Goal: Task Accomplishment & Management: Use online tool/utility

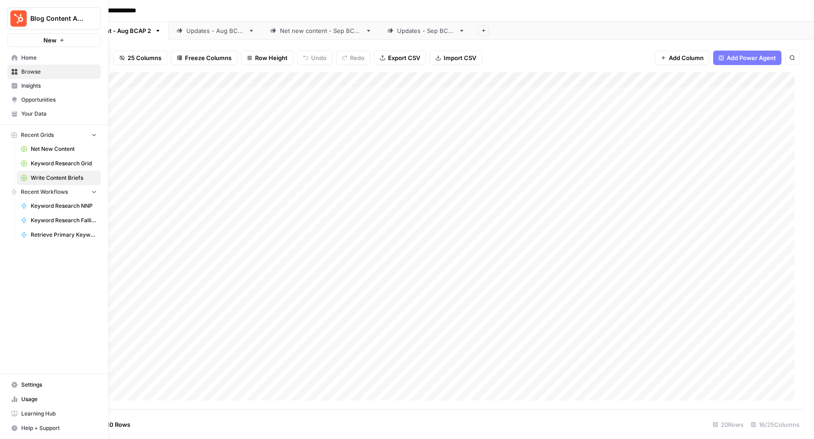
click at [45, 160] on span "Keyword Research Grid" at bounding box center [64, 164] width 66 height 8
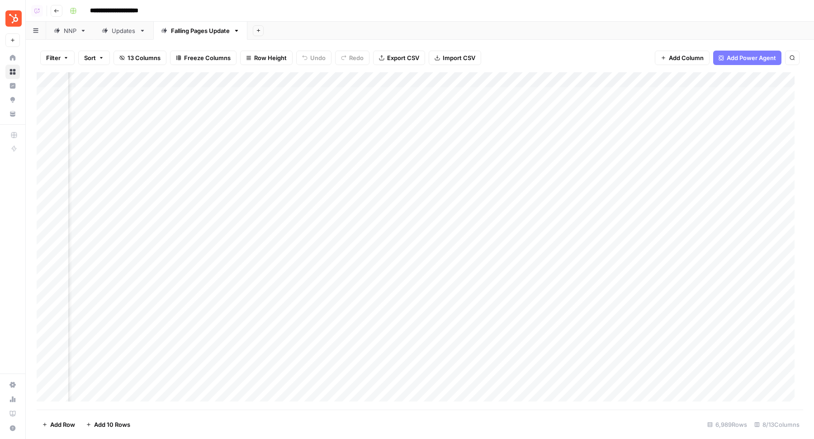
scroll to position [0, 87]
click at [599, 75] on div "Add Column" at bounding box center [420, 241] width 766 height 338
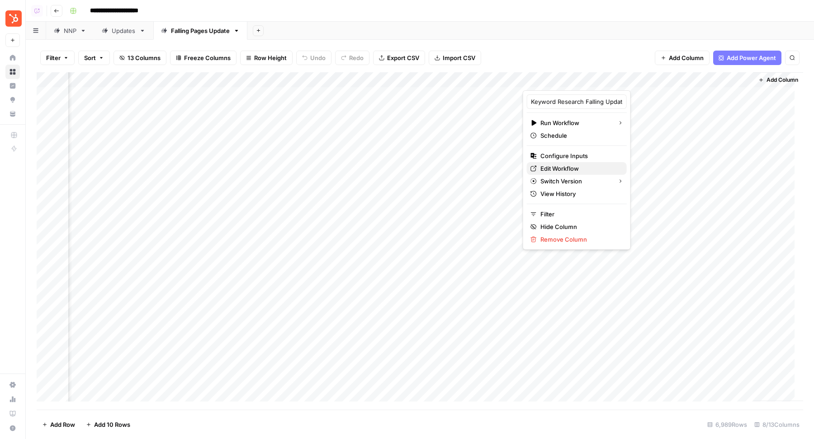
click at [549, 170] on span "Edit Workflow" at bounding box center [579, 168] width 79 height 9
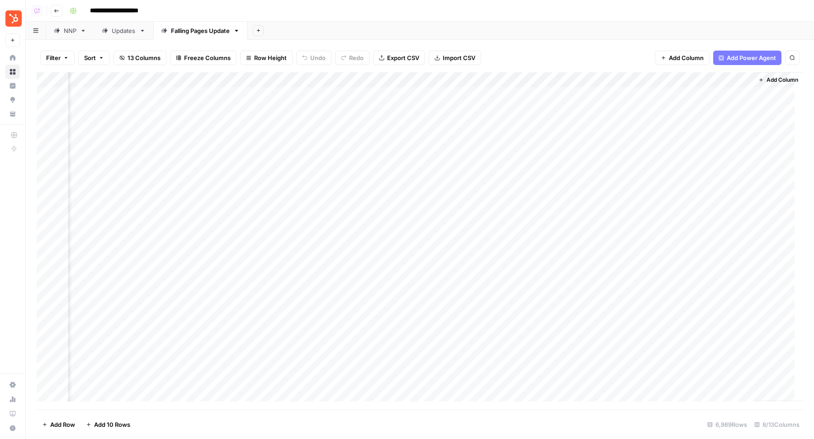
click at [119, 35] on link "Updates" at bounding box center [123, 31] width 59 height 18
click at [316, 81] on div "Add Column" at bounding box center [420, 125] width 766 height 107
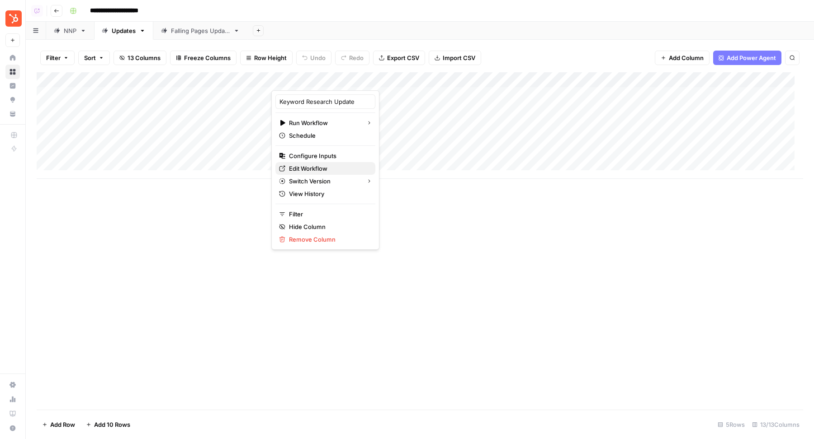
click at [302, 171] on span "Edit Workflow" at bounding box center [328, 168] width 79 height 9
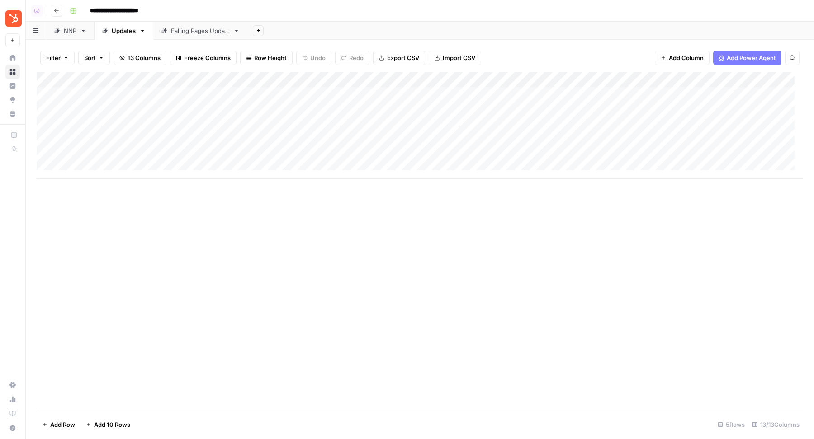
click at [398, 29] on div "Add Sheet" at bounding box center [530, 31] width 566 height 18
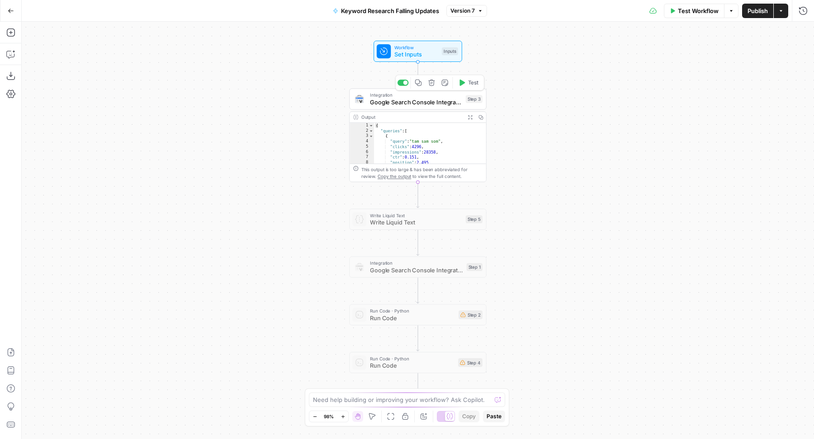
click at [464, 88] on button "Test" at bounding box center [468, 82] width 28 height 11
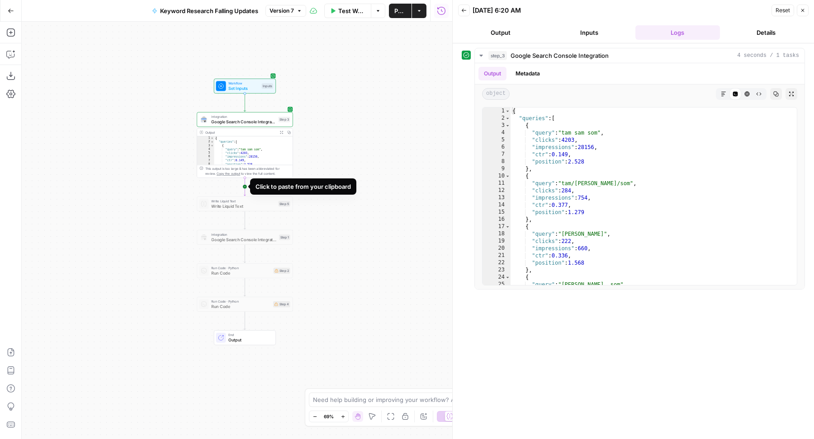
click at [245, 186] on icon "Edge from step_3 to step_5" at bounding box center [245, 187] width 2 height 18
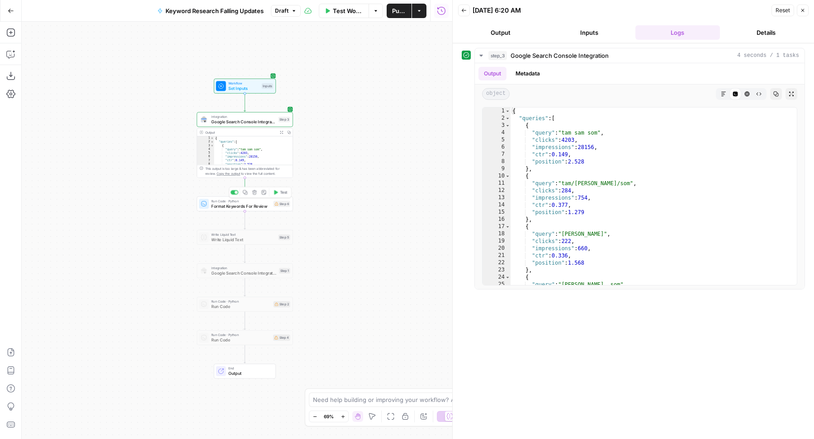
click at [223, 210] on div "Run Code · Python Format Keywords For Review Step 6 Copy step Delete step Edit …" at bounding box center [245, 204] width 96 height 15
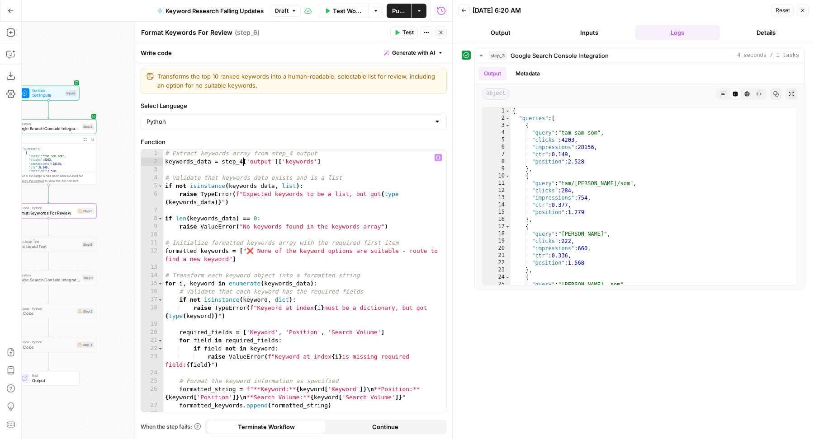
click at [241, 160] on div "# Extract keywords array from step_4 output keywords_data = step_4 [ 'output' ]…" at bounding box center [300, 290] width 275 height 280
click at [304, 164] on div "# Extract keywords array from step_4 output keywords_data = step_3 [ 'output' ]…" at bounding box center [300, 290] width 275 height 280
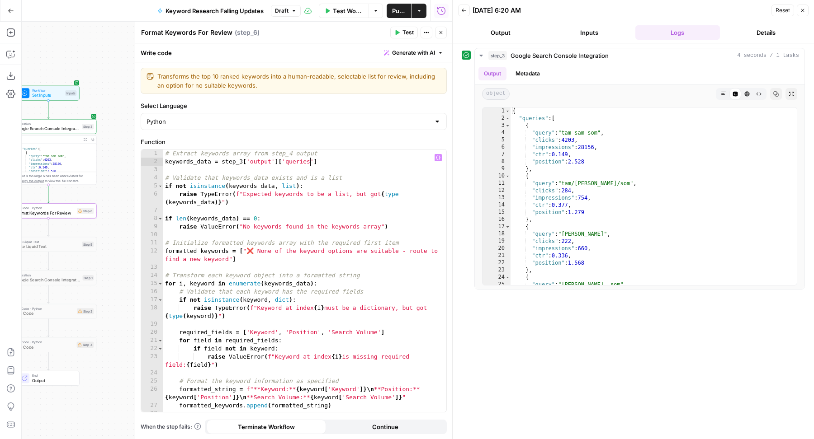
click at [314, 201] on div "# Extract keywords array from step_4 output keywords_data = step_3 [ 'output' ]…" at bounding box center [300, 290] width 275 height 280
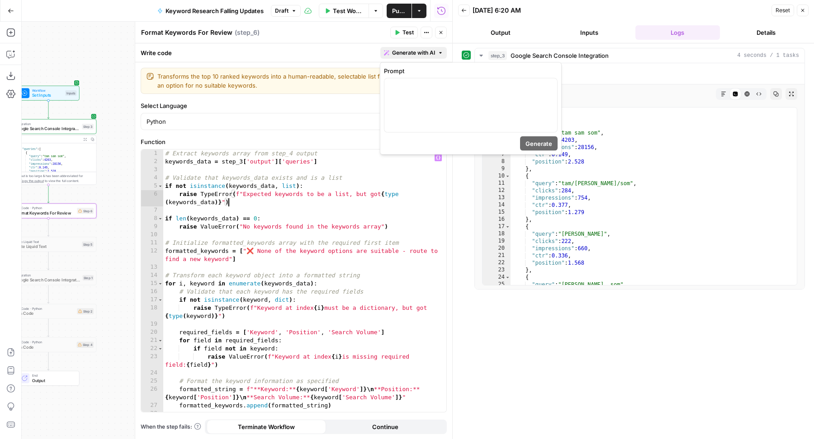
click at [393, 50] on span "Generate with AI" at bounding box center [413, 53] width 43 height 8
type textarea "**********"
click at [322, 115] on div "Python" at bounding box center [294, 121] width 306 height 17
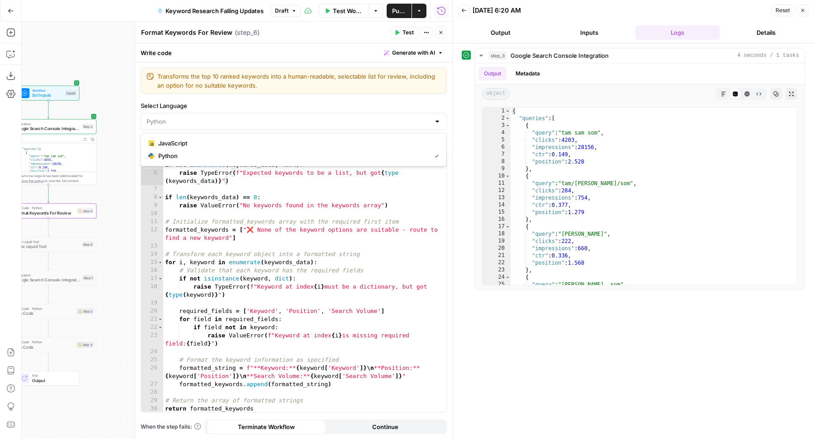
scroll to position [21, 0]
type input "Python"
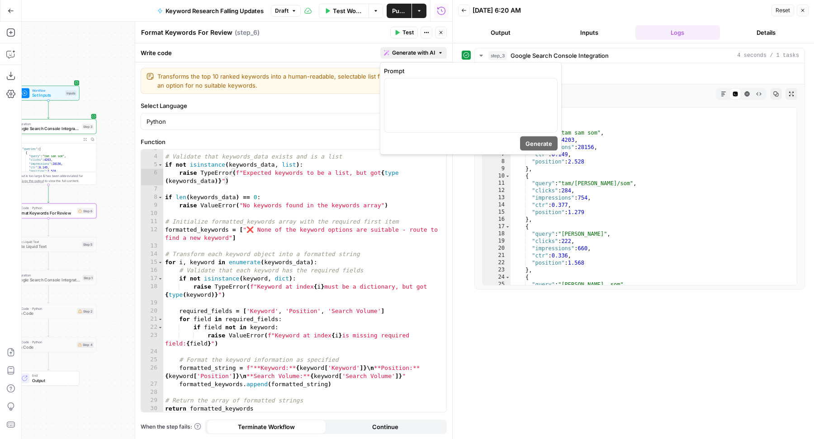
click at [426, 52] on span "Generate with AI" at bounding box center [413, 53] width 43 height 8
click at [422, 87] on p at bounding box center [471, 86] width 162 height 9
click at [444, 87] on p "**********" at bounding box center [471, 86] width 162 height 9
click at [510, 87] on p "**********" at bounding box center [471, 86] width 162 height 9
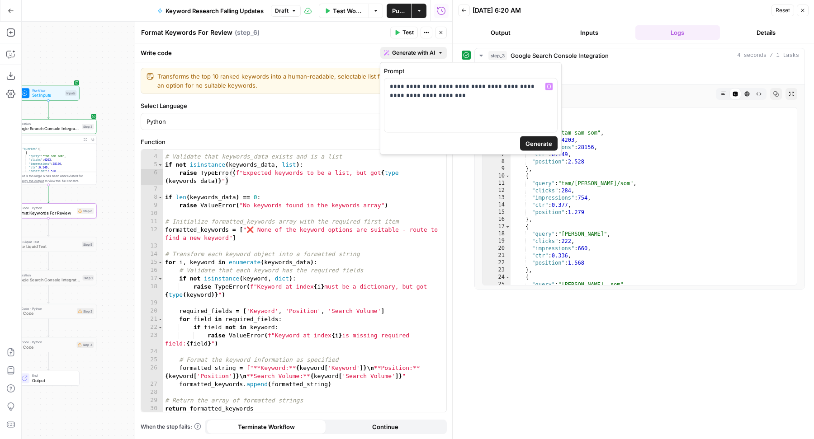
click at [539, 145] on span "Generate" at bounding box center [538, 143] width 27 height 9
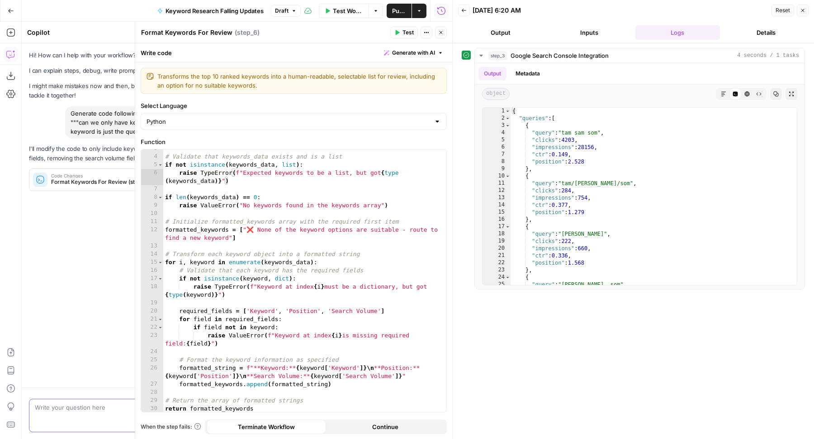
scroll to position [0, 0]
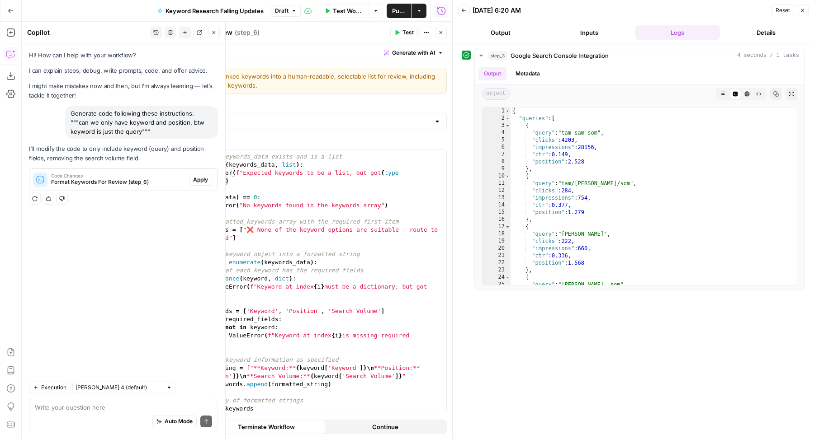
click at [200, 181] on span "Apply" at bounding box center [200, 180] width 15 height 8
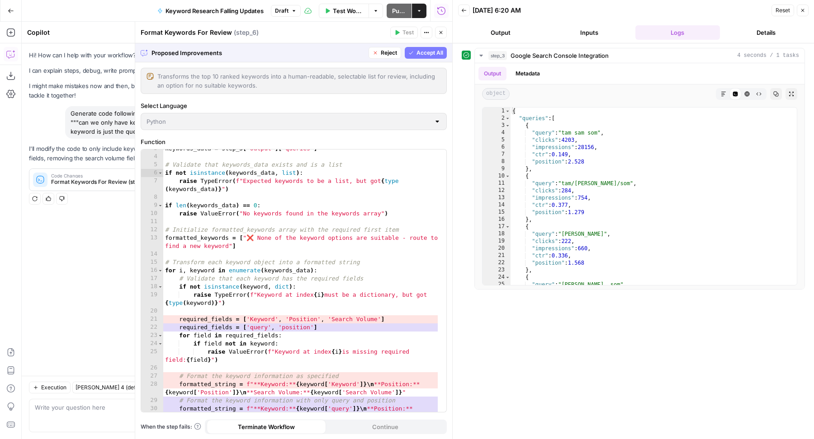
scroll to position [61, 0]
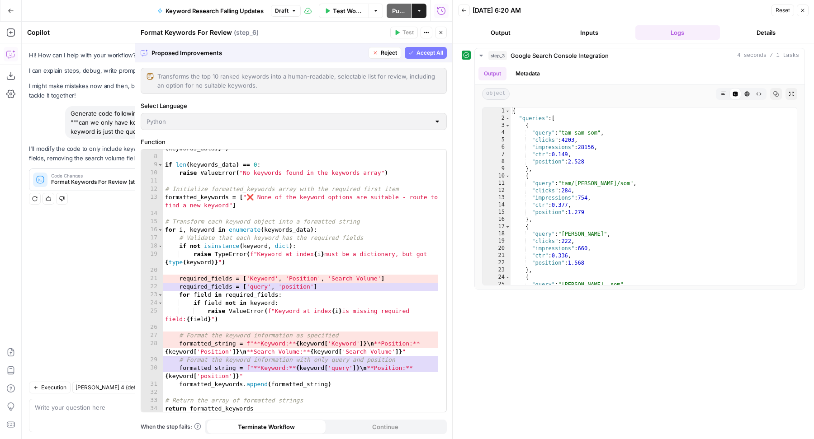
click at [425, 54] on span "Accept All" at bounding box center [429, 53] width 27 height 8
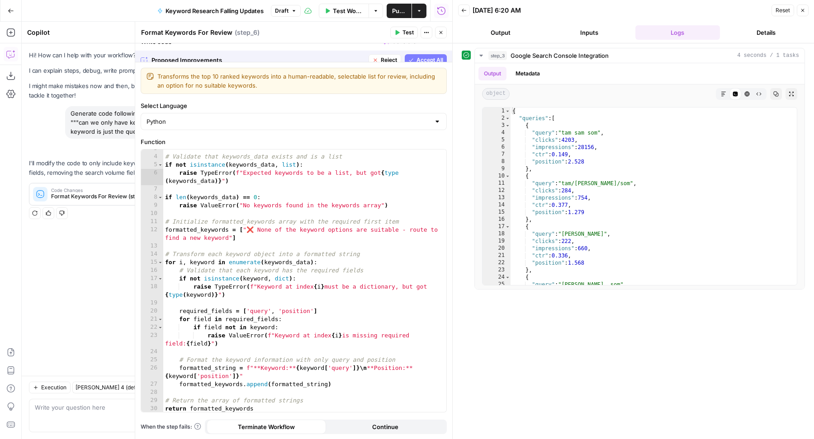
scroll to position [21, 0]
click at [394, 33] on button "Test" at bounding box center [404, 33] width 28 height 12
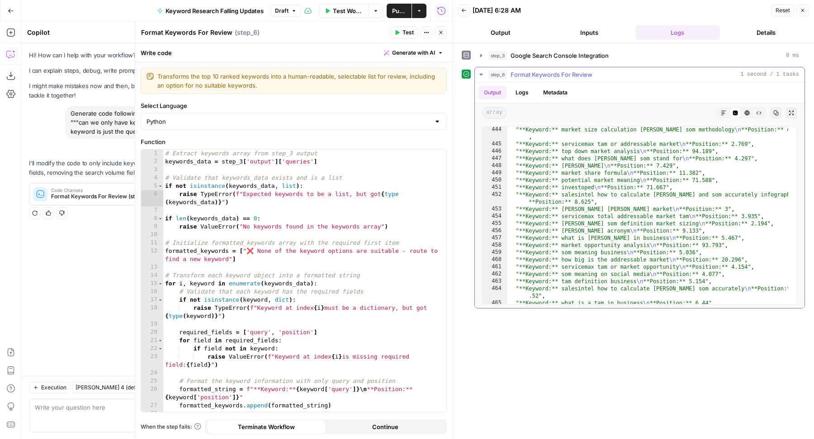
scroll to position [3282, 0]
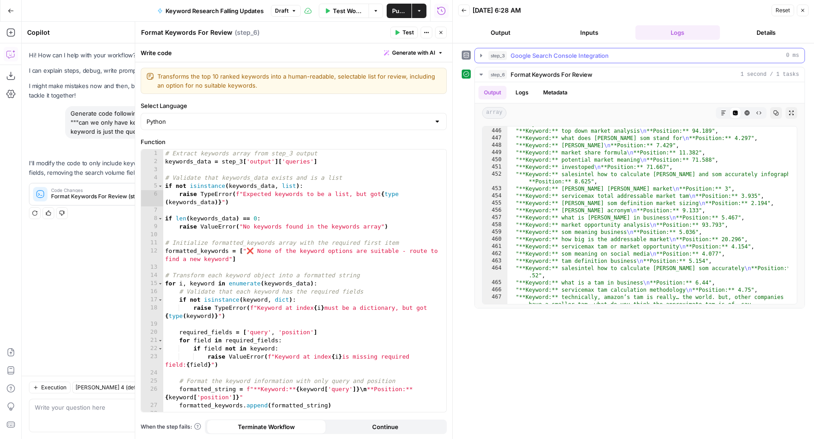
click at [634, 54] on div "step_3 Google Search Console Integration 0 ms" at bounding box center [643, 55] width 311 height 9
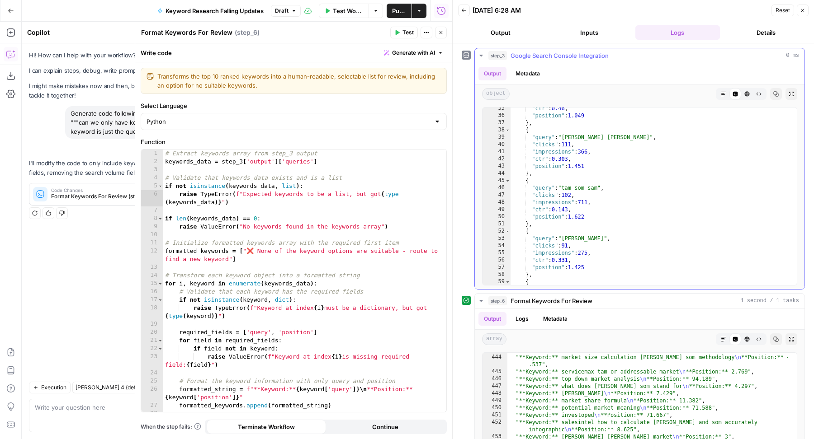
scroll to position [0, 0]
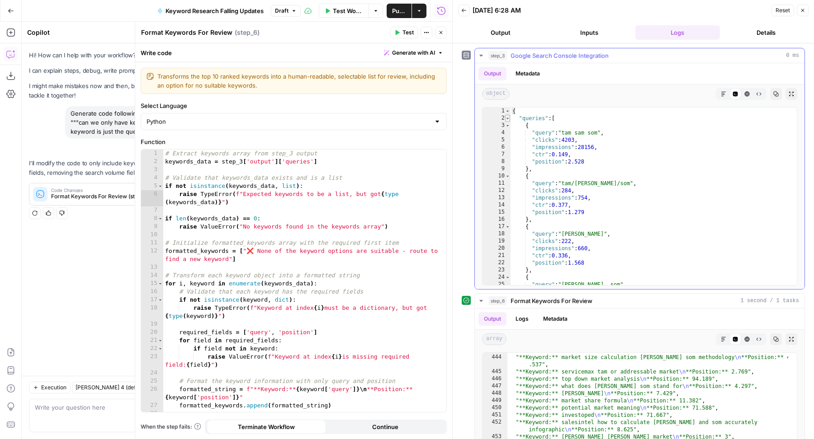
type textarea "*"
click at [507, 117] on span "Toggle code folding, rows 2 through 4070" at bounding box center [507, 118] width 5 height 7
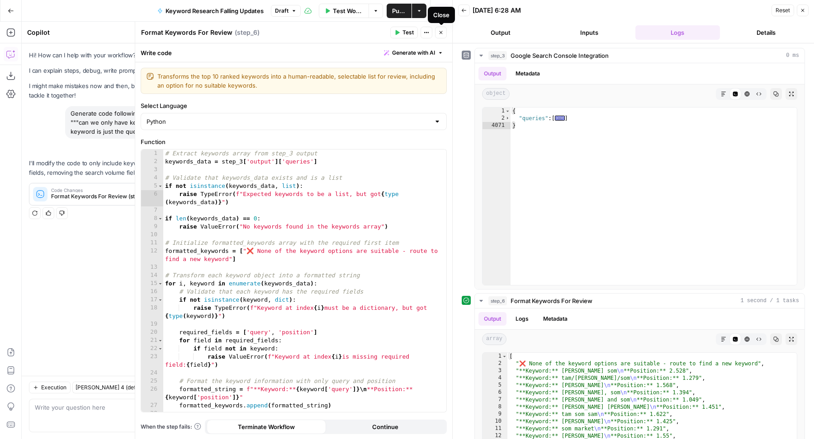
click at [439, 34] on icon "button" at bounding box center [440, 32] width 5 height 5
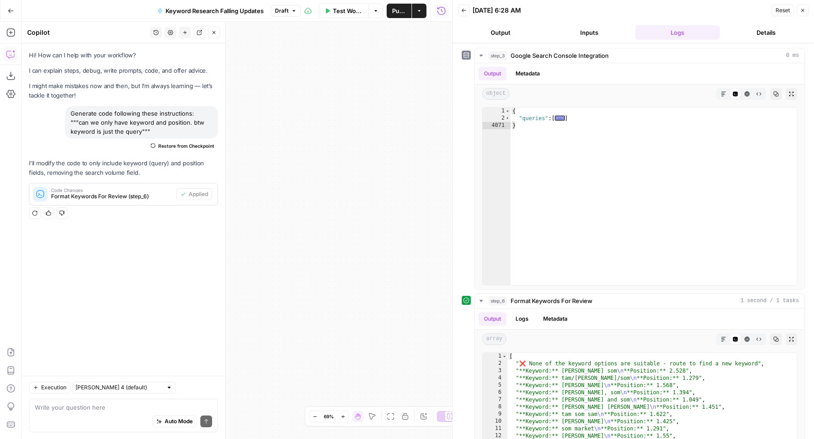
click at [214, 34] on icon "button" at bounding box center [213, 32] width 5 height 5
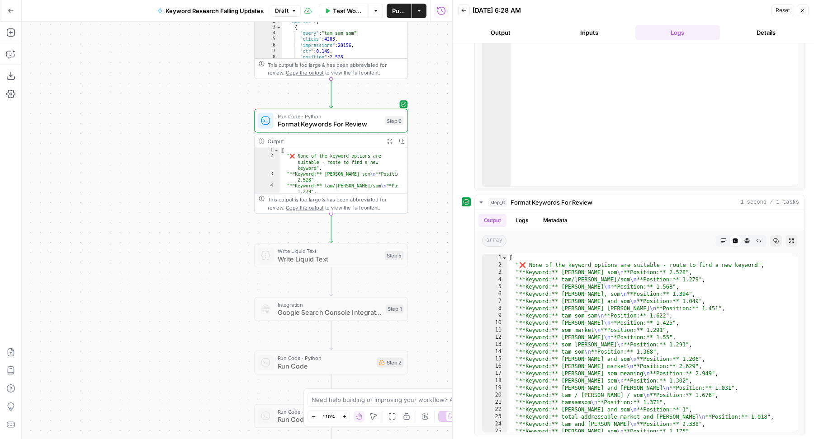
click at [397, 12] on span "Publish" at bounding box center [399, 10] width 14 height 9
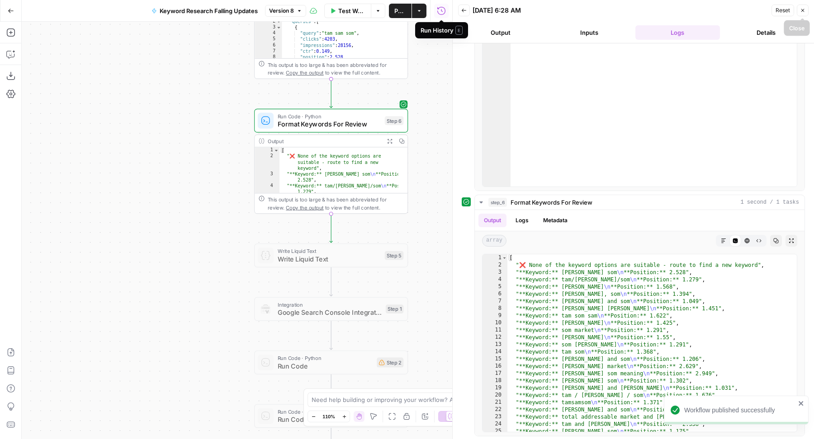
click at [804, 8] on icon "button" at bounding box center [802, 10] width 5 height 5
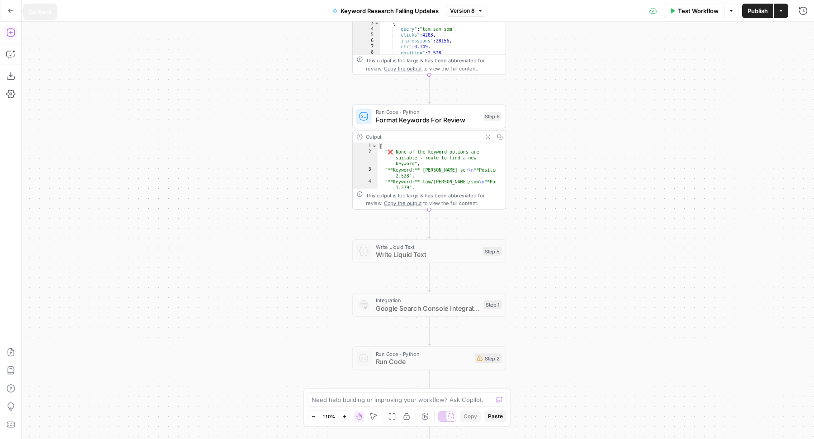
click at [10, 29] on icon "button" at bounding box center [10, 32] width 9 height 9
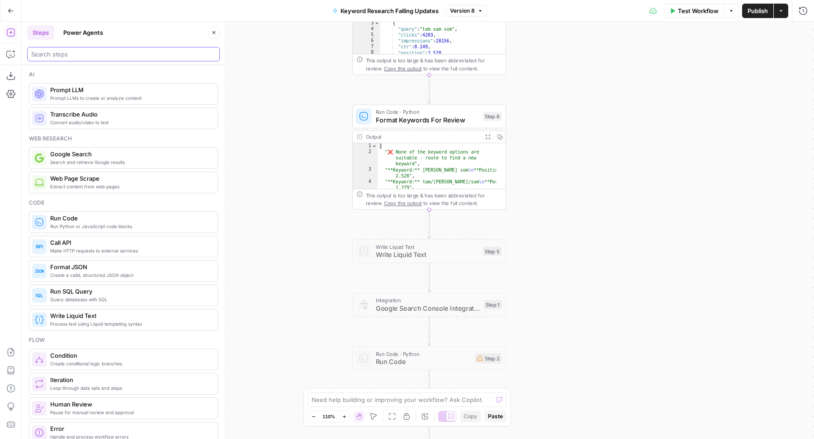
click at [85, 55] on input "search" at bounding box center [123, 54] width 184 height 9
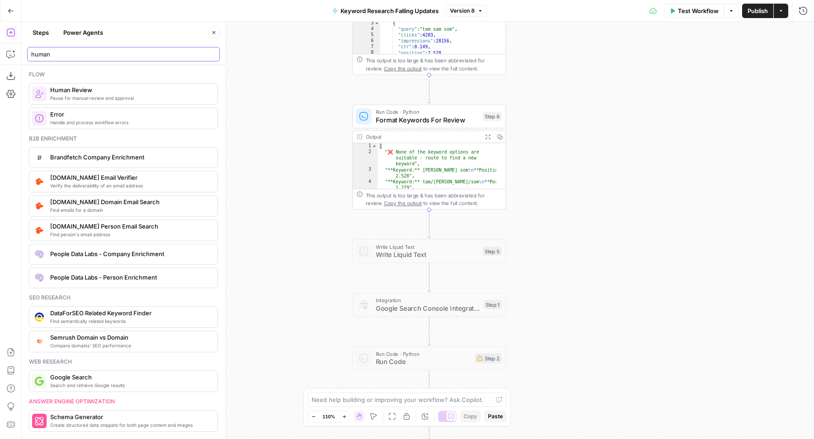
type input "human"
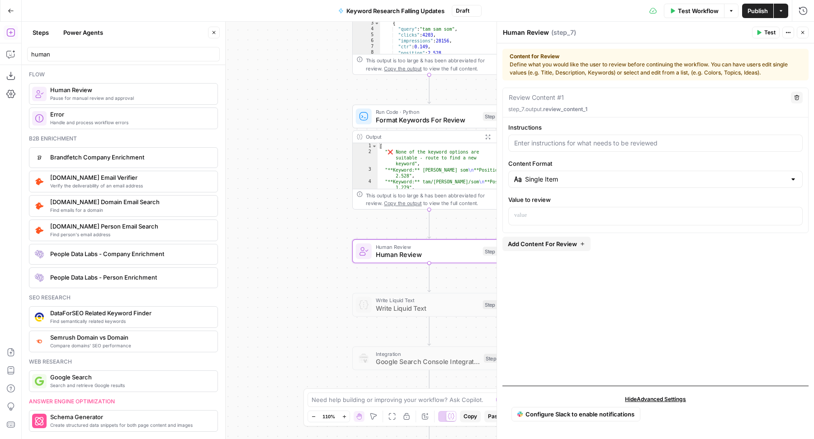
click at [213, 29] on button "Close" at bounding box center [214, 33] width 12 height 12
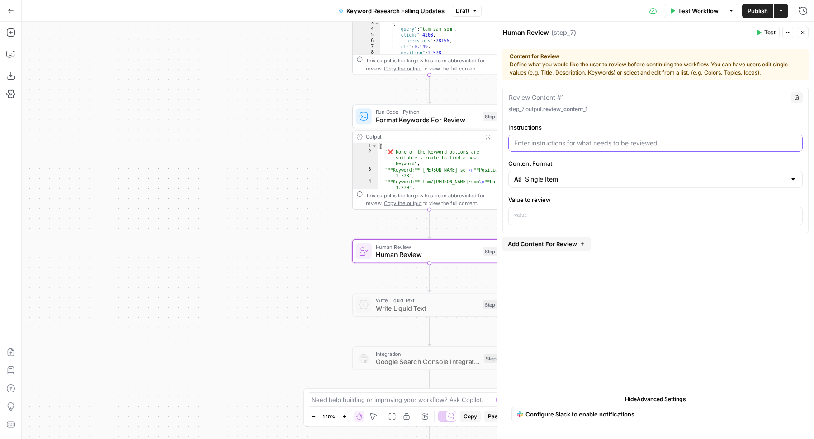
click at [559, 141] on input "Instructions" at bounding box center [655, 143] width 283 height 9
type input "Please select the top 10 declining keywords that need to be updated"
click at [569, 179] on input "Content Format" at bounding box center [655, 179] width 261 height 9
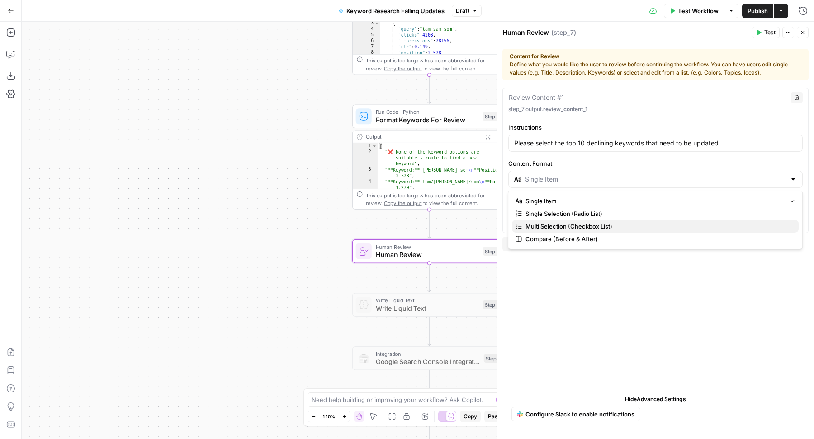
click at [554, 226] on span "Multi Selection (Checkbox List)" at bounding box center [658, 226] width 266 height 9
type input "Multi Selection (Checkbox List)"
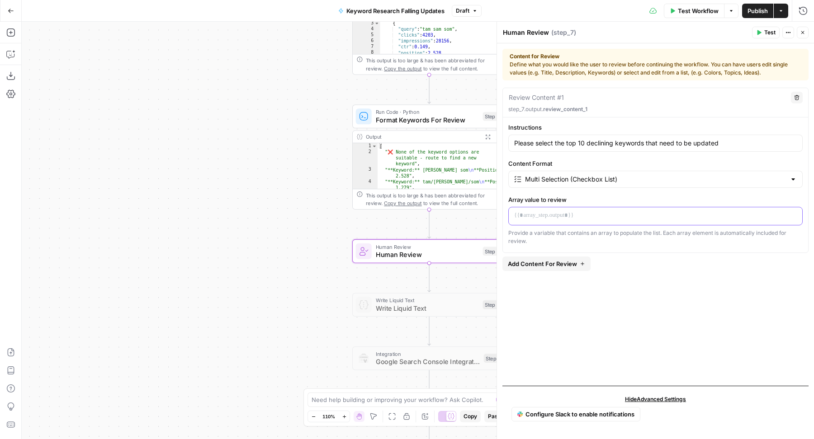
click at [565, 213] on p at bounding box center [655, 215] width 283 height 9
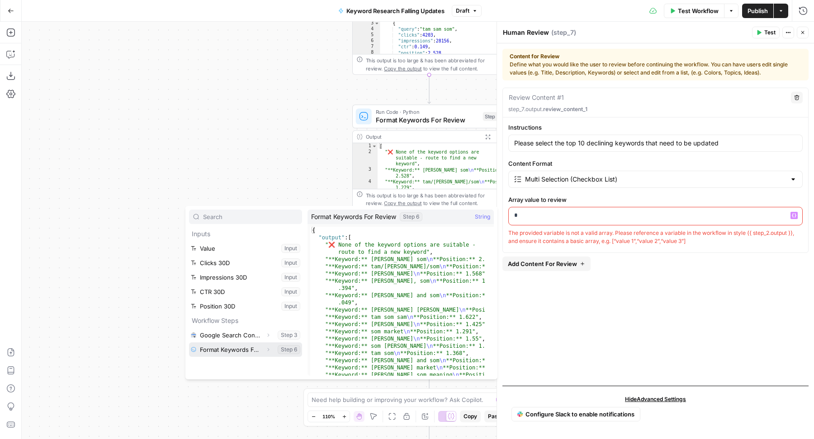
click at [268, 353] on button "Expand" at bounding box center [268, 350] width 12 height 12
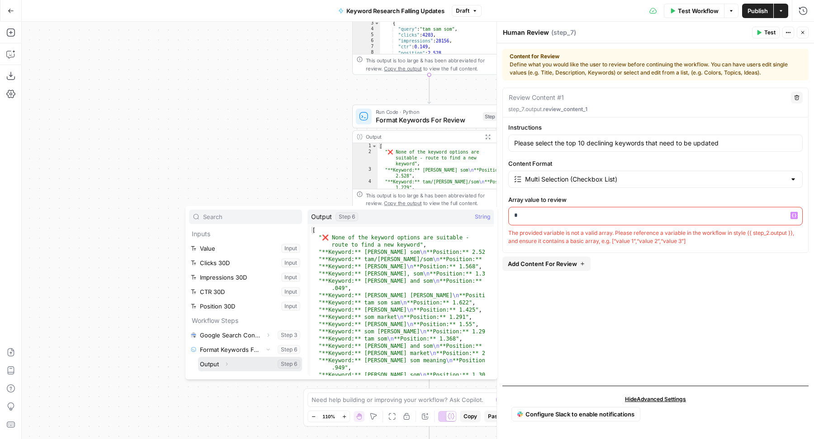
click at [258, 362] on button "Select variable Output" at bounding box center [250, 364] width 104 height 14
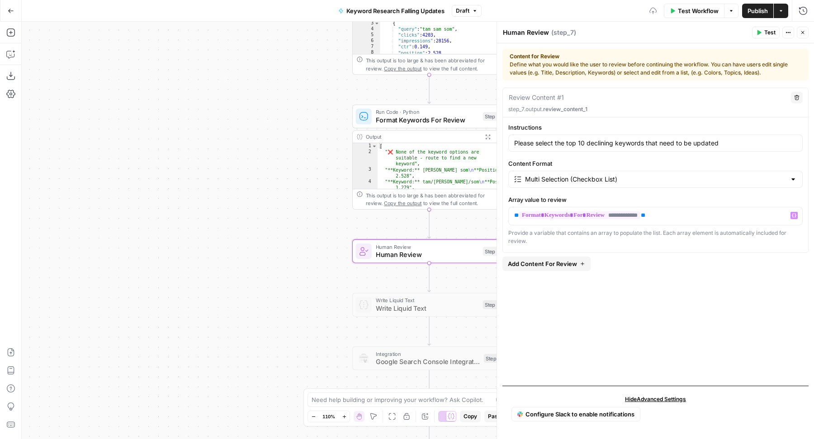
click at [761, 33] on icon "button" at bounding box center [758, 32] width 5 height 5
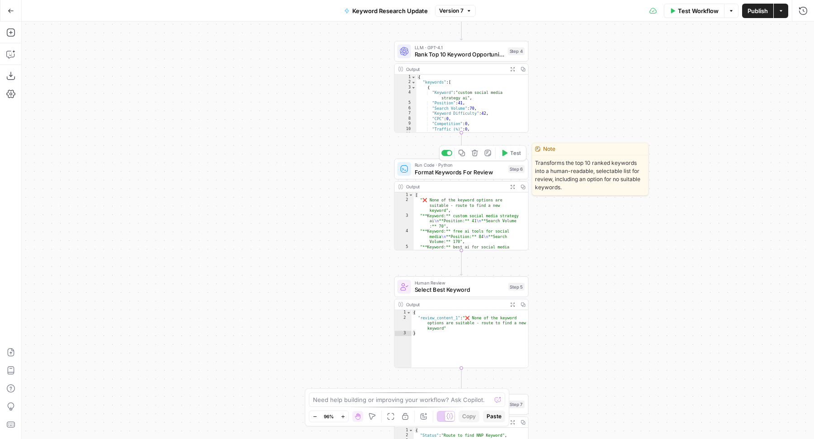
click at [463, 154] on icon "button" at bounding box center [461, 153] width 7 height 7
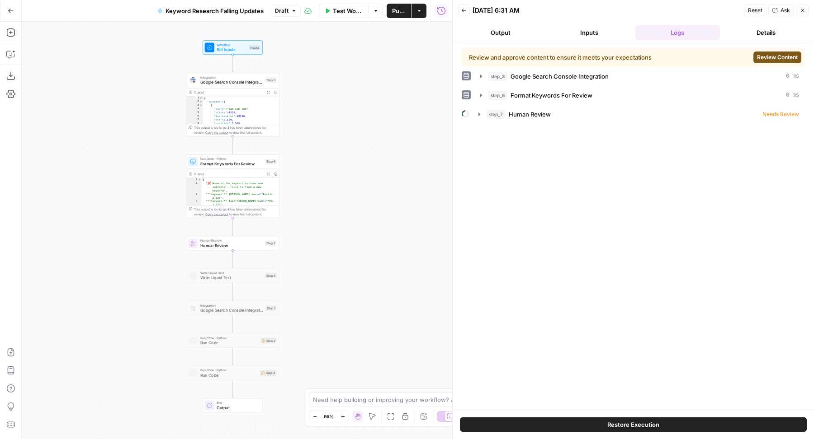
click at [804, 9] on icon "button" at bounding box center [802, 10] width 5 height 5
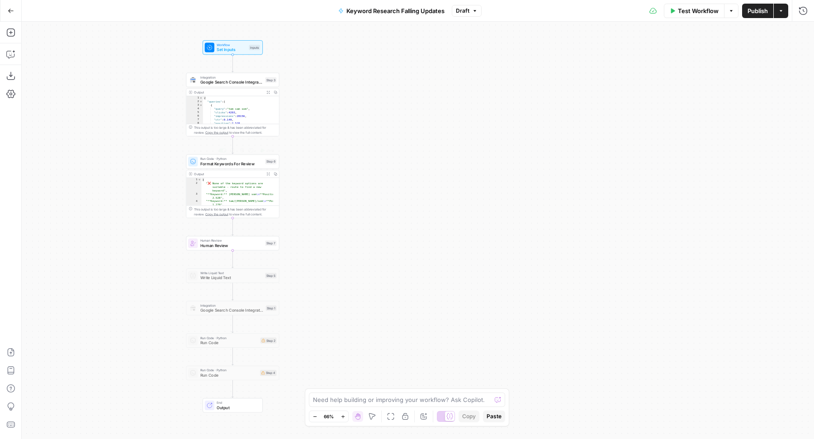
click at [248, 165] on span "Format Keywords For Review" at bounding box center [231, 164] width 62 height 6
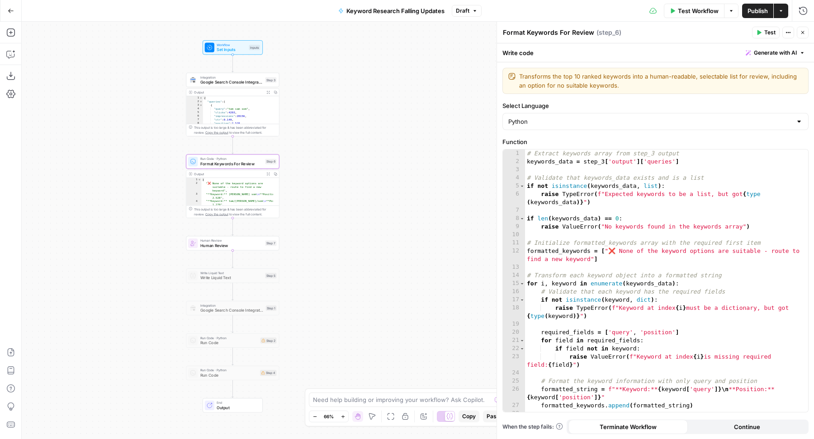
click at [779, 53] on span "Generate with AI" at bounding box center [774, 53] width 43 height 8
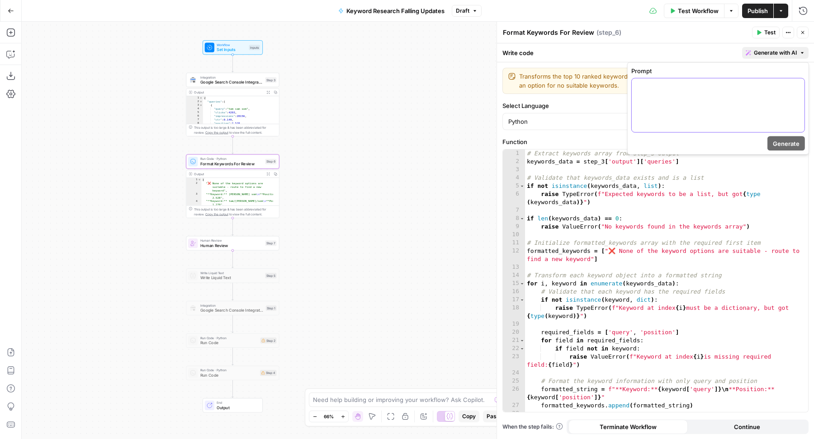
click at [769, 112] on div at bounding box center [717, 106] width 173 height 54
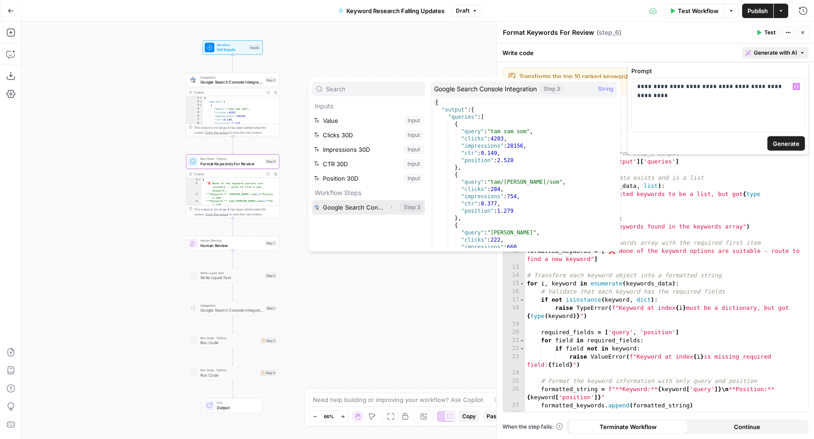
click at [391, 207] on icon "button" at bounding box center [390, 207] width 5 height 5
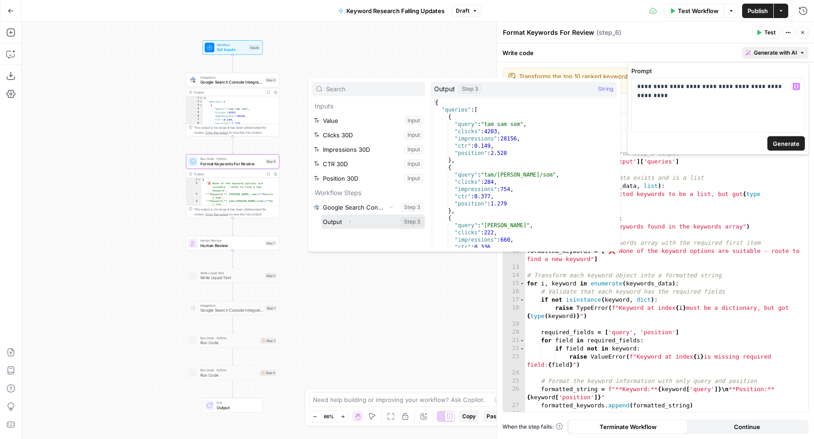
click at [366, 226] on button "Select variable Output" at bounding box center [373, 222] width 104 height 14
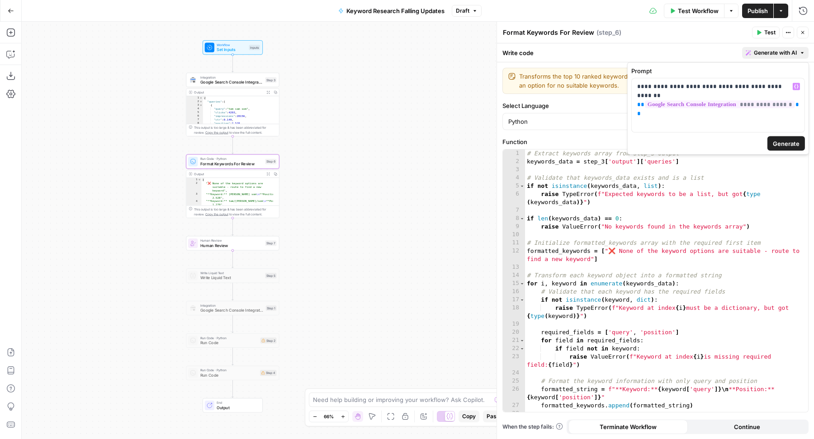
click at [791, 139] on span "Generate" at bounding box center [785, 143] width 27 height 9
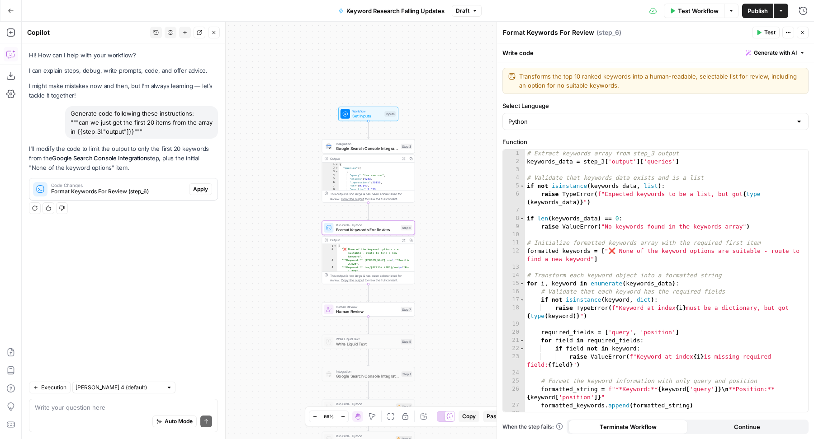
click at [200, 193] on button "Apply" at bounding box center [200, 190] width 23 height 12
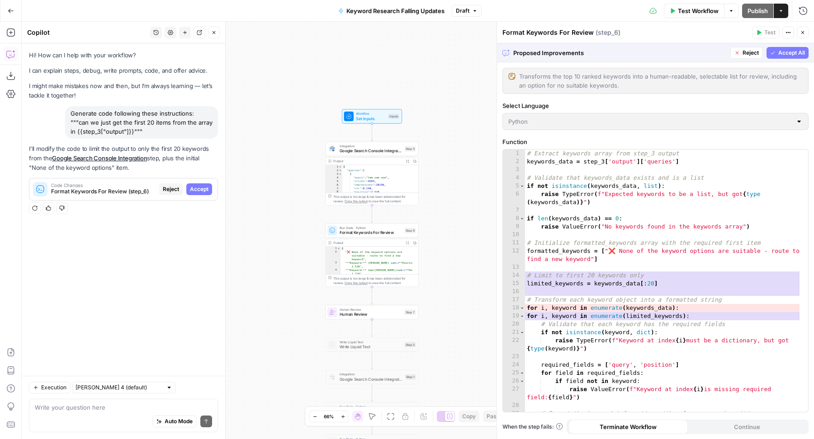
click at [786, 52] on span "Accept All" at bounding box center [791, 53] width 27 height 8
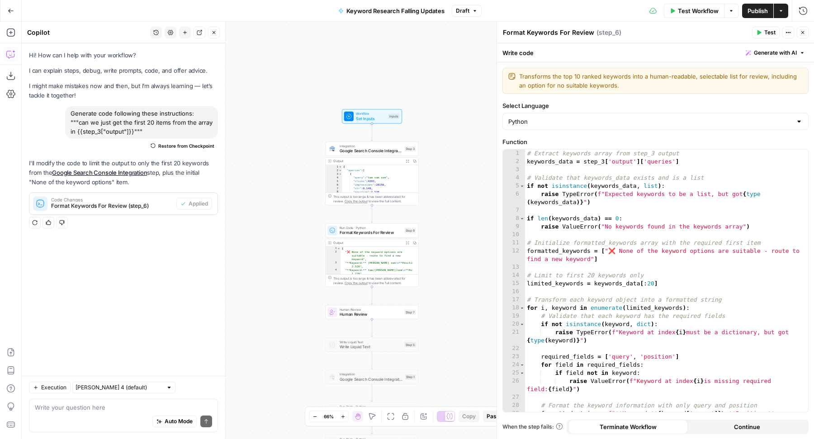
click at [766, 16] on button "Publish" at bounding box center [757, 11] width 31 height 14
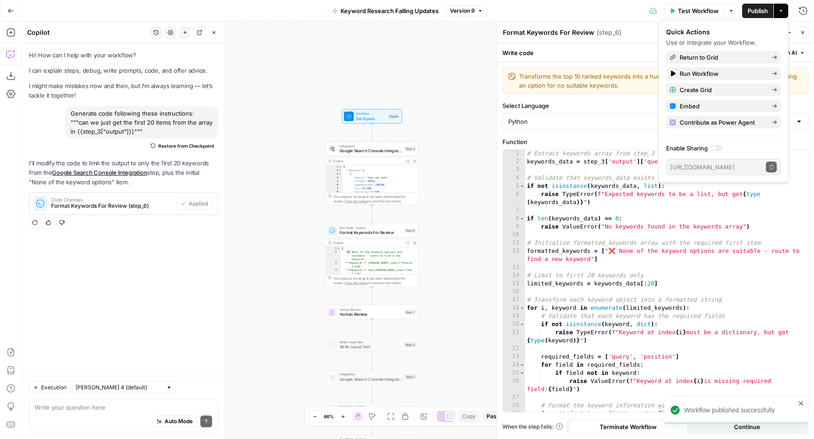
click at [805, 40] on header "Format Keywords For Review Format Keywords For Review ( step_6 ) Test Actions C…" at bounding box center [655, 33] width 317 height 22
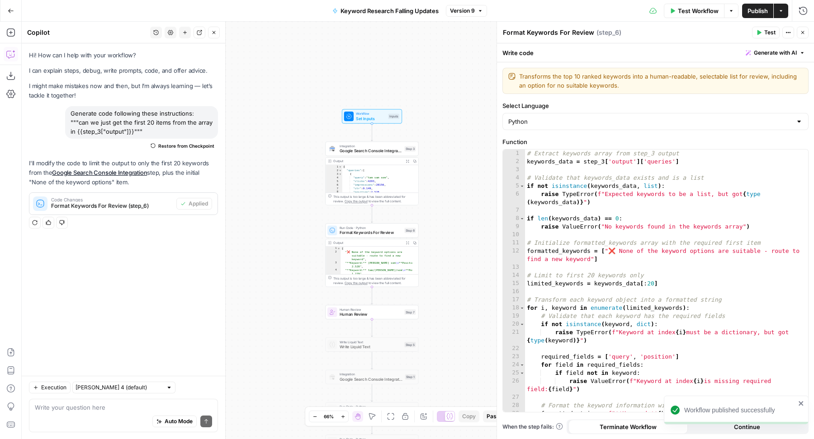
click at [761, 35] on icon "button" at bounding box center [758, 32] width 5 height 5
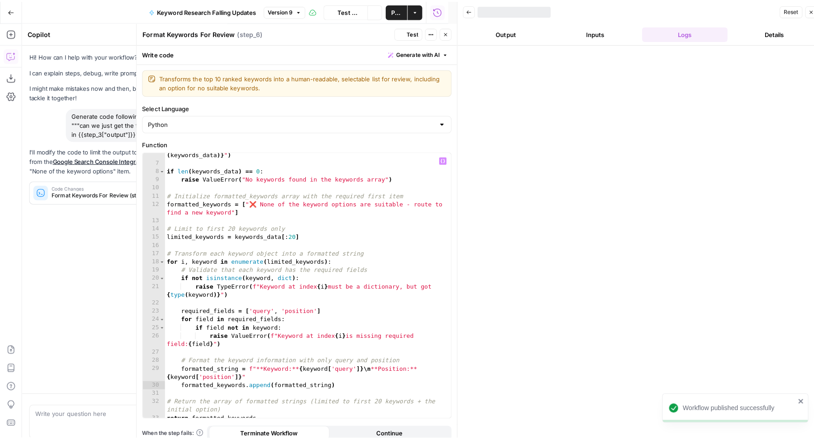
scroll to position [51, 0]
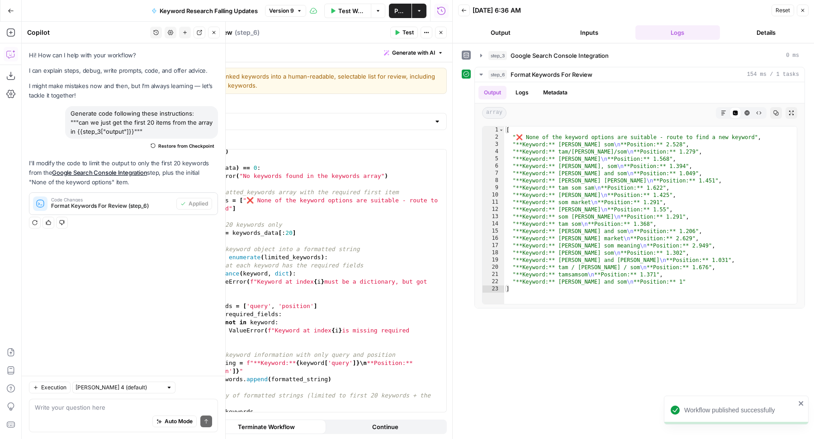
click at [213, 32] on icon "button" at bounding box center [213, 32] width 5 height 5
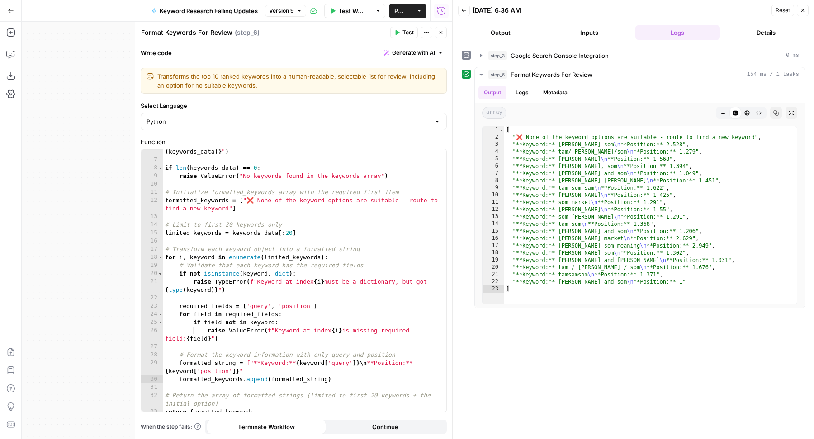
click at [443, 35] on icon "button" at bounding box center [440, 32] width 5 height 5
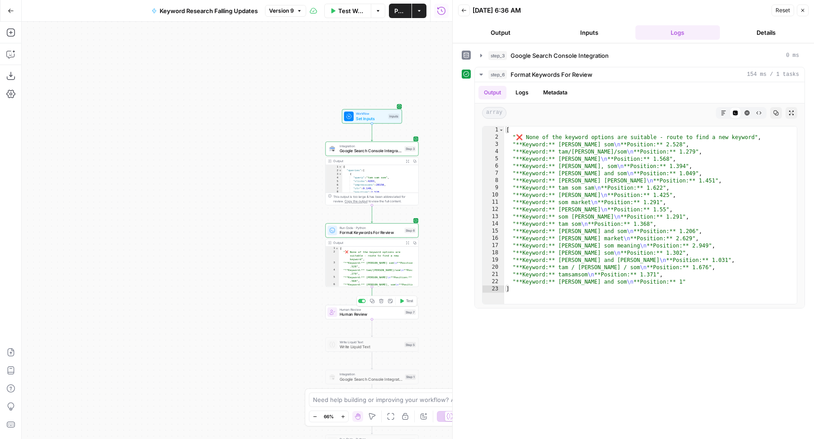
click at [408, 301] on span "Test" at bounding box center [409, 300] width 7 height 5
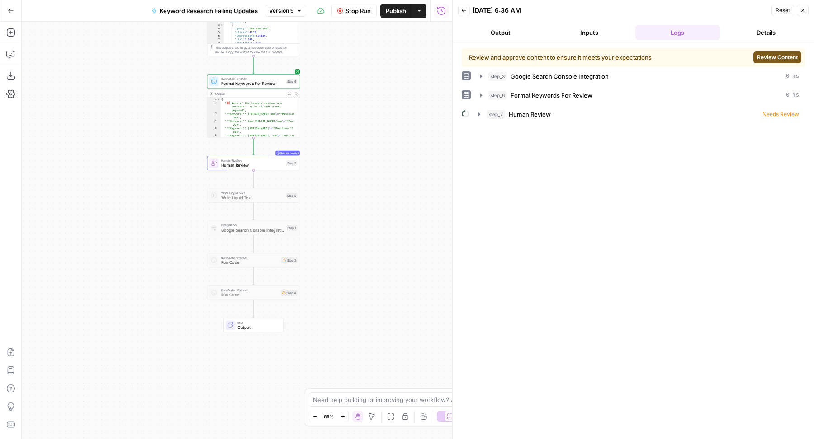
click at [771, 57] on span "Review Content" at bounding box center [777, 57] width 41 height 8
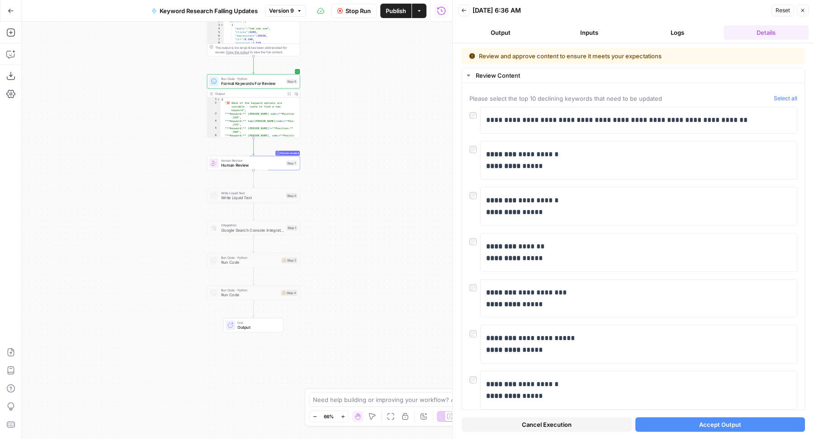
click at [548, 424] on span "Cancel Execution" at bounding box center [547, 424] width 50 height 9
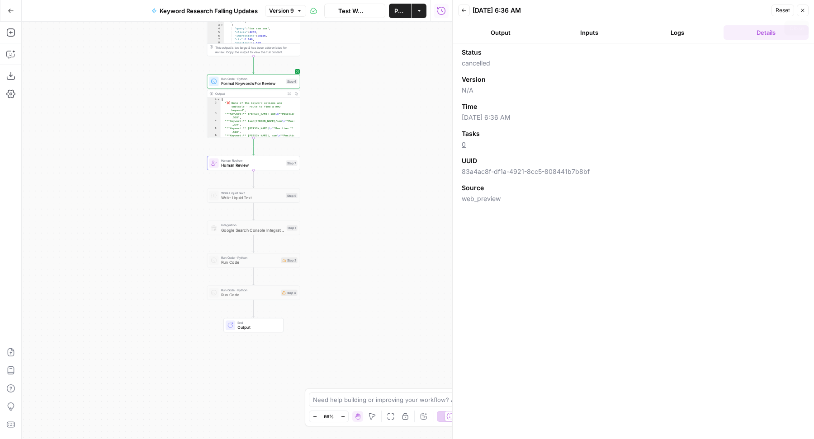
click at [803, 11] on icon "button" at bounding box center [802, 10] width 3 height 3
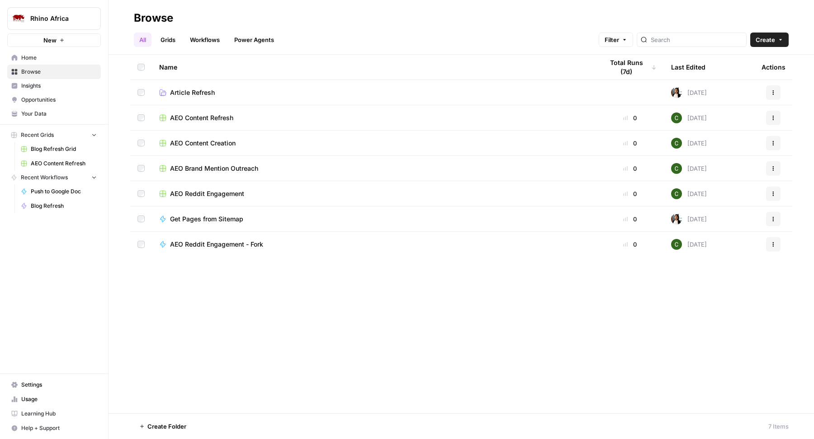
click at [44, 153] on link "Blog Refresh Grid" at bounding box center [59, 149] width 84 height 14
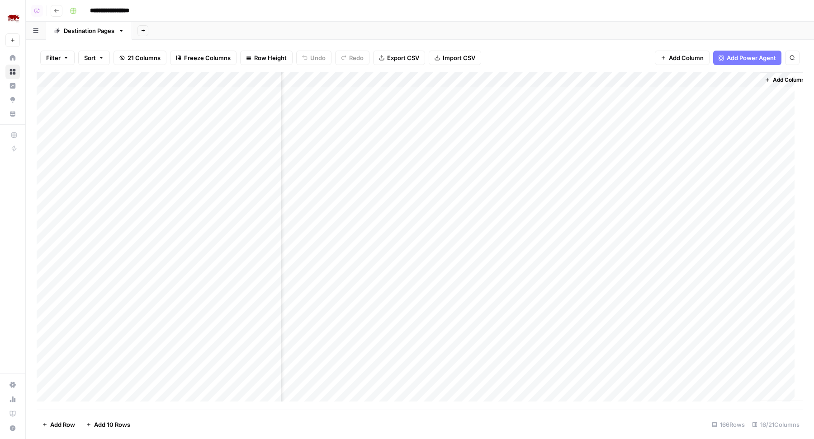
scroll to position [0, 713]
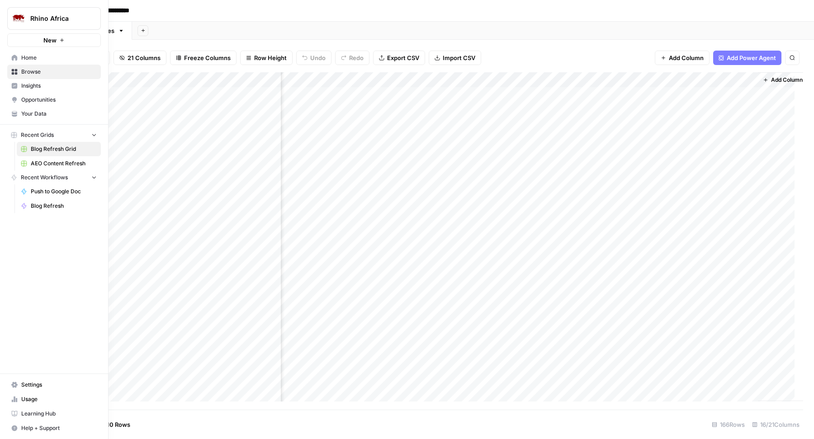
click at [48, 109] on link "Your Data" at bounding box center [54, 114] width 94 height 14
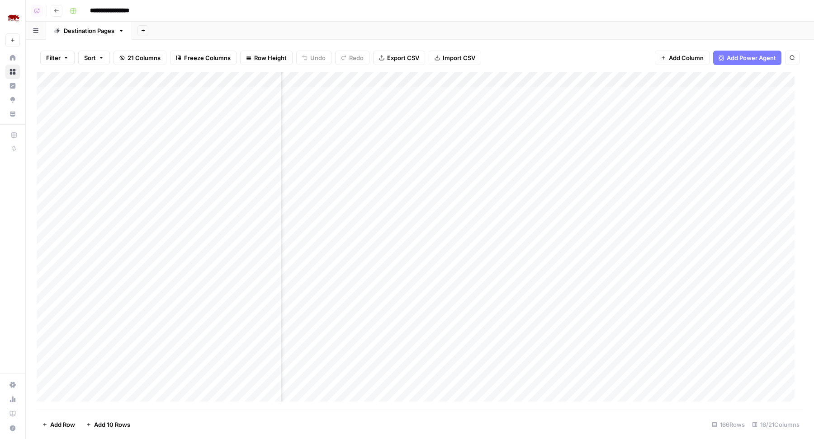
scroll to position [0, 287]
click at [618, 81] on div "Add Column" at bounding box center [420, 241] width 766 height 338
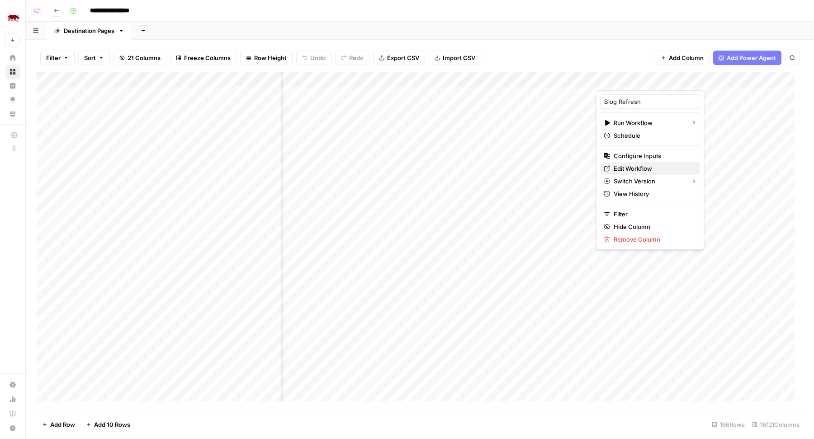
click at [620, 164] on span "Edit Workflow" at bounding box center [652, 168] width 79 height 9
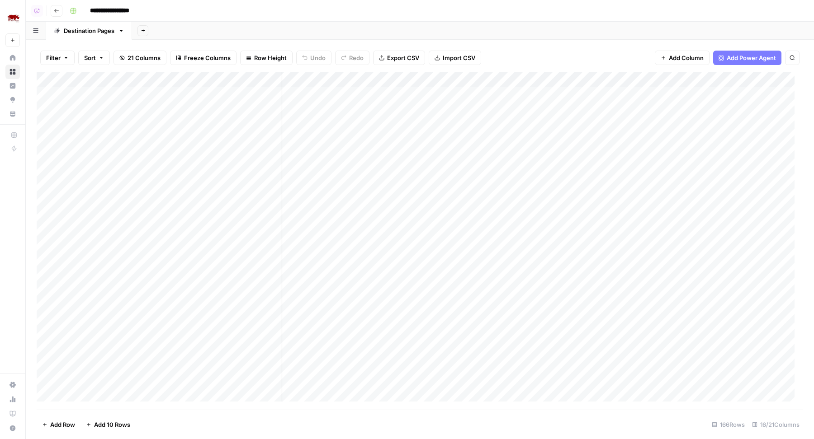
scroll to position [0, 0]
click at [240, 77] on div "Add Column" at bounding box center [420, 241] width 766 height 338
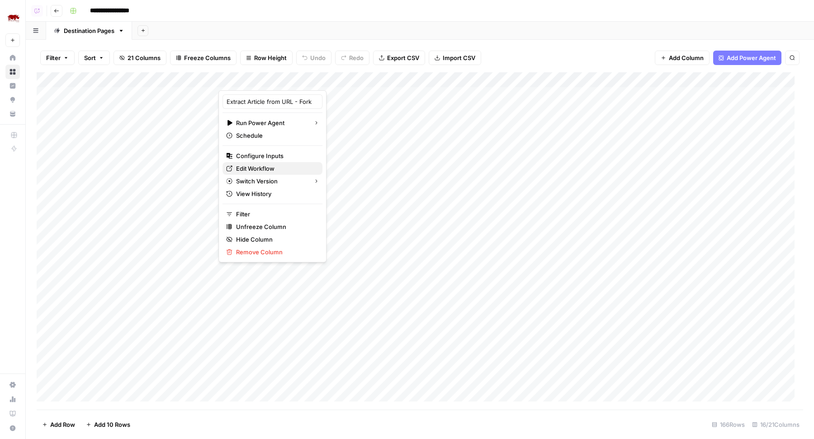
click at [255, 167] on span "Edit Workflow" at bounding box center [275, 168] width 79 height 9
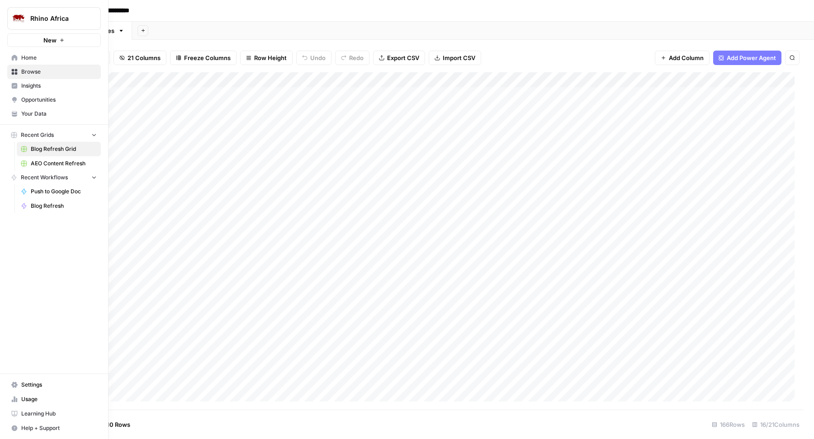
click at [48, 59] on span "Home" at bounding box center [58, 58] width 75 height 8
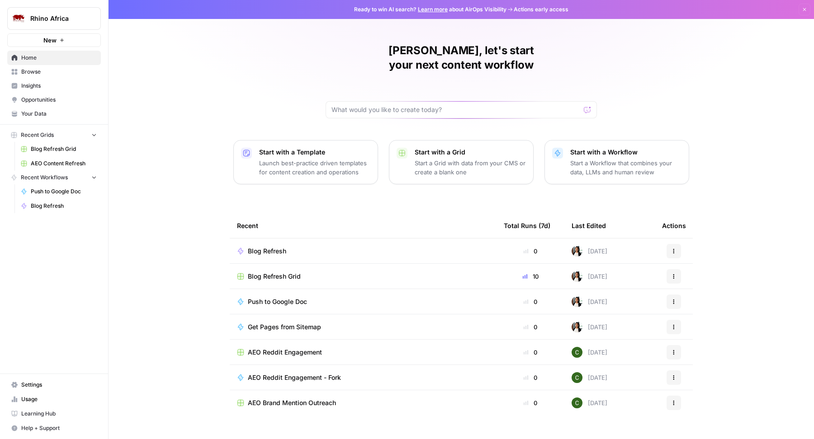
click at [671, 249] on icon "button" at bounding box center [673, 251] width 5 height 5
click at [696, 316] on span "Duplicate" at bounding box center [720, 315] width 72 height 9
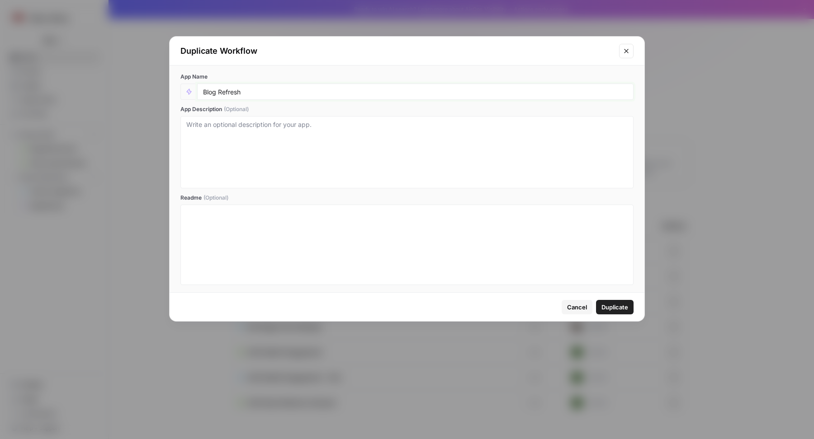
click at [289, 93] on input "Blog Refresh" at bounding box center [415, 92] width 424 height 8
type input "Blog Refresh (All Pages - Test)"
click at [620, 307] on span "Duplicate" at bounding box center [614, 307] width 27 height 9
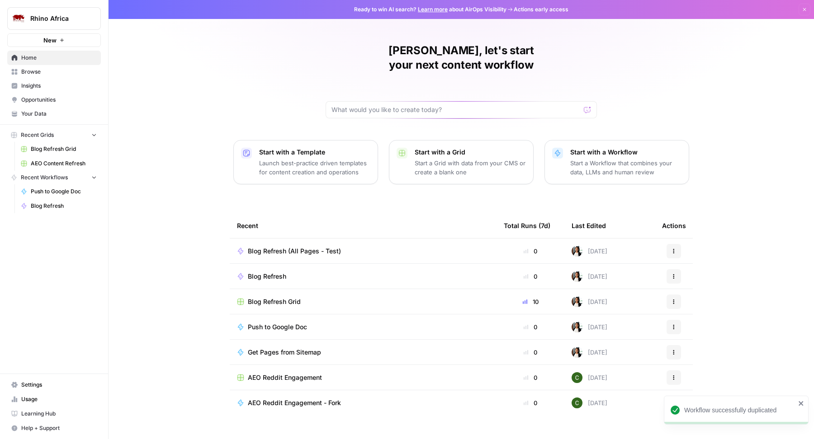
click at [364, 247] on div "Blog Refresh (All Pages - Test)" at bounding box center [363, 251] width 252 height 9
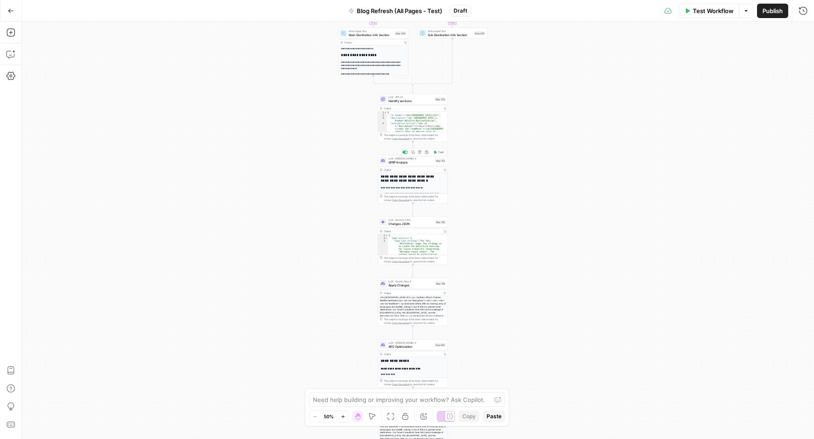
click at [410, 164] on span "SERP Analysis" at bounding box center [410, 162] width 45 height 5
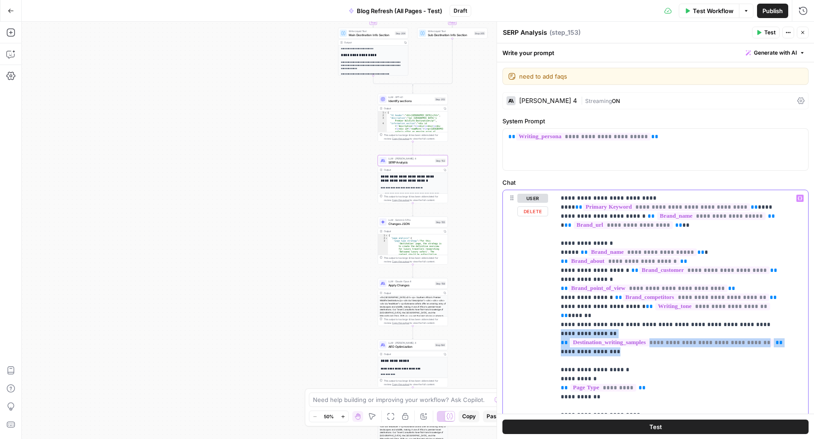
drag, startPoint x: 732, startPoint y: 306, endPoint x: 614, endPoint y: 327, distance: 119.7
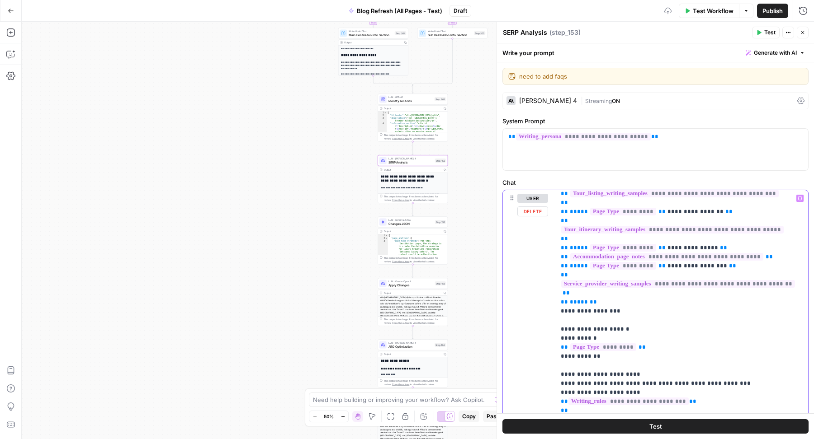
scroll to position [211, 0]
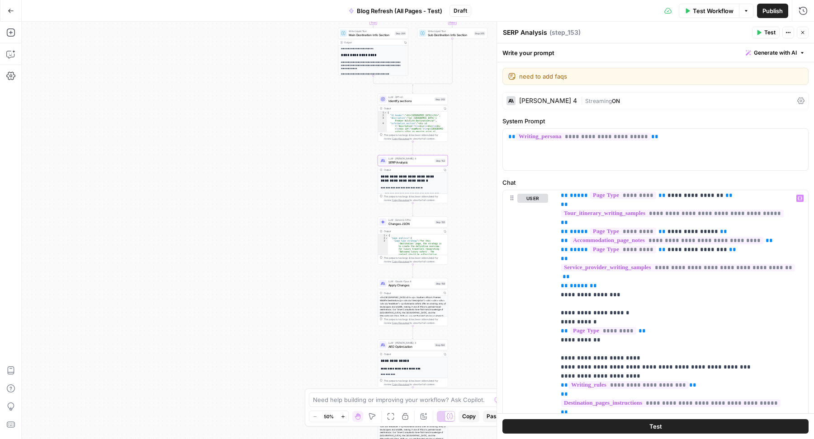
click at [802, 34] on icon "button" at bounding box center [802, 32] width 5 height 5
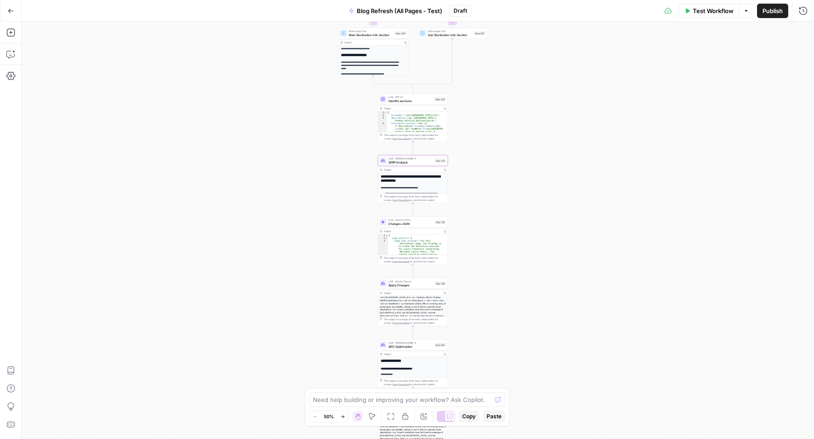
click at [768, 13] on span "Publish" at bounding box center [772, 10] width 20 height 9
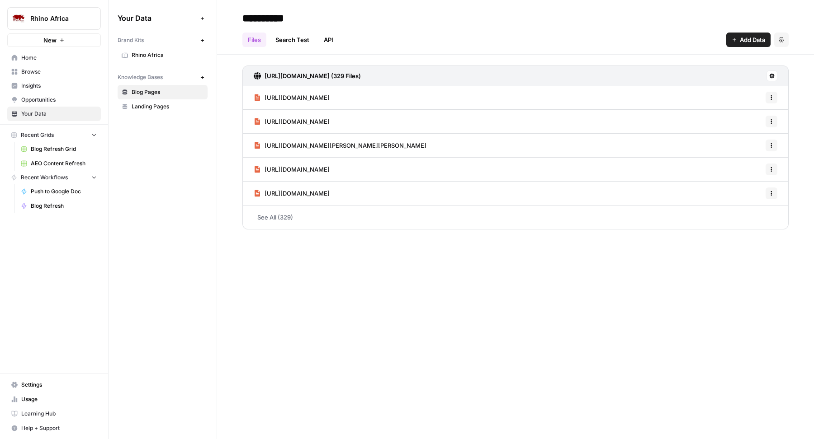
click at [128, 58] on link "Rhino Africa" at bounding box center [163, 55] width 90 height 14
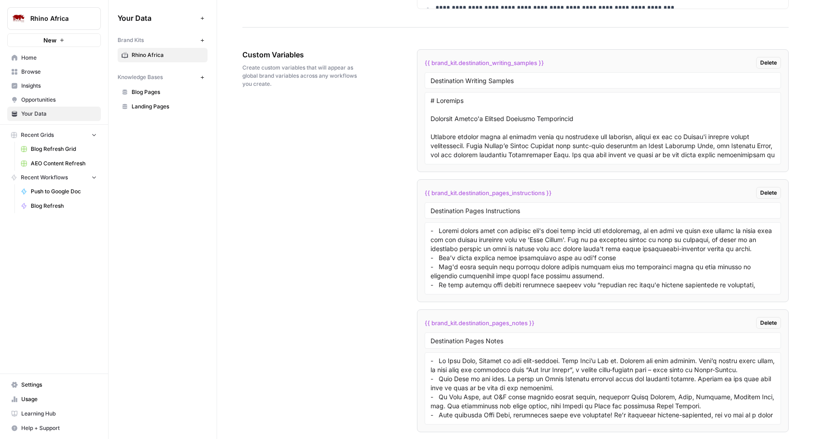
scroll to position [1806, 0]
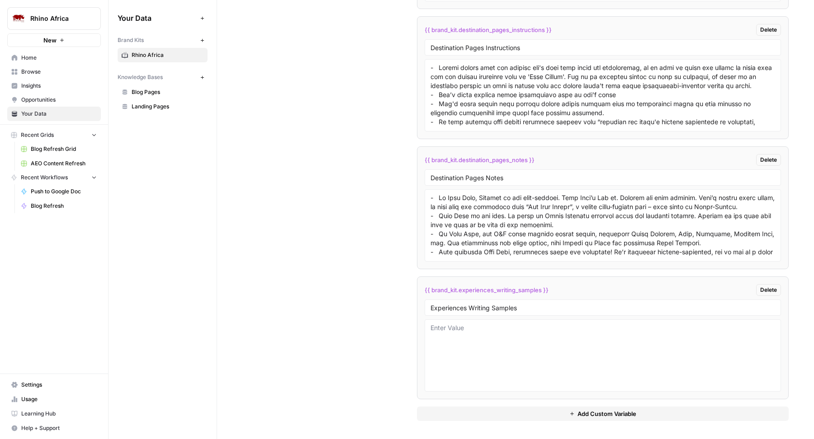
click at [432, 406] on div "{{ brand_kit.destination_writing_samples }} Delete Destination Writing Samples …" at bounding box center [603, 153] width 372 height 535
click at [429, 414] on button "Add Custom Variable" at bounding box center [603, 414] width 372 height 14
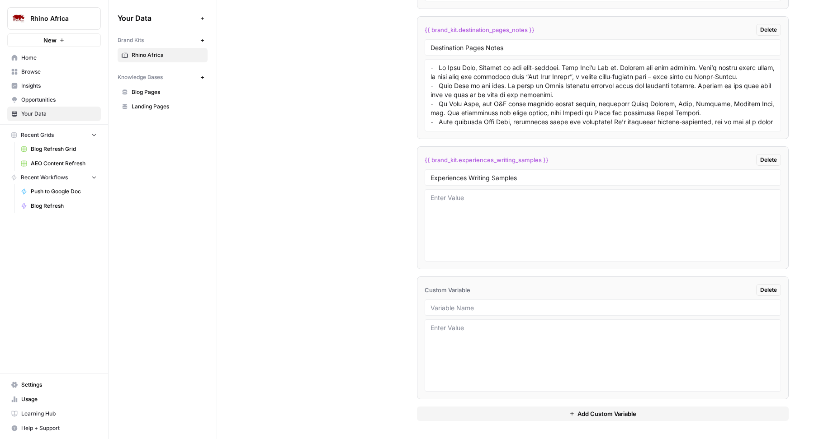
click at [470, 411] on button "Add Custom Variable" at bounding box center [603, 414] width 372 height 14
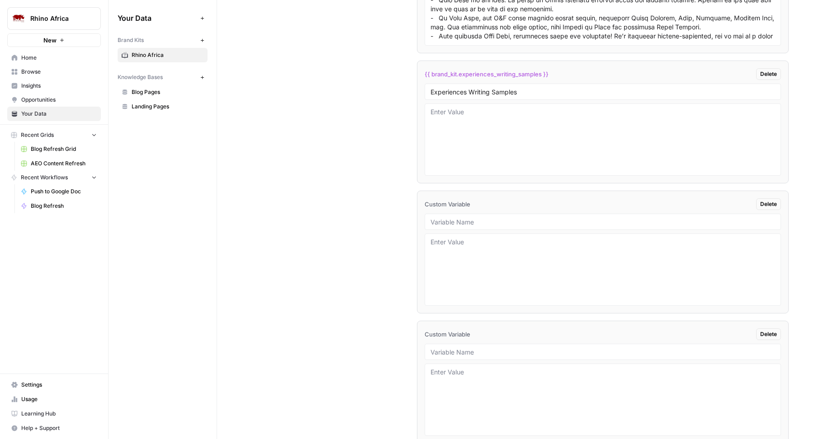
scroll to position [2065, 0]
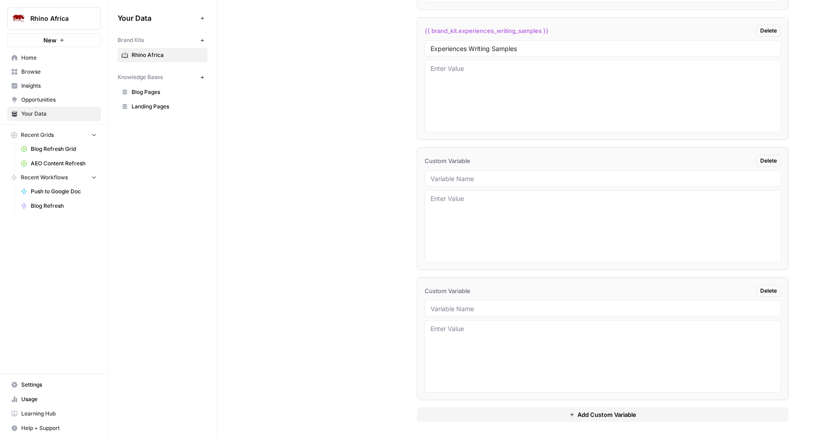
click at [461, 413] on button "Add Custom Variable" at bounding box center [603, 415] width 372 height 14
click at [443, 416] on button "Add Custom Variable" at bounding box center [603, 415] width 372 height 14
click at [437, 418] on button "Add Custom Variable" at bounding box center [603, 416] width 372 height 14
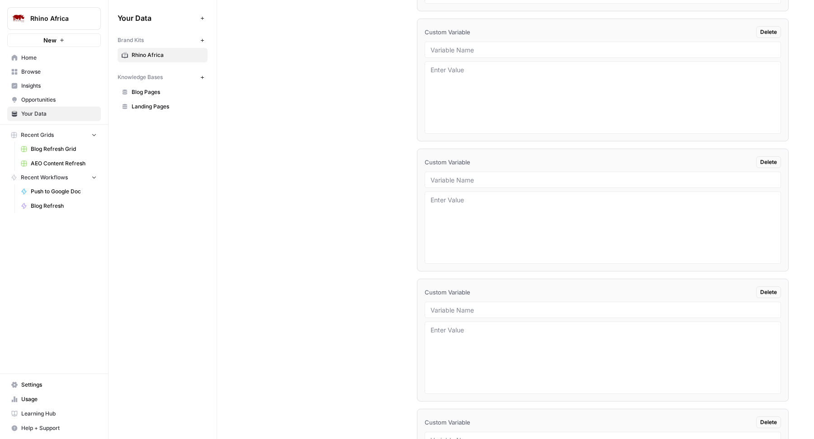
scroll to position [2453, 0]
click at [466, 413] on button "Add Custom Variable" at bounding box center [603, 417] width 372 height 14
click at [453, 415] on button "Add Custom Variable" at bounding box center [603, 417] width 372 height 14
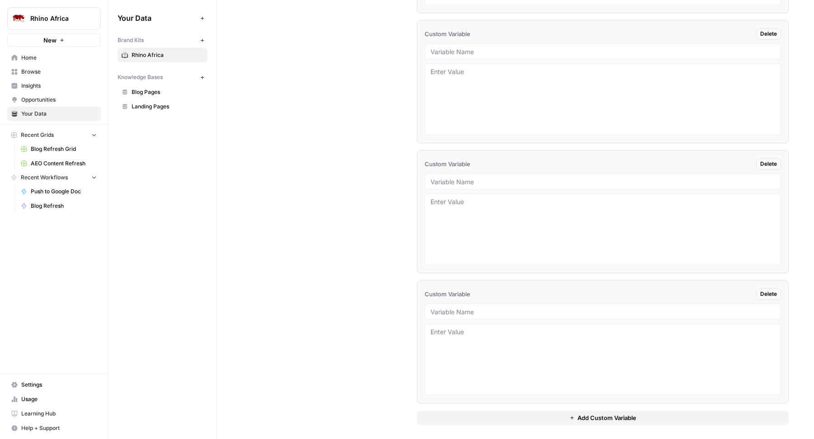
click at [459, 411] on button "Add Custom Variable" at bounding box center [603, 418] width 372 height 14
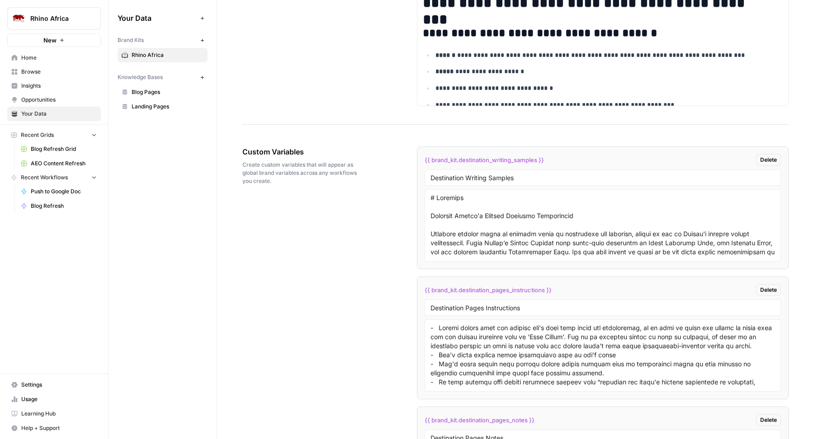
scroll to position [1709, 0]
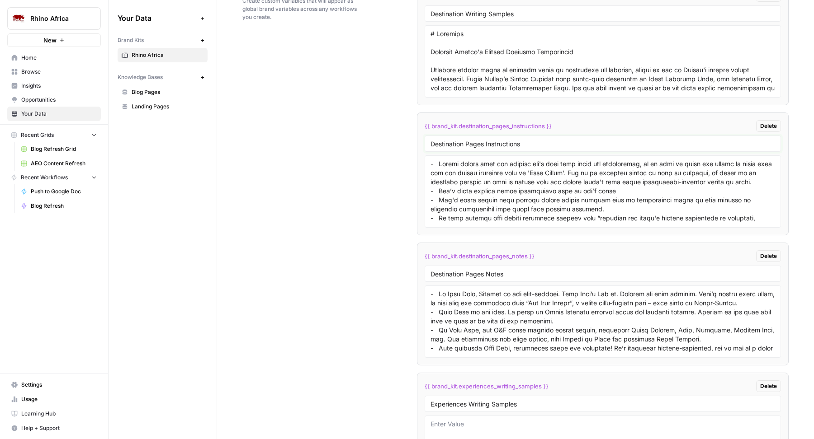
click at [485, 148] on input "Destination Pages Instructions" at bounding box center [602, 144] width 344 height 8
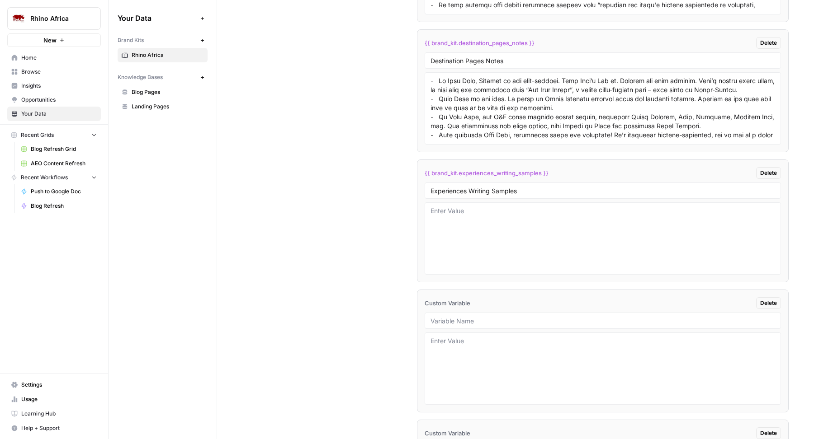
scroll to position [1948, 0]
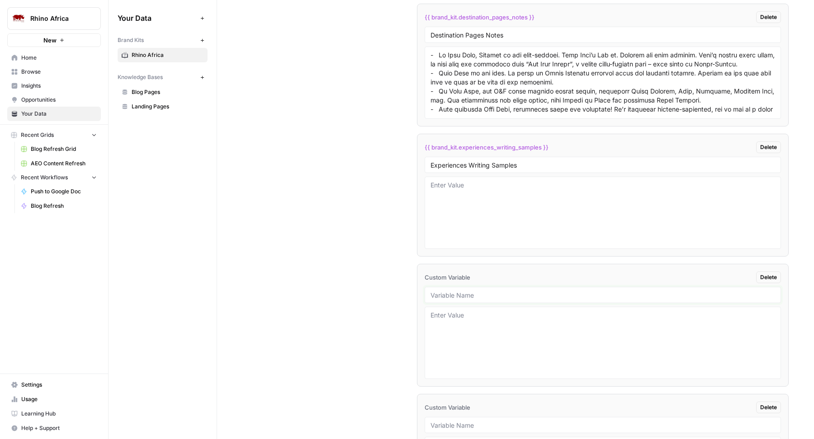
click at [445, 296] on input "text" at bounding box center [602, 295] width 344 height 8
paste input "Destination Pages Instructions"
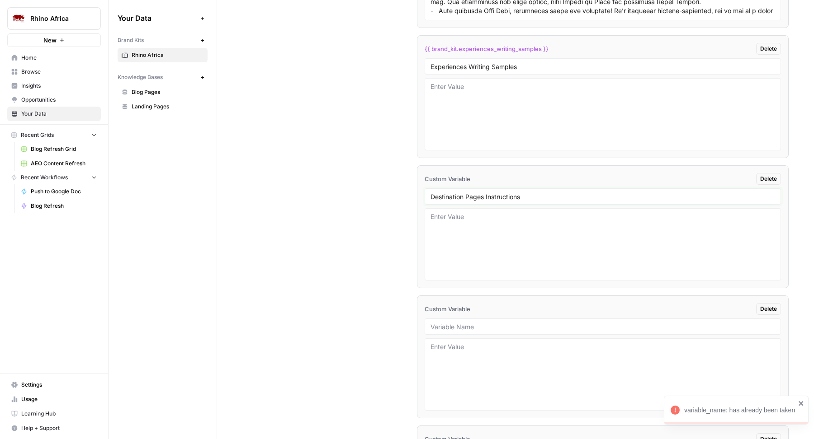
scroll to position [1933, 0]
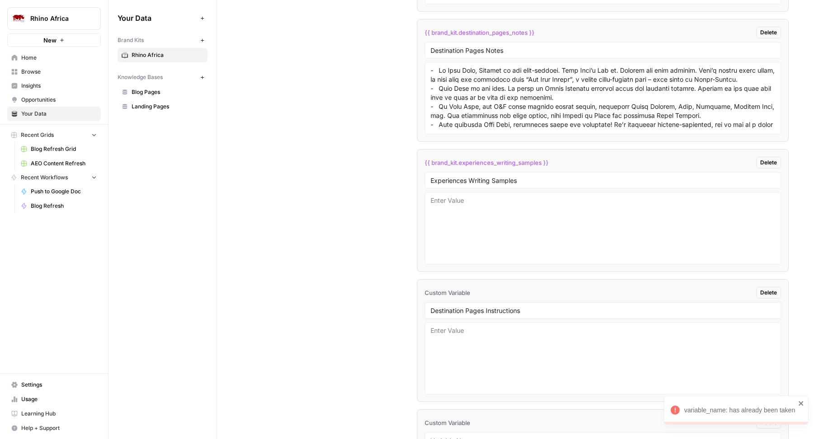
click at [437, 312] on input "Destination Pages Instructions" at bounding box center [602, 310] width 344 height 8
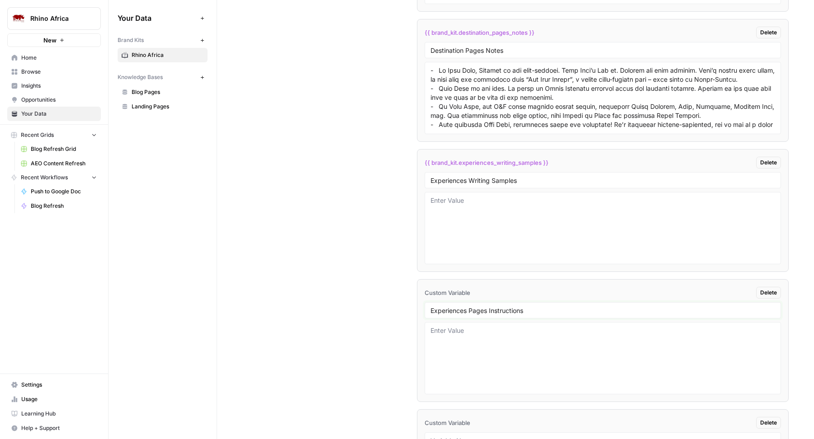
type input "Experiences Pages Instructions"
click at [465, 181] on input "Experiences Writing Samples" at bounding box center [602, 180] width 344 height 8
type input "Experience Writing Samples"
click at [465, 311] on input "Experiences Pages Instructions" at bounding box center [602, 310] width 344 height 8
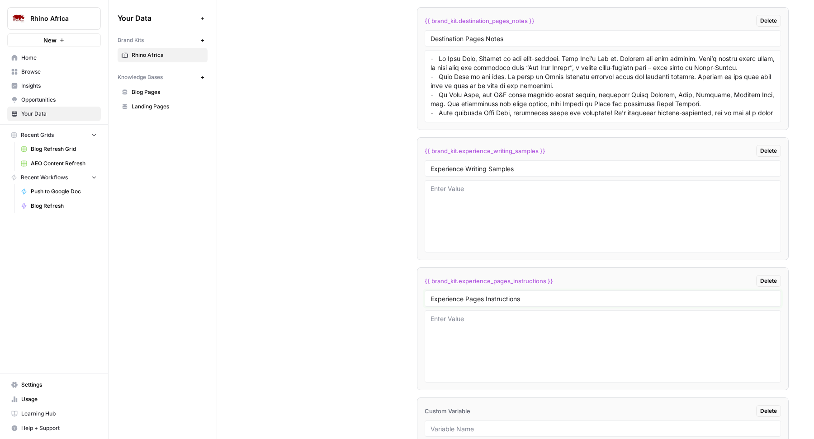
scroll to position [1912, 0]
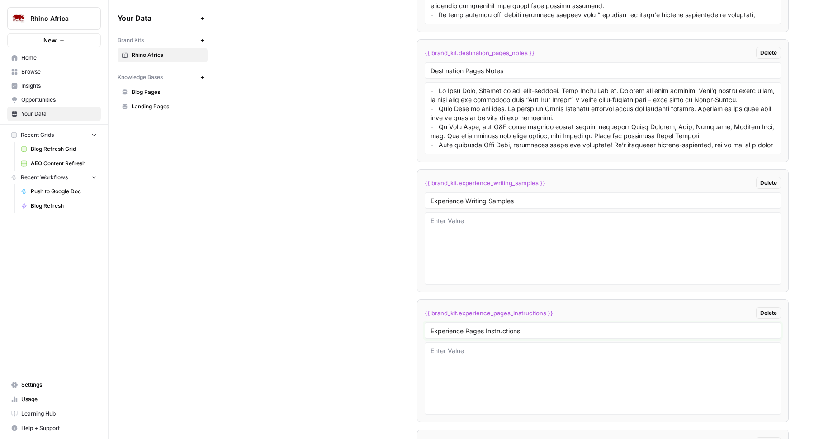
type input "Experience Pages Instructions"
click at [455, 73] on input "Destination Pages Notes" at bounding box center [602, 70] width 344 height 8
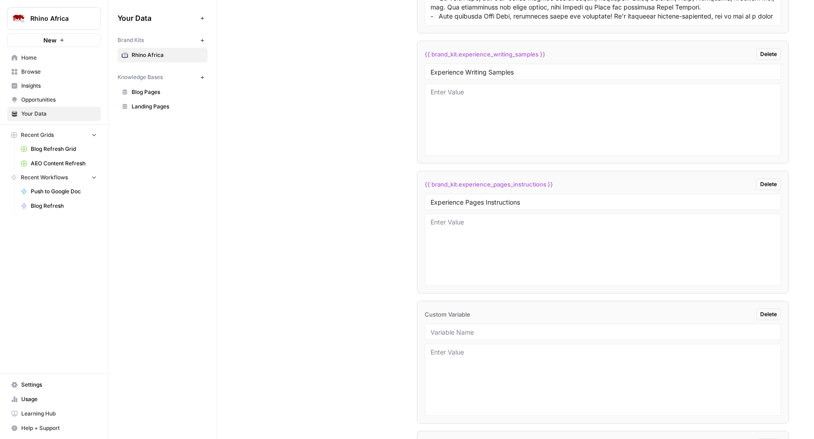
scroll to position [2224, 0]
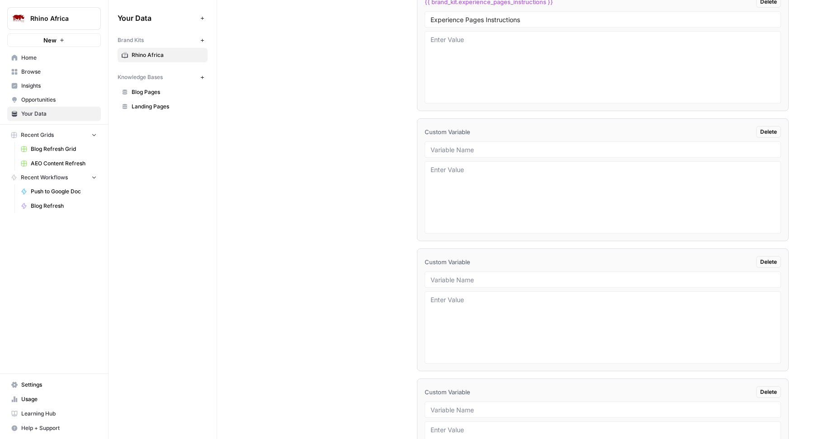
click at [473, 154] on div at bounding box center [602, 149] width 356 height 16
click at [465, 151] on input "text" at bounding box center [602, 150] width 344 height 8
paste input "Destination Pages Notes"
click at [441, 148] on input "Destination Pages Notes" at bounding box center [602, 150] width 344 height 8
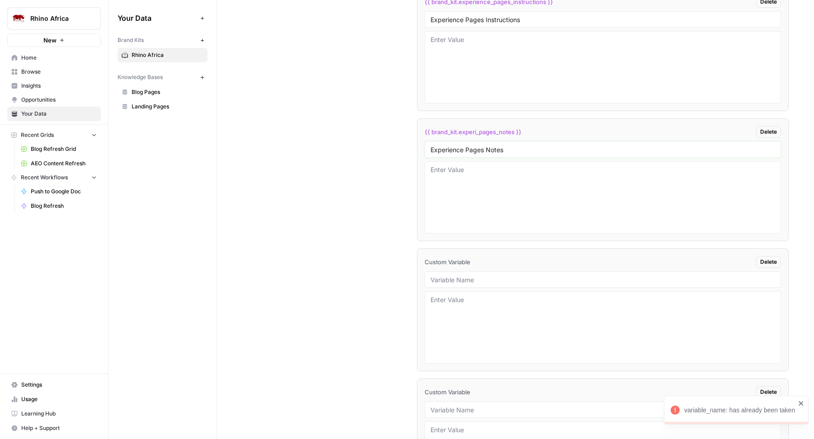
type input "Experience Pages Notes"
click at [375, 132] on div "Custom Variables Create custom variables that will appear as global brand varia…" at bounding box center [515, 255] width 546 height 1613
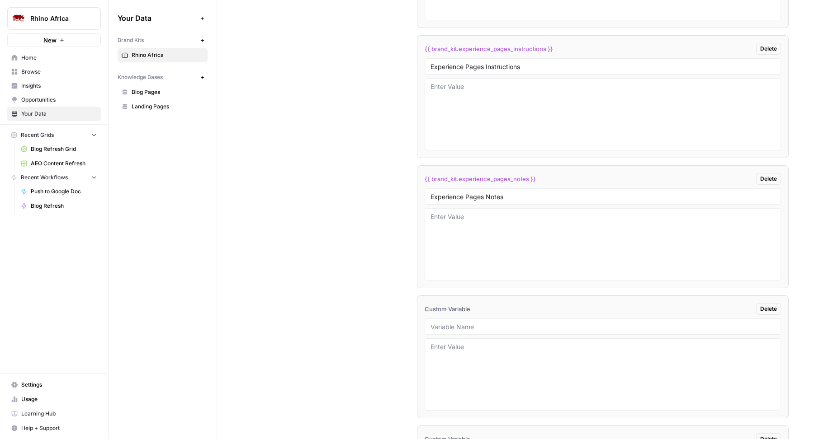
scroll to position [2041, 0]
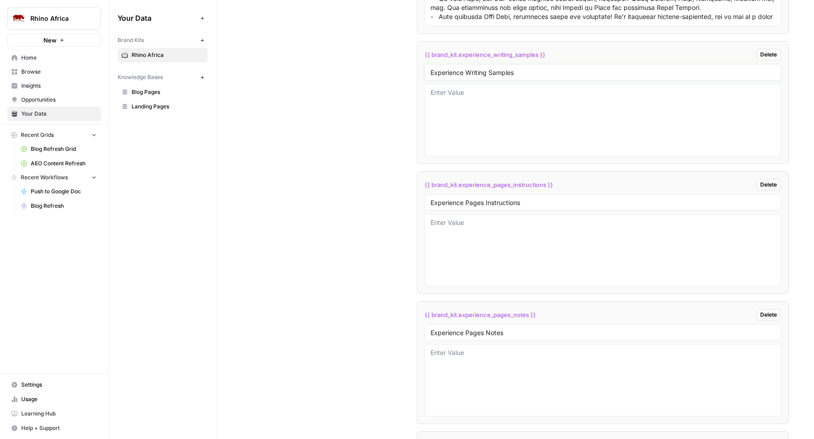
drag, startPoint x: 463, startPoint y: 75, endPoint x: 576, endPoint y: 74, distance: 113.0
click at [576, 74] on input "Experience Writing Samples" at bounding box center [602, 72] width 344 height 8
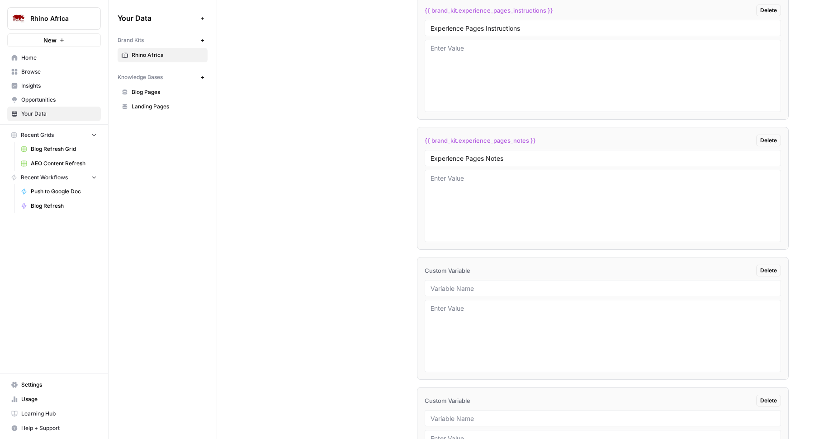
scroll to position [2233, 0]
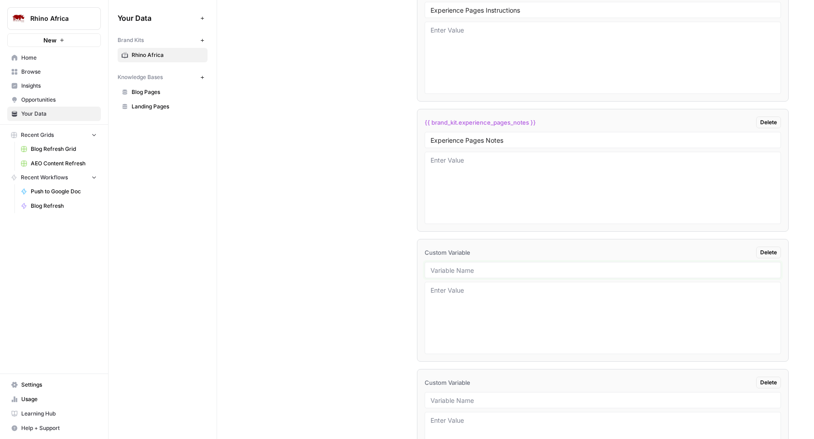
click at [433, 269] on input "text" at bounding box center [602, 270] width 344 height 8
paste input "Writing Samples"
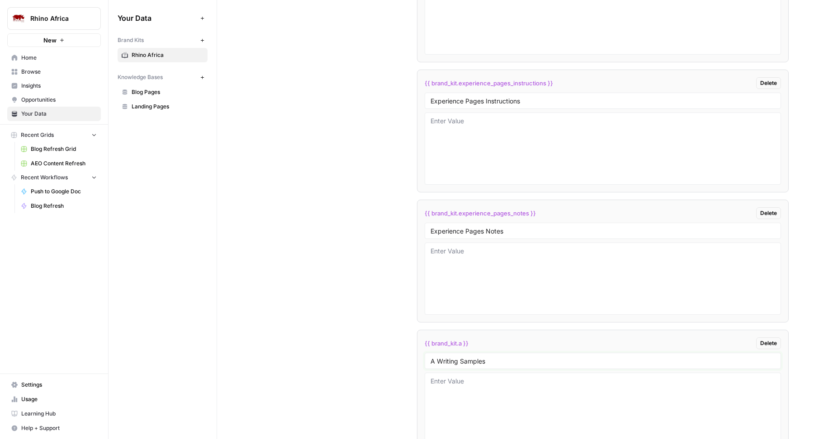
scroll to position [2116, 0]
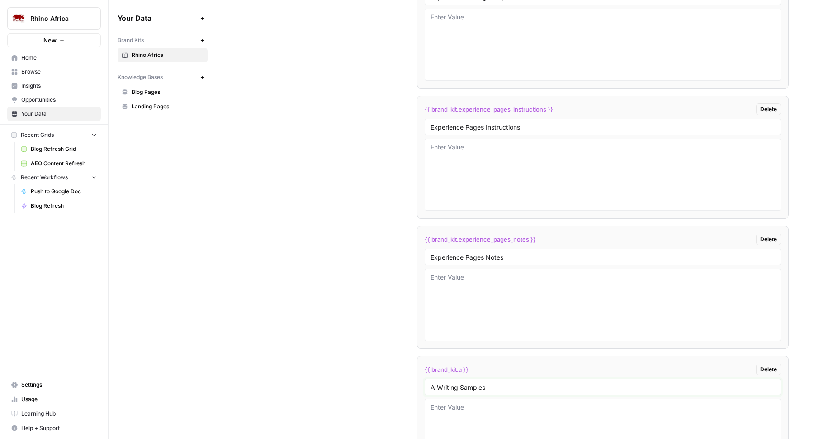
type input "A Writing Samples"
drag, startPoint x: 463, startPoint y: 124, endPoint x: 603, endPoint y: 125, distance: 139.7
click at [603, 124] on input "Experience Pages Instructions" at bounding box center [602, 127] width 344 height 8
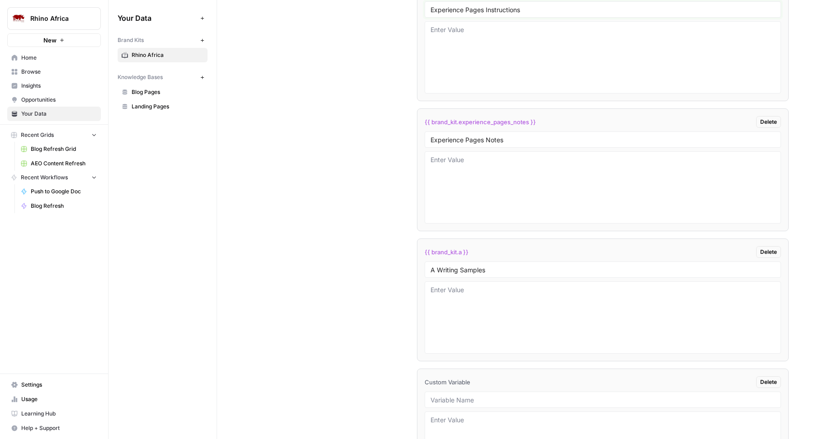
scroll to position [2352, 0]
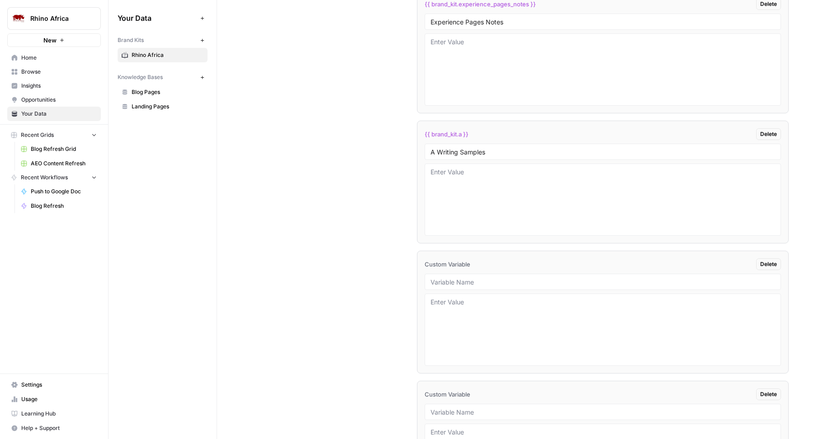
click at [436, 276] on div at bounding box center [602, 282] width 356 height 16
click at [435, 282] on input "text" at bounding box center [602, 282] width 344 height 8
paste input "Pages Instructions"
type input "A Pages Instructions"
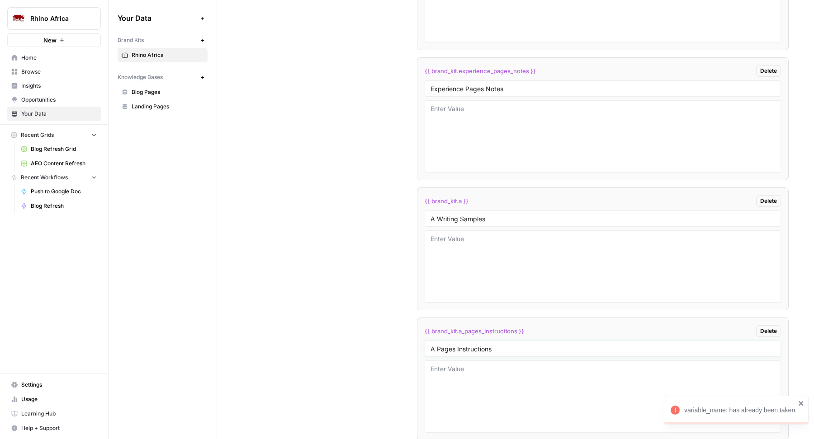
scroll to position [2261, 0]
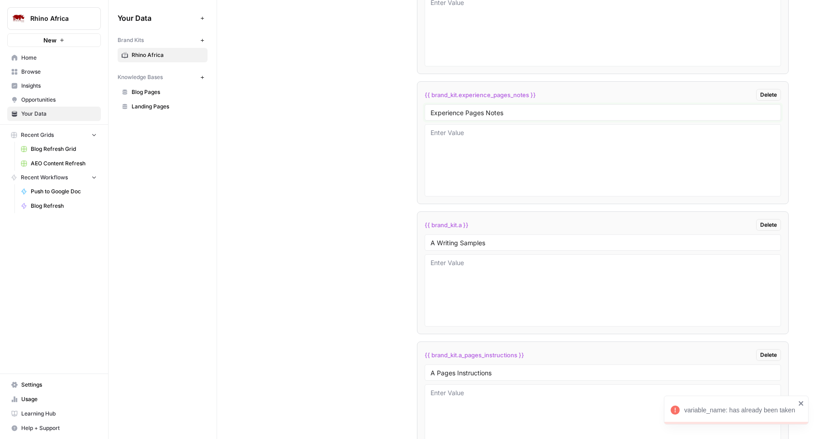
drag, startPoint x: 464, startPoint y: 111, endPoint x: 516, endPoint y: 111, distance: 52.0
click at [516, 111] on input "Experience Pages Notes" at bounding box center [602, 112] width 344 height 8
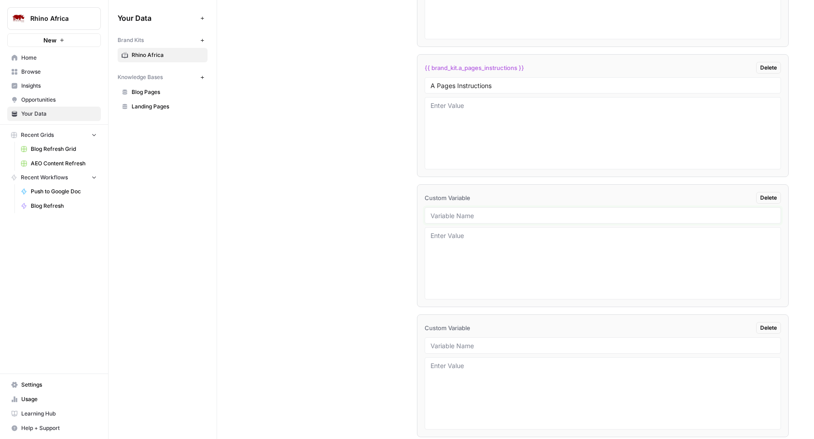
click at [449, 213] on input "text" at bounding box center [602, 216] width 344 height 8
paste input "Pages Notes"
type input "A Pages Notes"
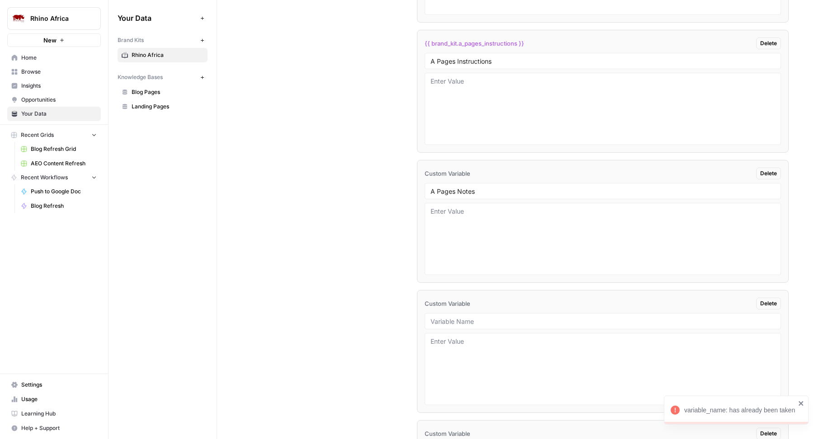
scroll to position [2607, 0]
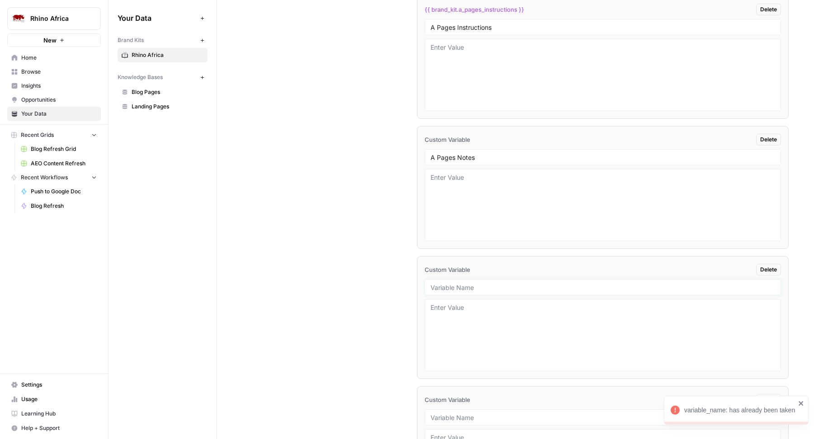
click at [454, 287] on input "text" at bounding box center [602, 287] width 344 height 8
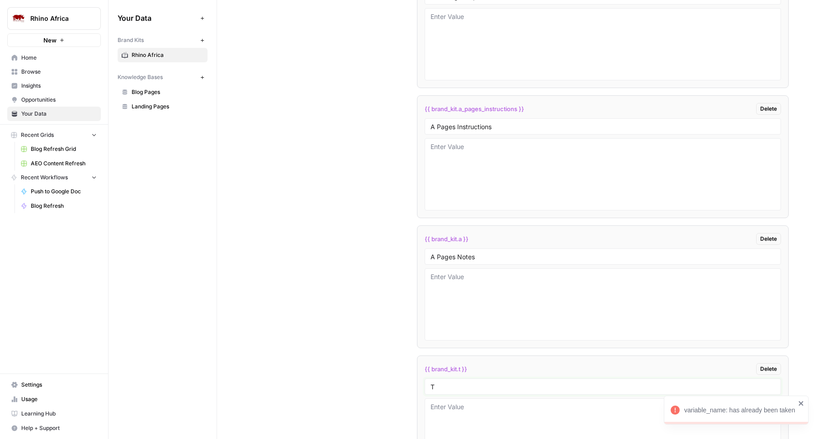
scroll to position [2485, 0]
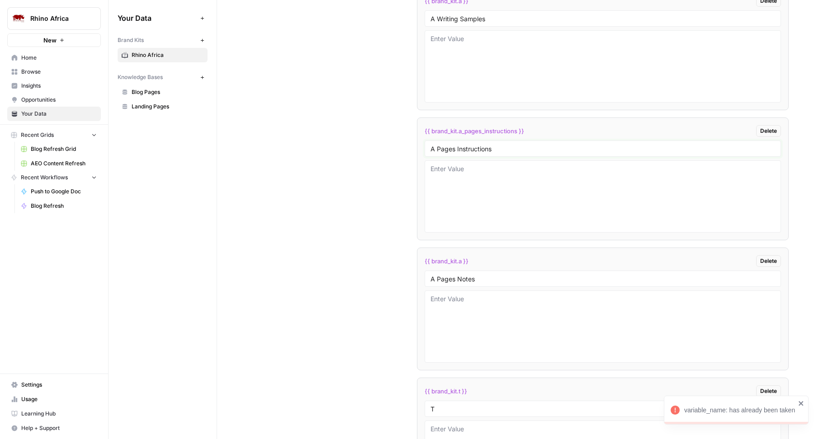
drag, startPoint x: 434, startPoint y: 149, endPoint x: 519, endPoint y: 149, distance: 84.5
click at [519, 149] on input "A Pages Instructions" at bounding box center [602, 149] width 344 height 8
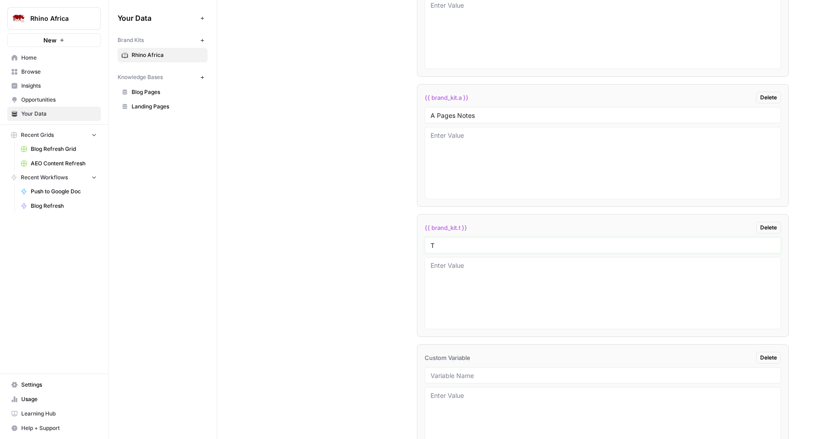
click at [468, 241] on input "T" at bounding box center [602, 245] width 344 height 8
paste input "Pages Instructions"
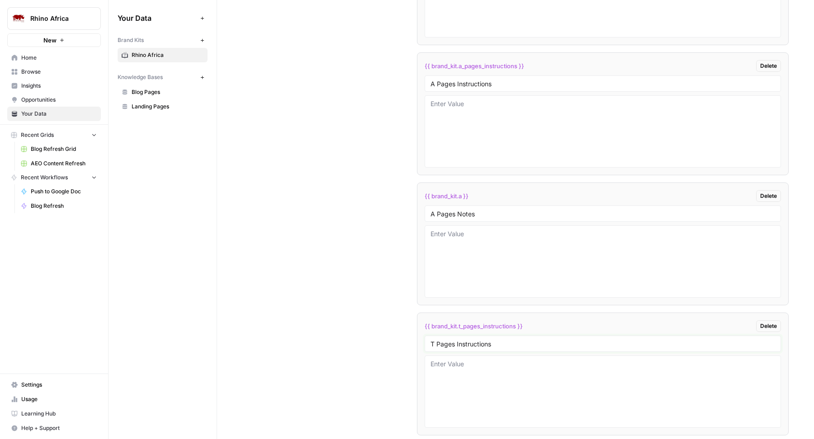
scroll to position [2441, 0]
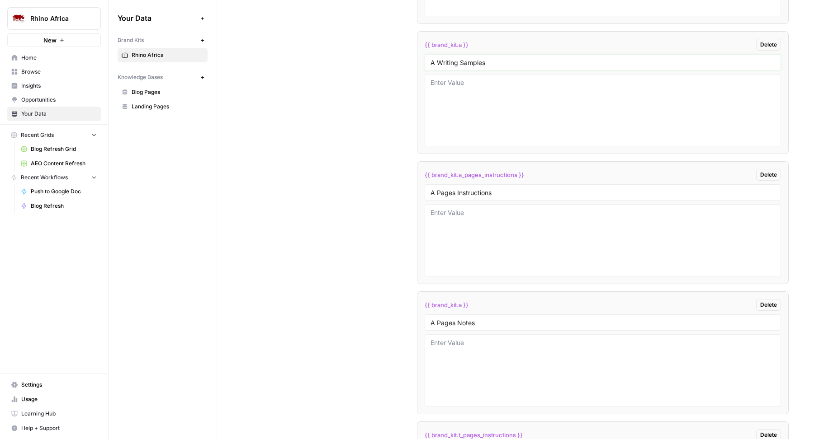
drag, startPoint x: 436, startPoint y: 61, endPoint x: 520, endPoint y: 61, distance: 83.6
click at [519, 61] on input "A Writing Samples" at bounding box center [602, 62] width 344 height 8
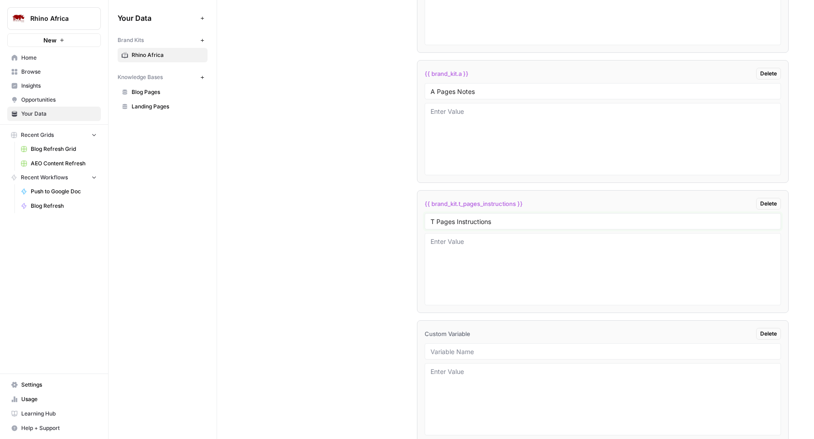
drag, startPoint x: 434, startPoint y: 220, endPoint x: 504, endPoint y: 220, distance: 69.6
click at [504, 220] on input "T Pages Instructions" at bounding box center [602, 221] width 344 height 8
paste input "Writing Sample"
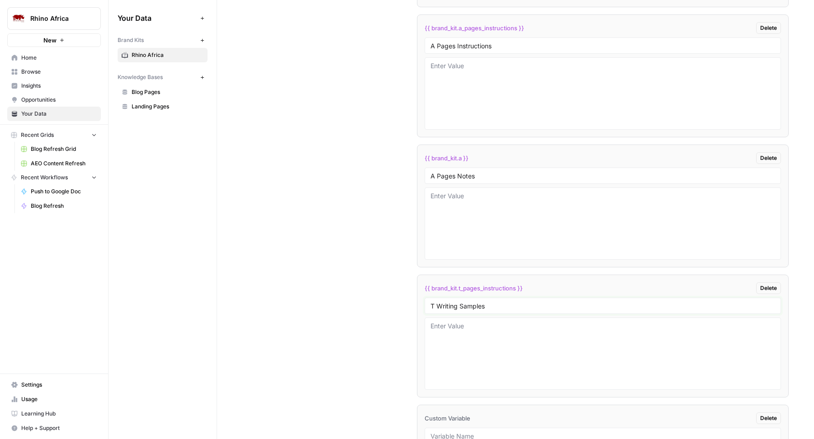
scroll to position [2579, 0]
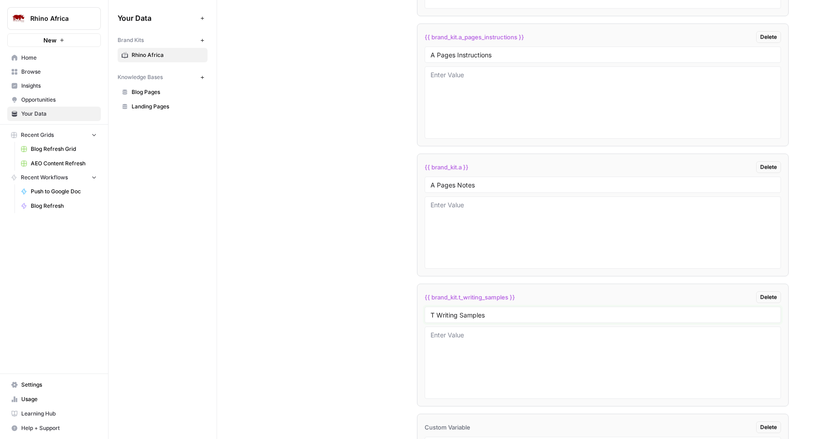
type input "T Writing Samples"
drag, startPoint x: 466, startPoint y: 53, endPoint x: 577, endPoint y: 53, distance: 110.7
click at [576, 53] on input "A Pages Instructions" at bounding box center [602, 55] width 344 height 8
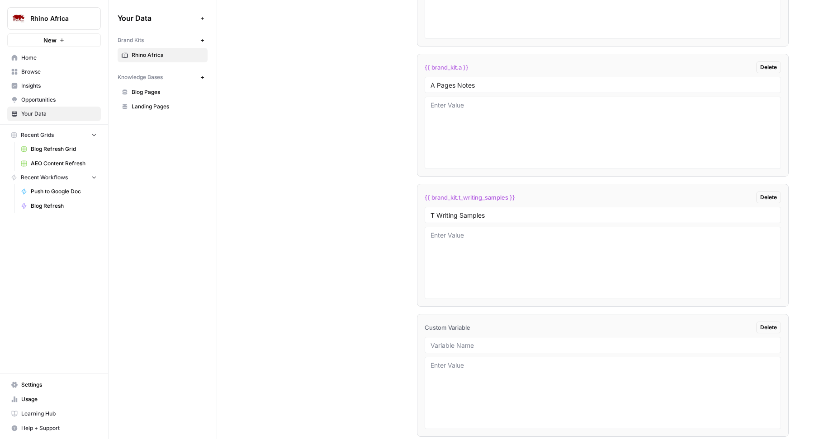
scroll to position [2798, 0]
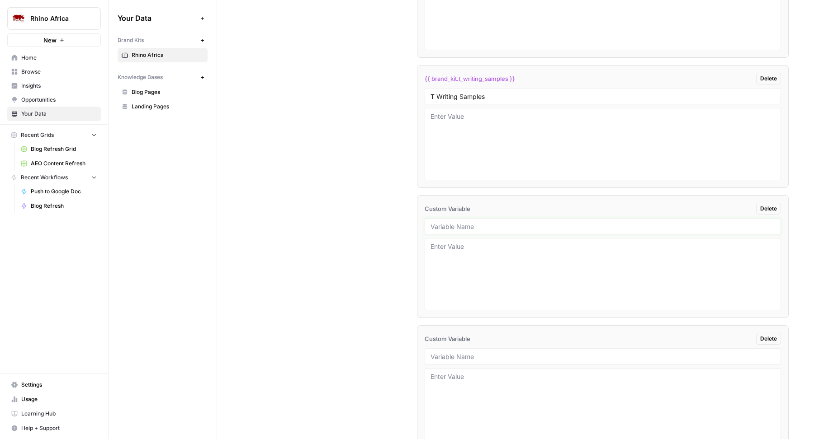
click at [449, 222] on input "text" at bounding box center [602, 226] width 344 height 8
paste input "Pages Instructions"
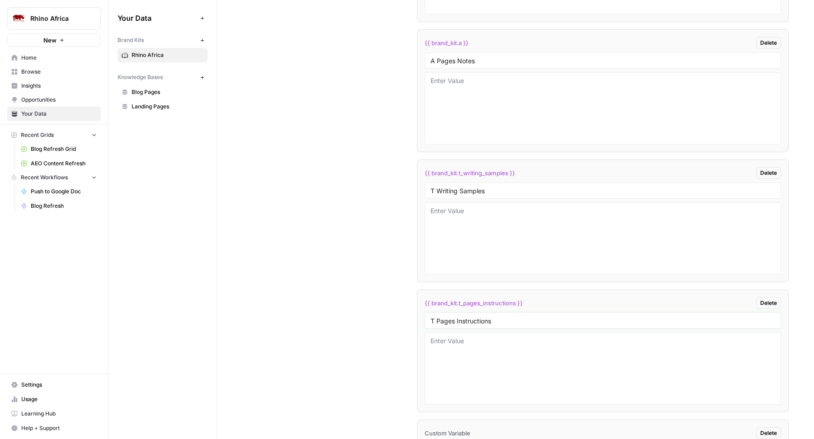
scroll to position [2688, 0]
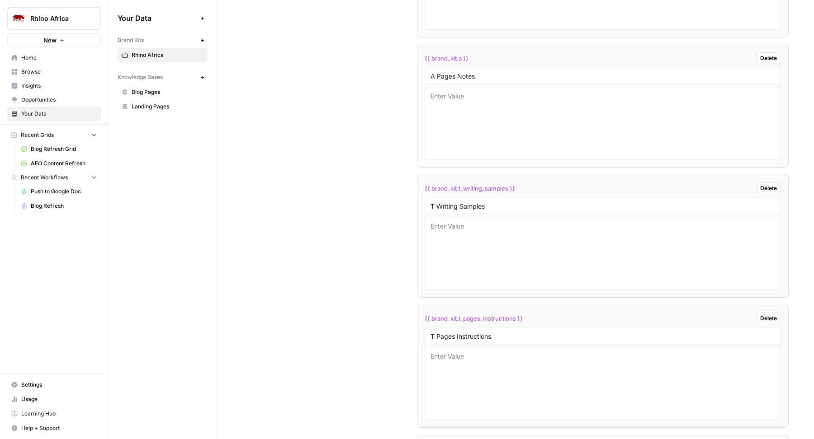
type input "T Pages Instructions"
drag, startPoint x: 434, startPoint y: 76, endPoint x: 525, endPoint y: 76, distance: 90.9
click at [525, 76] on input "A Pages Notes" at bounding box center [602, 76] width 344 height 8
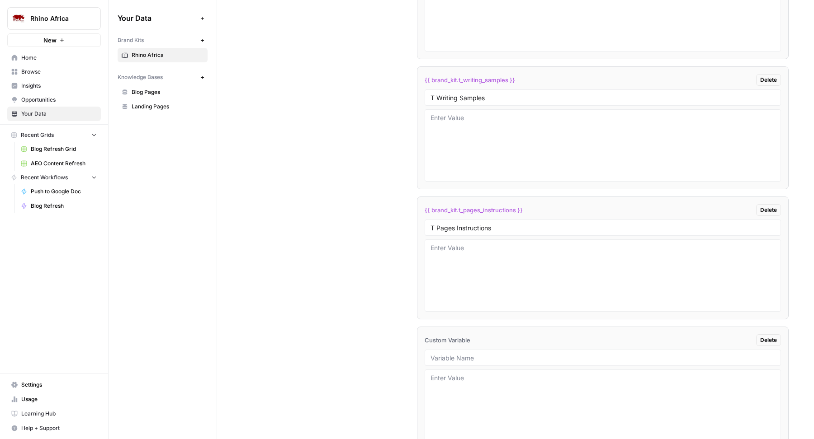
scroll to position [2842, 0]
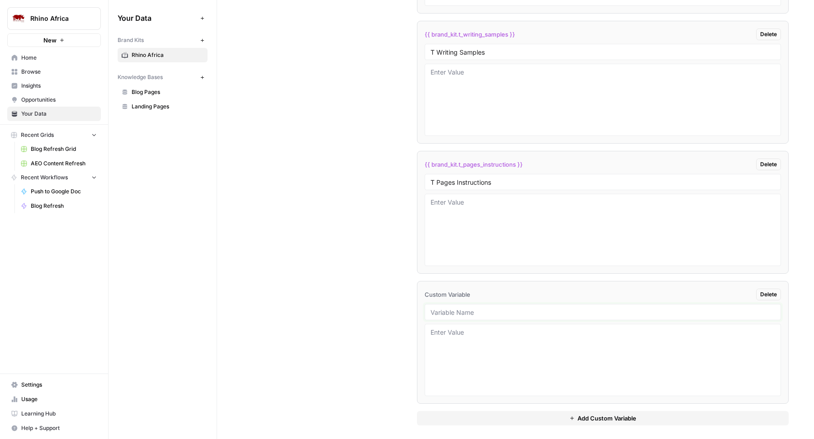
click at [431, 308] on input "text" at bounding box center [602, 312] width 344 height 8
paste input "Pages Notes"
type input "T Pages Notes"
click at [431, 48] on input "T Writing Samples" at bounding box center [602, 52] width 344 height 8
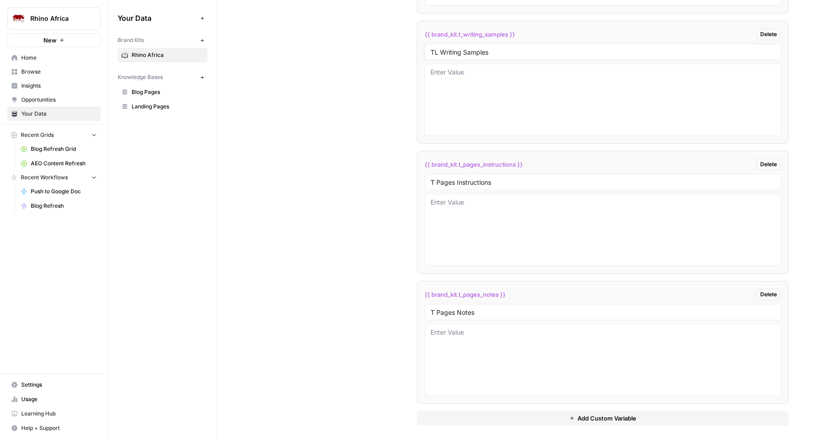
type input "TL Writing Samples"
click at [433, 179] on input "T Pages Instructions" at bounding box center [602, 182] width 344 height 8
type input "TL Pages Instructions"
click at [430, 308] on input "T Pages Notes" at bounding box center [602, 312] width 344 height 8
type input "TL Pages Notes"
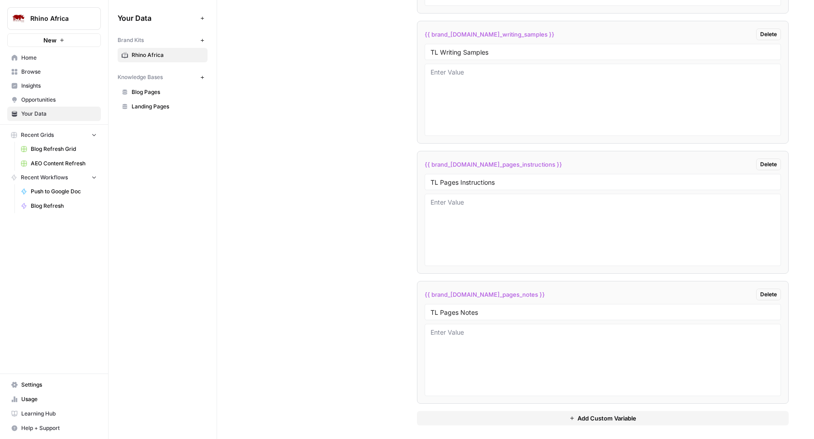
click at [493, 420] on button "Add Custom Variable" at bounding box center [603, 418] width 372 height 14
click at [460, 416] on button "Add Custom Variable" at bounding box center [603, 419] width 372 height 14
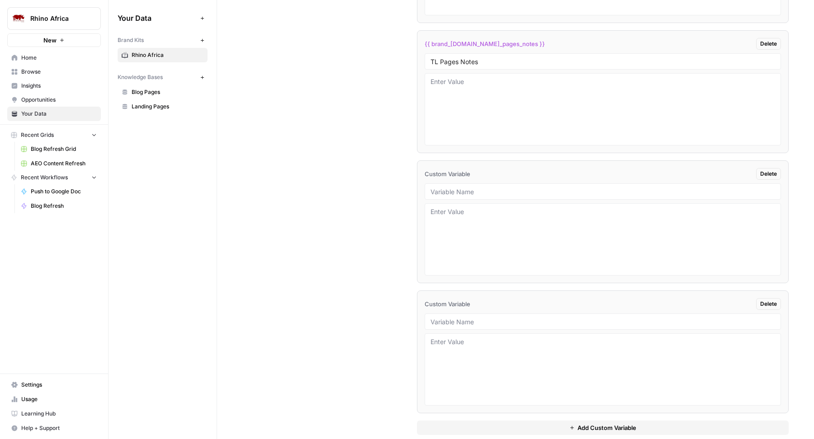
click at [451, 421] on button "Add Custom Variable" at bounding box center [603, 428] width 372 height 14
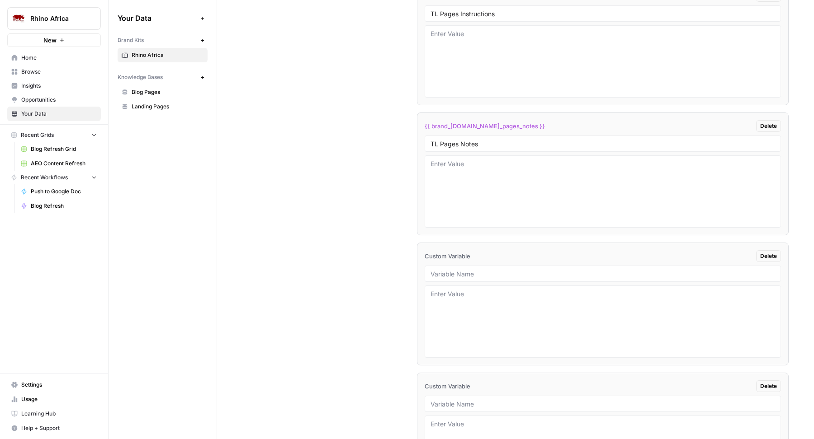
scroll to position [2998, 0]
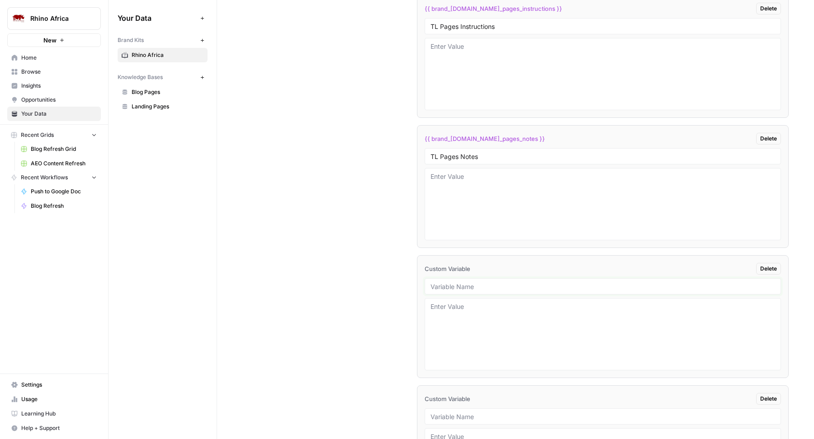
click at [459, 283] on input "text" at bounding box center [602, 287] width 344 height 8
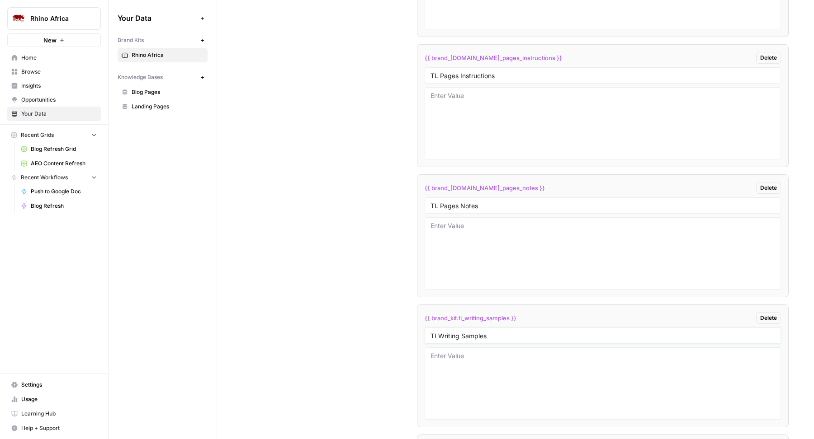
scroll to position [2935, 0]
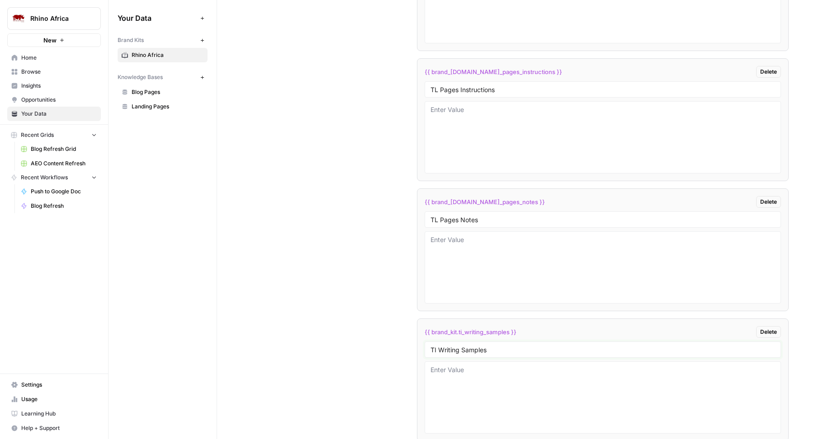
type input "TI Writing Samples"
drag, startPoint x: 438, startPoint y: 88, endPoint x: 542, endPoint y: 88, distance: 103.5
click at [542, 88] on input "TL Pages Instructions" at bounding box center [602, 89] width 344 height 8
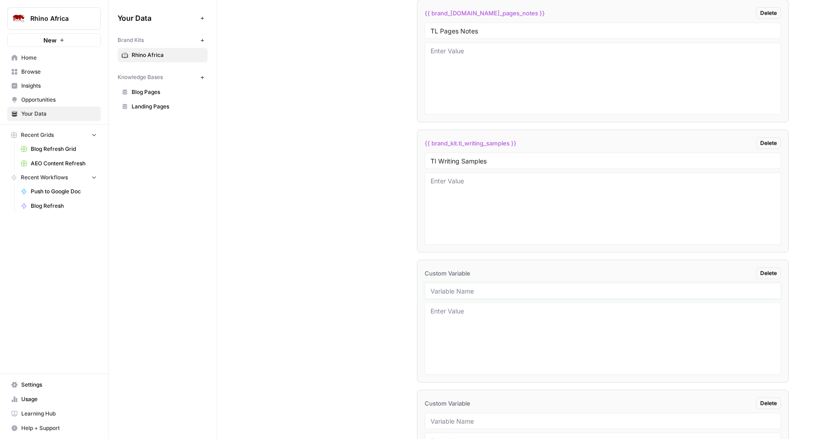
click at [435, 287] on input "text" at bounding box center [602, 291] width 344 height 8
paste input "Pages Instructions"
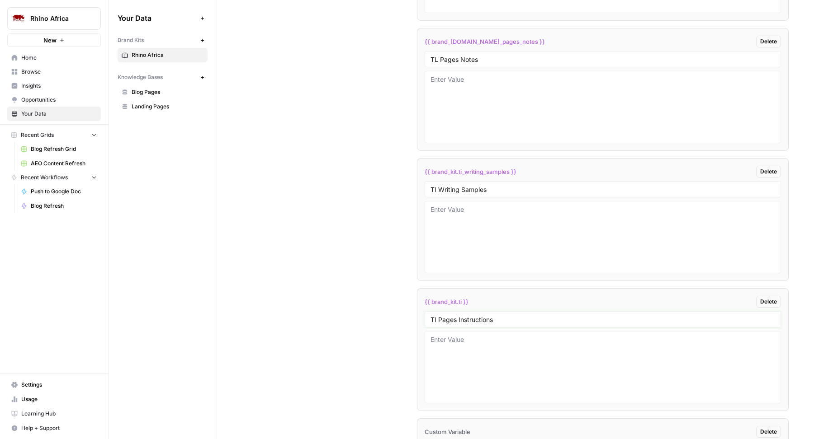
scroll to position [3087, 0]
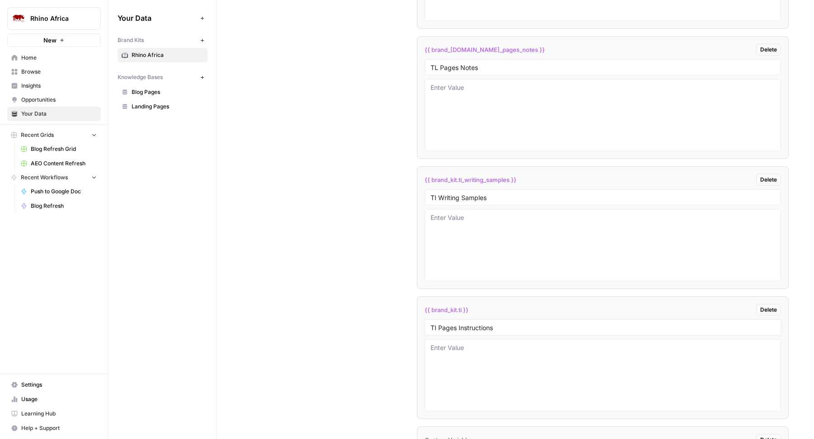
type input "TI Pages Instructions"
drag, startPoint x: 438, startPoint y: 65, endPoint x: 516, endPoint y: 65, distance: 78.2
click at [515, 65] on input "TL Pages Notes" at bounding box center [602, 67] width 344 height 8
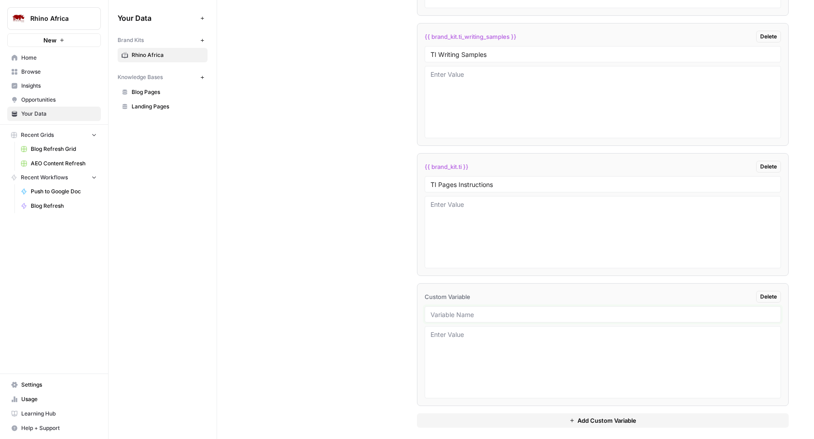
click at [434, 311] on input "text" at bounding box center [602, 315] width 344 height 8
paste input "Pages Notes"
type input "TI Pages Notes"
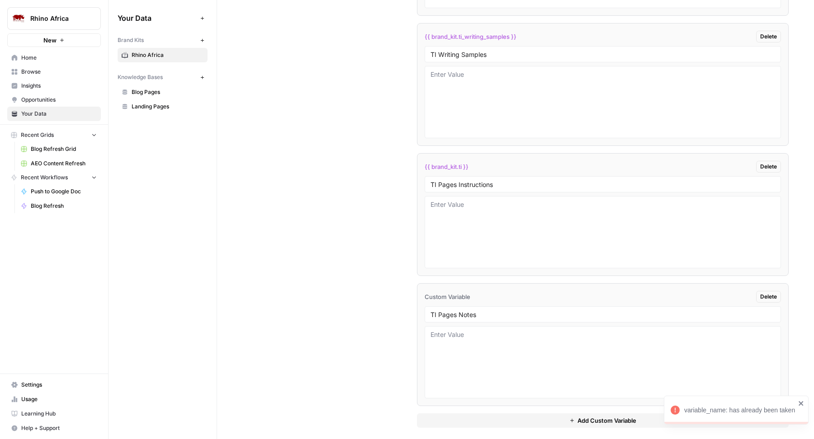
click at [463, 417] on button "Add Custom Variable" at bounding box center [603, 421] width 372 height 14
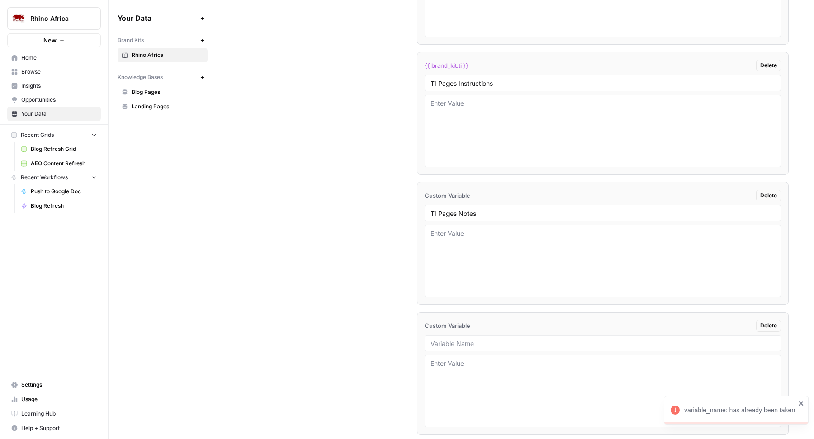
scroll to position [3360, 0]
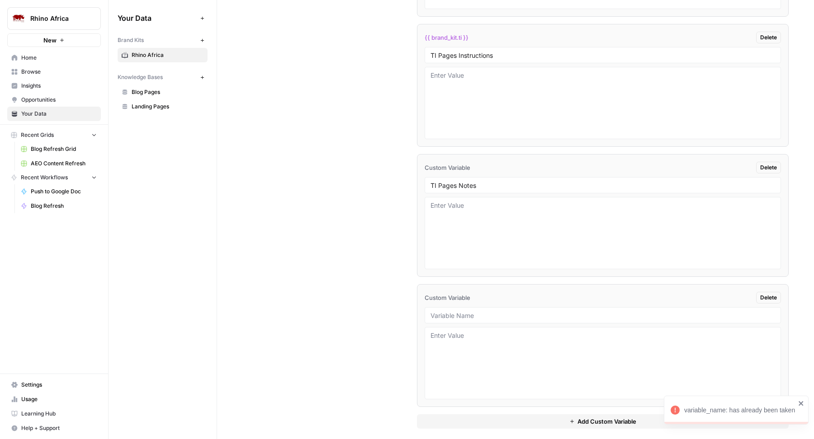
click at [475, 414] on button "Add Custom Variable" at bounding box center [603, 421] width 372 height 14
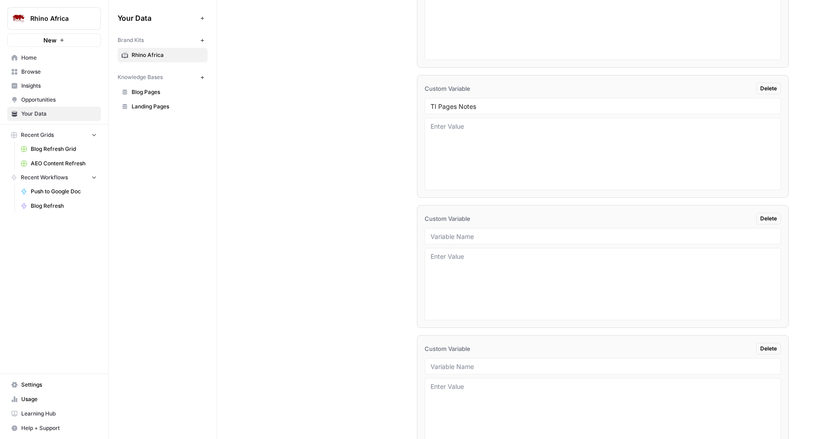
scroll to position [3490, 0]
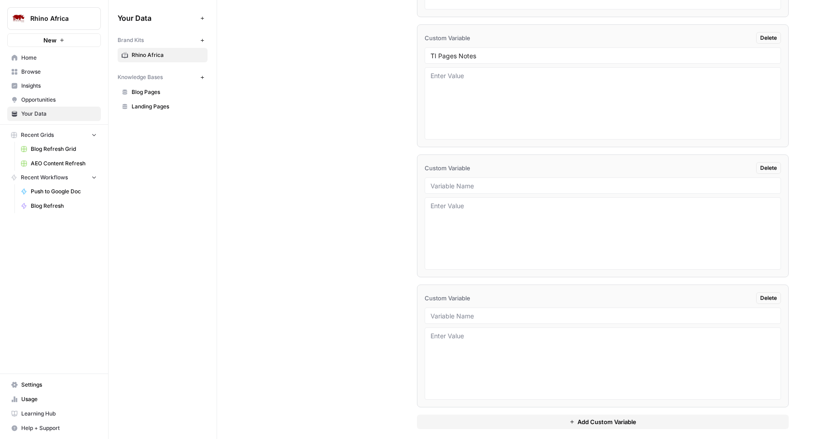
click at [475, 415] on button "Add Custom Variable" at bounding box center [603, 422] width 372 height 14
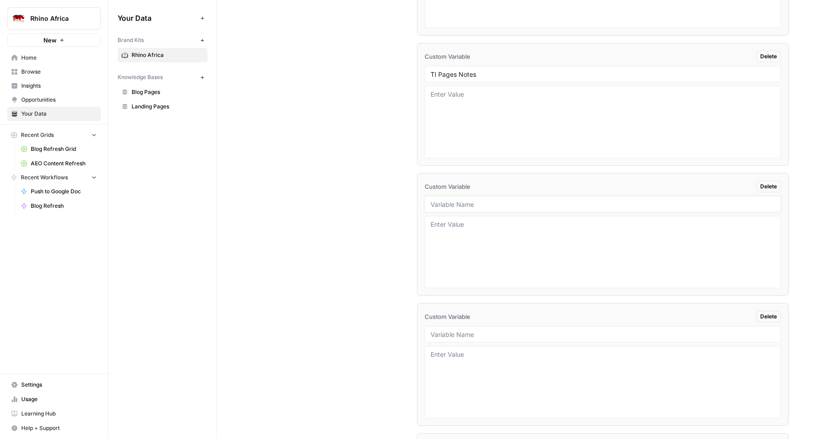
click at [450, 200] on input "text" at bounding box center [602, 204] width 344 height 8
type input "SP Writing Samples"
click at [470, 330] on input "text" at bounding box center [602, 334] width 344 height 8
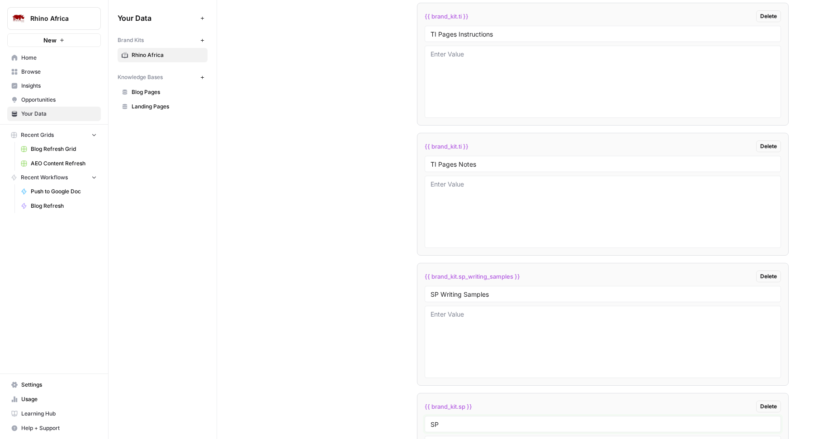
scroll to position [3364, 0]
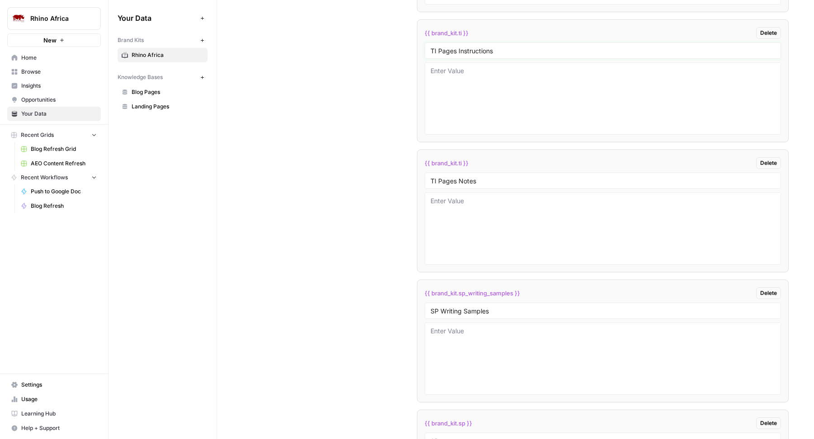
drag, startPoint x: 435, startPoint y: 47, endPoint x: 494, endPoint y: 50, distance: 58.4
click at [494, 50] on div "TI Pages Instructions" at bounding box center [602, 50] width 356 height 16
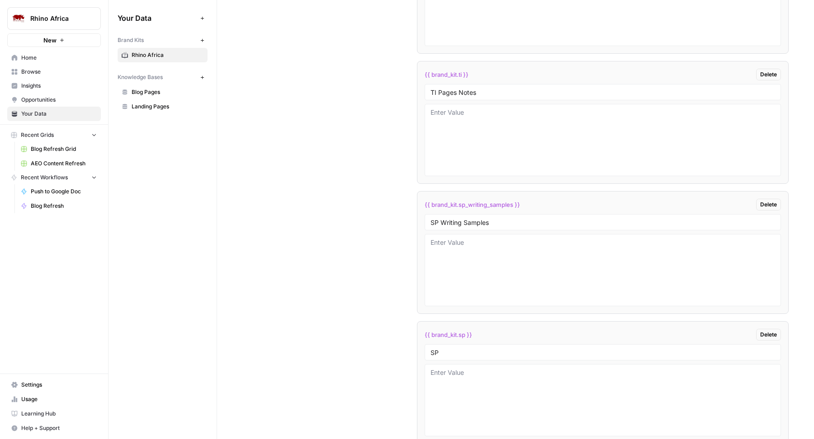
scroll to position [3618, 0]
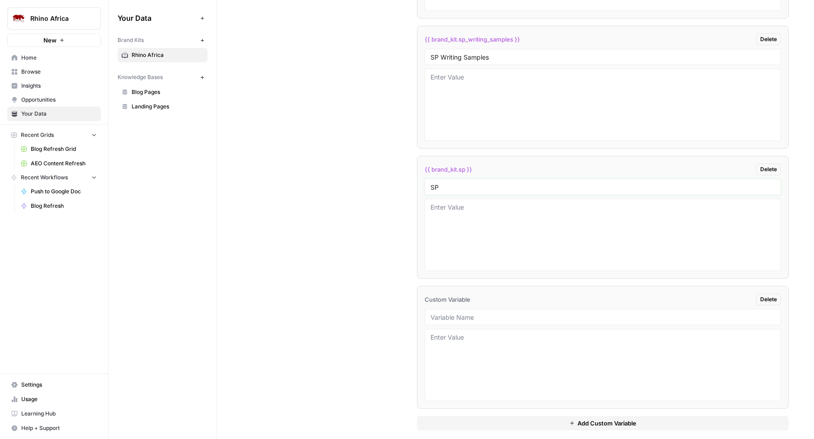
click at [450, 183] on input "SP" at bounding box center [602, 187] width 344 height 8
paste input "Pages Instructions"
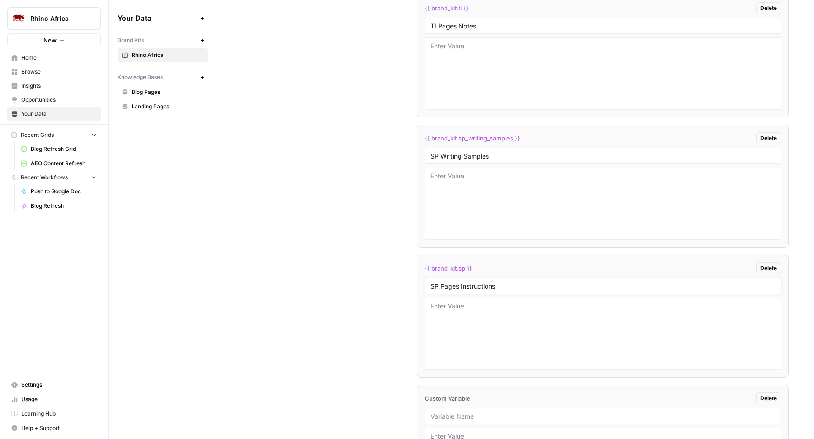
scroll to position [3432, 0]
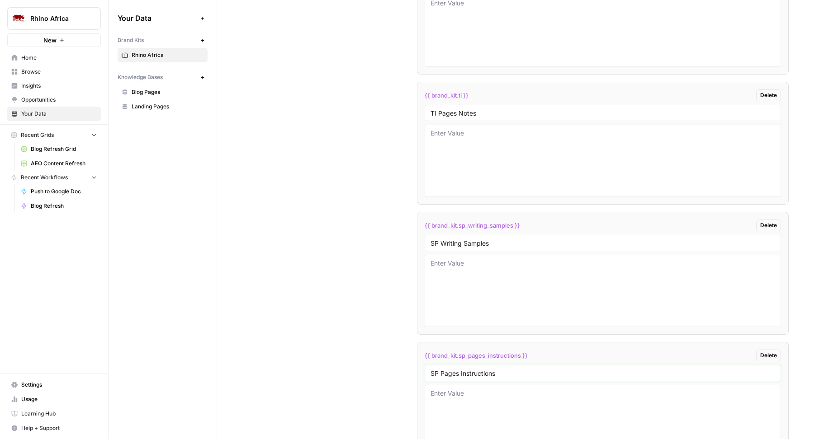
type input "SP Pages Instructions"
drag, startPoint x: 436, startPoint y: 105, endPoint x: 522, endPoint y: 105, distance: 85.9
click at [522, 109] on input "TI Pages Notes" at bounding box center [602, 113] width 344 height 8
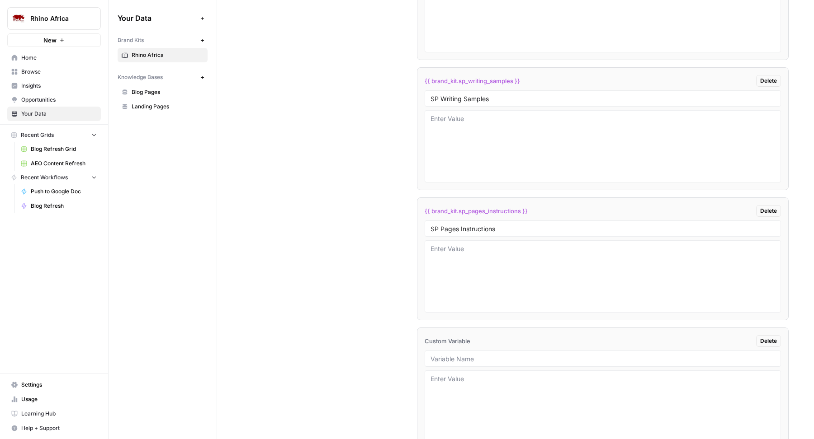
scroll to position [3619, 0]
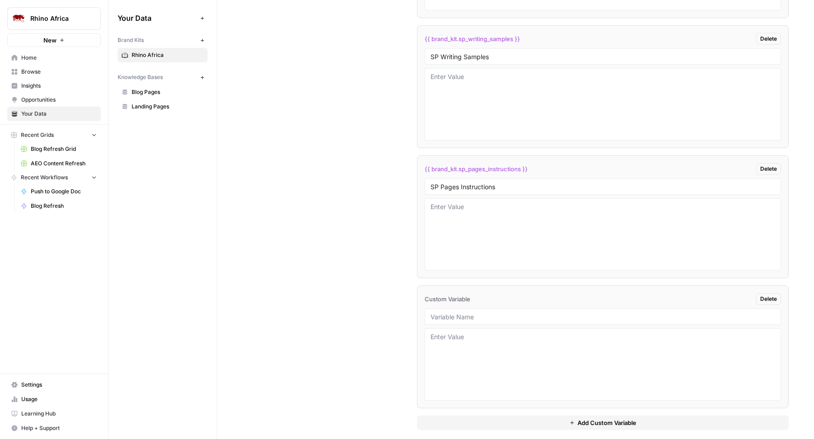
click at [441, 309] on div at bounding box center [602, 317] width 356 height 16
click at [441, 313] on input "text" at bounding box center [602, 317] width 344 height 8
paste input "Pages Notes"
type input "SP Pages Notes"
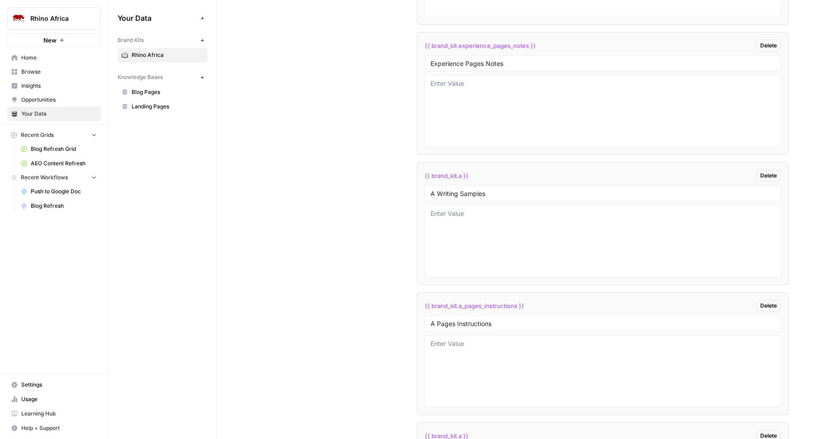
scroll to position [2323, 0]
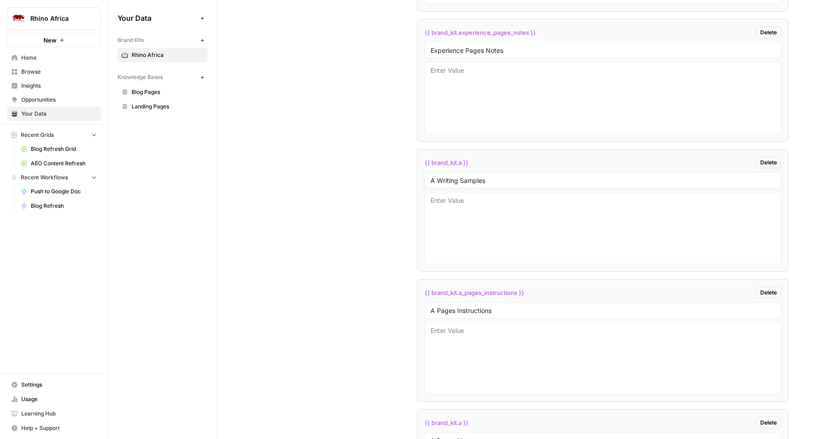
click at [433, 182] on input "A Writing Samples" at bounding box center [602, 180] width 344 height 8
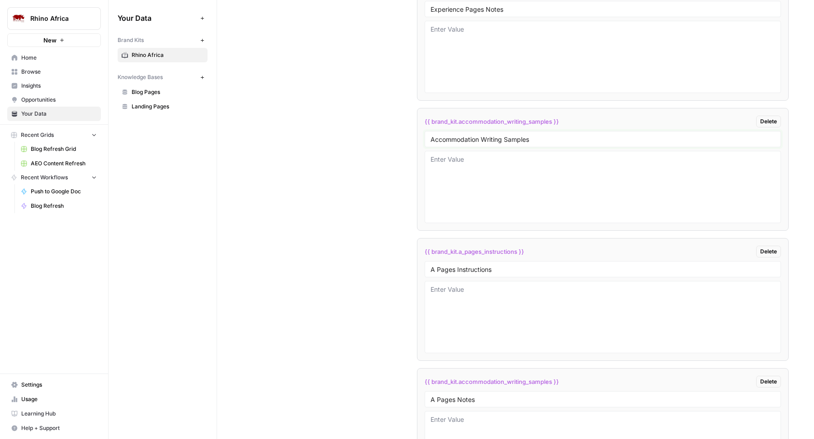
scroll to position [2387, 0]
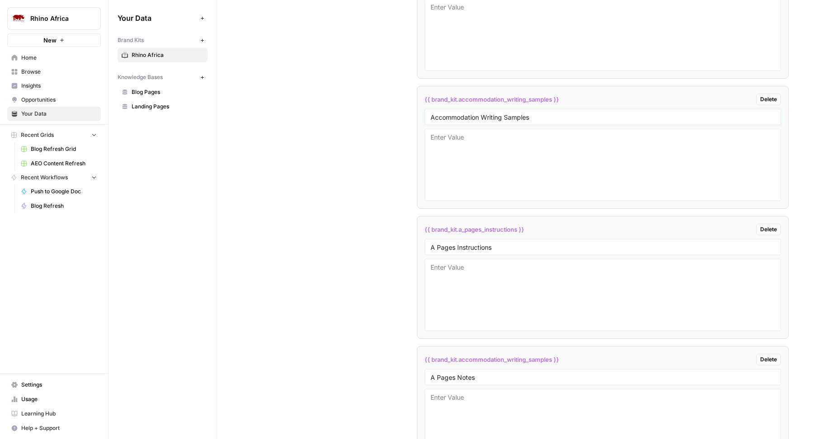
click at [443, 117] on input "Accommodation Writing Samples" at bounding box center [602, 117] width 344 height 8
type input "Accommodation Writing Samples"
click at [430, 248] on input "A Pages Instructions" at bounding box center [602, 247] width 344 height 8
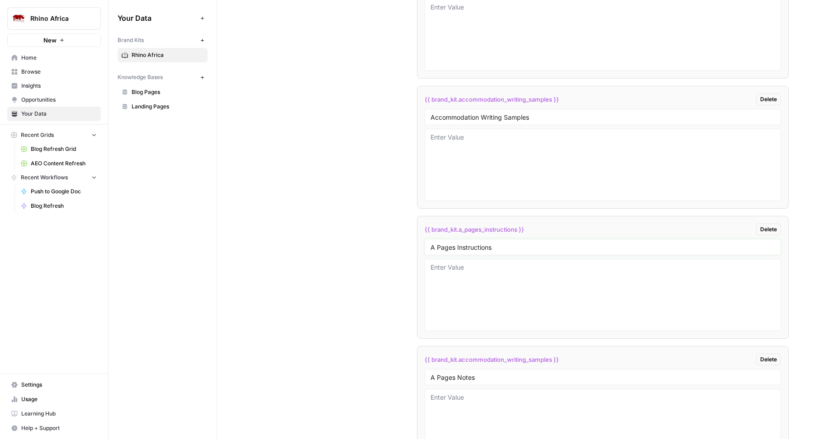
paste input "ccommodation"
type input "Accommodation Pages Instructions"
click at [431, 375] on input "A Pages Notes" at bounding box center [602, 377] width 344 height 8
click at [430, 375] on input "A Pages Notes" at bounding box center [602, 377] width 344 height 8
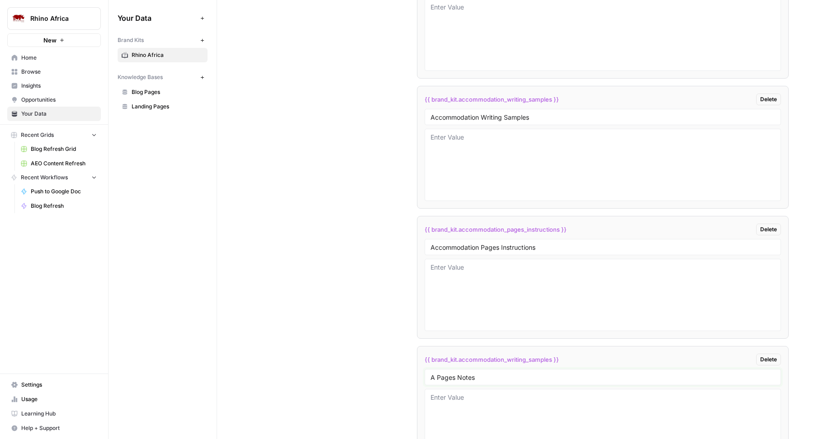
click at [430, 375] on input "A Pages Notes" at bounding box center [602, 377] width 344 height 8
paste input "ccommodation"
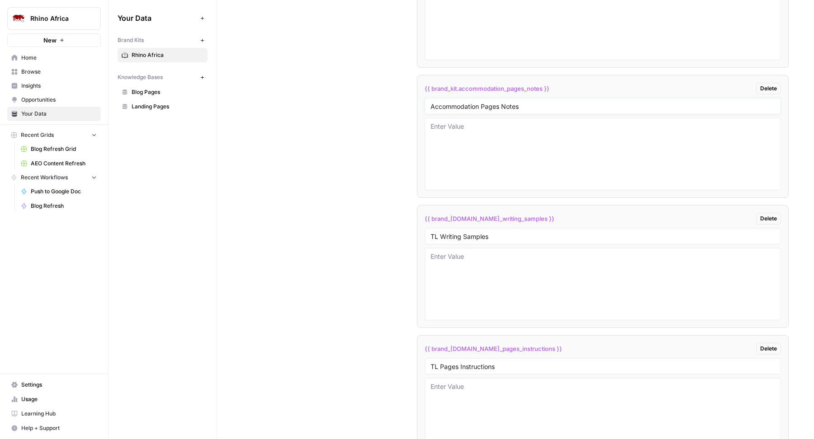
scroll to position [2667, 0]
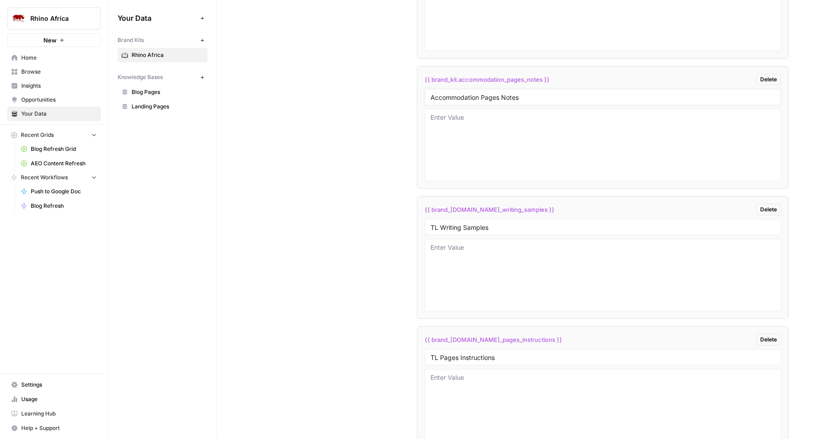
type input "Accommodation Pages Notes"
click at [434, 226] on input "TL Writing Samples" at bounding box center [602, 227] width 344 height 8
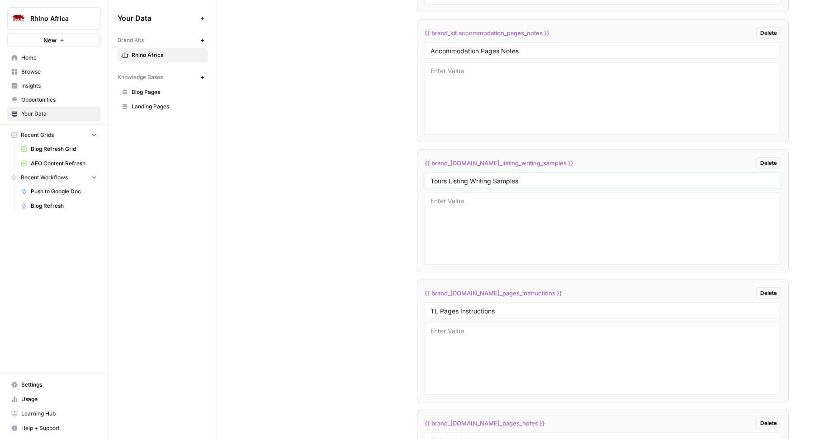
scroll to position [2724, 0]
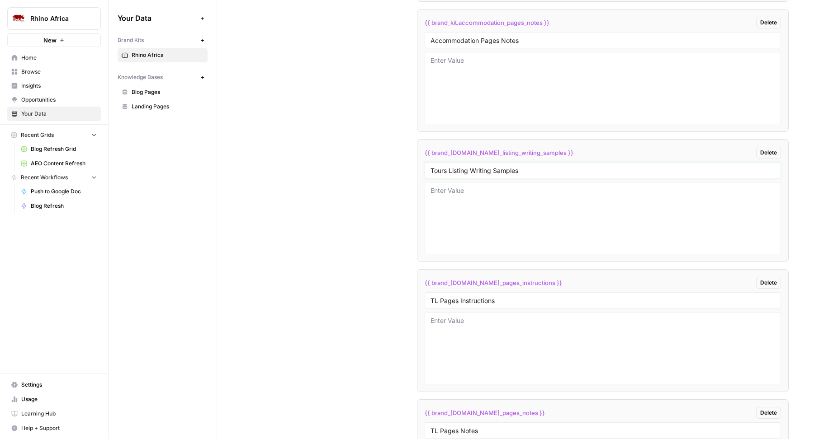
type input "Tours Listing Writing Samples"
click at [435, 300] on input "TL Pages Instructions" at bounding box center [602, 301] width 344 height 8
type input "Tours Listing Pages Instructions"
click at [429, 301] on div "Tours Listing Pages Instructions" at bounding box center [602, 300] width 356 height 16
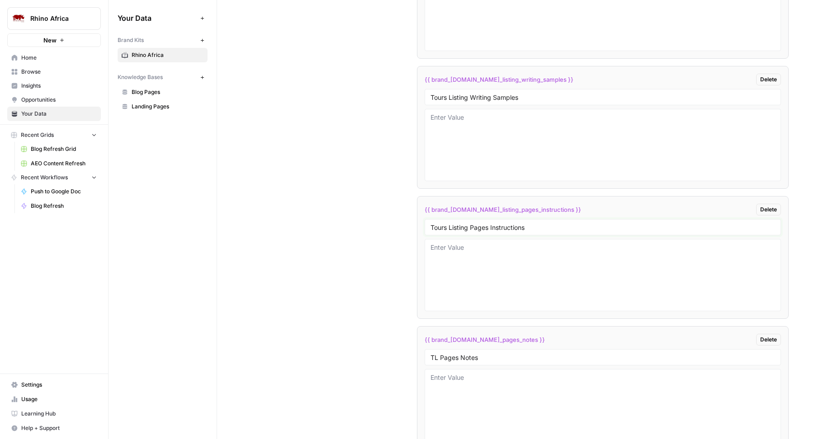
scroll to position [2800, 0]
drag, startPoint x: 436, startPoint y: 353, endPoint x: 425, endPoint y: 353, distance: 11.3
click at [425, 353] on div "TL Pages Notes" at bounding box center [602, 354] width 356 height 16
paste input "ours Listing"
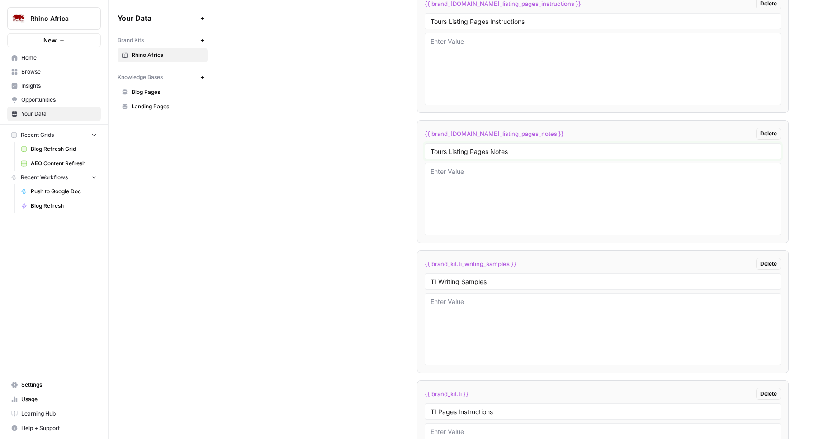
type input "Tours Listing Pages Notes"
click at [433, 278] on input "TI Writing Samples" at bounding box center [602, 282] width 344 height 8
click at [430, 278] on input "Tours Itinerary Writing Samples" at bounding box center [602, 282] width 344 height 8
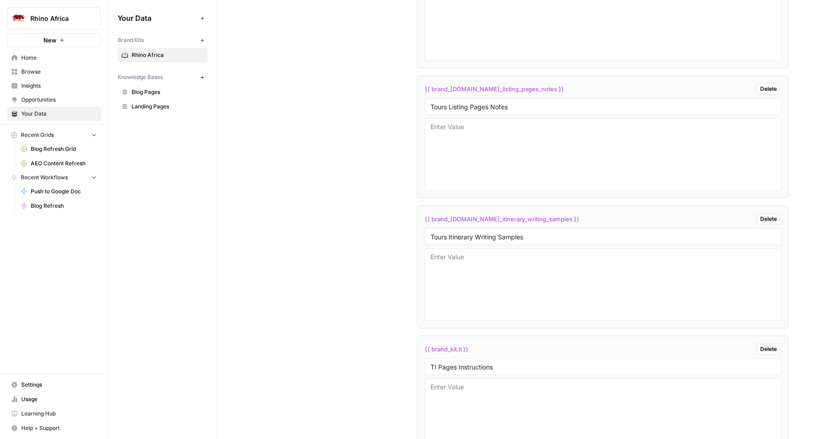
scroll to position [3113, 0]
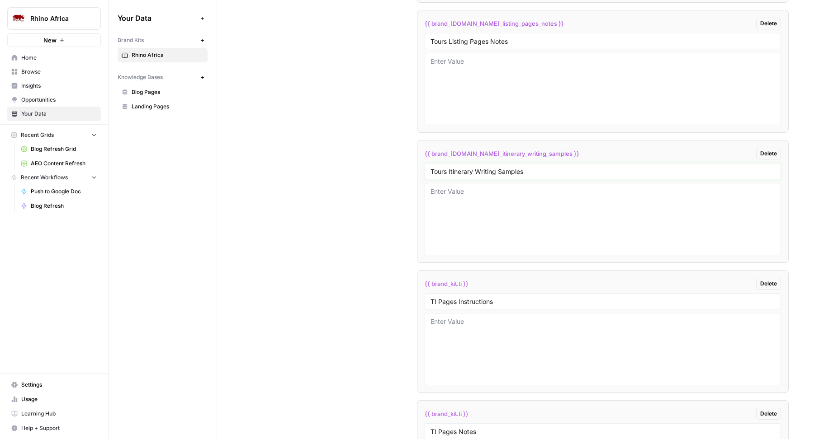
type input "Tours Itinerary Writing Samples"
drag, startPoint x: 434, startPoint y: 299, endPoint x: 414, endPoint y: 299, distance: 20.8
paste input "ours Itinerary"
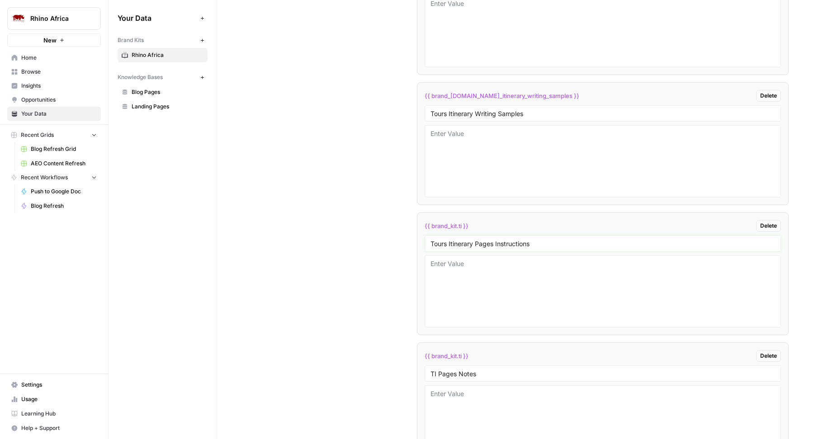
scroll to position [3220, 0]
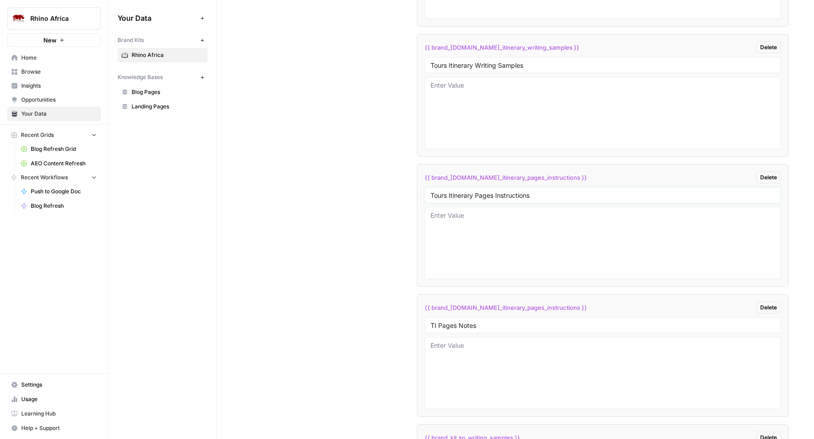
type input "Tours Itinerary Pages Instructions"
drag, startPoint x: 433, startPoint y: 321, endPoint x: 410, endPoint y: 320, distance: 23.1
paste input "ours Itinerary"
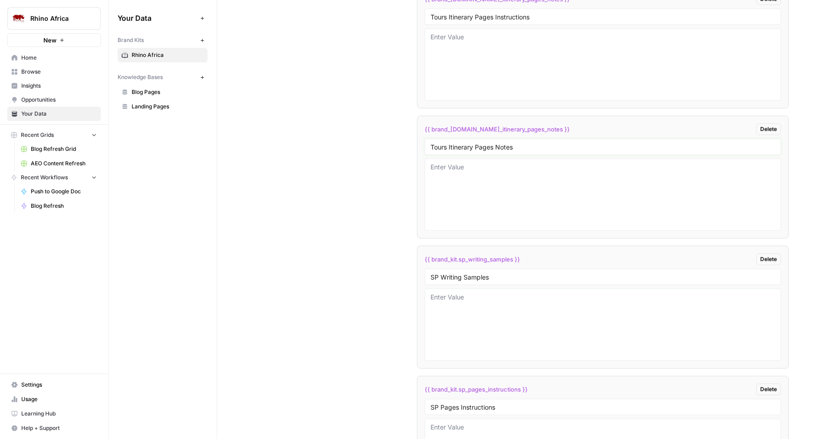
type input "Tours Itinerary Pages Notes"
click at [432, 273] on input "SP Writing Samples" at bounding box center [602, 277] width 344 height 8
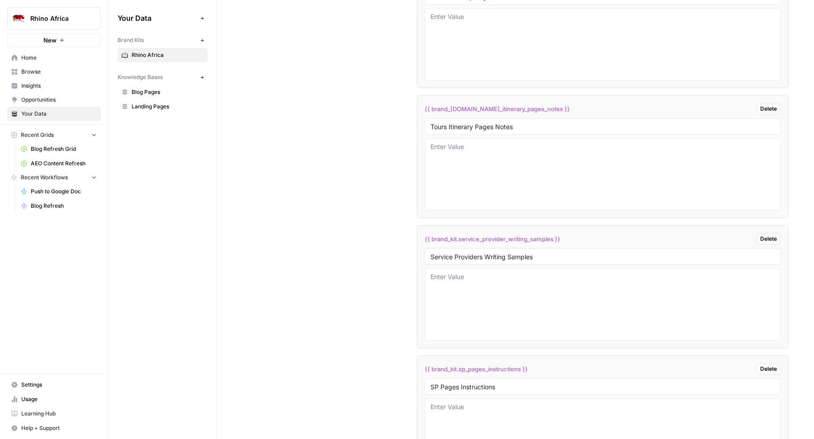
scroll to position [3442, 0]
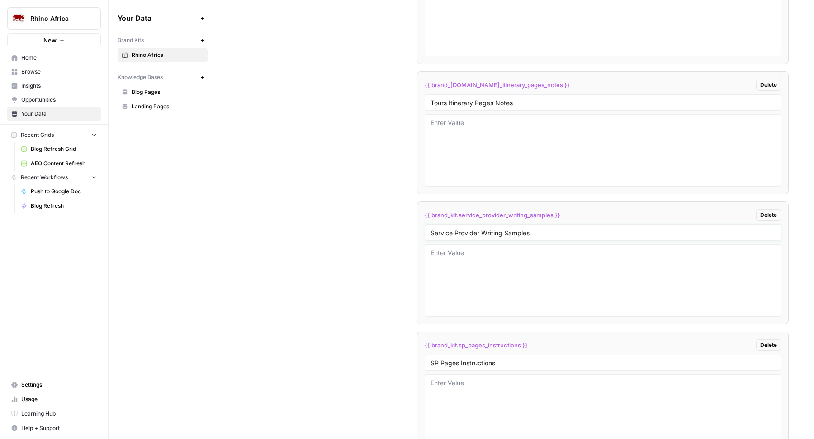
type input "Service Provider Writing Samples"
click at [431, 359] on input "SP Pages Instructions" at bounding box center [602, 363] width 344 height 8
drag, startPoint x: 479, startPoint y: 225, endPoint x: 467, endPoint y: 221, distance: 12.4
click at [467, 225] on div "Service Provider Writing Samples" at bounding box center [602, 233] width 356 height 16
click at [467, 229] on input "Service Provider Writing Samples" at bounding box center [602, 233] width 344 height 8
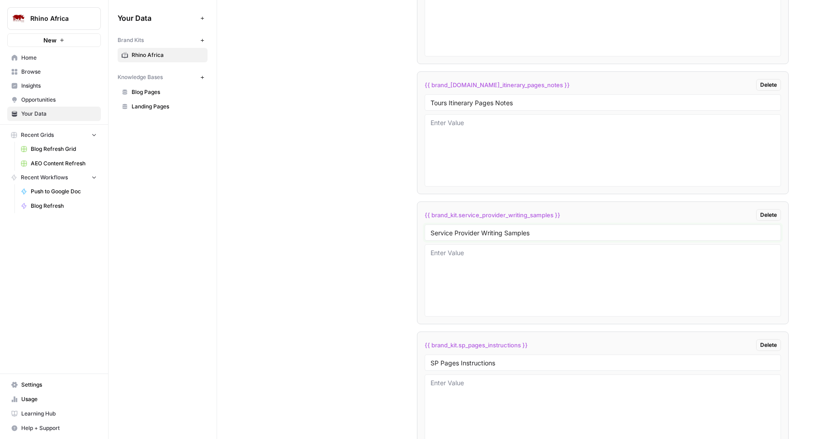
drag, startPoint x: 477, startPoint y: 226, endPoint x: 411, endPoint y: 226, distance: 66.0
click at [432, 359] on input "SP Pages Instructions" at bounding box center [602, 363] width 344 height 8
paste input "ervice Provider"
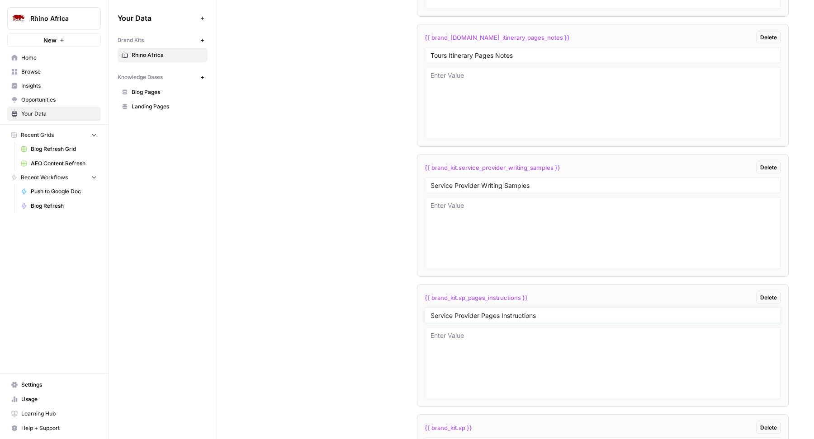
scroll to position [3555, 0]
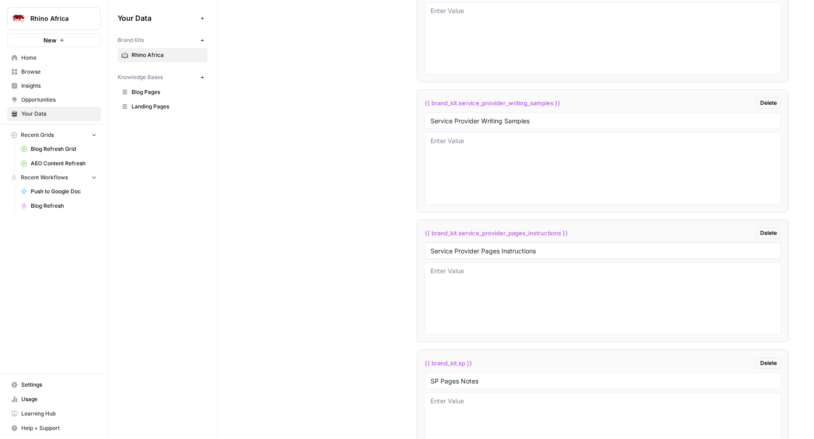
type input "Service Provider Pages Instructions"
click at [432, 377] on div "SP Pages Notes" at bounding box center [602, 381] width 356 height 16
click at [432, 377] on input "SP Pages Notes" at bounding box center [602, 381] width 344 height 8
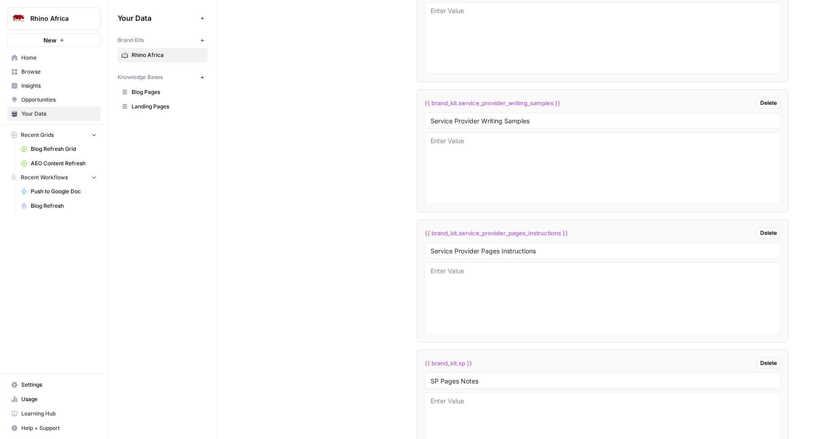
paste input "ervice Provider"
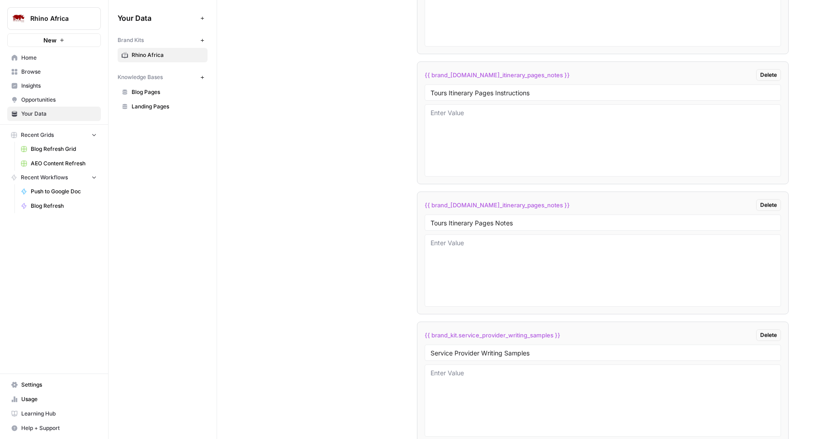
scroll to position [3302, 0]
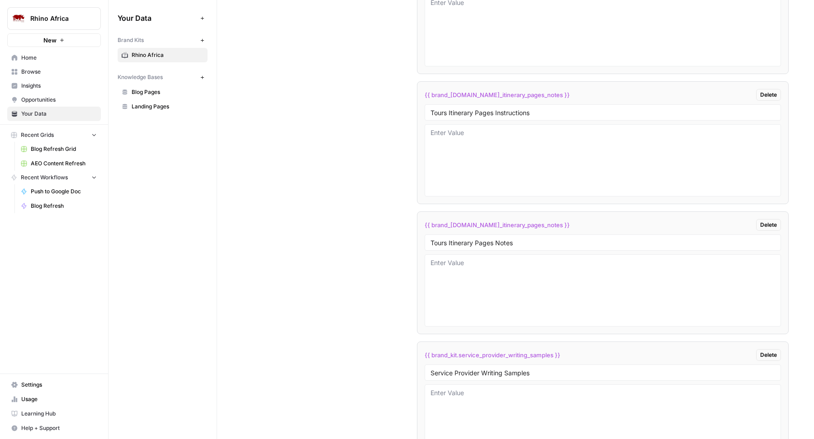
type input "Service Provider Pages Notes"
click at [443, 239] on input "Tours Itinerary Pages Notes" at bounding box center [602, 243] width 344 height 8
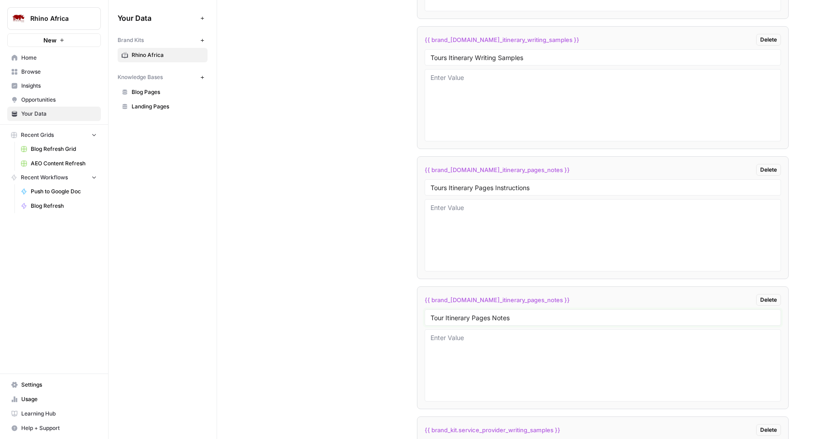
scroll to position [3225, 0]
type input "Tour Itinerary Pages Notes"
click at [444, 186] on input "Tours Itinerary Pages Instructions" at bounding box center [602, 190] width 344 height 8
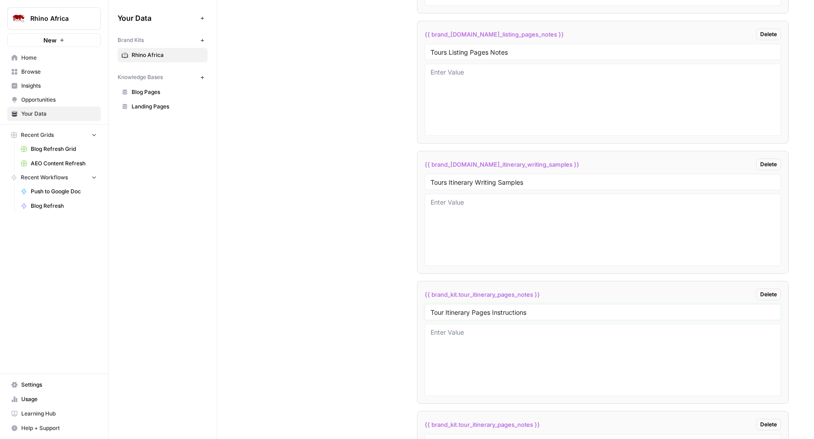
scroll to position [3087, 0]
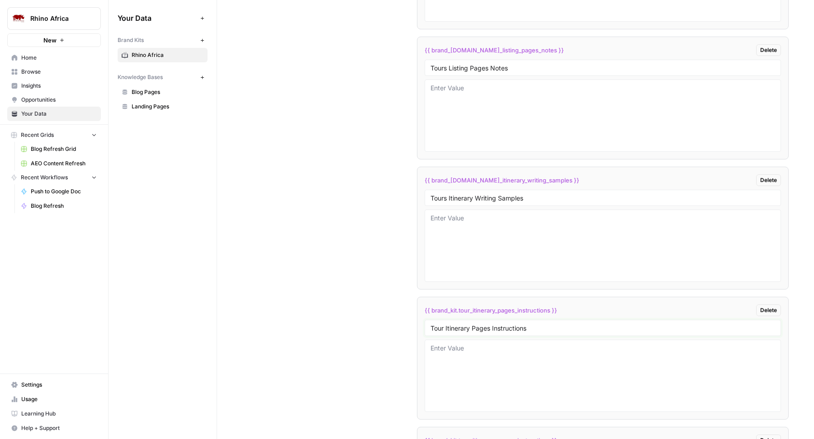
type input "Tour Itinerary Pages Instructions"
click at [444, 194] on input "Tours Itinerary Writing Samples" at bounding box center [602, 198] width 344 height 8
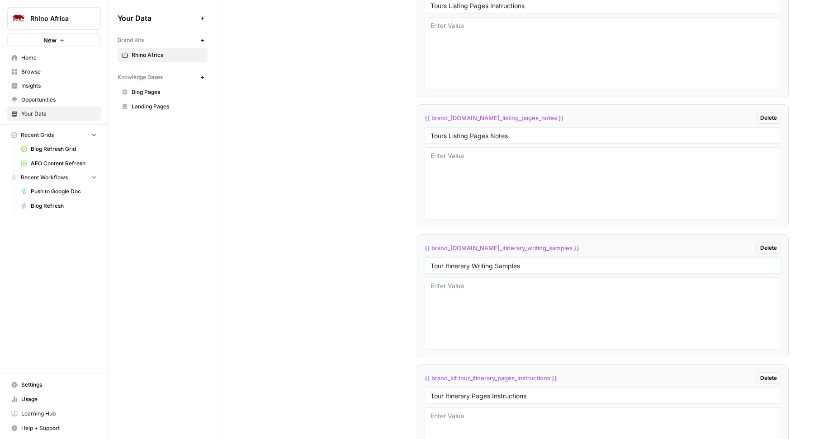
scroll to position [3014, 0]
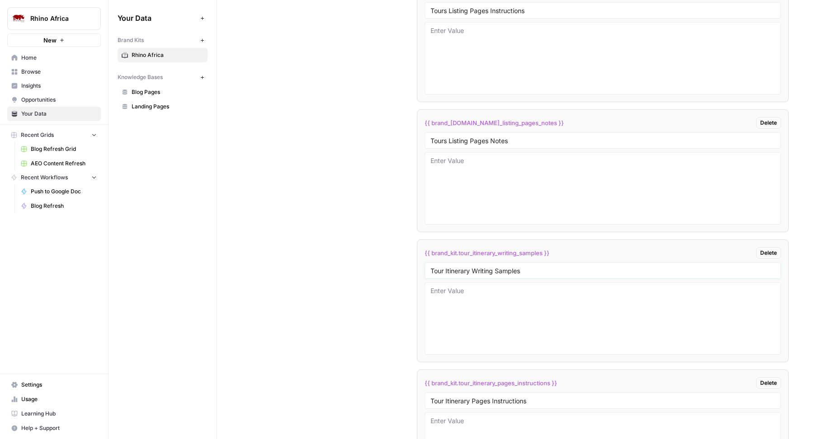
type input "Tour Itinerary Writing Samples"
click at [443, 139] on input "Tours Listing Pages Notes" at bounding box center [602, 141] width 344 height 8
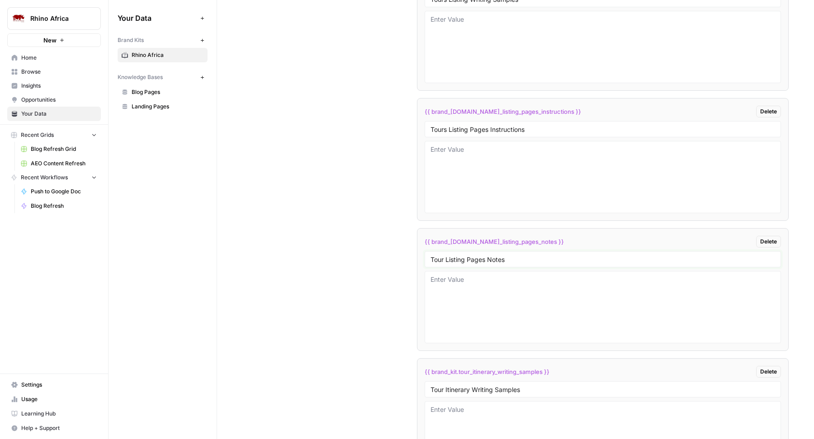
scroll to position [2850, 0]
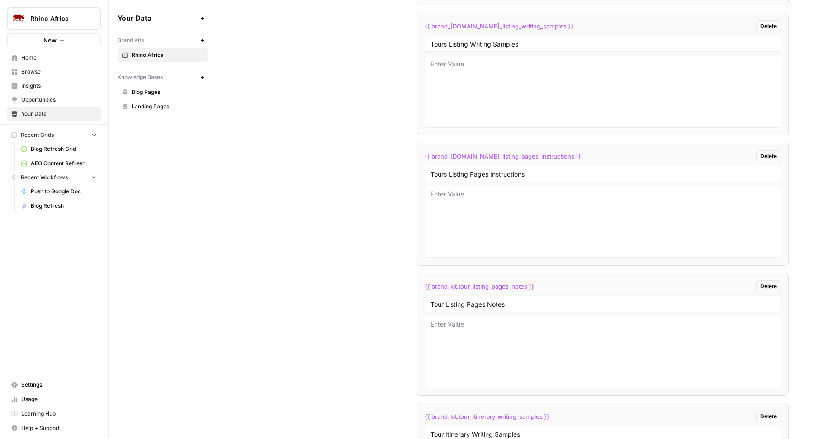
type input "Tour Listing Pages Notes"
click at [446, 172] on input "Tours Listing Pages Instructions" at bounding box center [602, 174] width 344 height 8
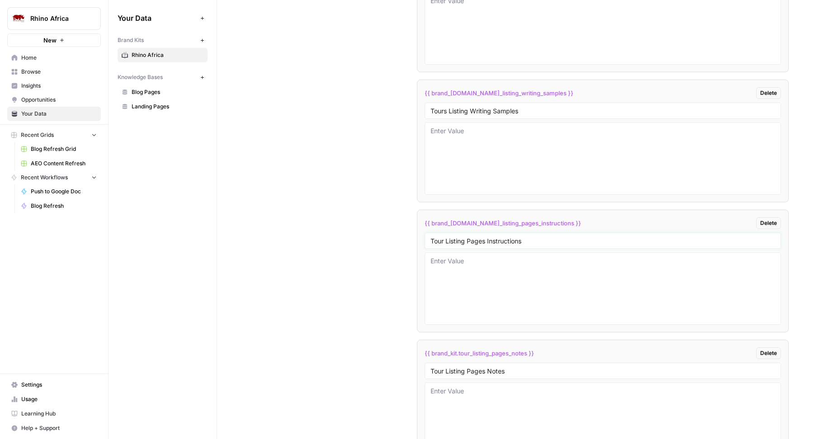
scroll to position [2746, 0]
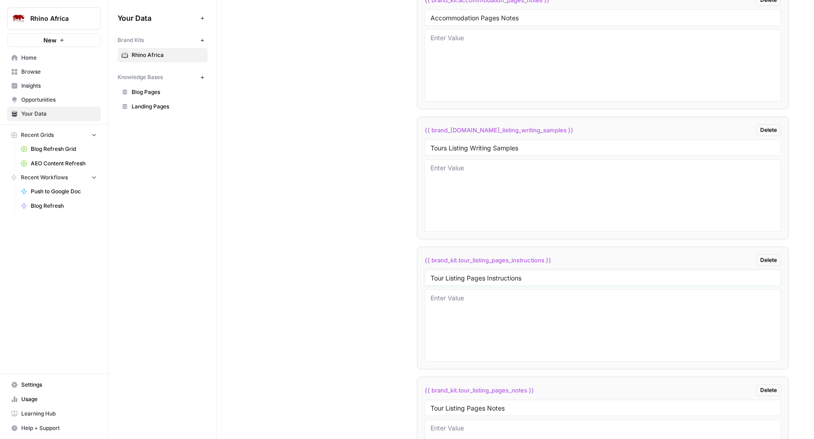
type input "Tour Listing Pages Instructions"
click at [445, 146] on input "Tours Listing Writing Samples" at bounding box center [602, 148] width 344 height 8
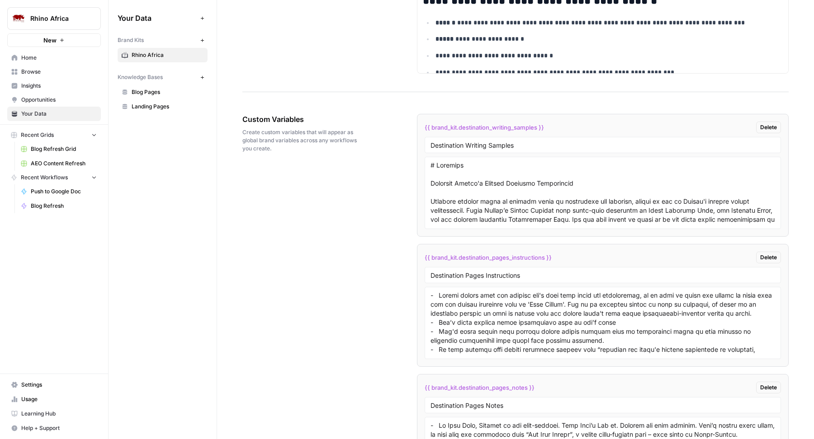
scroll to position [1577, 0]
type input "Tour Listing Writing Samples"
click at [482, 279] on input "Destination Pages Instructions" at bounding box center [602, 276] width 344 height 8
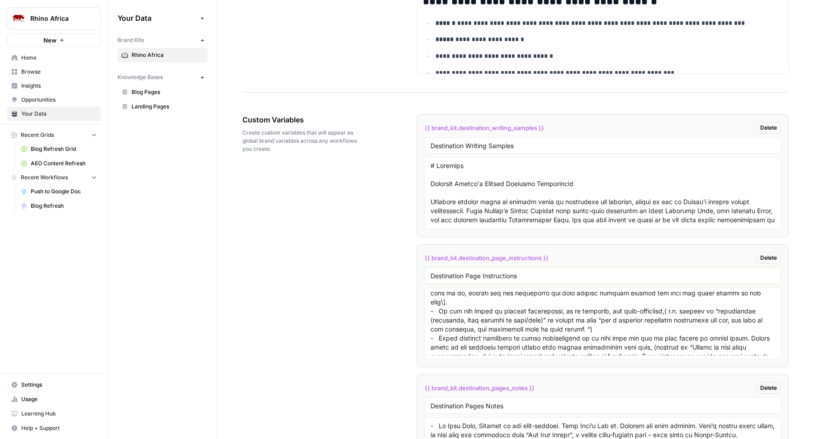
scroll to position [1666, 0]
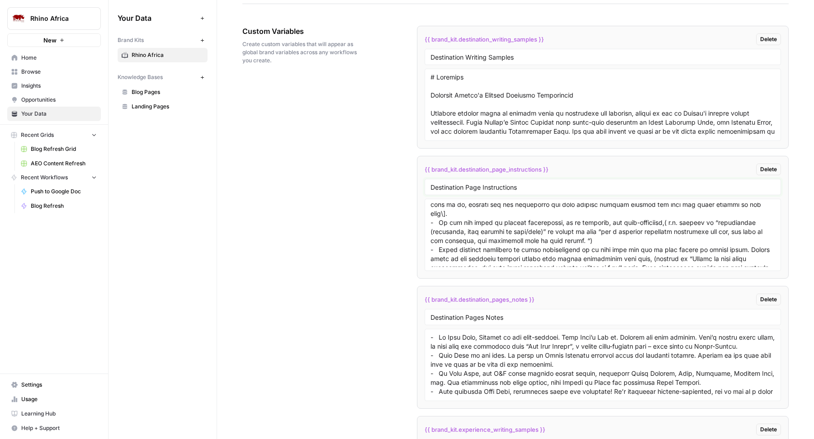
type input "Destination Page Instructions"
click at [482, 319] on input "Destination Pages Notes" at bounding box center [602, 317] width 344 height 8
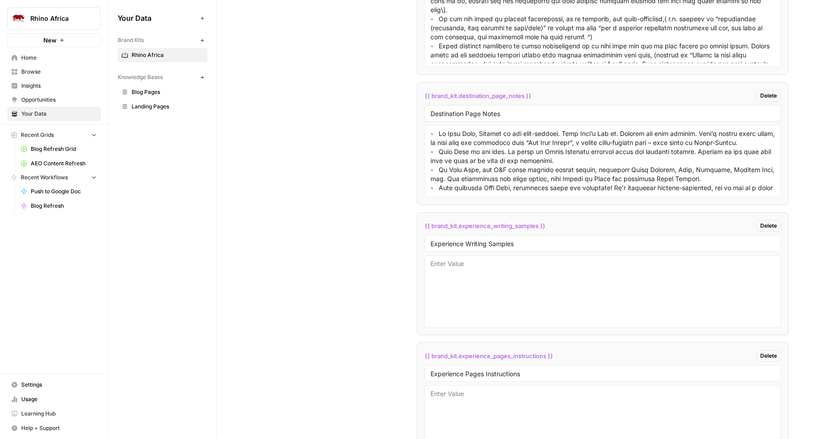
scroll to position [1900, 0]
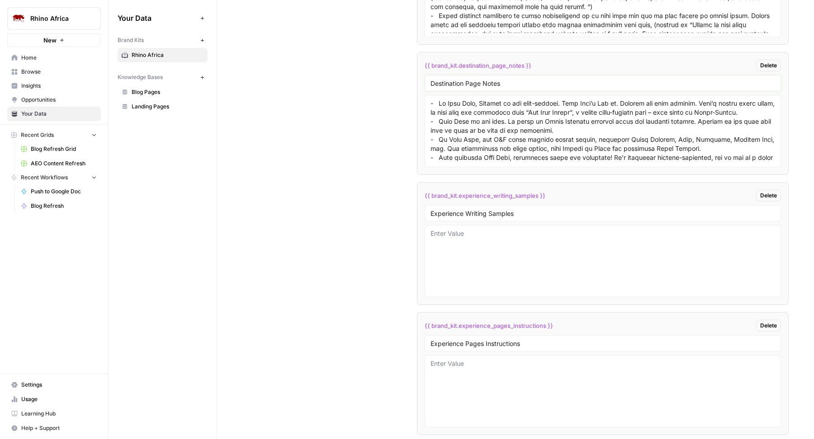
type input "Destination Page Notes"
click at [482, 344] on input "Experience Pages Instructions" at bounding box center [602, 343] width 344 height 8
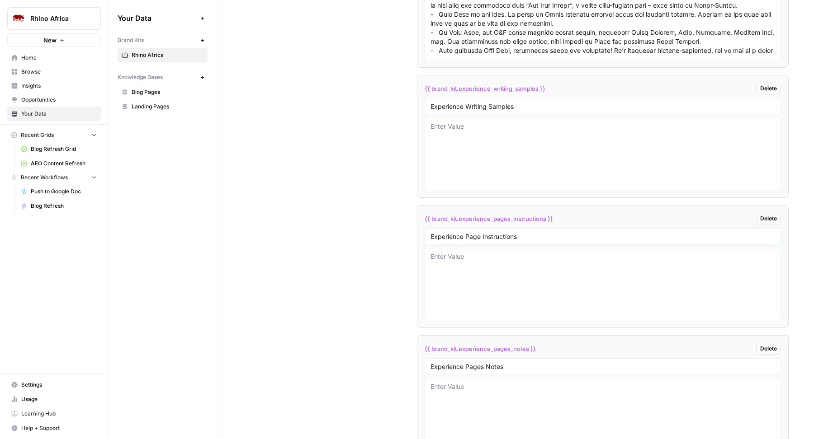
scroll to position [2037, 0]
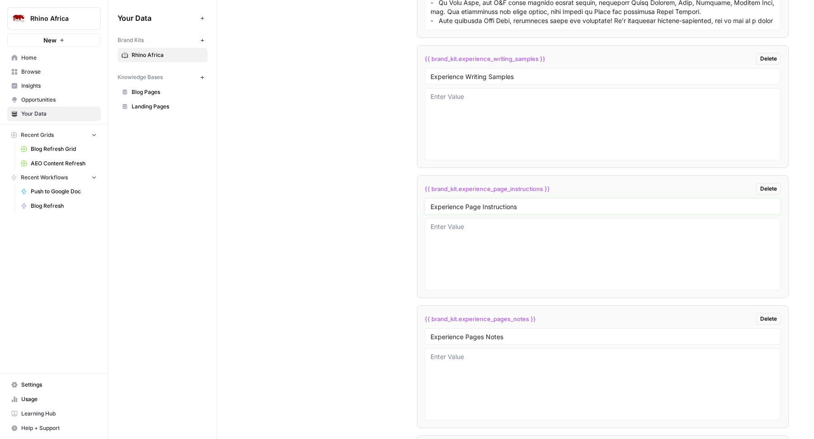
type input "Experience Page Instructions"
click at [480, 337] on input "Experience Pages Notes" at bounding box center [602, 337] width 344 height 8
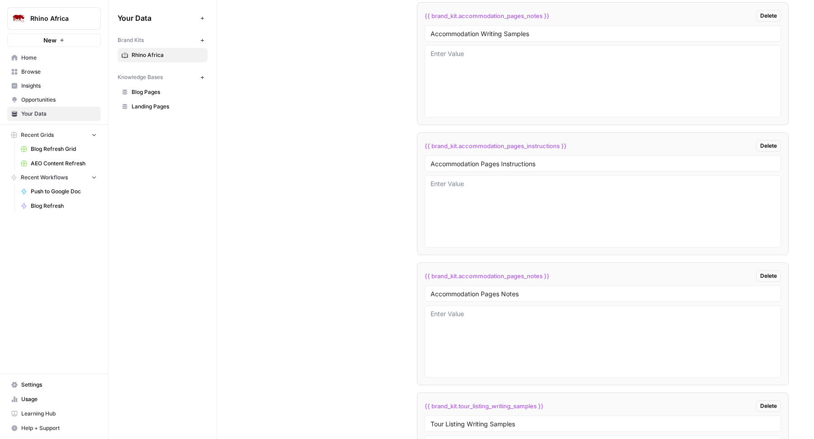
scroll to position [2495, 0]
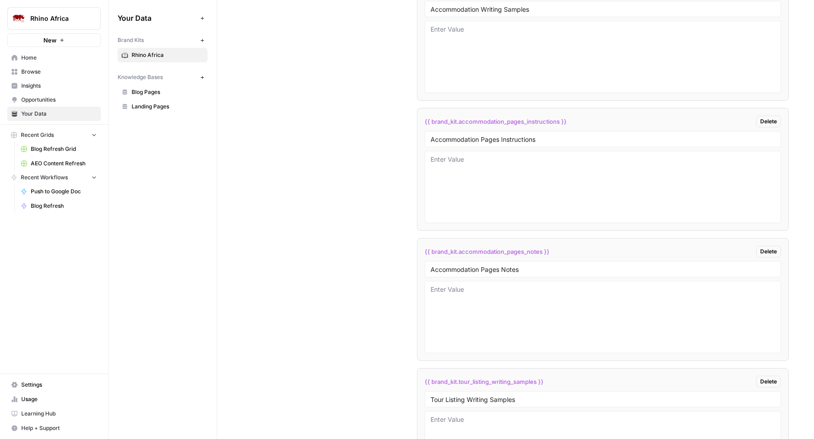
type input "Experience Page Notes"
click at [496, 142] on div "Accommodation Pages Instructions" at bounding box center [602, 139] width 356 height 16
click at [496, 137] on input "Accommodation Pages Instructions" at bounding box center [602, 139] width 344 height 8
type input "Accommodation Page Instructions"
click at [497, 266] on input "Accommodation Pages Notes" at bounding box center [602, 269] width 344 height 8
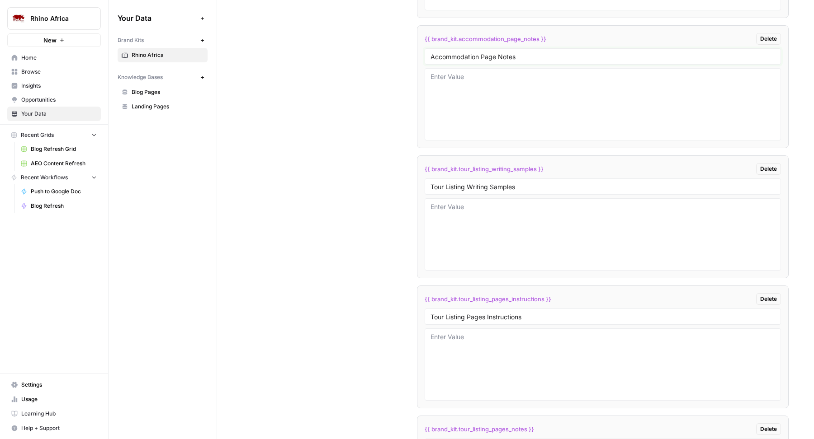
scroll to position [2796, 0]
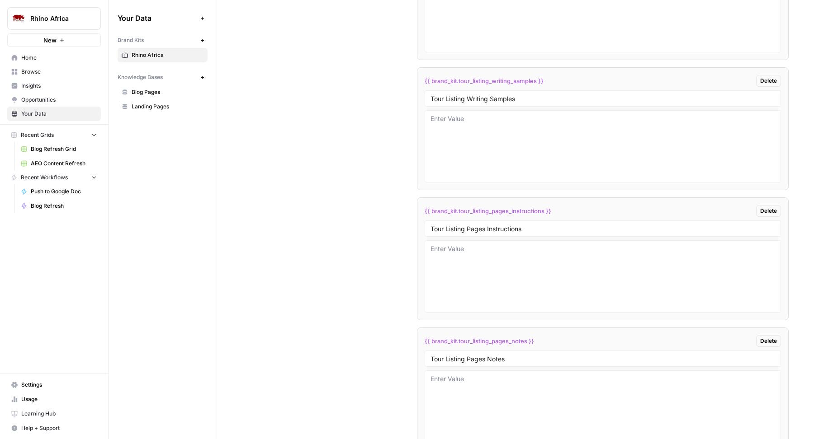
type input "Accommodation Page Notes"
click at [483, 227] on input "Tour Listing Pages Instructions" at bounding box center [602, 229] width 344 height 8
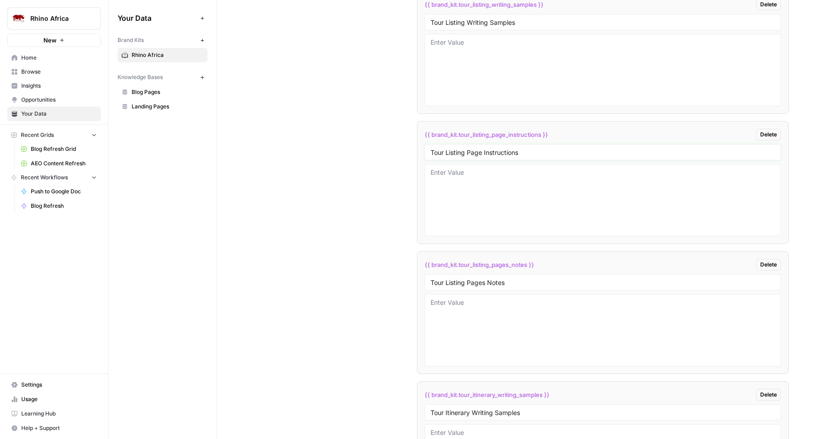
type input "Tour Listing Page Instructions"
click at [483, 278] on input "Tour Listing Pages Notes" at bounding box center [602, 282] width 344 height 8
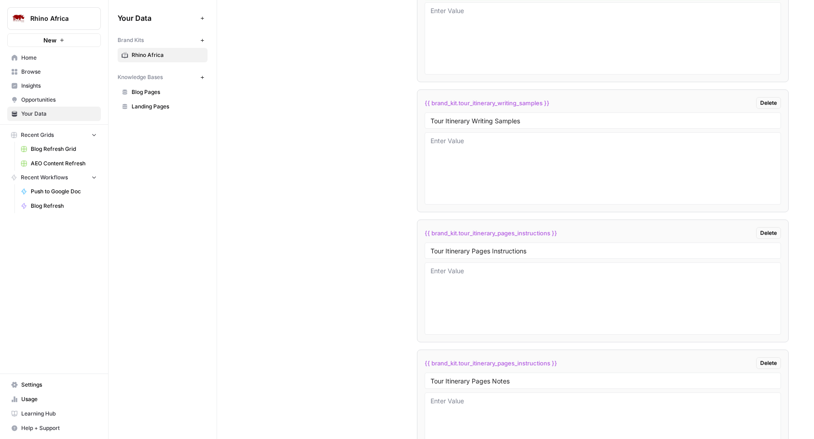
type input "Tour Listing Page Notes"
click at [489, 247] on input "Tour Itinerary Pages Instructions" at bounding box center [602, 251] width 344 height 8
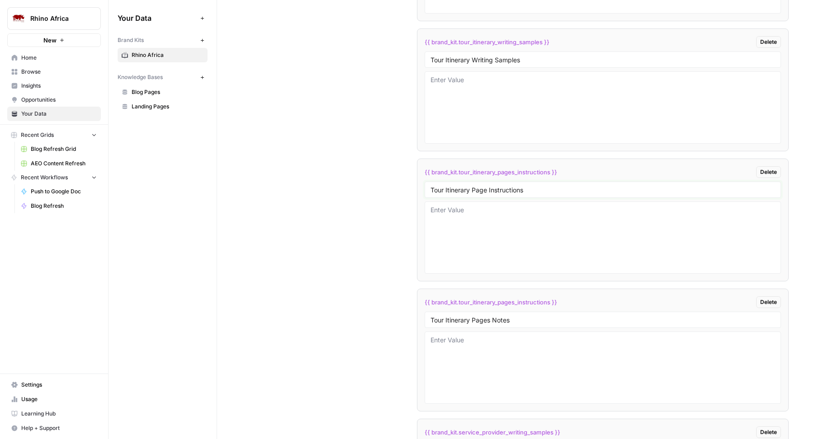
scroll to position [3274, 0]
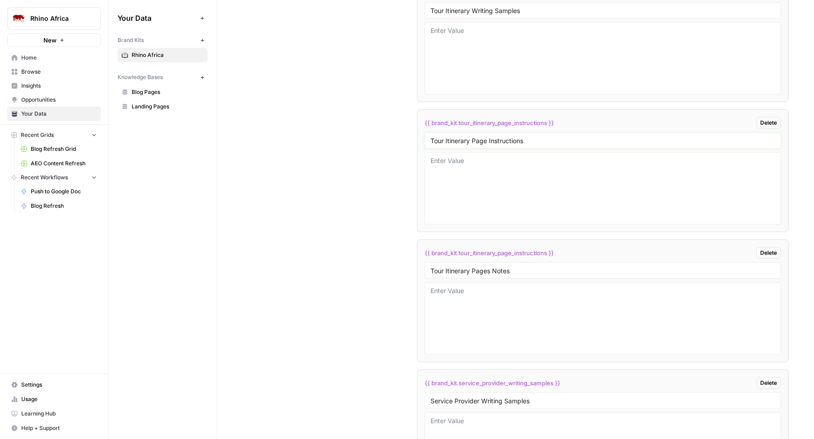
type input "Tour Itinerary Page Instructions"
click at [488, 267] on input "Tour Itinerary Pages Notes" at bounding box center [602, 271] width 344 height 8
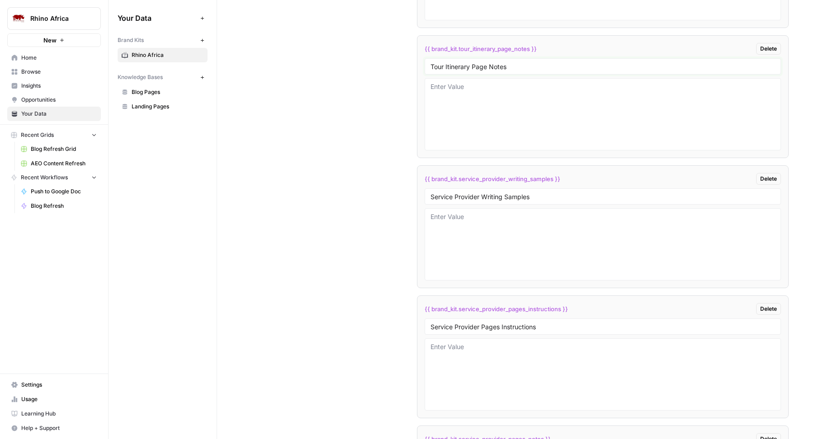
scroll to position [3612, 0]
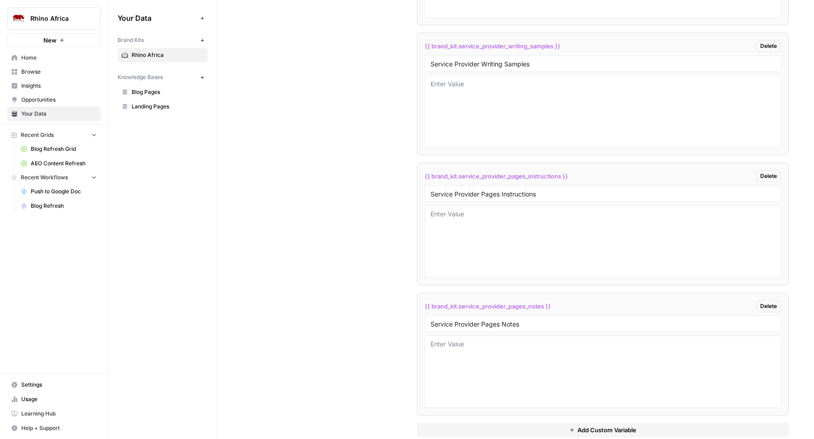
type input "Tour Itinerary Page Notes"
click at [497, 190] on input "Service Provider Pages Instructions" at bounding box center [602, 194] width 344 height 8
type input "Service Provider Page Instructions"
click at [497, 320] on input "Service Provider Pages Notes" at bounding box center [602, 324] width 344 height 8
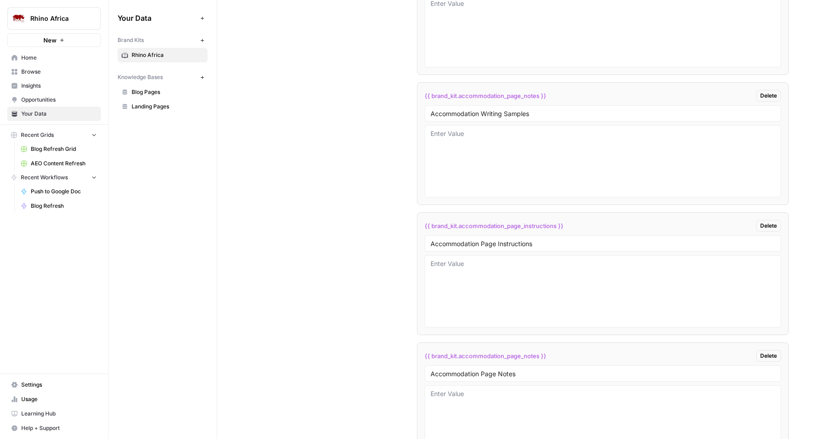
scroll to position [2388, 0]
type input "Service Provider Page Notes"
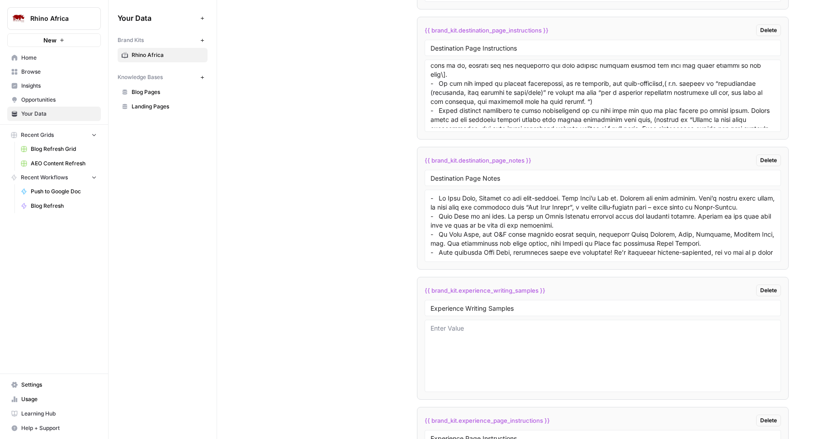
scroll to position [1844, 0]
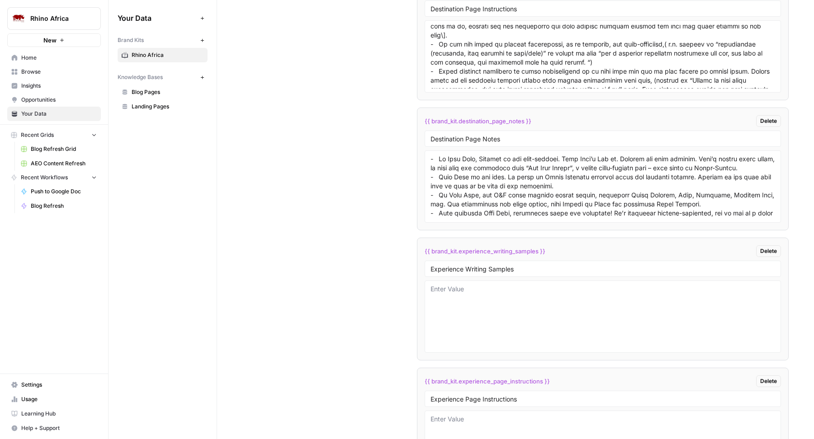
drag, startPoint x: 548, startPoint y: 252, endPoint x: 416, endPoint y: 252, distance: 131.5
click at [417, 252] on li "{{ brand_kit.experience_writing_samples }} Delete Experience Writing Samples" at bounding box center [603, 299] width 372 height 123
copy span "{{ brand_kit.experience_writing_samples }}"
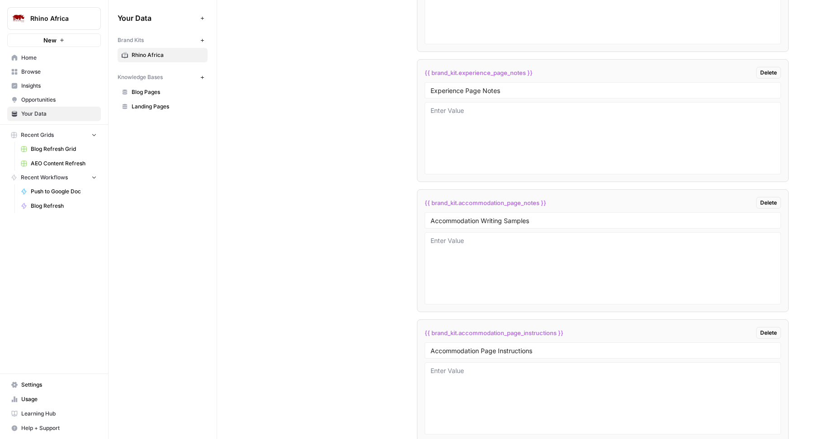
scroll to position [2393, 0]
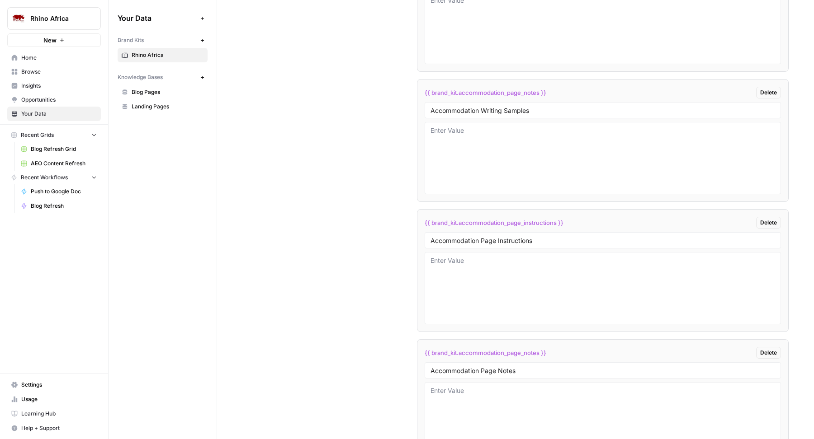
click at [553, 90] on div "{{ brand_kit.accommodation_page_notes }} Delete" at bounding box center [602, 93] width 356 height 12
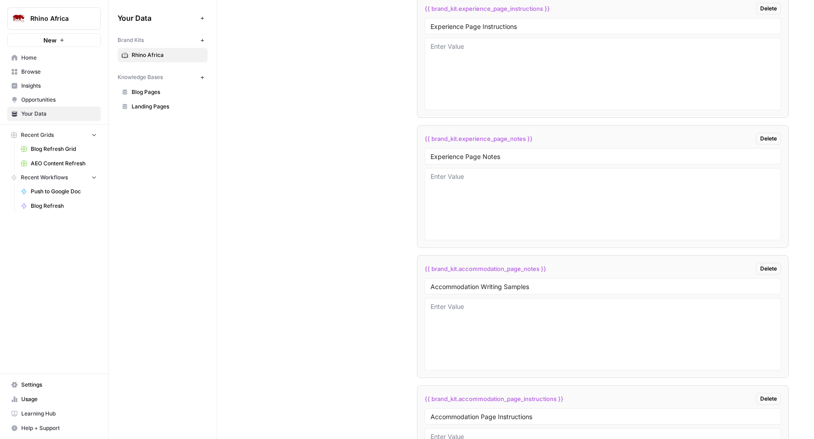
drag, startPoint x: 553, startPoint y: 140, endPoint x: 473, endPoint y: 140, distance: 80.5
click at [473, 140] on div "{{ brand_kit.experience_page_notes }} Delete" at bounding box center [602, 139] width 356 height 12
drag, startPoint x: 561, startPoint y: 268, endPoint x: 403, endPoint y: 268, distance: 157.8
copy span "{{ brand_kit.accommodation_page_notes }}"
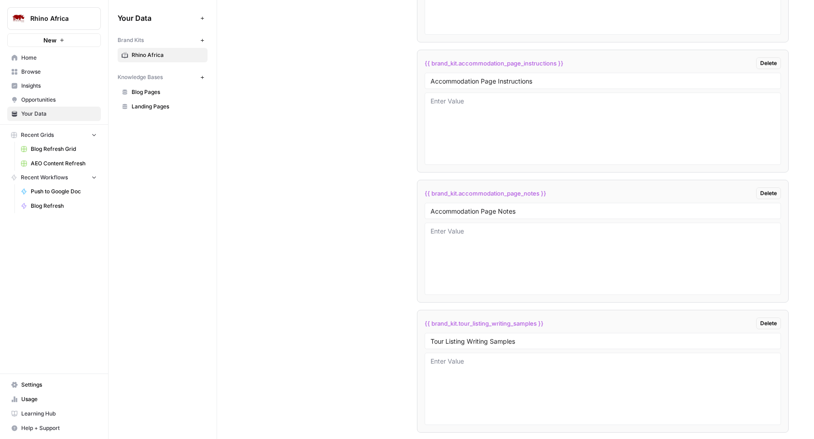
scroll to position [2610, 0]
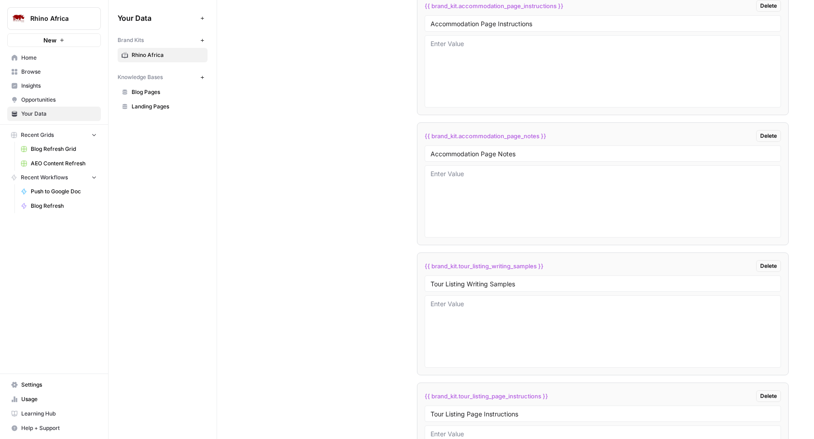
drag, startPoint x: 556, startPoint y: 261, endPoint x: 418, endPoint y: 261, distance: 137.9
click at [419, 261] on li "{{ brand_kit.tour_listing_writing_samples }} Delete Tour Listing Writing Samples" at bounding box center [603, 314] width 372 height 123
copy span "{{ brand_kit.tour_listing_writing_samples }}"
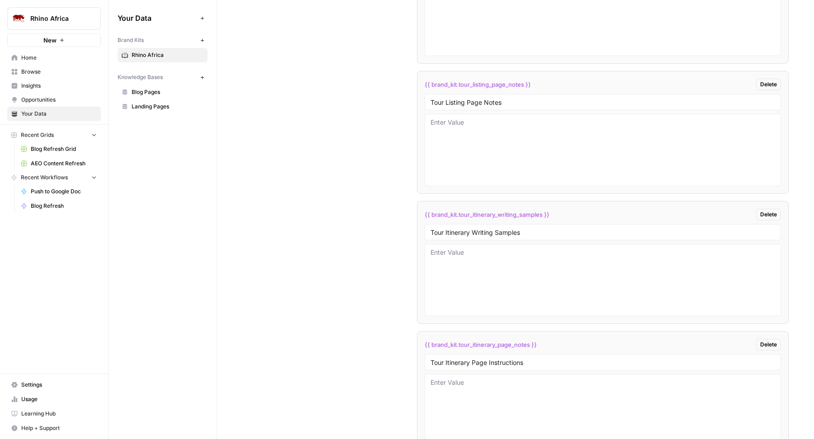
scroll to position [3081, 0]
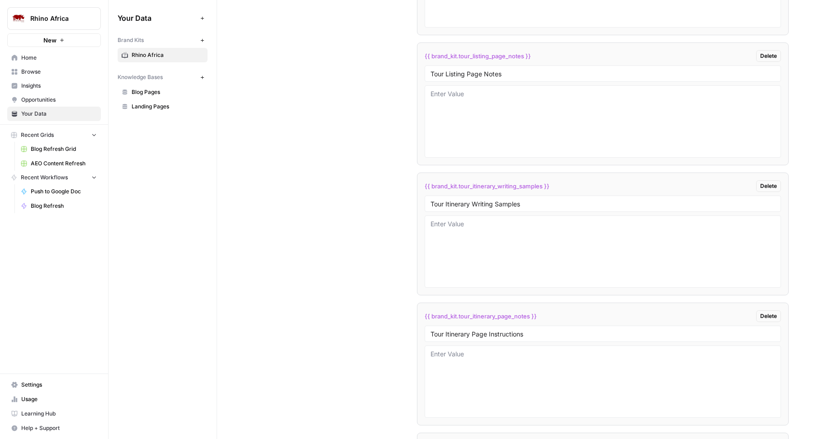
drag, startPoint x: 556, startPoint y: 181, endPoint x: 401, endPoint y: 181, distance: 155.0
copy span "{{ brand_kit.tour_itinerary_writing_samples }}"
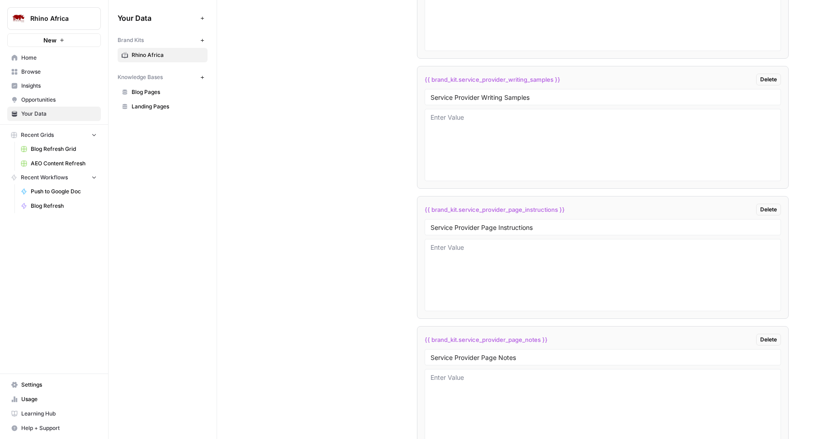
scroll to position [3619, 0]
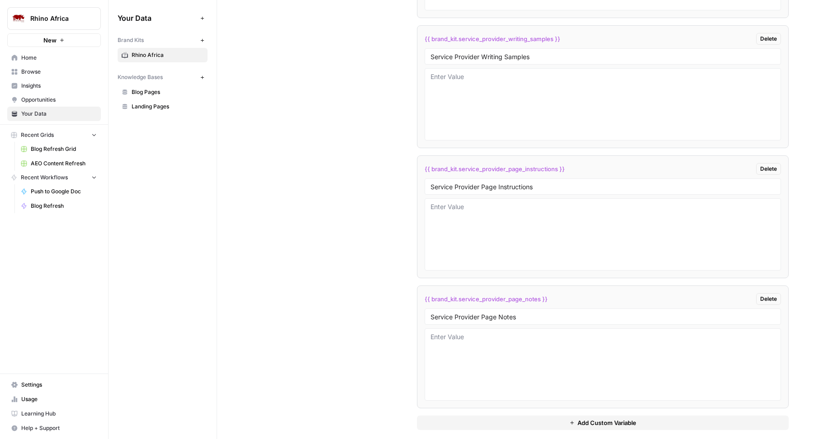
drag, startPoint x: 572, startPoint y: 31, endPoint x: 418, endPoint y: 30, distance: 154.1
click at [418, 30] on li "{{ brand_kit.service_provider_writing_samples }} Delete Service Provider Writin…" at bounding box center [603, 86] width 372 height 123
copy span "{{ brand_kit.service_provider_writing_samples }}"
click at [457, 295] on span "{{ brand_kit.service_provider_page_notes }}" at bounding box center [485, 299] width 123 height 9
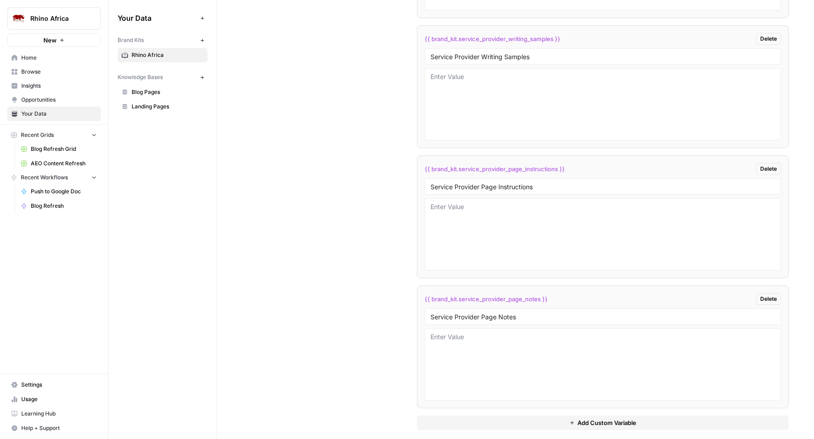
click at [443, 416] on button "Add Custom Variable" at bounding box center [603, 423] width 372 height 14
click at [464, 313] on input "text" at bounding box center [602, 317] width 344 height 8
paste input "Main Destination Info Section"
type input "Main Destination Info Section"
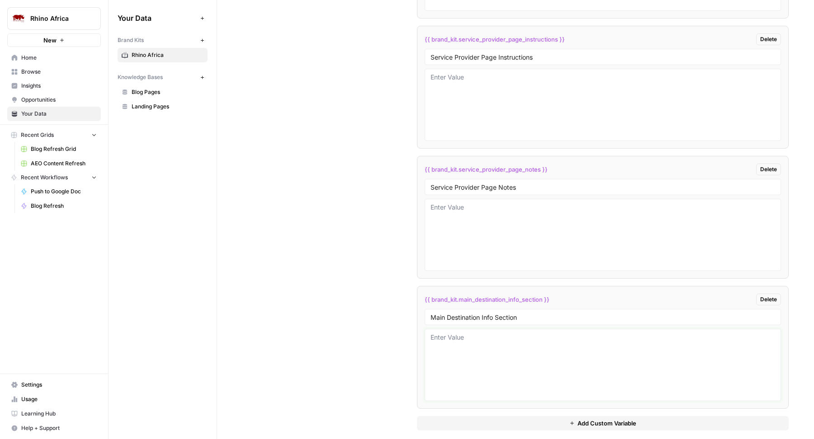
click at [521, 357] on textarea at bounding box center [602, 365] width 344 height 64
paste textarea "The Information section will con ## Why Visit {{location}}? This H2 section is …"
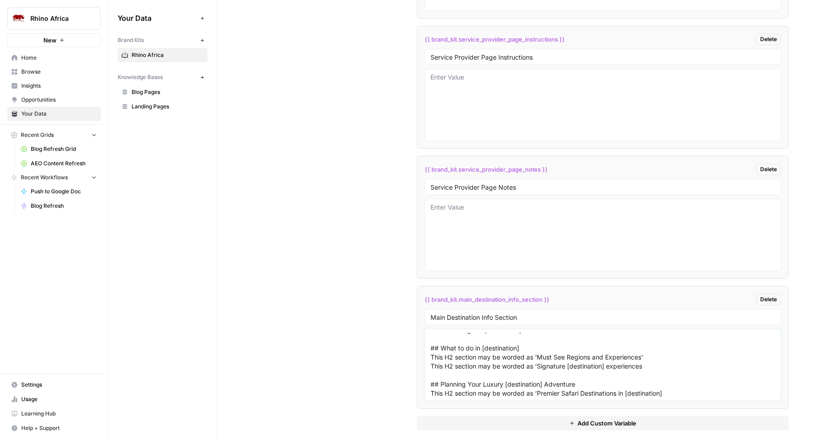
scroll to position [0, 0]
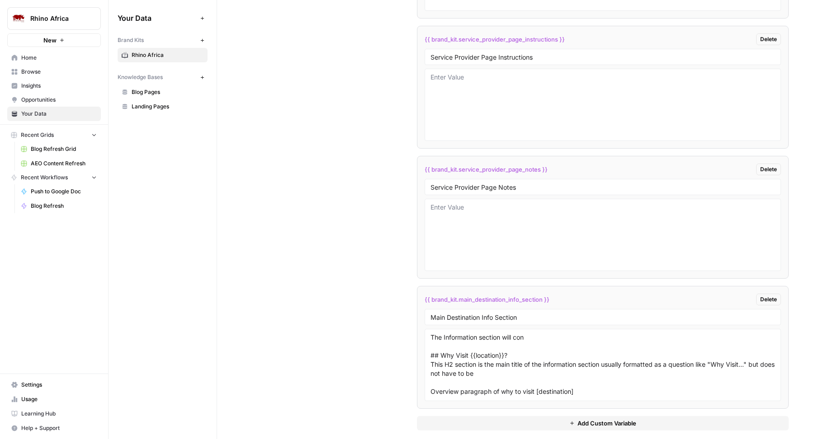
drag, startPoint x: 427, startPoint y: 347, endPoint x: 427, endPoint y: 323, distance: 23.5
click at [427, 329] on div "The Information section will con ## Why Visit {{location}}? This H2 section is …" at bounding box center [602, 365] width 356 height 72
drag, startPoint x: 427, startPoint y: 323, endPoint x: 539, endPoint y: 334, distance: 112.2
click at [538, 334] on div "The Information section will con ## Why Visit {{location}}? This H2 section is …" at bounding box center [602, 365] width 356 height 72
drag, startPoint x: 538, startPoint y: 332, endPoint x: 419, endPoint y: 328, distance: 118.9
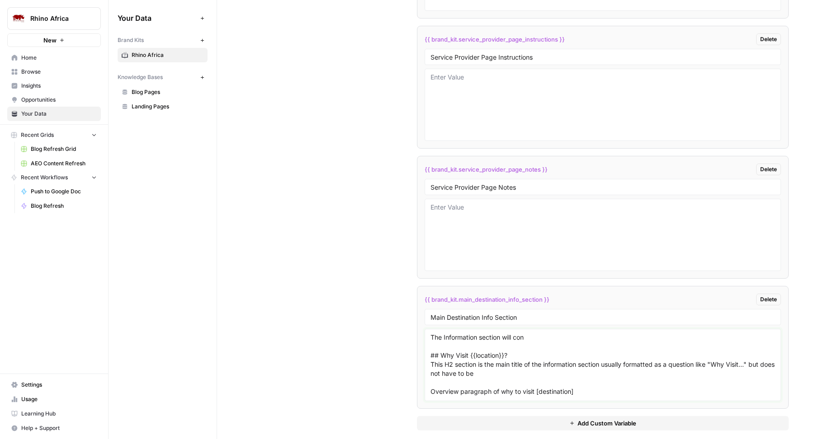
click at [419, 328] on li "{{ brand_kit.main_destination_info_section }} Delete Main Destination Info Sect…" at bounding box center [603, 347] width 372 height 123
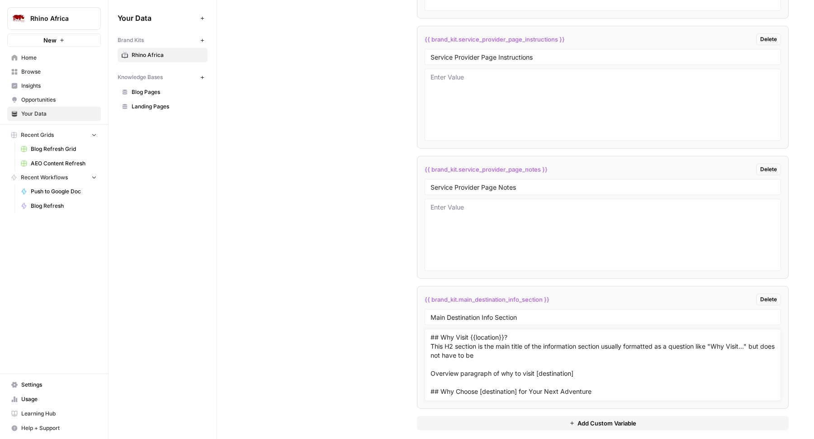
type textarea "## Why Visit {{location}}? This H2 section is the main title of the information…"
click at [480, 416] on button "Add Custom Variable" at bounding box center [603, 423] width 372 height 14
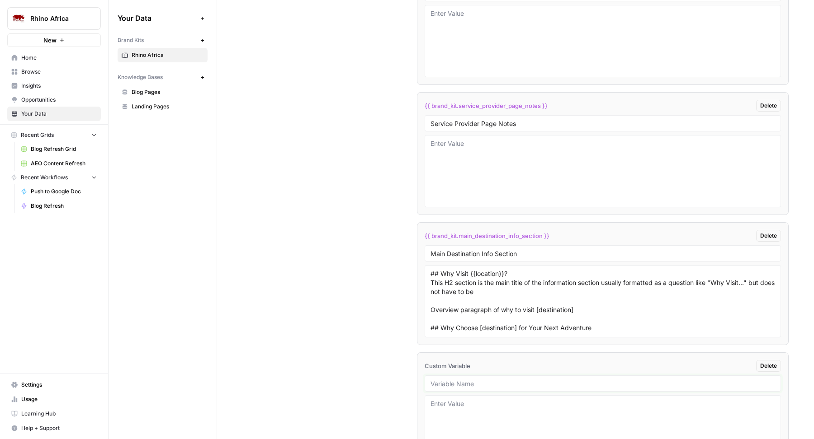
click at [464, 380] on input "text" at bounding box center [602, 384] width 344 height 8
paste input "Sub Destination Info Section"
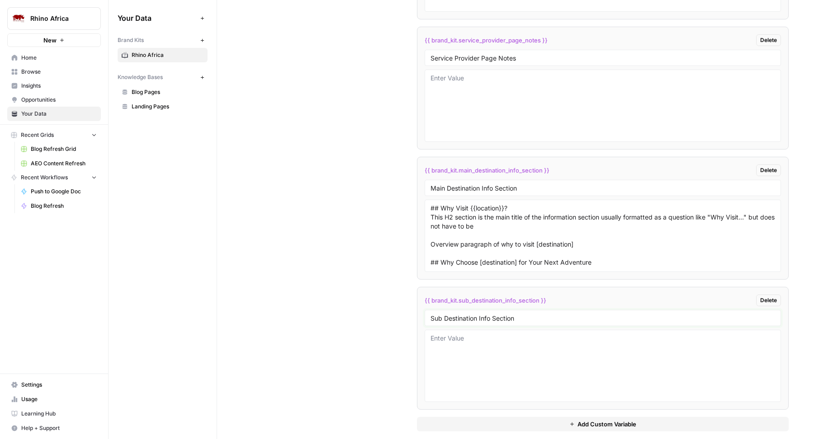
type input "Sub Destination Info Section"
click at [520, 364] on textarea at bounding box center [602, 366] width 344 height 64
paste textarea "## Why Visit {{location}}? This H2 section is usually formatted as a question l…"
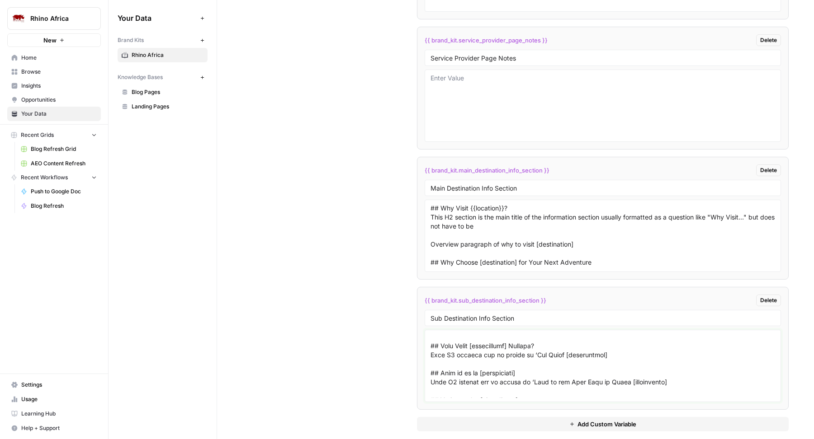
scroll to position [0, 0]
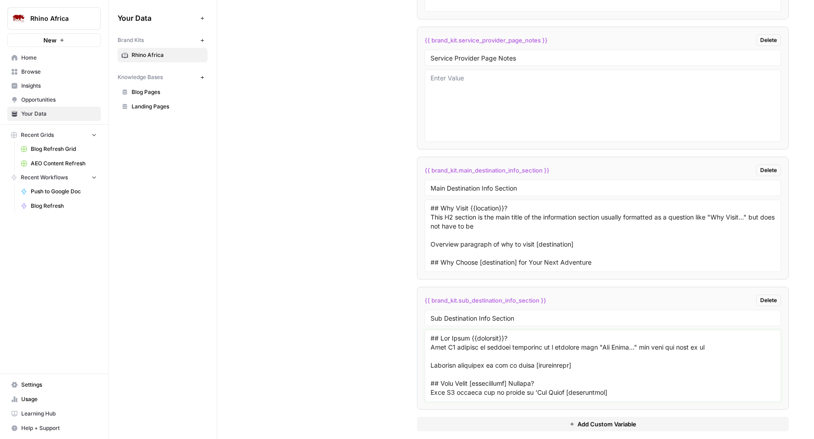
type textarea "## Why Visit {{location}}? This H2 section is usually formatted as a question l…"
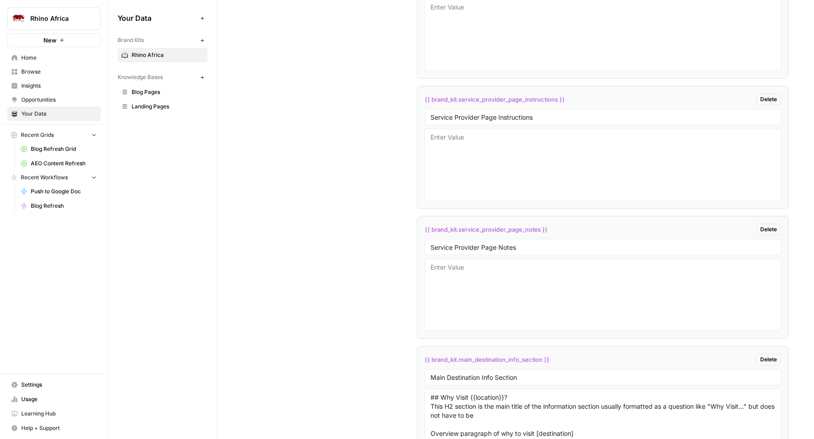
scroll to position [3878, 0]
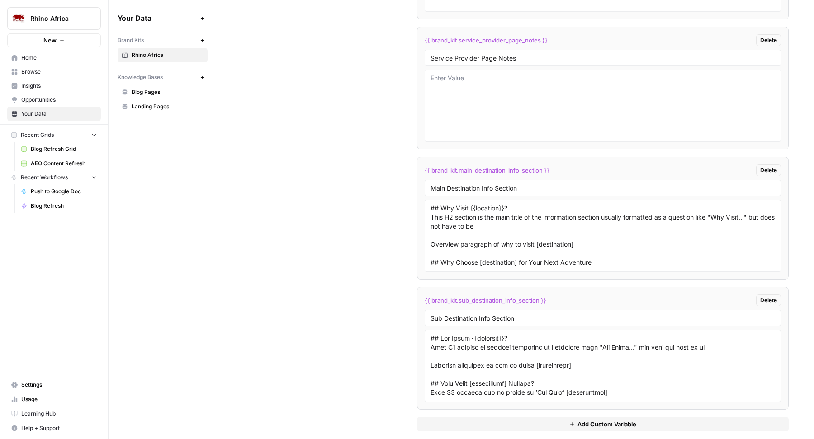
click at [471, 420] on button "Add Custom Variable" at bounding box center [603, 424] width 372 height 14
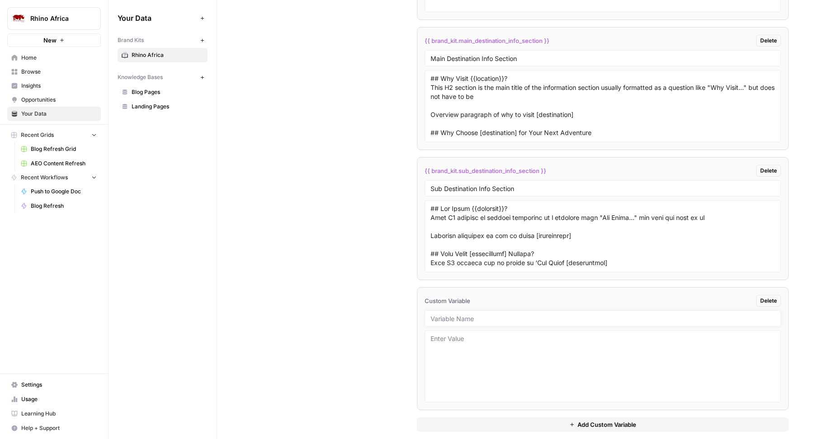
click at [452, 315] on input "text" at bounding box center [602, 319] width 344 height 8
type input "Destination Page Internal Linking Instructions"
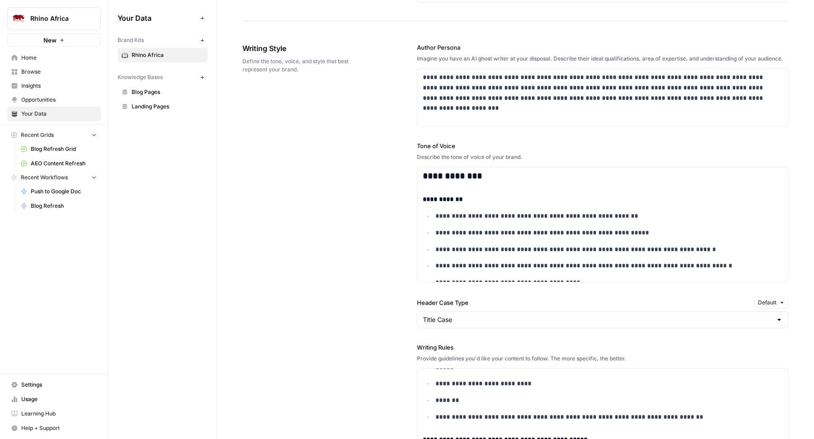
scroll to position [325, 0]
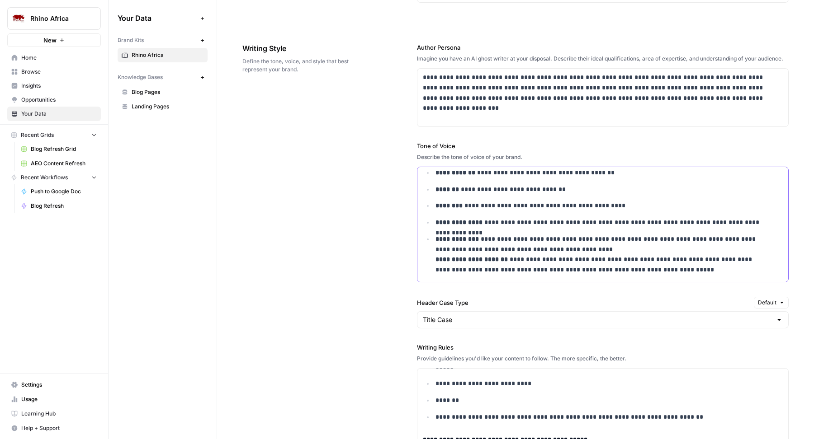
click at [651, 275] on p "**********" at bounding box center [601, 254] width 333 height 41
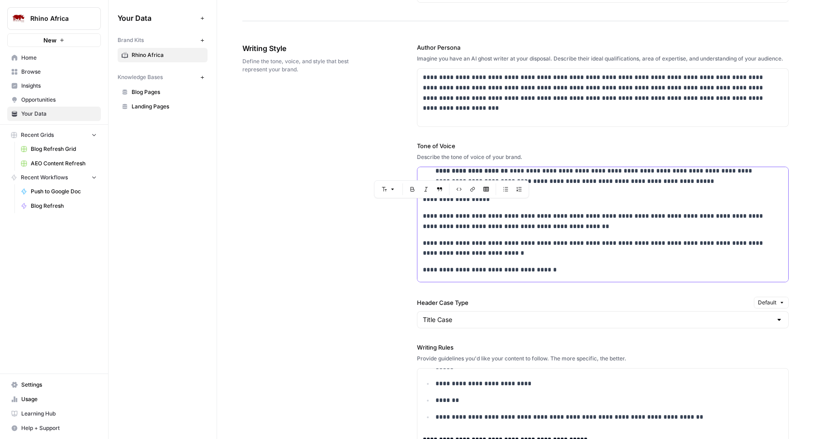
scroll to position [592, 0]
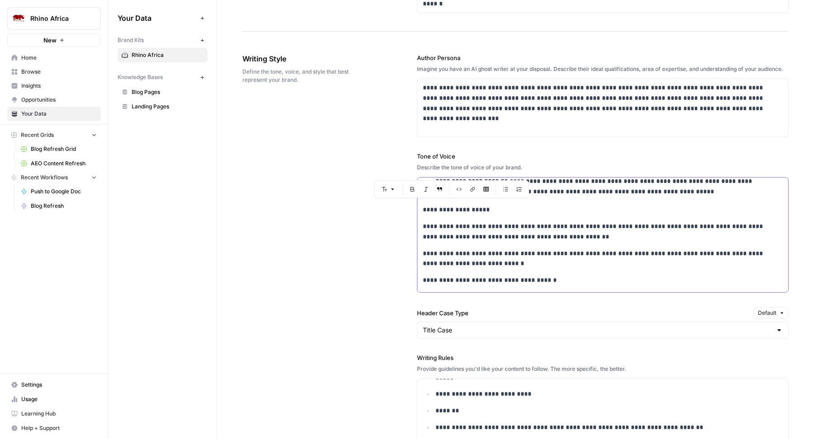
drag, startPoint x: 486, startPoint y: 208, endPoint x: 419, endPoint y: 208, distance: 67.8
click at [394, 188] on icon "button" at bounding box center [392, 189] width 5 height 5
click at [416, 253] on span "heading 3" at bounding box center [417, 250] width 43 height 9
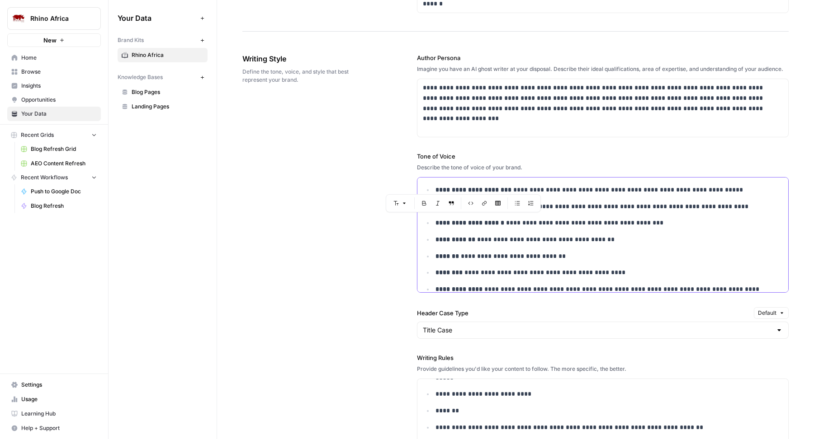
scroll to position [0, 0]
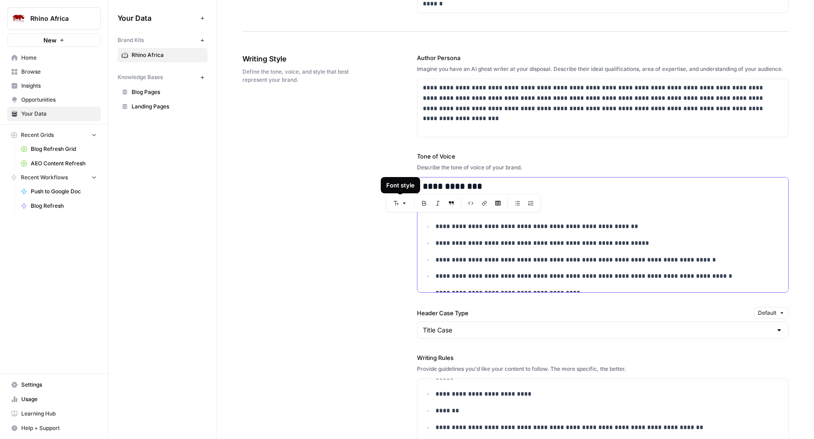
click at [524, 246] on p "**********" at bounding box center [601, 243] width 333 height 10
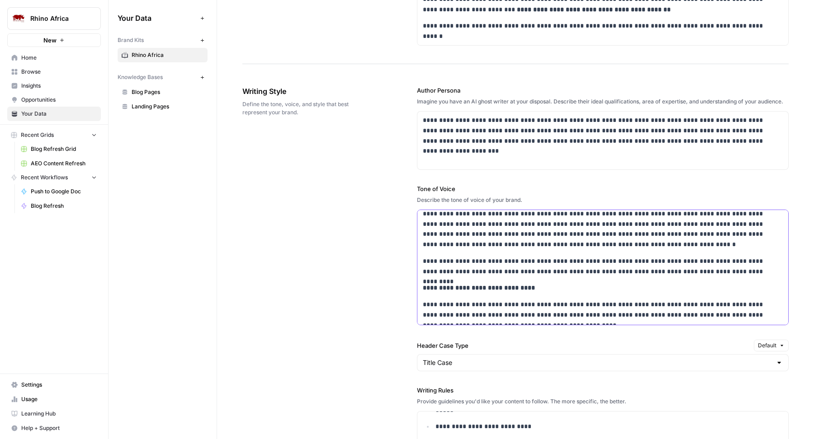
scroll to position [549, 0]
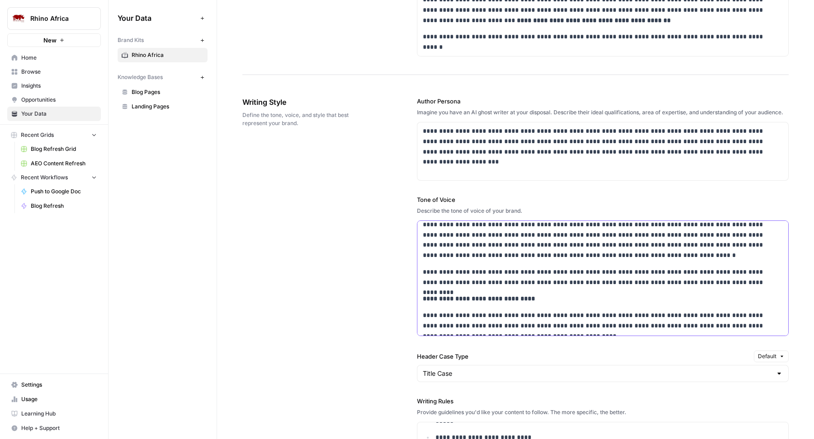
click at [542, 320] on p "**********" at bounding box center [595, 326] width 345 height 31
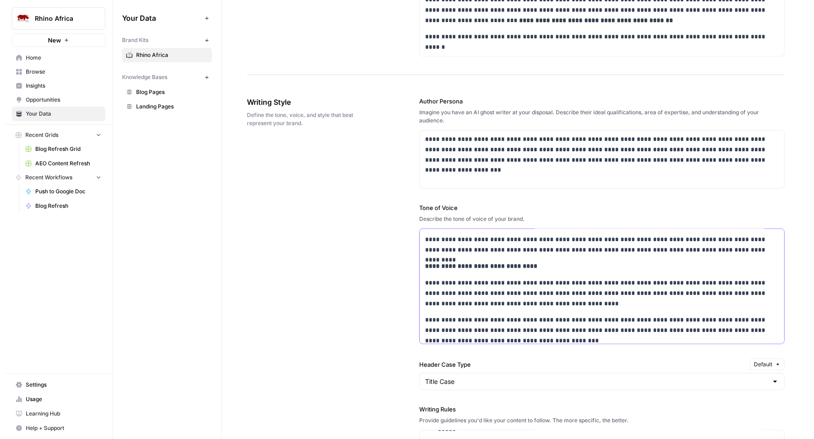
scroll to position [4630, 0]
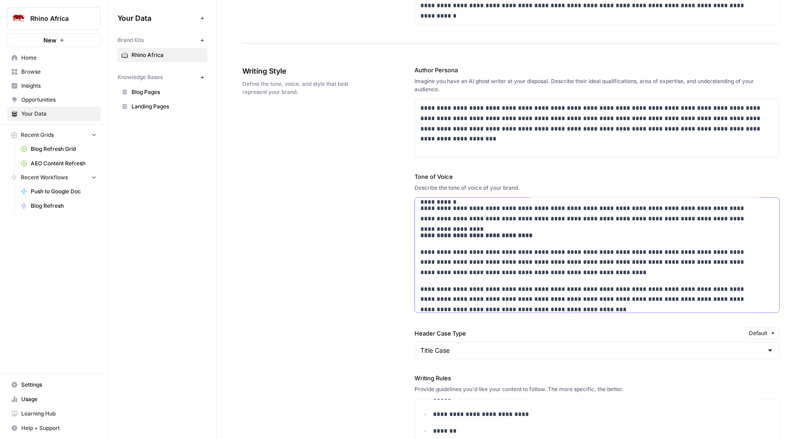
copy div "**********"
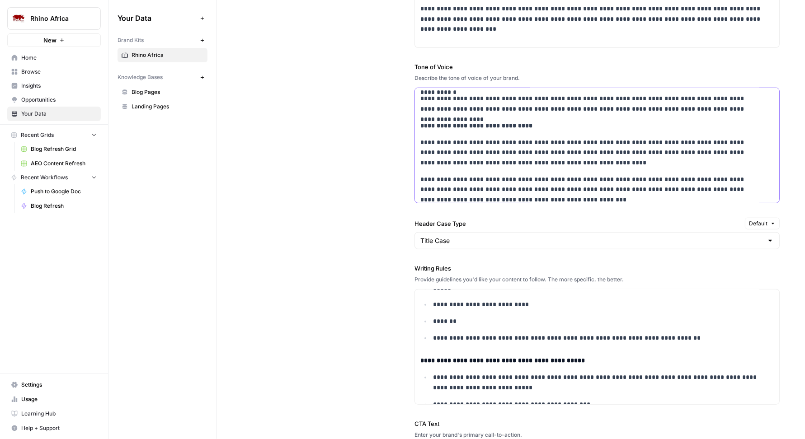
scroll to position [886, 0]
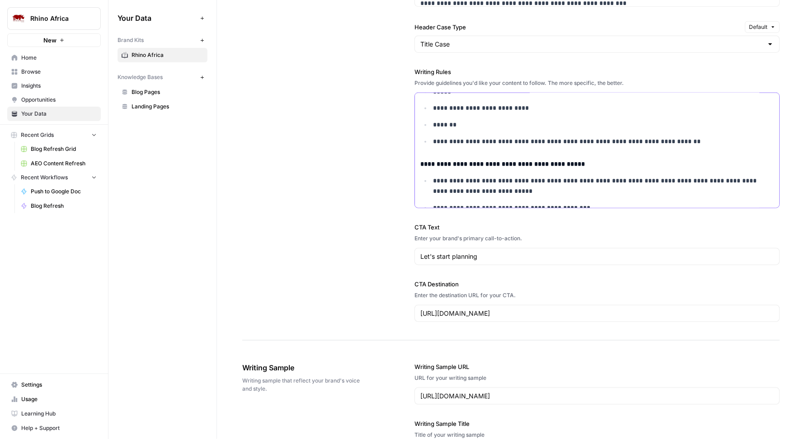
click at [511, 176] on p "**********" at bounding box center [596, 186] width 326 height 21
click at [488, 165] on strong "**********" at bounding box center [502, 164] width 165 height 6
copy div "**********"
click at [486, 159] on h4 "**********" at bounding box center [596, 164] width 353 height 10
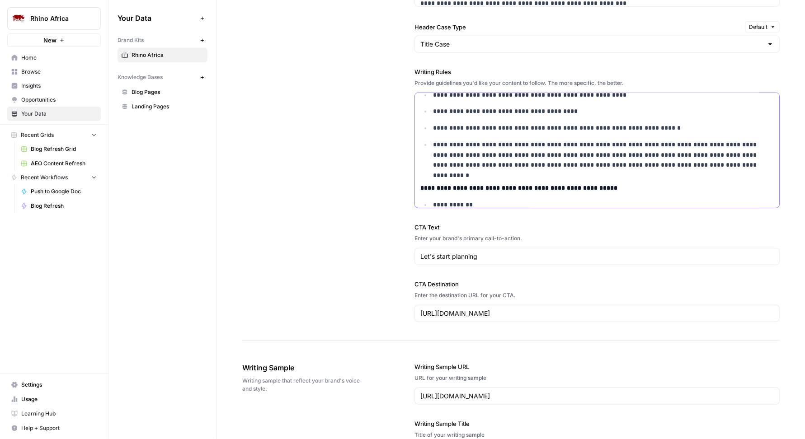
scroll to position [123, 0]
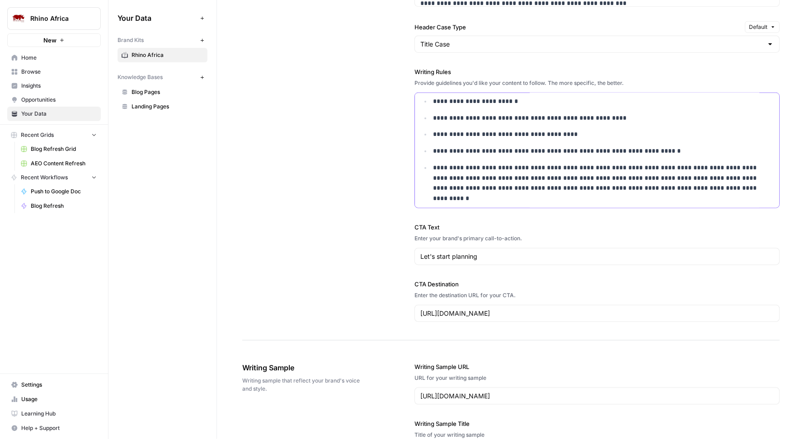
click at [717, 189] on p "**********" at bounding box center [596, 178] width 326 height 31
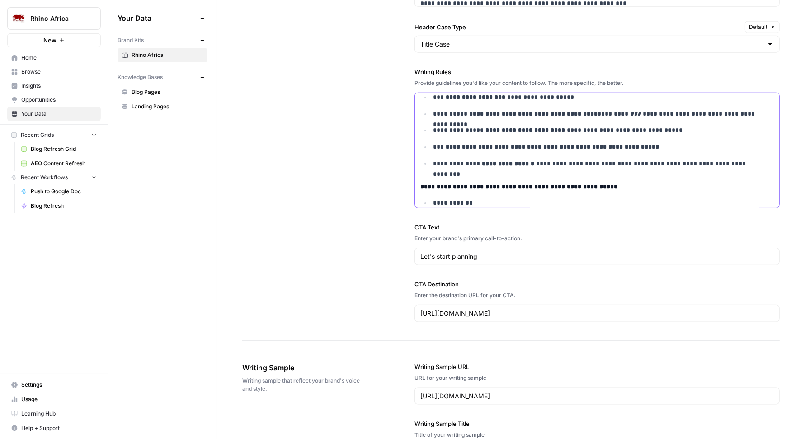
scroll to position [282, 0]
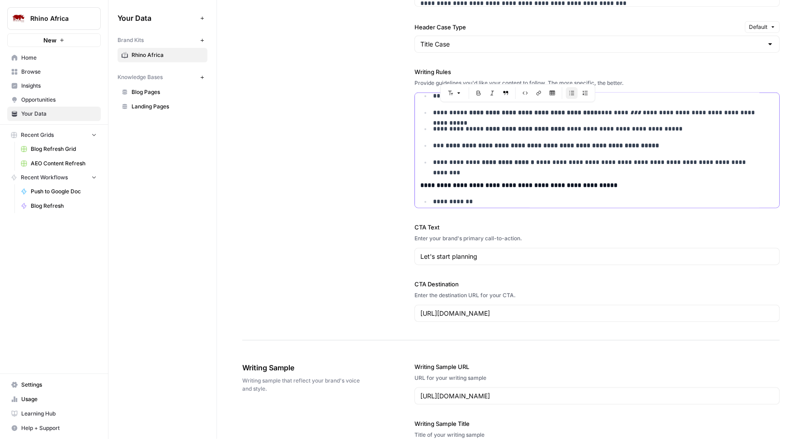
drag, startPoint x: 461, startPoint y: 109, endPoint x: 574, endPoint y: 123, distance: 113.8
click at [574, 123] on ul "**********" at bounding box center [596, 30] width 353 height 273
click at [510, 133] on ul "**********" at bounding box center [596, 30] width 353 height 273
drag, startPoint x: 435, startPoint y: 144, endPoint x: 564, endPoint y: 163, distance: 130.3
click at [564, 163] on ul "**********" at bounding box center [596, 30] width 353 height 273
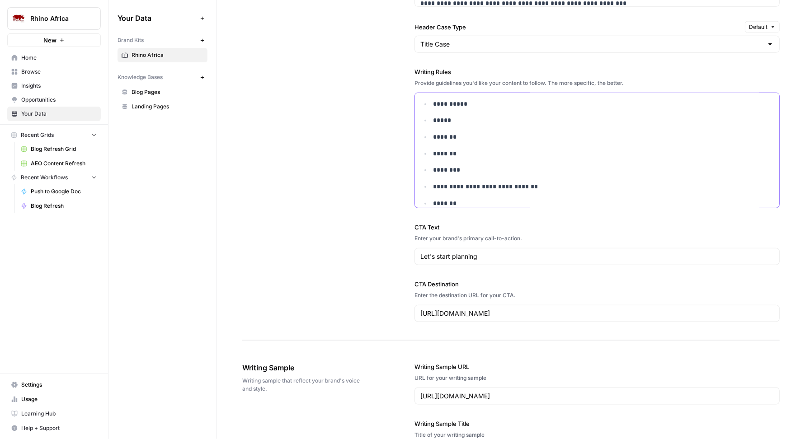
click at [501, 170] on p "********" at bounding box center [596, 170] width 326 height 10
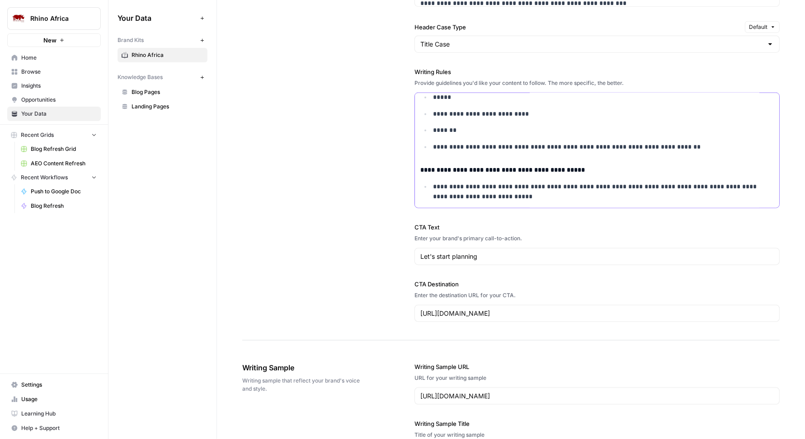
click at [664, 143] on p "**********" at bounding box center [596, 147] width 326 height 10
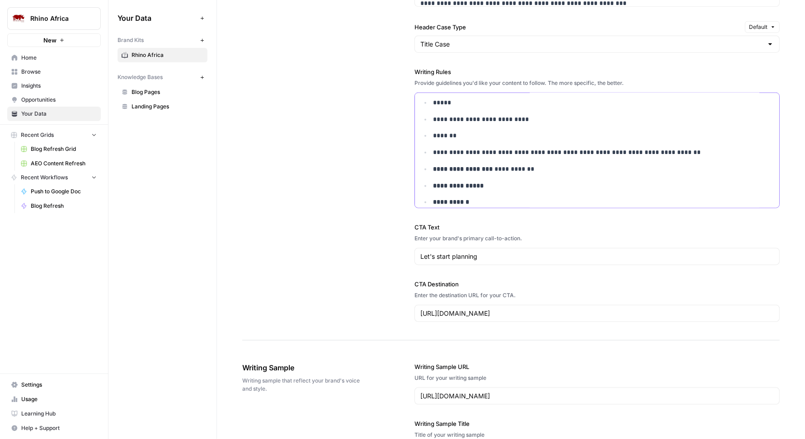
scroll to position [786, 0]
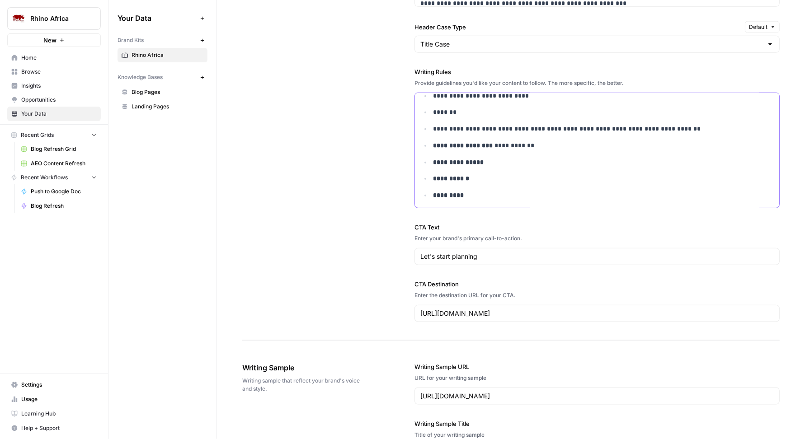
click at [431, 145] on li "**********" at bounding box center [602, 146] width 343 height 10
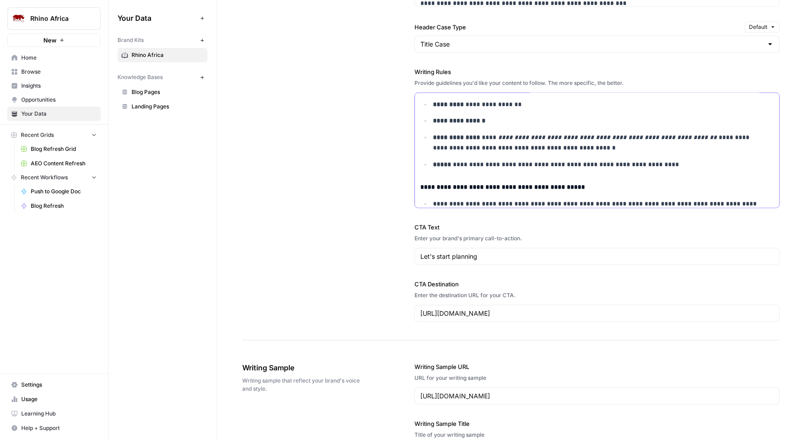
scroll to position [902, 0]
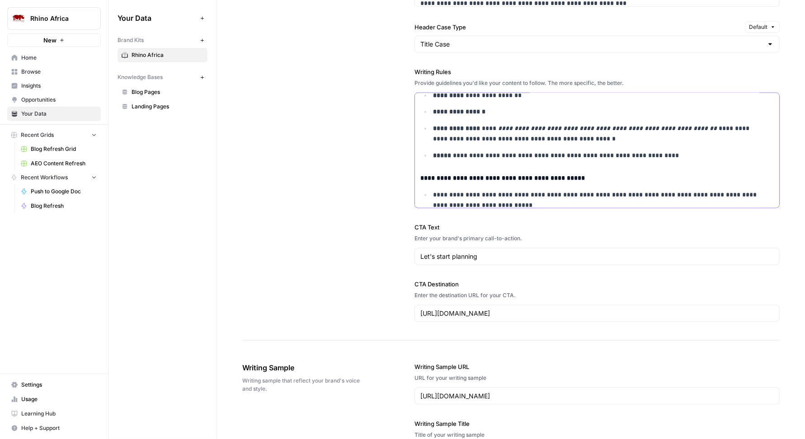
click at [447, 154] on p "**********" at bounding box center [596, 156] width 326 height 10
drag, startPoint x: 719, startPoint y: 127, endPoint x: 558, endPoint y: 138, distance: 161.3
click at [558, 138] on p "**********" at bounding box center [596, 133] width 326 height 21
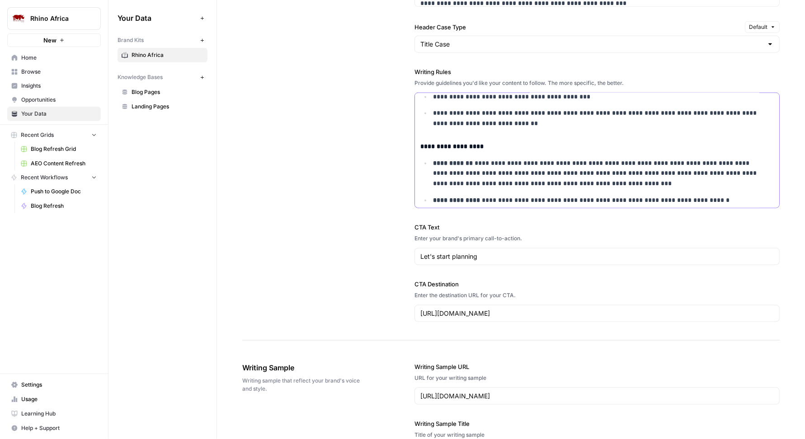
scroll to position [1024, 0]
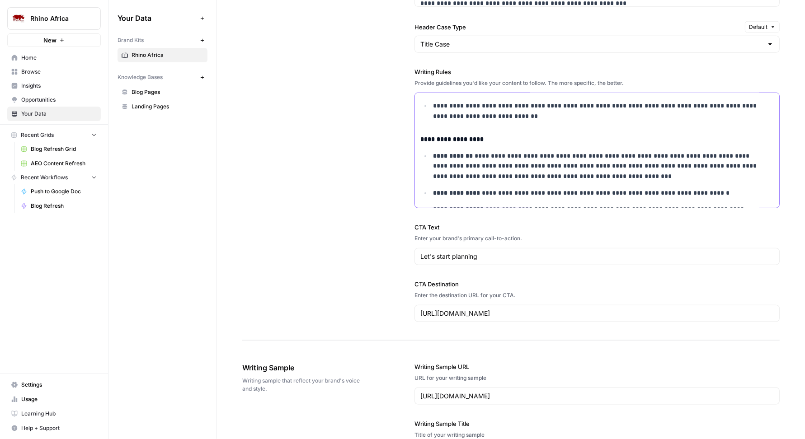
click at [518, 117] on p "**********" at bounding box center [596, 111] width 326 height 21
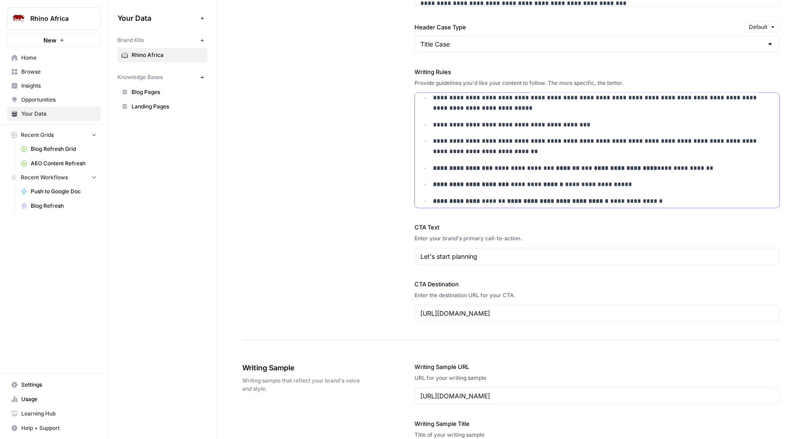
scroll to position [990, 0]
drag, startPoint x: 679, startPoint y: 165, endPoint x: 428, endPoint y: 162, distance: 251.8
click at [428, 162] on ul "**********" at bounding box center [596, 148] width 353 height 114
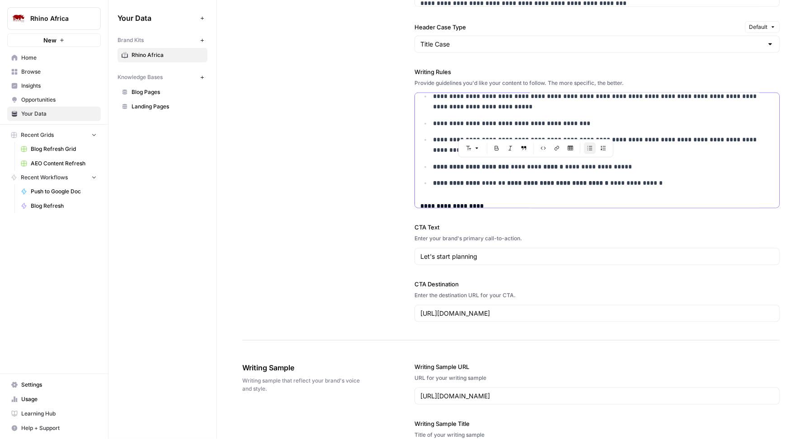
drag, startPoint x: 647, startPoint y: 179, endPoint x: 434, endPoint y: 156, distance: 214.0
click at [434, 156] on ul "**********" at bounding box center [596, 139] width 353 height 97
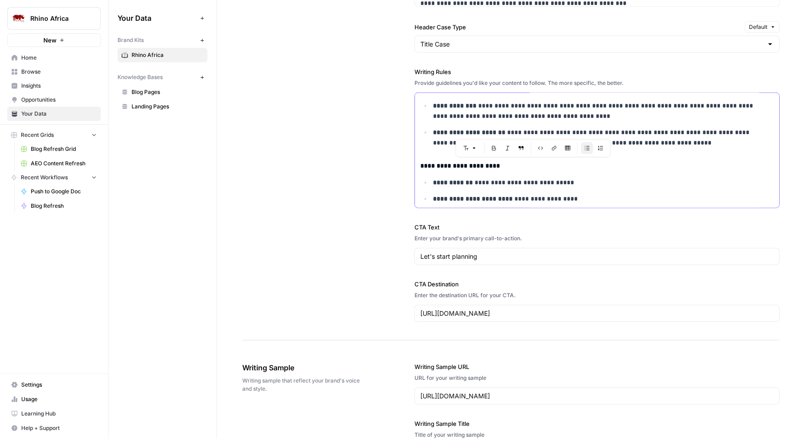
scroll to position [1432, 0]
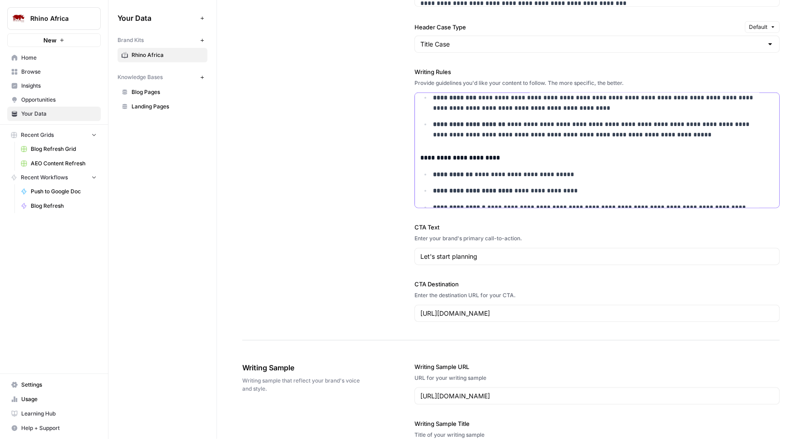
click at [645, 135] on p "**********" at bounding box center [596, 129] width 326 height 21
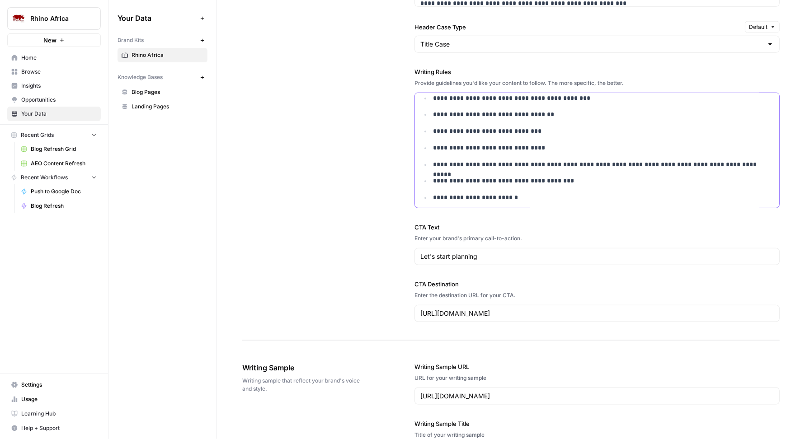
scroll to position [1952, 0]
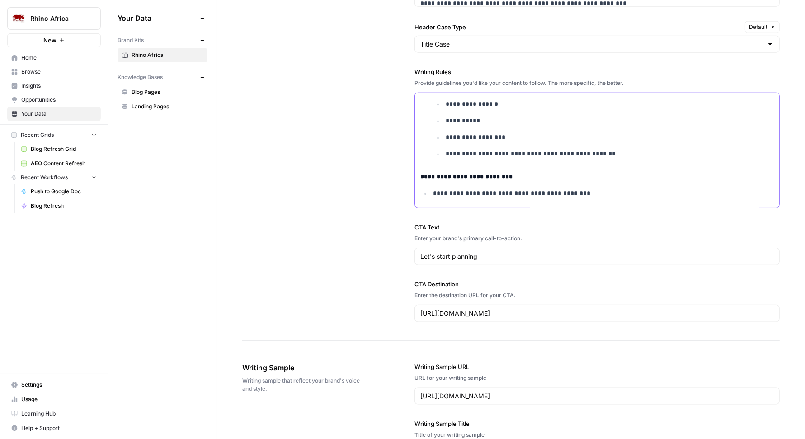
click at [622, 157] on p "**********" at bounding box center [603, 154] width 314 height 10
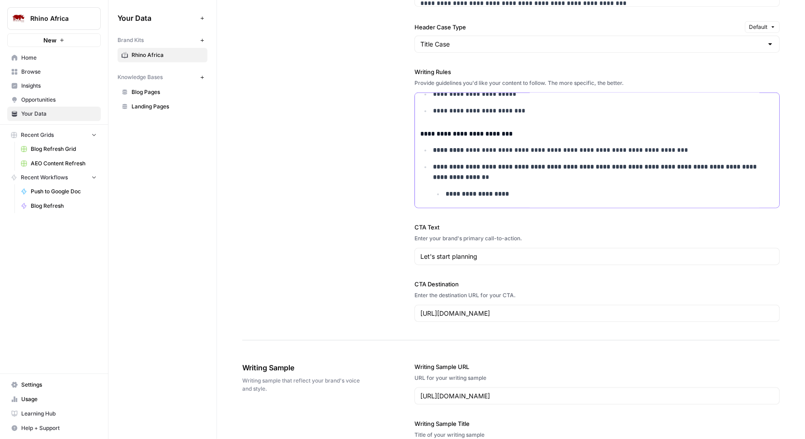
scroll to position [2213, 0]
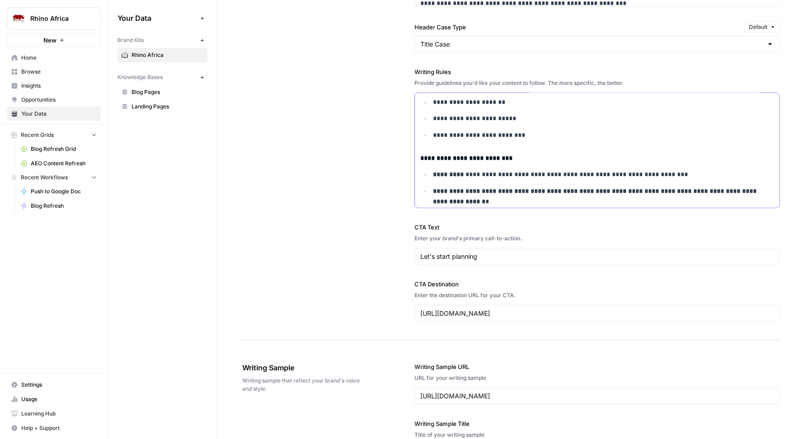
click at [545, 140] on p "**********" at bounding box center [596, 136] width 326 height 10
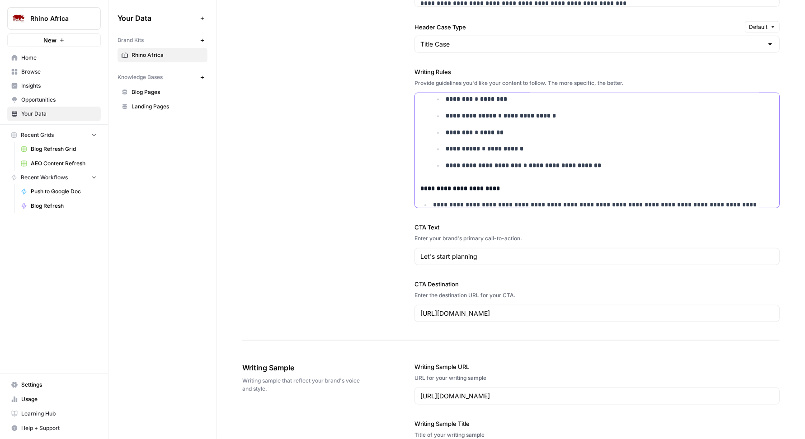
scroll to position [2561, 0]
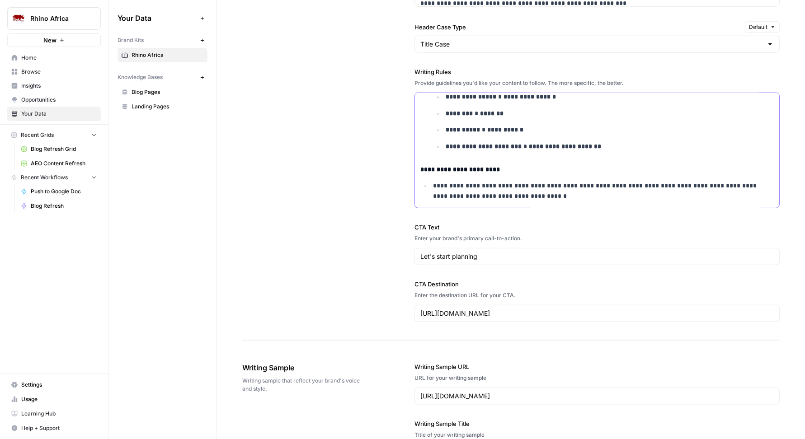
click at [608, 148] on p "**********" at bounding box center [603, 147] width 314 height 10
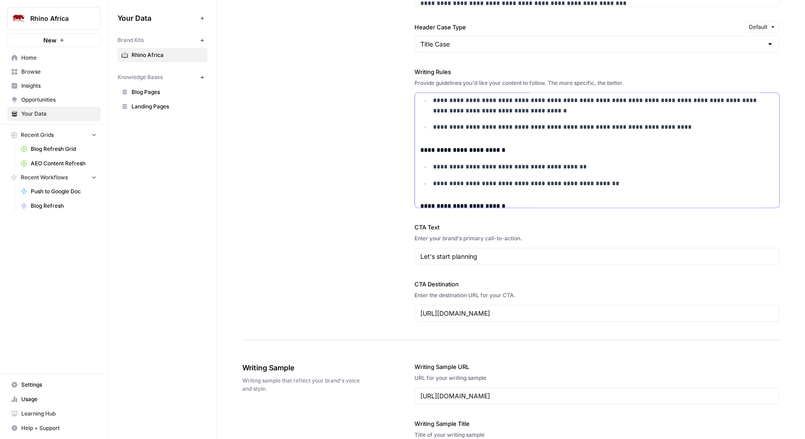
scroll to position [2691, 0]
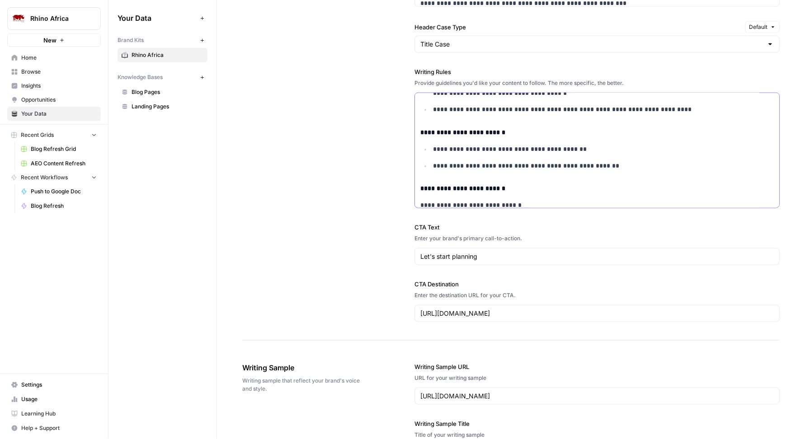
click at [596, 168] on p "**********" at bounding box center [596, 166] width 326 height 10
click at [613, 168] on p "**********" at bounding box center [596, 166] width 326 height 10
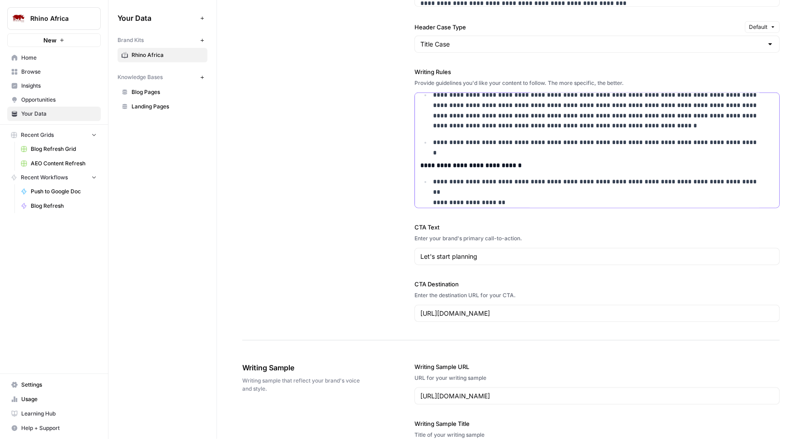
scroll to position [3382, 0]
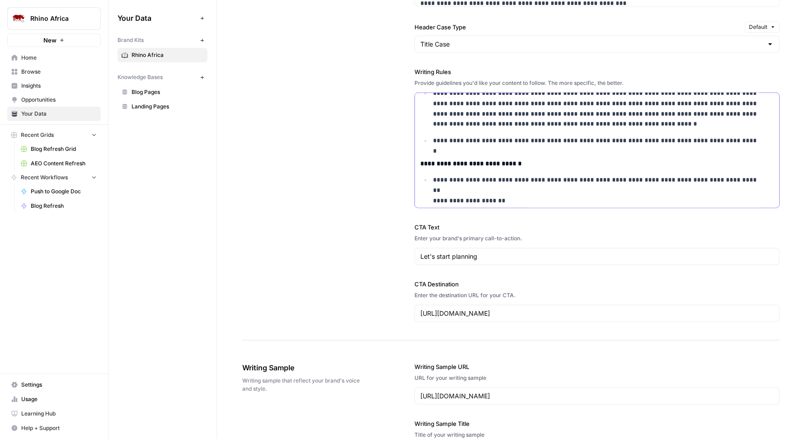
click at [740, 141] on p "**********" at bounding box center [596, 141] width 326 height 10
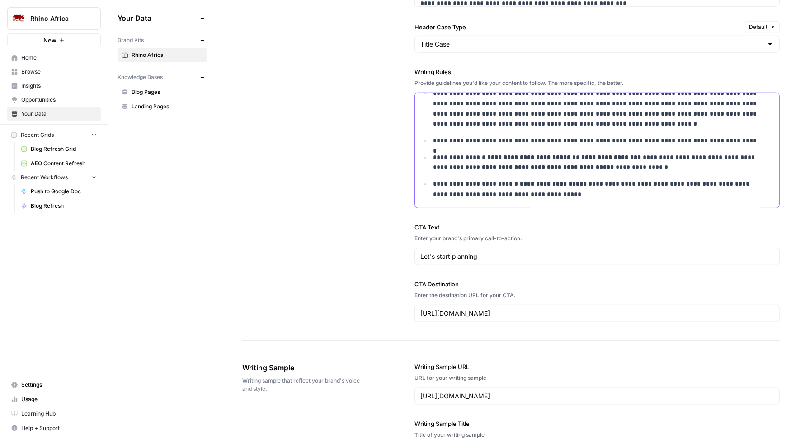
click at [433, 156] on p "**********" at bounding box center [596, 162] width 326 height 21
click at [367, 227] on div "**********" at bounding box center [510, 41] width 537 height 600
click at [455, 182] on p "**********" at bounding box center [596, 189] width 326 height 21
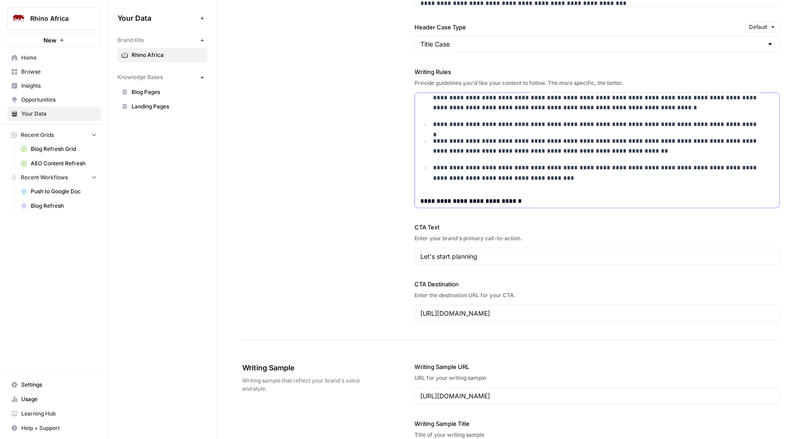
scroll to position [3399, 0]
drag, startPoint x: 538, startPoint y: 181, endPoint x: 431, endPoint y: 140, distance: 114.6
click at [432, 140] on ul "**********" at bounding box center [596, 6] width 353 height 353
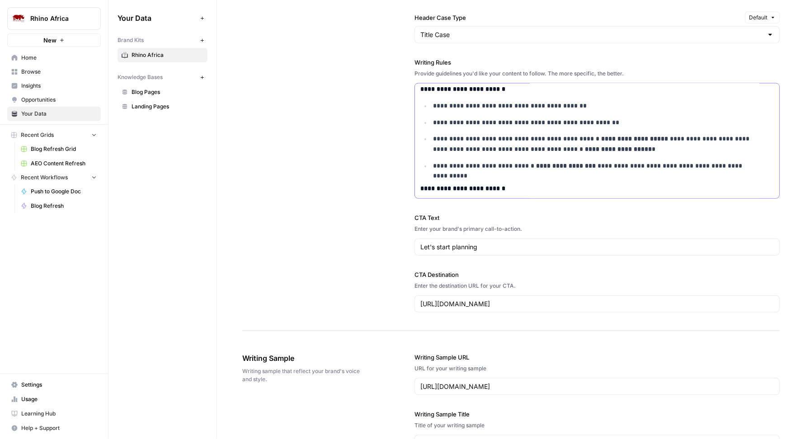
scroll to position [2728, 0]
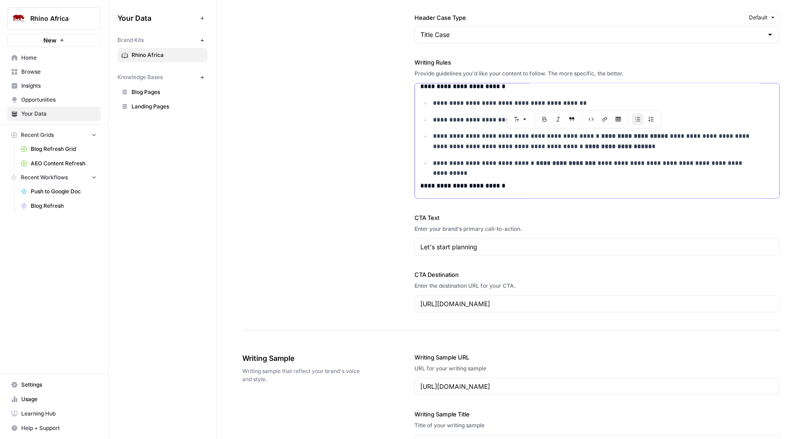
drag, startPoint x: 429, startPoint y: 136, endPoint x: 741, endPoint y: 162, distance: 313.5
click at [741, 162] on ul "**********" at bounding box center [596, 133] width 353 height 71
click at [678, 165] on p "**********" at bounding box center [596, 163] width 326 height 10
click at [627, 155] on ul "**********" at bounding box center [596, 133] width 353 height 71
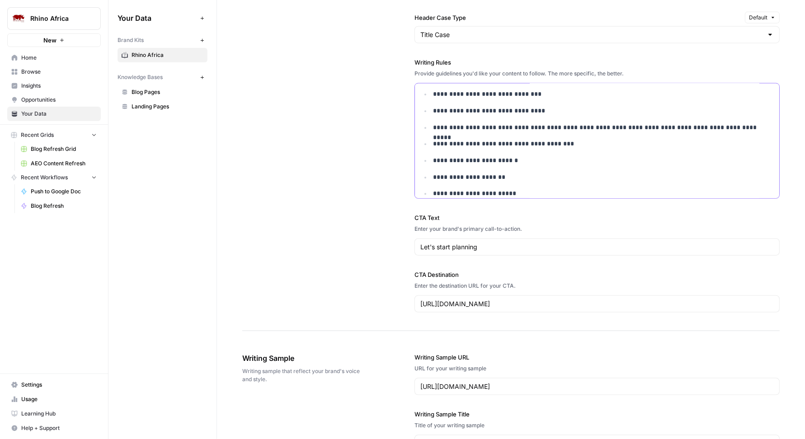
scroll to position [1944, 0]
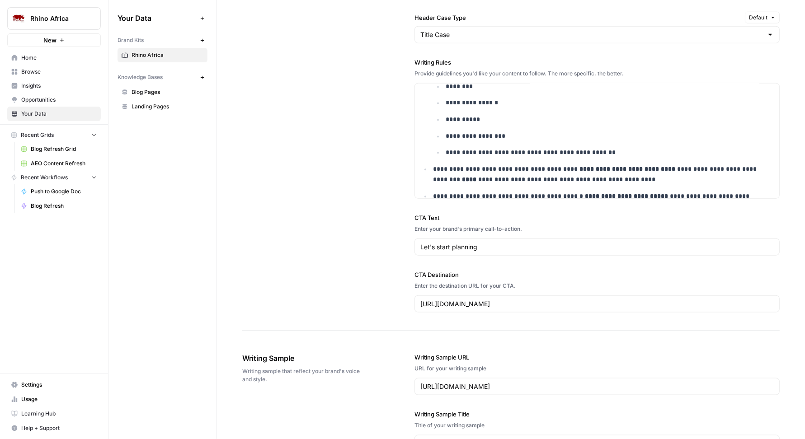
click at [328, 170] on div "**********" at bounding box center [510, 32] width 537 height 600
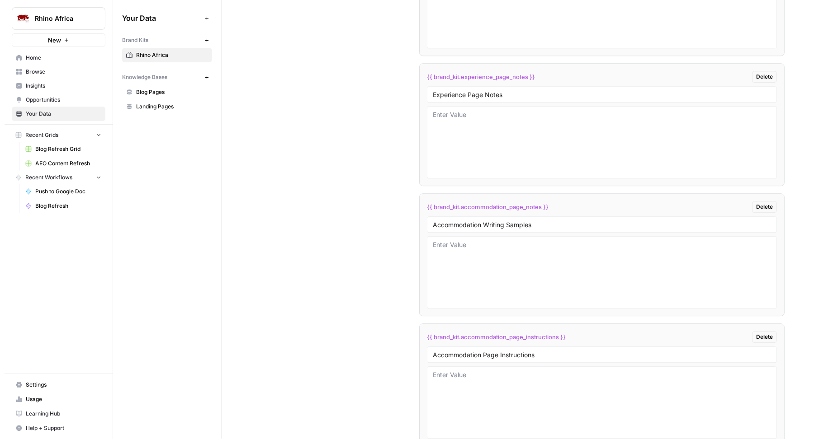
scroll to position [2068, 0]
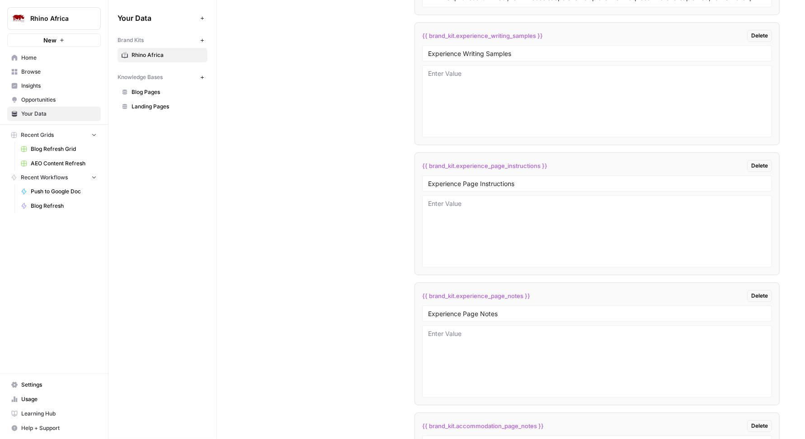
click at [45, 386] on span "Settings" at bounding box center [58, 385] width 75 height 8
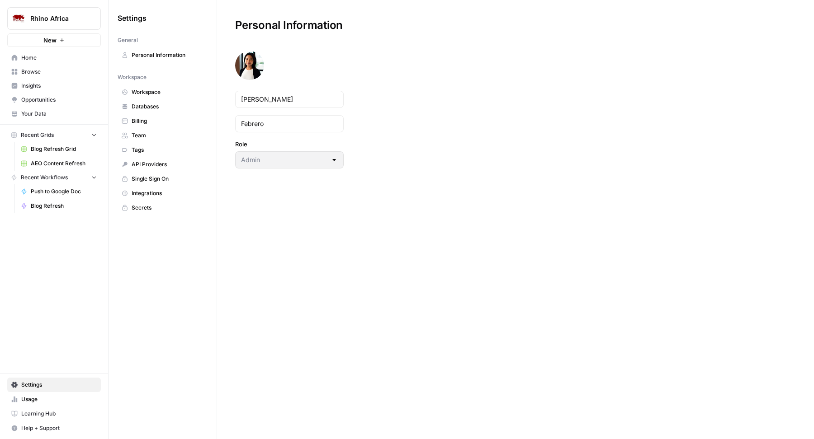
click at [147, 92] on span "Workspace" at bounding box center [168, 92] width 72 height 8
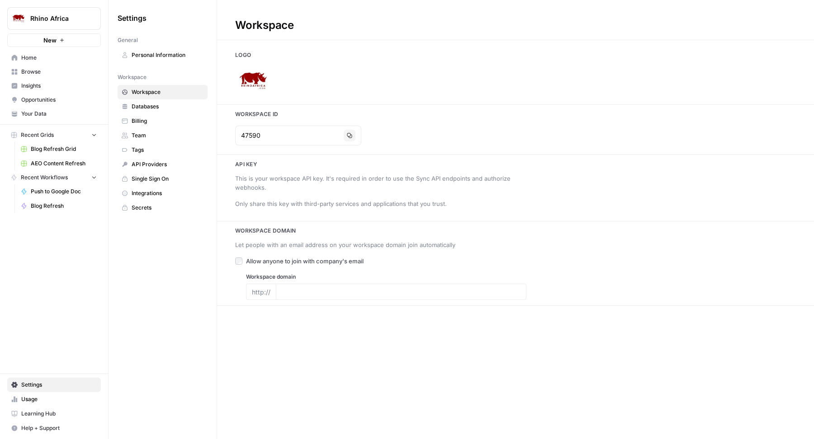
type input "https://www.rhinoafrica.com/"
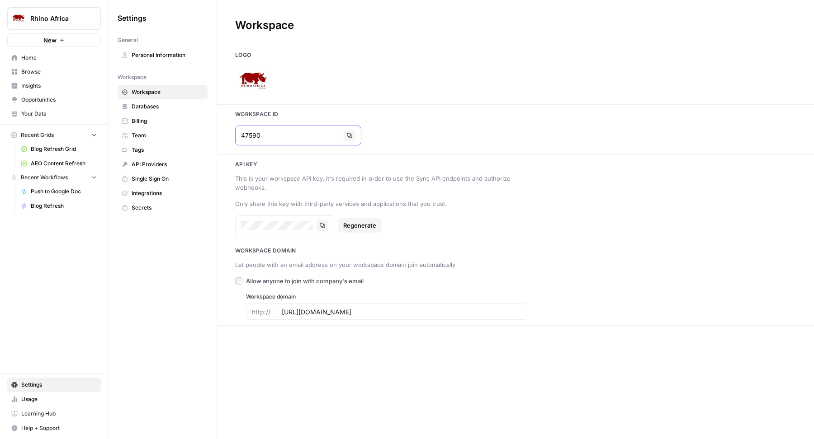
click at [344, 137] on button "Copy" at bounding box center [350, 136] width 12 height 12
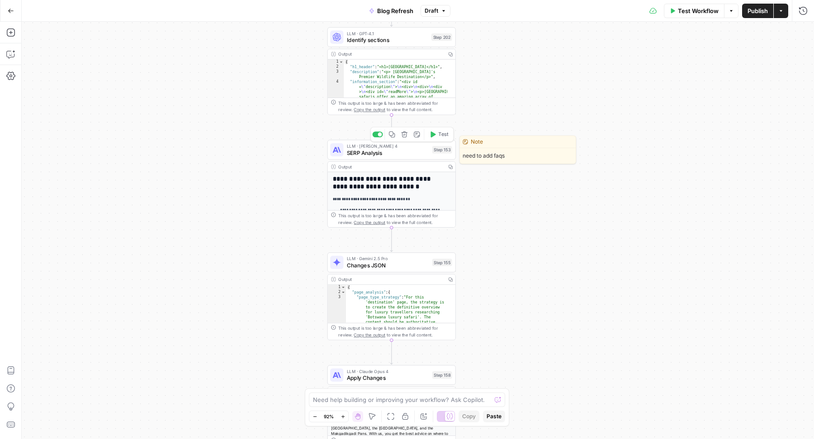
click at [377, 152] on span "SERP Analysis" at bounding box center [388, 153] width 82 height 8
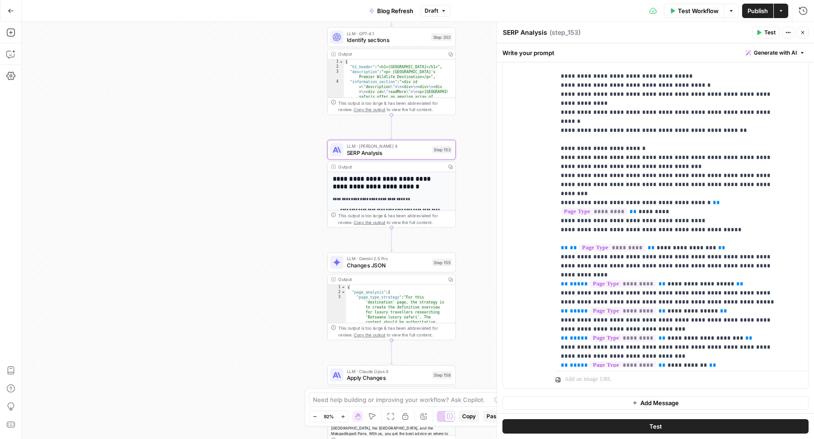
scroll to position [774, 0]
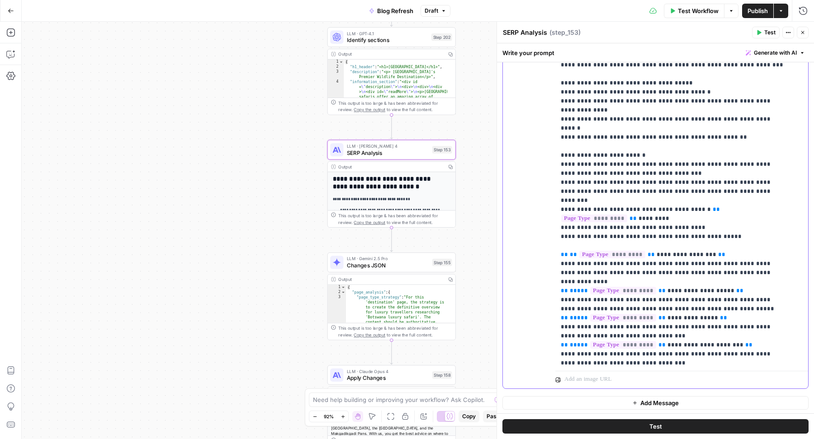
drag, startPoint x: 555, startPoint y: 146, endPoint x: 607, endPoint y: 281, distance: 145.1
click at [607, 281] on div "**********" at bounding box center [677, 183] width 245 height 368
copy p "**********"
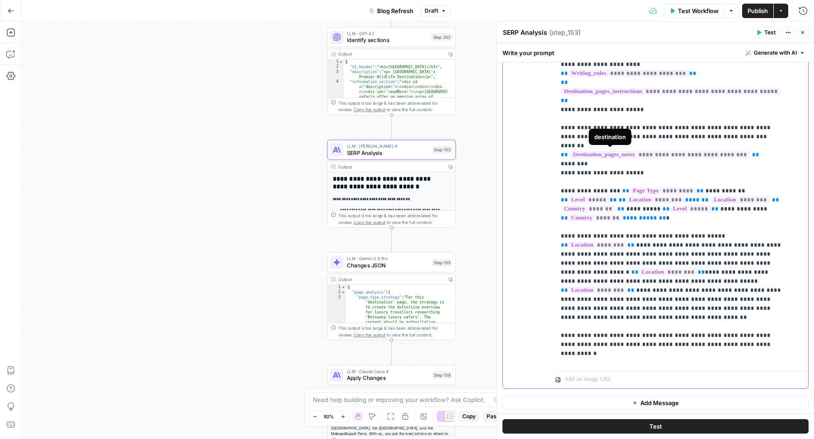
scroll to position [0, 0]
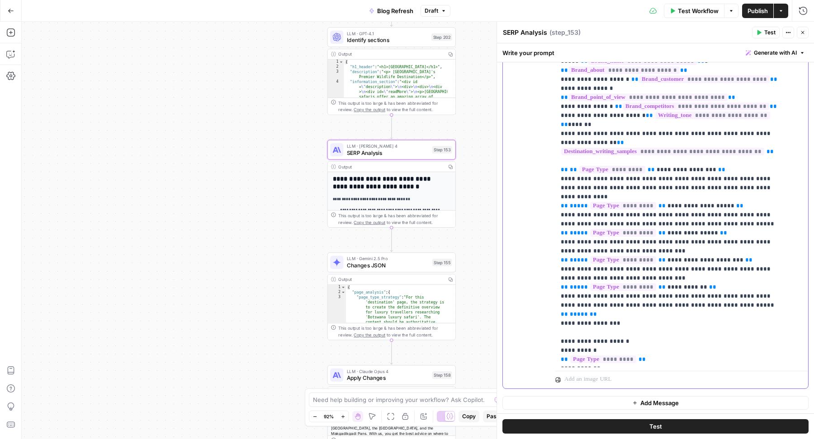
drag, startPoint x: 705, startPoint y: 144, endPoint x: 687, endPoint y: 145, distance: 17.7
click at [702, 203] on span "**********" at bounding box center [700, 206] width 67 height 6
click at [700, 257] on span "**********" at bounding box center [705, 260] width 76 height 6
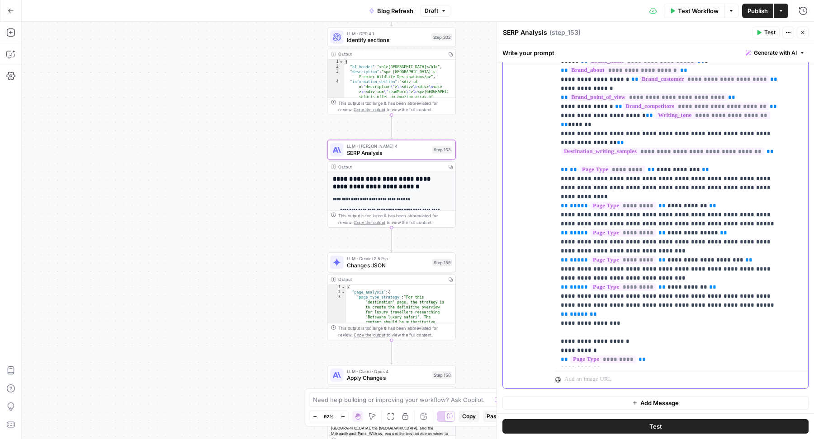
click at [700, 257] on span "**********" at bounding box center [705, 260] width 76 height 6
drag, startPoint x: 729, startPoint y: 269, endPoint x: 558, endPoint y: 252, distance: 172.2
click at [558, 252] on div "**********" at bounding box center [677, 183] width 245 height 368
copy p "**********"
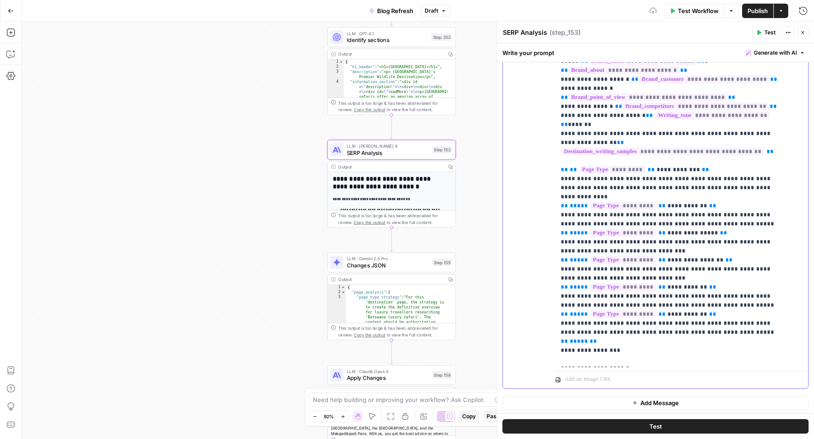
click at [679, 311] on span "**********" at bounding box center [687, 314] width 40 height 6
drag, startPoint x: 753, startPoint y: 161, endPoint x: 529, endPoint y: 148, distance: 224.6
click at [529, 148] on div "**********" at bounding box center [655, 194] width 305 height 390
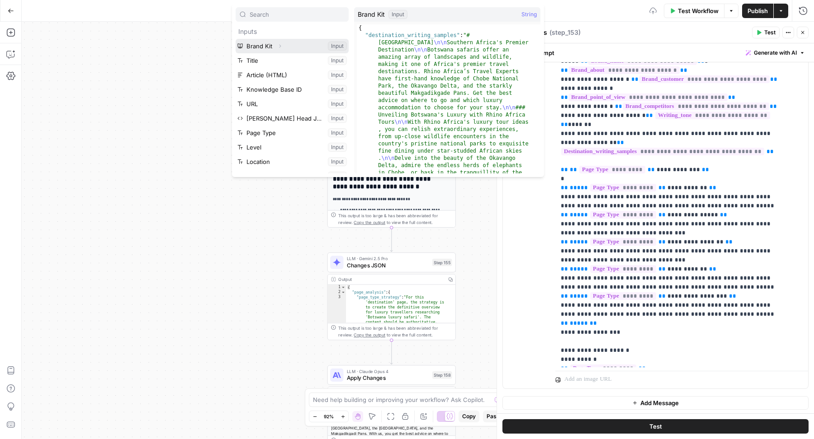
click at [280, 43] on icon "button" at bounding box center [279, 45] width 5 height 5
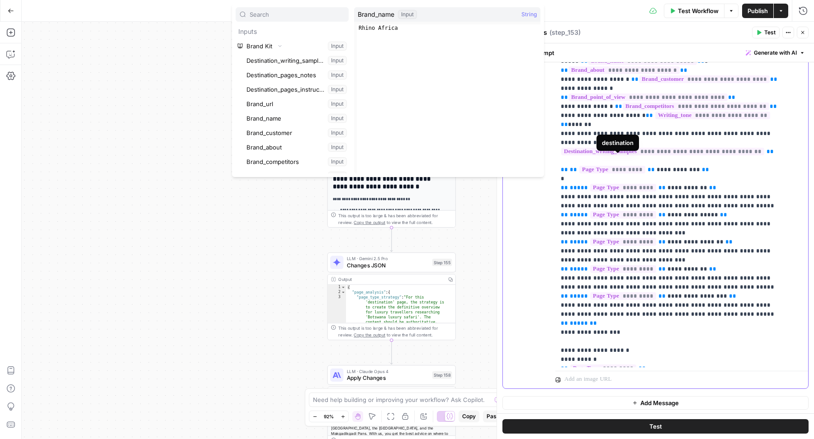
click at [623, 184] on span "*********" at bounding box center [623, 188] width 66 height 8
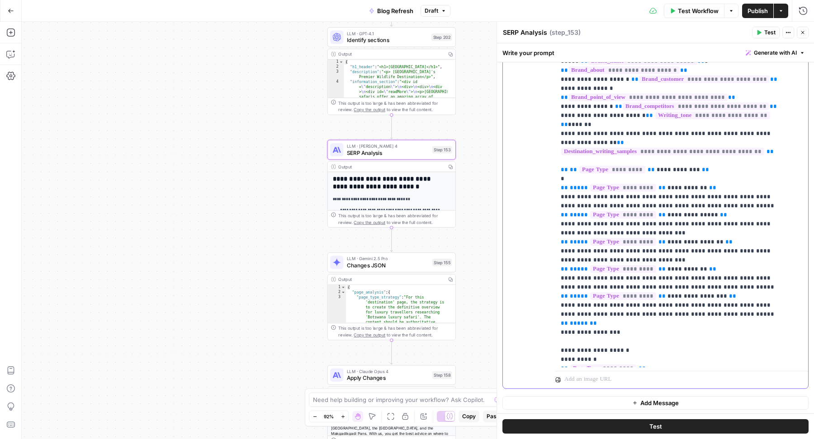
drag, startPoint x: 777, startPoint y: 122, endPoint x: 557, endPoint y: 122, distance: 220.6
click at [557, 122] on div "**********" at bounding box center [677, 183] width 245 height 368
copy p "**********"
drag, startPoint x: 570, startPoint y: 153, endPoint x: 551, endPoint y: 153, distance: 19.4
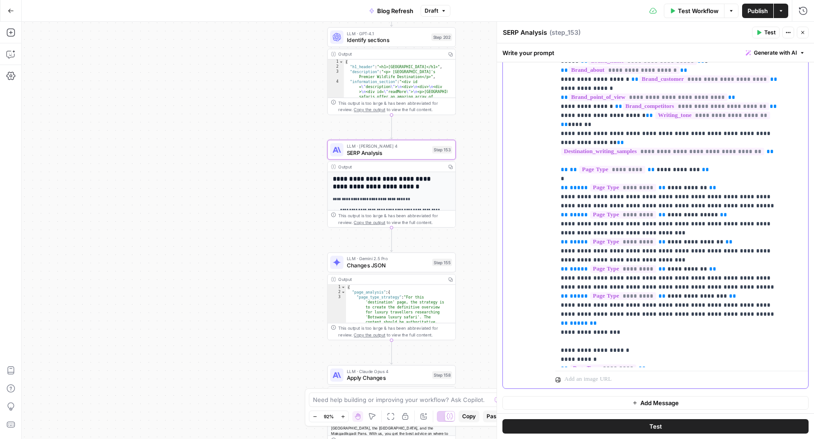
click at [551, 153] on div "**********" at bounding box center [655, 194] width 305 height 390
drag, startPoint x: 692, startPoint y: 177, endPoint x: 551, endPoint y: 170, distance: 140.7
click at [551, 170] on div "**********" at bounding box center [655, 194] width 305 height 390
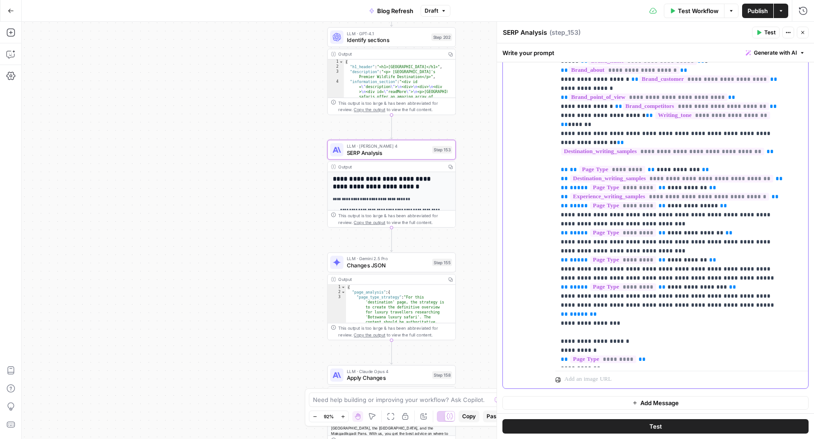
click at [684, 257] on span "**********" at bounding box center [687, 260] width 40 height 6
drag, startPoint x: 721, startPoint y: 250, endPoint x: 554, endPoint y: 241, distance: 166.6
click at [555, 241] on div "**********" at bounding box center [677, 183] width 245 height 368
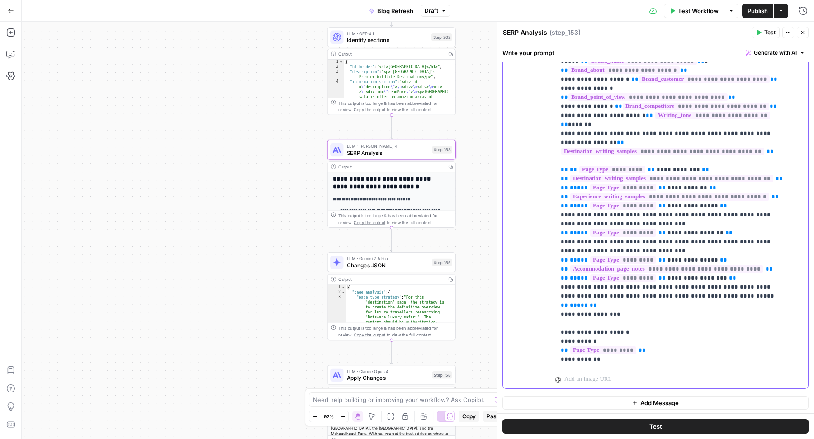
drag, startPoint x: 624, startPoint y: 197, endPoint x: 548, endPoint y: 188, distance: 76.9
click at [548, 188] on div "**********" at bounding box center [655, 194] width 305 height 390
drag, startPoint x: 640, startPoint y: 212, endPoint x: 554, endPoint y: 205, distance: 85.7
click at [554, 205] on div "**********" at bounding box center [655, 194] width 305 height 390
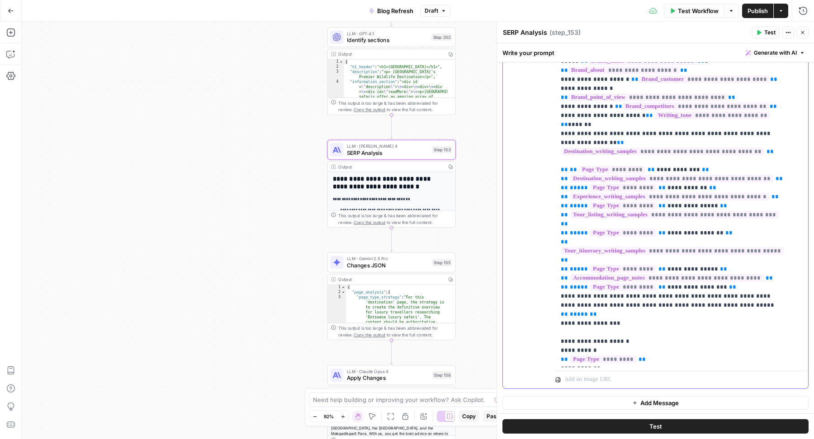
drag, startPoint x: 725, startPoint y: 252, endPoint x: 552, endPoint y: 240, distance: 172.6
click at [552, 240] on div "**********" at bounding box center [655, 194] width 305 height 390
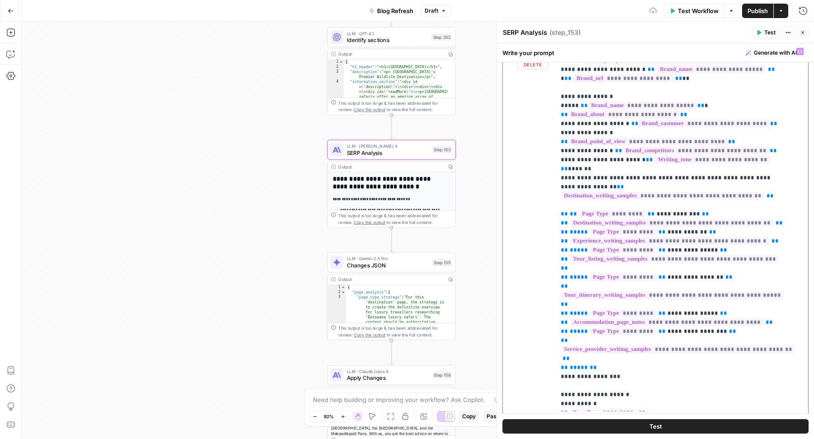
scroll to position [143, 0]
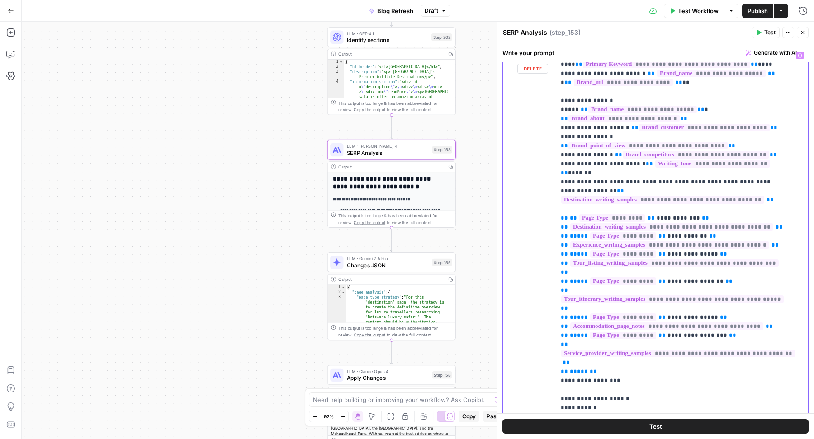
drag, startPoint x: 557, startPoint y: 171, endPoint x: 593, endPoint y: 182, distance: 36.8
click at [593, 182] on div "**********" at bounding box center [677, 231] width 245 height 368
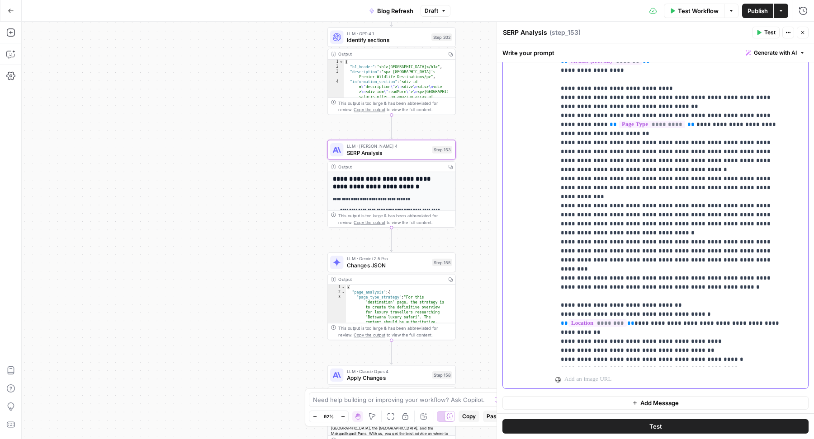
scroll to position [2249, 0]
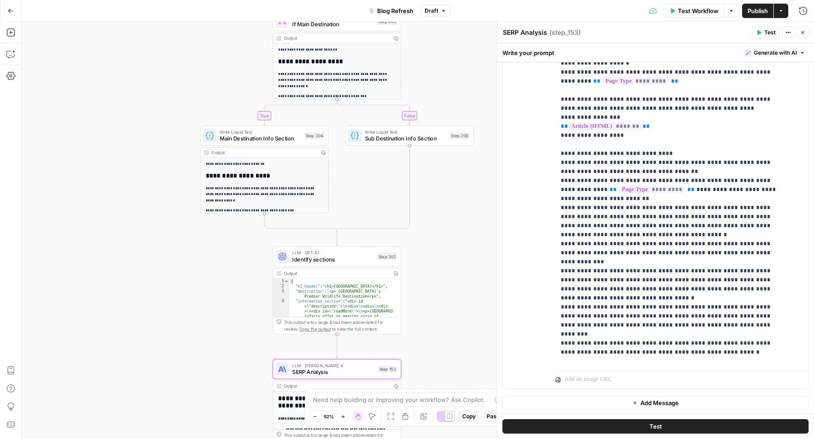
click at [235, 132] on span "Write Liquid Text" at bounding box center [260, 132] width 81 height 7
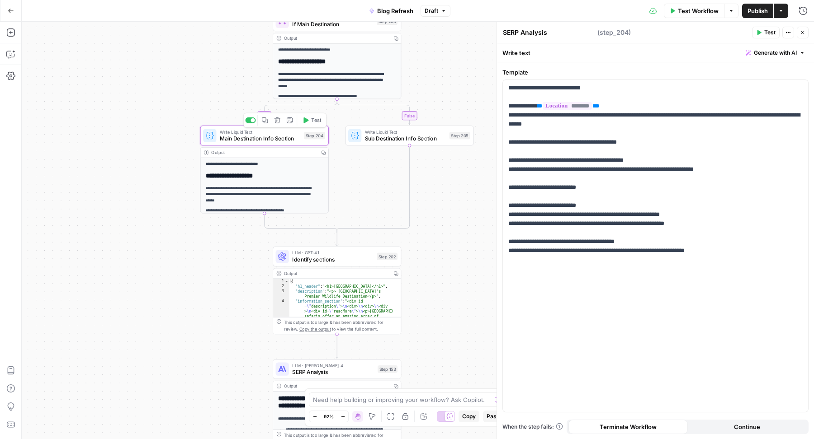
type textarea "Main Destination Info Section"
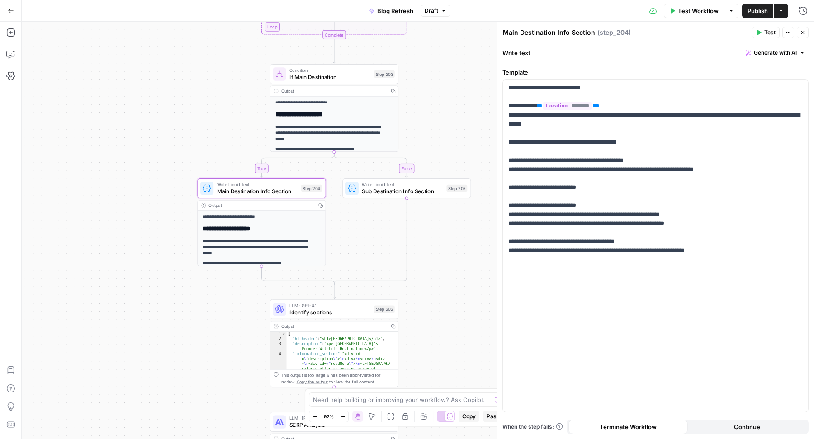
click at [373, 193] on span "Sub Destination Info Section" at bounding box center [402, 191] width 81 height 8
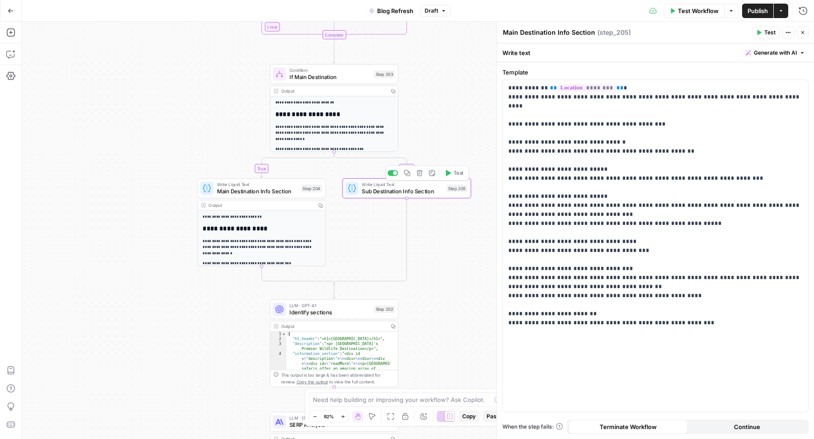
type textarea "Sub Destination Info Section"
click at [237, 194] on span "Main Destination Info Section" at bounding box center [257, 191] width 81 height 8
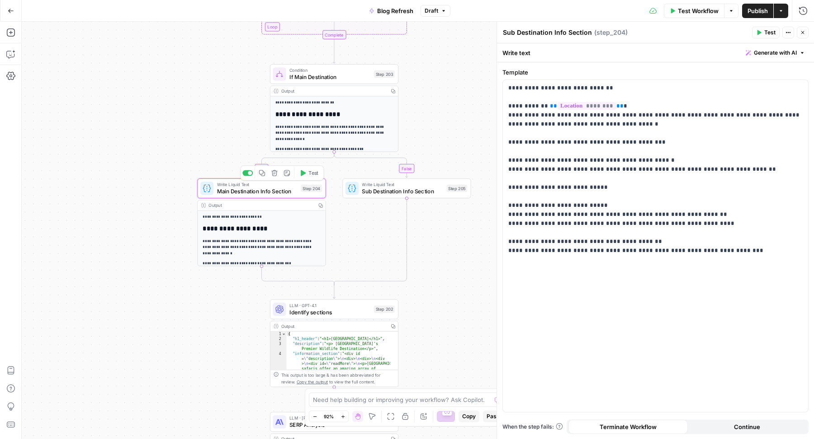
type textarea "Main Destination Info Section"
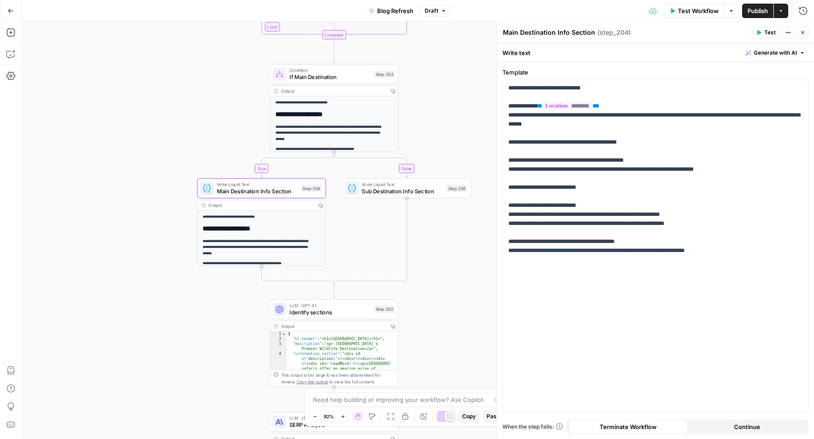
click at [531, 28] on textarea "Main Destination Info Section" at bounding box center [549, 32] width 92 height 9
click at [585, 182] on p "**********" at bounding box center [655, 170] width 295 height 172
click at [585, 229] on p "**********" at bounding box center [655, 170] width 295 height 172
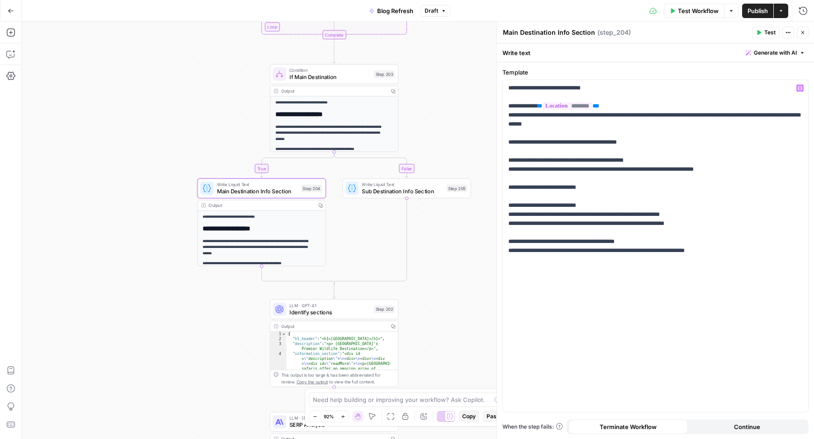
click at [370, 187] on span "Sub Destination Info Section" at bounding box center [402, 191] width 81 height 8
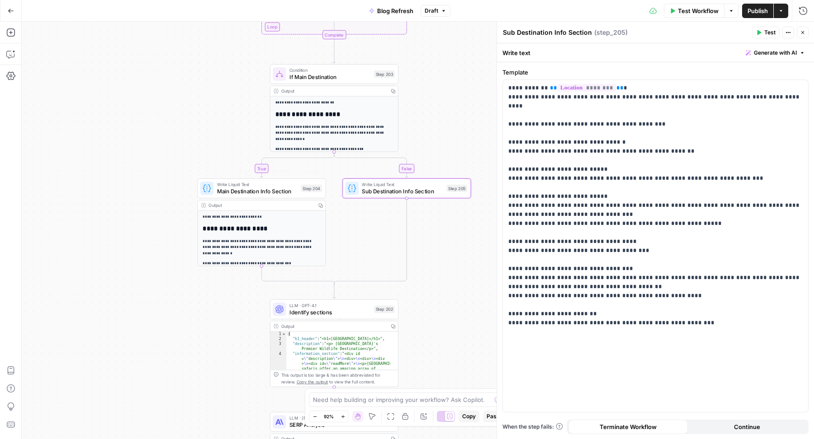
click at [241, 189] on span "Main Destination Info Section" at bounding box center [257, 191] width 81 height 8
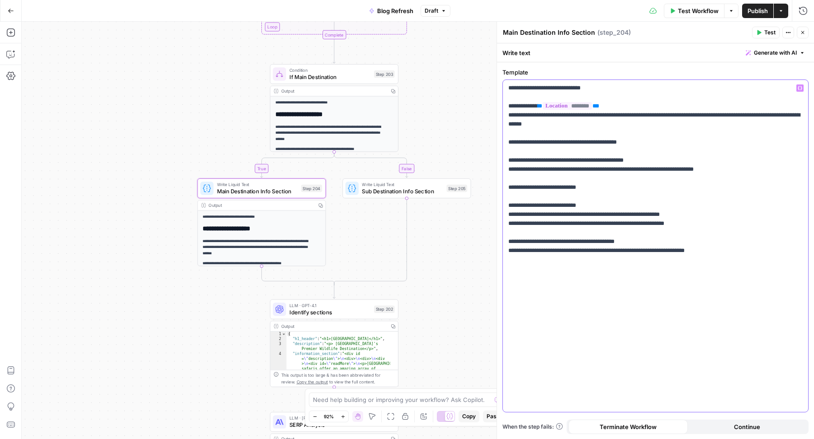
drag, startPoint x: 507, startPoint y: 108, endPoint x: 505, endPoint y: 85, distance: 22.7
click at [505, 85] on div "**********" at bounding box center [655, 246] width 305 height 332
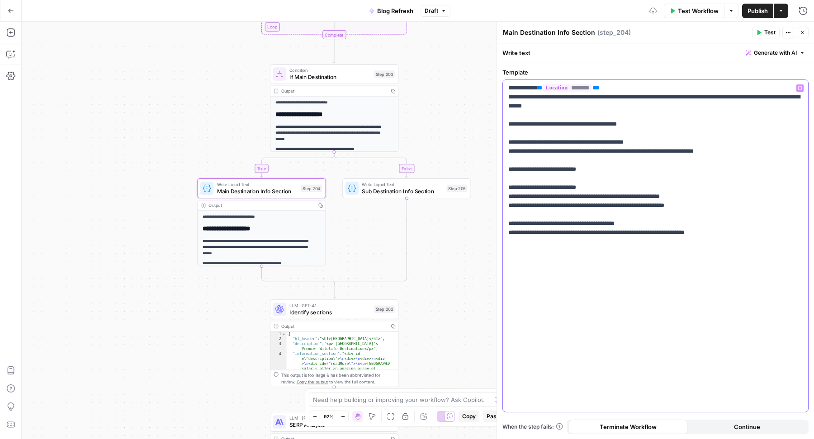
click at [572, 134] on p "**********" at bounding box center [655, 161] width 295 height 154
click at [373, 189] on span "Sub Destination Info Section" at bounding box center [402, 191] width 81 height 8
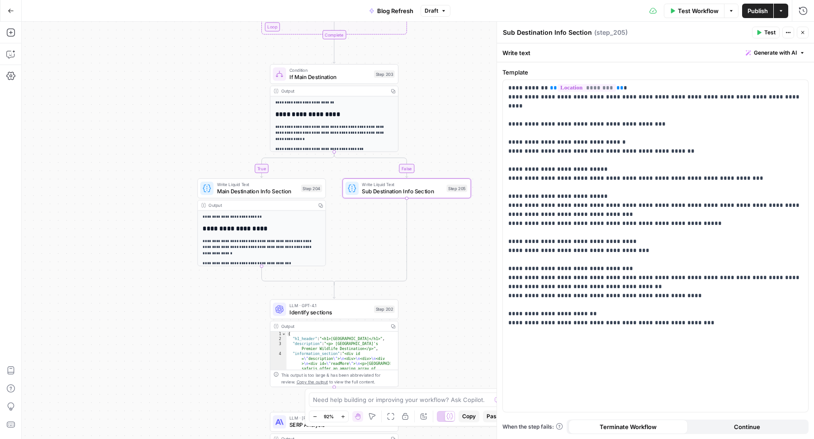
click at [552, 36] on textarea "Sub Destination Info Section" at bounding box center [547, 32] width 89 height 9
click at [598, 143] on p "**********" at bounding box center [655, 201] width 295 height 235
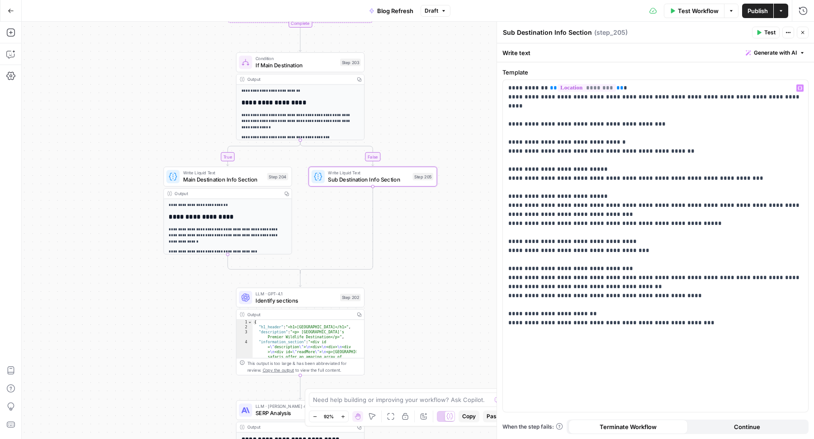
drag, startPoint x: 461, startPoint y: 69, endPoint x: 427, endPoint y: 57, distance: 35.9
click at [427, 57] on div "true false true false false true false true Workflow Set Inputs Inputs Power Ag…" at bounding box center [418, 231] width 792 height 418
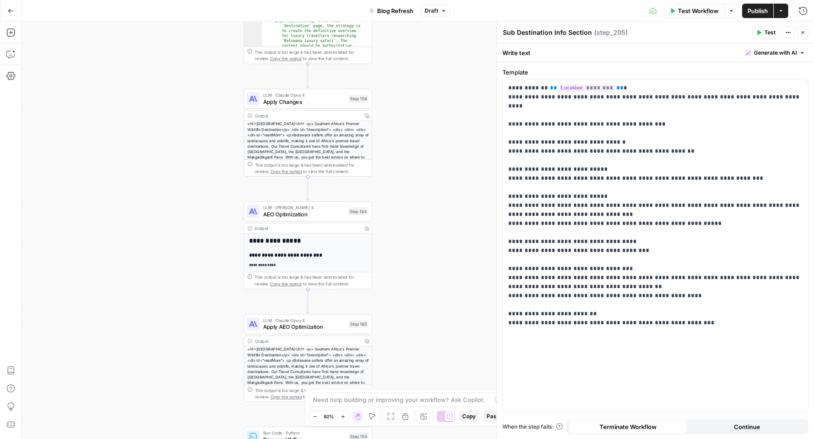
click at [800, 31] on icon "button" at bounding box center [802, 32] width 5 height 5
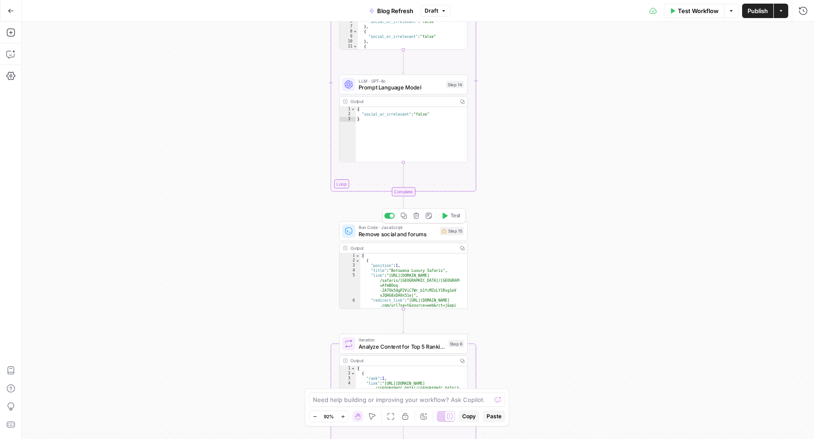
click at [424, 234] on span "Remove social and forums" at bounding box center [397, 234] width 78 height 8
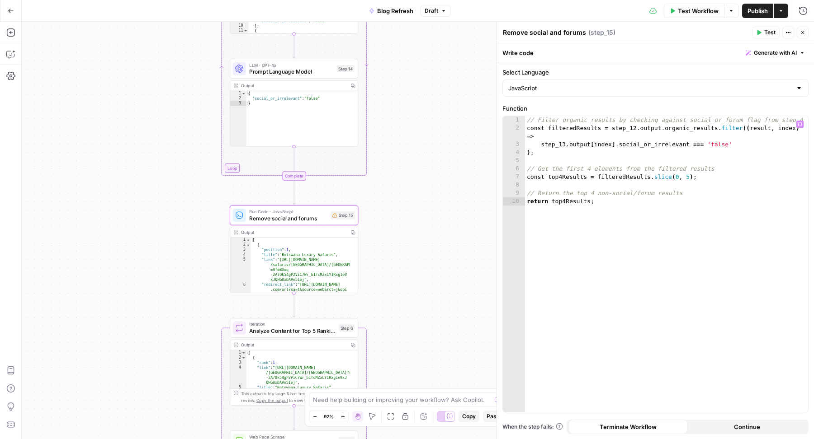
type textarea "**********"
drag, startPoint x: 527, startPoint y: 121, endPoint x: 813, endPoint y: 119, distance: 286.1
click at [813, 119] on div "**********" at bounding box center [655, 250] width 317 height 377
type textarea "**********"
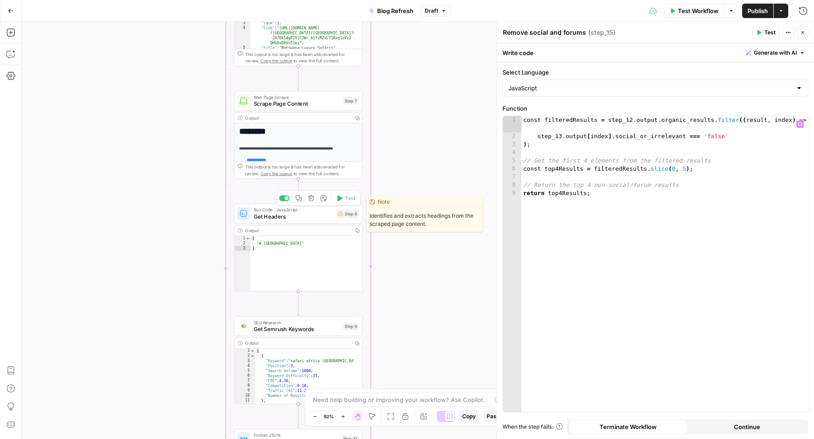
click at [315, 216] on span "Get Headers" at bounding box center [294, 216] width 80 height 8
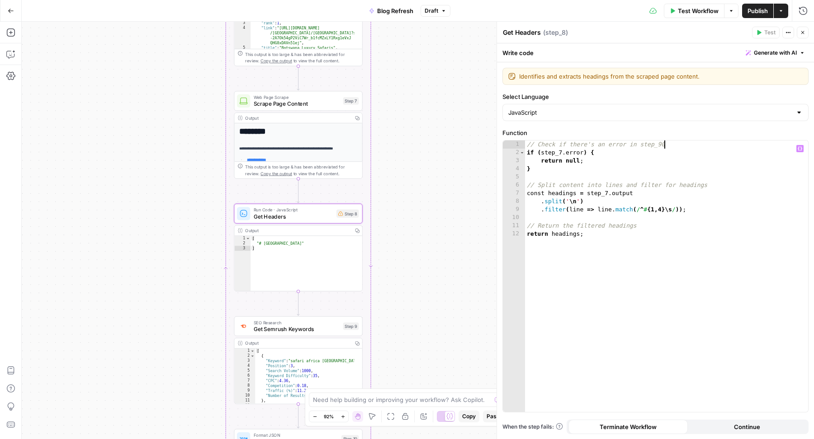
type textarea "**********"
drag, startPoint x: 672, startPoint y: 145, endPoint x: 522, endPoint y: 146, distance: 150.1
click at [522, 146] on div "**********" at bounding box center [655, 277] width 305 height 272
type textarea "**********"
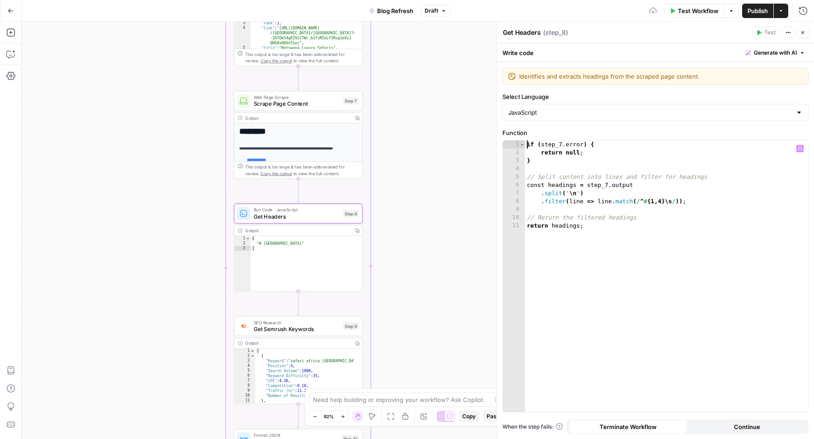
click at [407, 169] on div "true false true false false true false true Workflow Set Inputs Inputs Power Ag…" at bounding box center [418, 231] width 792 height 418
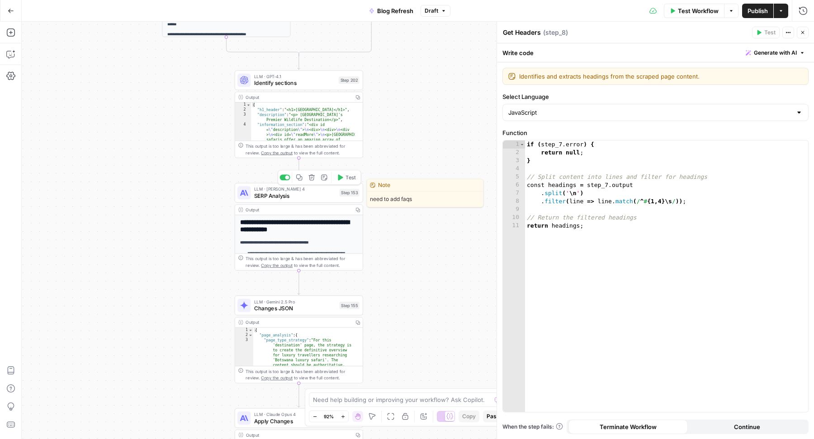
click at [284, 197] on span "SERP Analysis" at bounding box center [295, 196] width 82 height 8
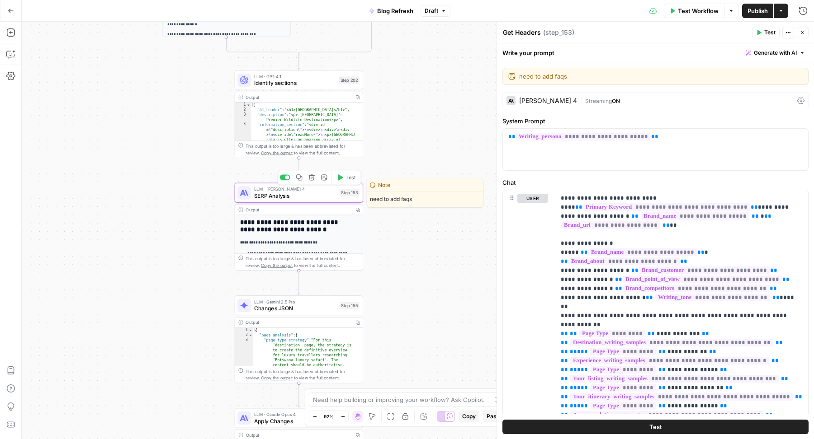
type textarea "SERP Analysis"
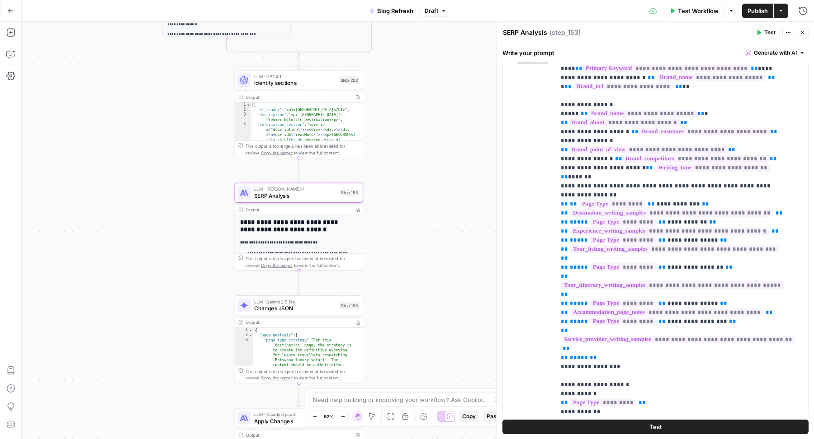
scroll to position [161, 0]
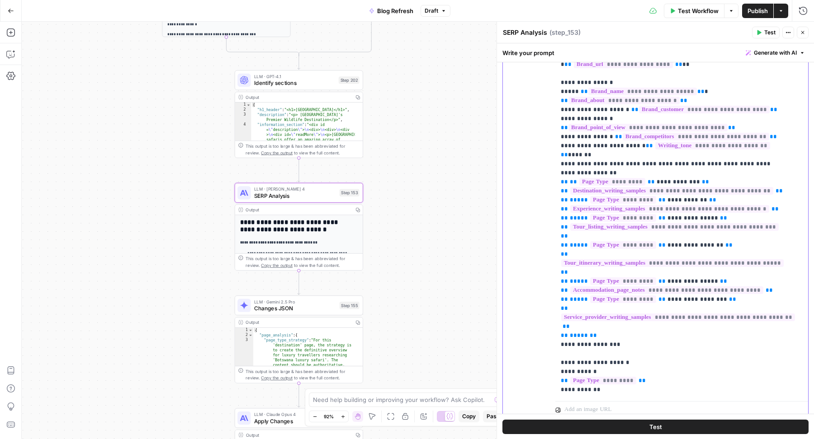
drag, startPoint x: 619, startPoint y: 287, endPoint x: 732, endPoint y: 147, distance: 180.0
copy p "**********"
drag, startPoint x: 555, startPoint y: 154, endPoint x: 708, endPoint y: 152, distance: 153.2
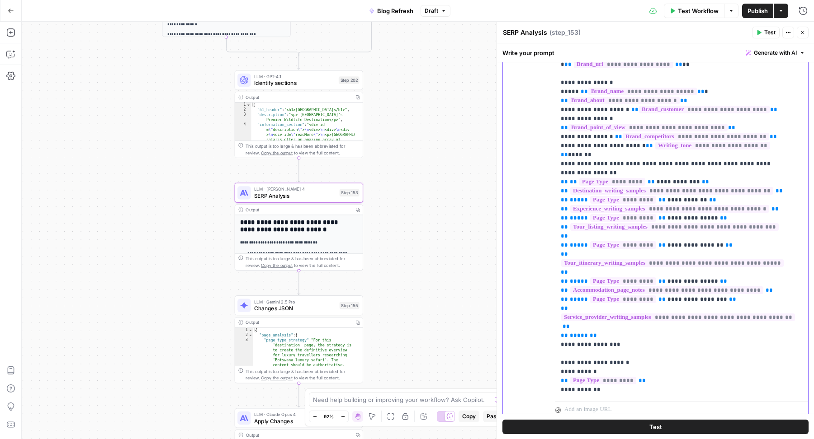
click at [708, 154] on div "**********" at bounding box center [681, 213] width 253 height 368
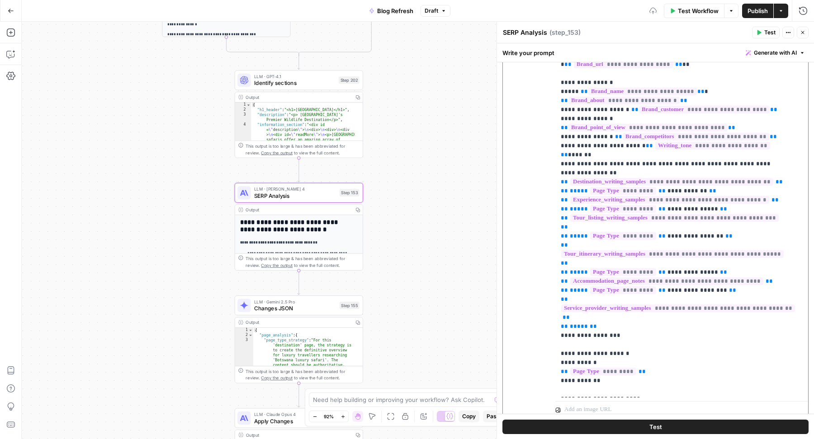
drag, startPoint x: 560, startPoint y: 163, endPoint x: 605, endPoint y: 271, distance: 117.1
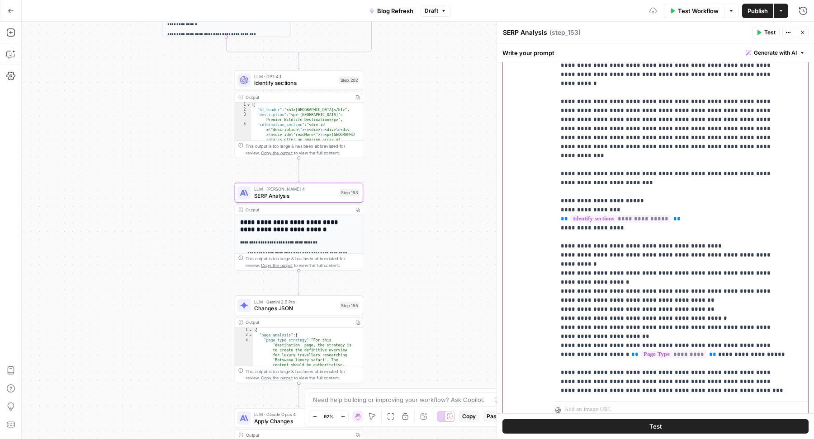
scroll to position [612, 0]
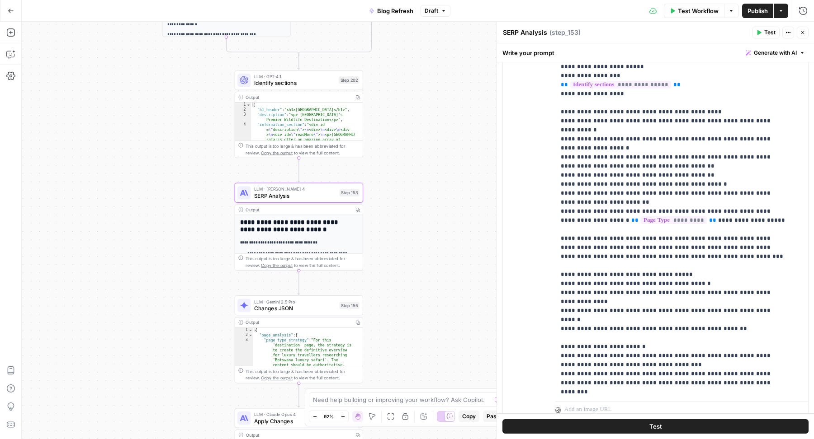
click at [802, 34] on icon "button" at bounding box center [802, 32] width 5 height 5
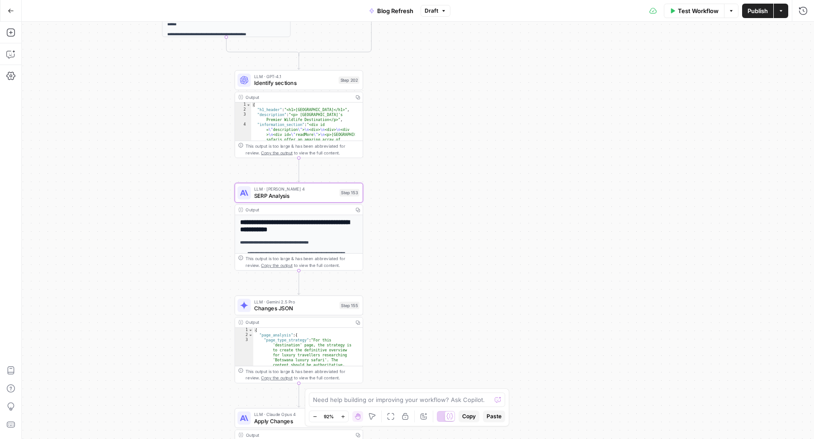
click at [759, 13] on span "Publish" at bounding box center [757, 10] width 20 height 9
click at [783, 15] on button "Actions" at bounding box center [780, 11] width 14 height 14
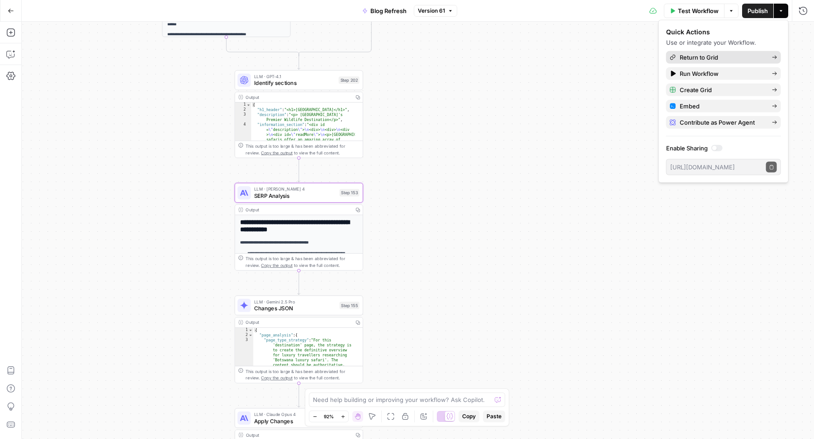
click at [730, 59] on span "Return to Grid" at bounding box center [721, 57] width 85 height 9
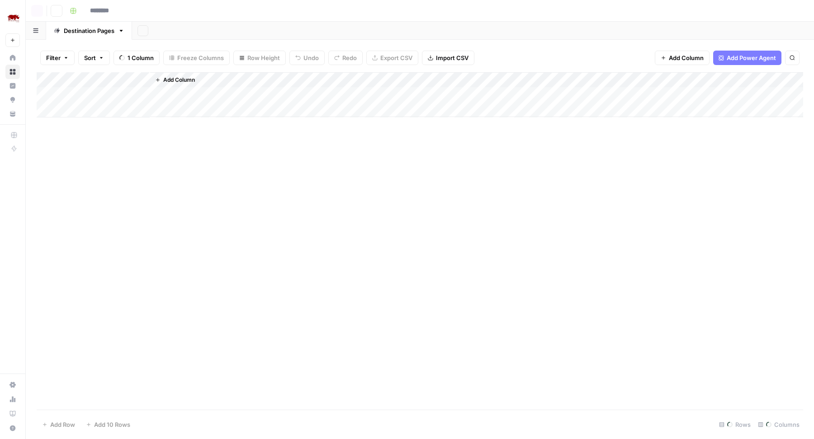
type input "**********"
click at [546, 53] on div "Filter Sort 21 Columns Freeze Columns Row Height Undo Redo Export CSV Import CS…" at bounding box center [420, 57] width 766 height 29
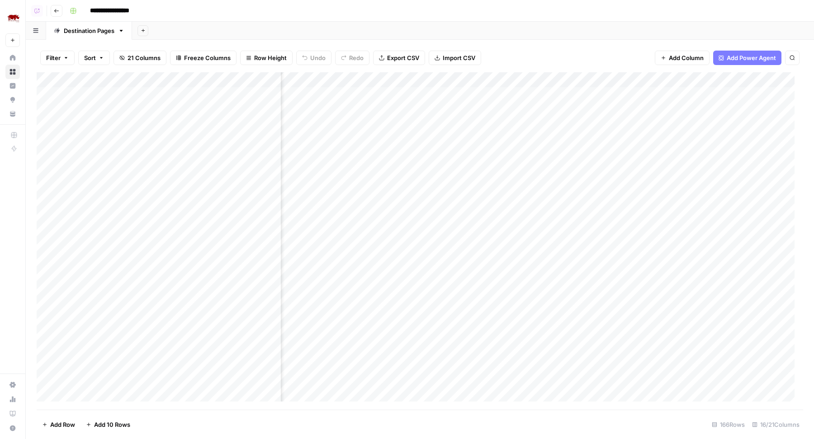
scroll to position [0, 507]
click at [448, 94] on div "Add Column" at bounding box center [420, 241] width 766 height 338
click at [449, 112] on div "Add Column" at bounding box center [420, 241] width 766 height 338
click at [227, 82] on div "Add Column" at bounding box center [420, 241] width 766 height 338
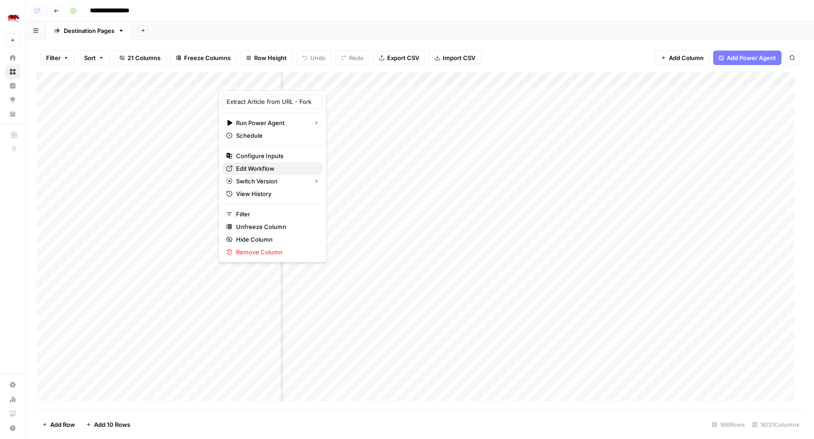
click at [241, 167] on span "Edit Workflow" at bounding box center [275, 168] width 79 height 9
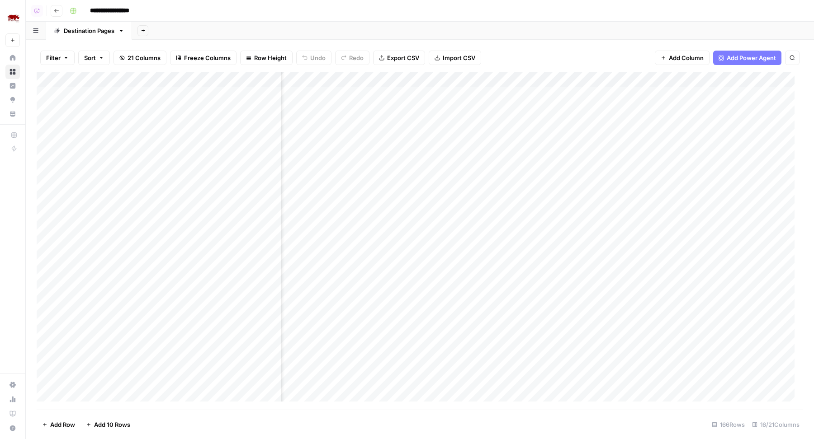
click at [239, 78] on div "Add Column" at bounding box center [420, 241] width 766 height 338
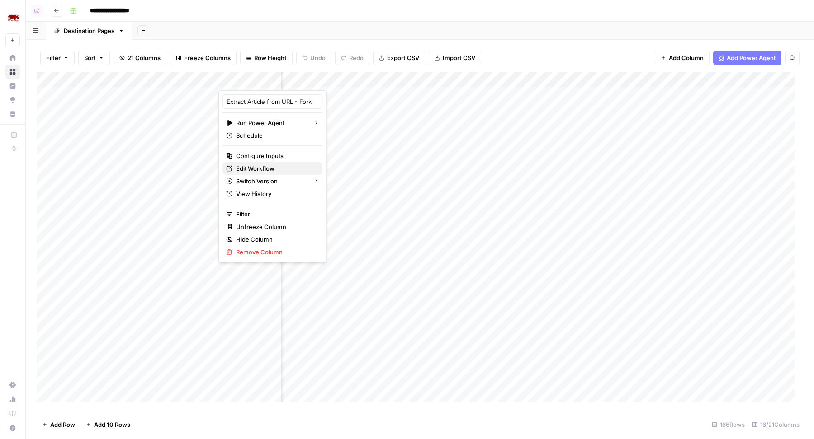
click at [256, 169] on span "Edit Workflow" at bounding box center [275, 168] width 79 height 9
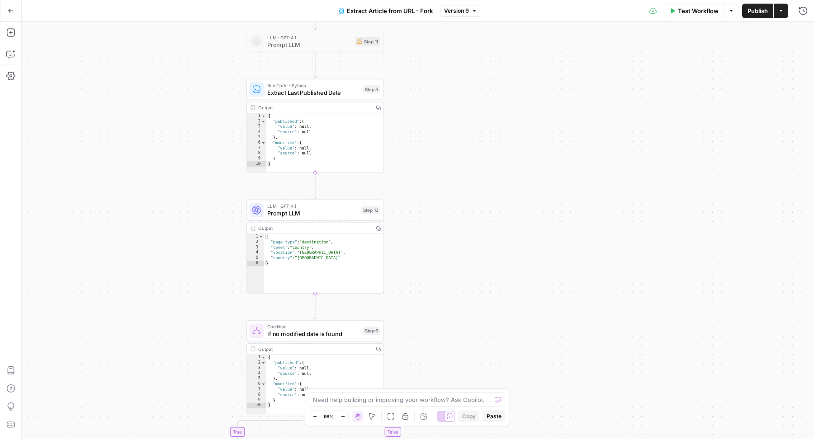
click at [286, 206] on span "LLM · GPT-4.1" at bounding box center [312, 205] width 90 height 7
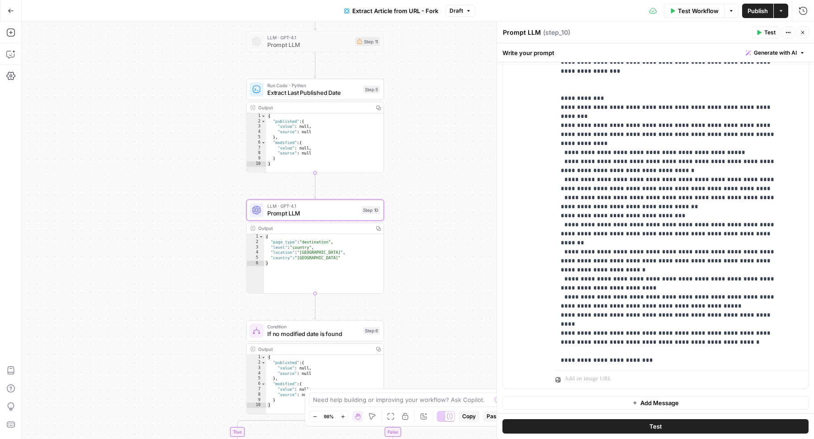
scroll to position [145, 0]
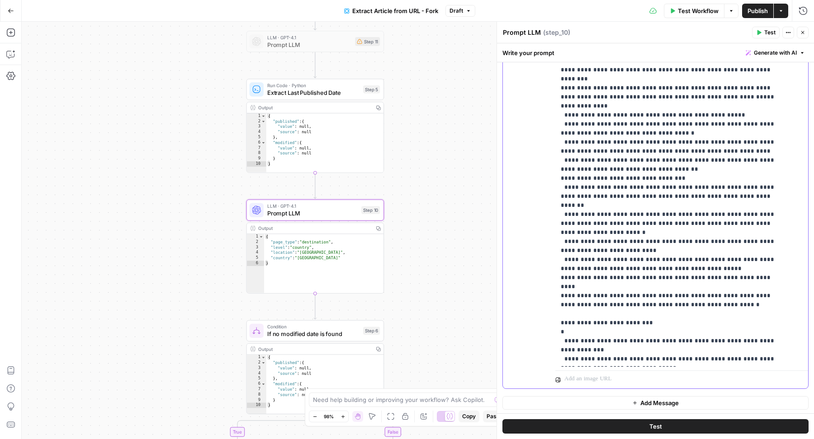
click at [679, 287] on p "**********" at bounding box center [673, 111] width 226 height 506
click at [726, 285] on p "**********" at bounding box center [673, 111] width 226 height 506
click at [577, 295] on p "**********" at bounding box center [673, 115] width 226 height 515
click at [650, 275] on p "**********" at bounding box center [673, 115] width 226 height 515
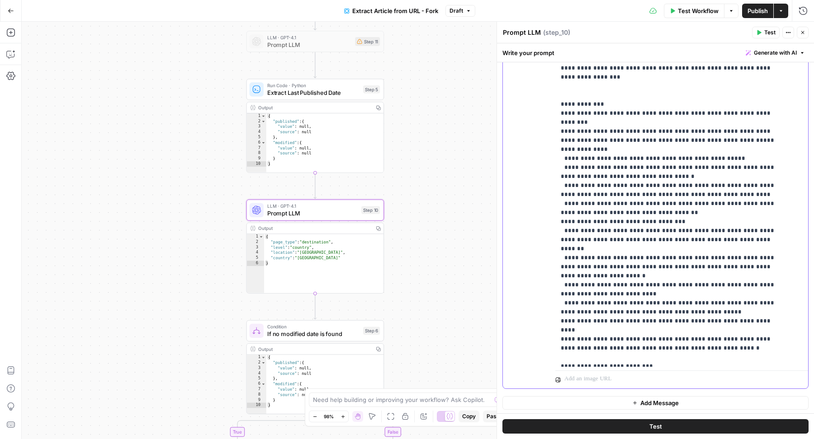
scroll to position [95, 0]
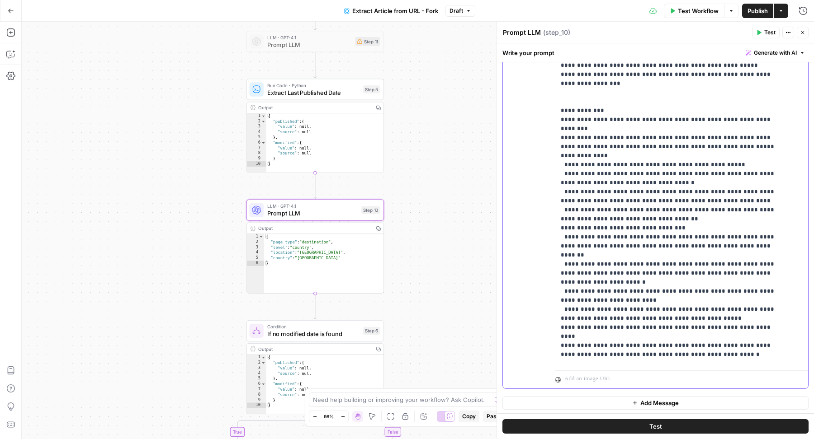
click at [722, 100] on p "**********" at bounding box center [673, 164] width 226 height 515
click at [701, 170] on p "**********" at bounding box center [673, 169] width 226 height 524
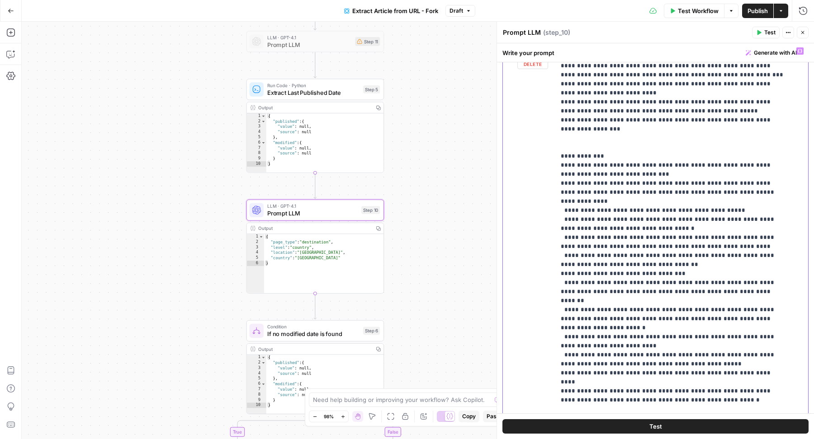
scroll to position [163, 0]
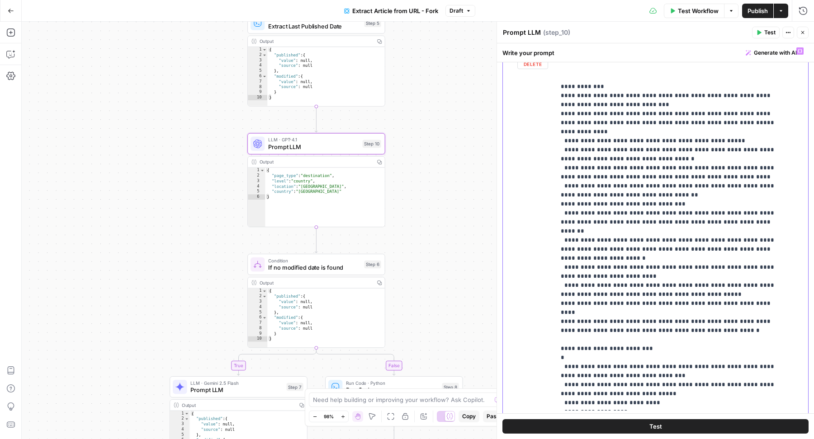
click at [729, 321] on p "**********" at bounding box center [673, 145] width 226 height 524
click at [768, 324] on p "**********" at bounding box center [673, 145] width 226 height 524
click at [648, 332] on p "**********" at bounding box center [673, 145] width 226 height 524
click at [650, 330] on p "**********" at bounding box center [673, 145] width 226 height 524
copy p "**********"
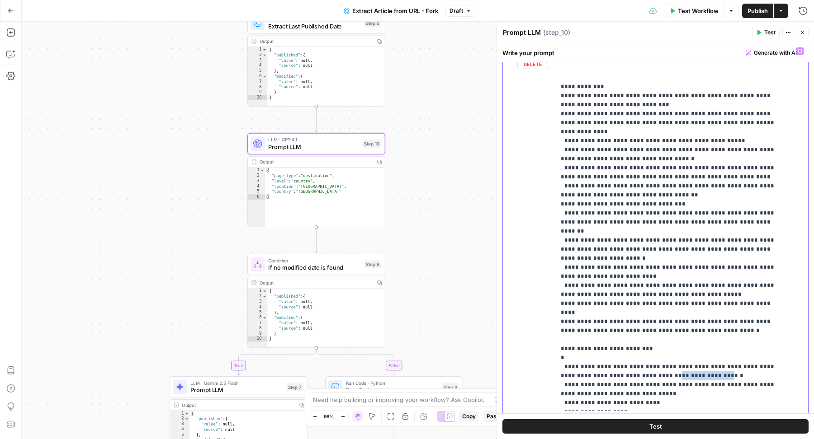
scroll to position [100, 0]
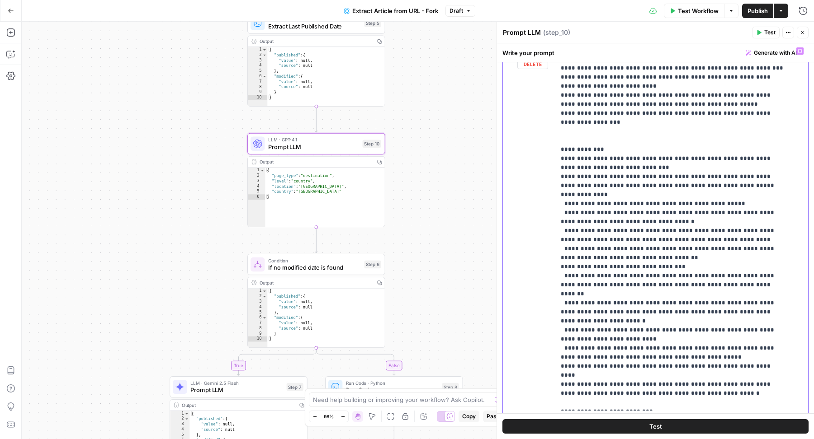
click at [635, 147] on p "**********" at bounding box center [673, 208] width 226 height 524
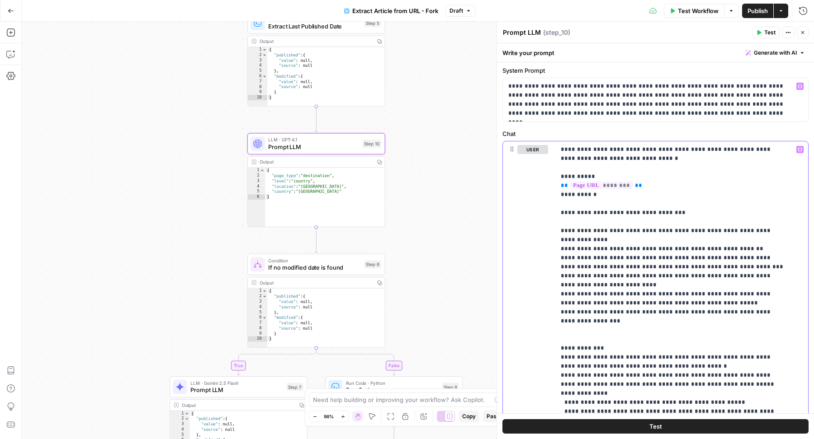
scroll to position [28, 0]
click at [750, 11] on span "Publish" at bounding box center [757, 10] width 20 height 9
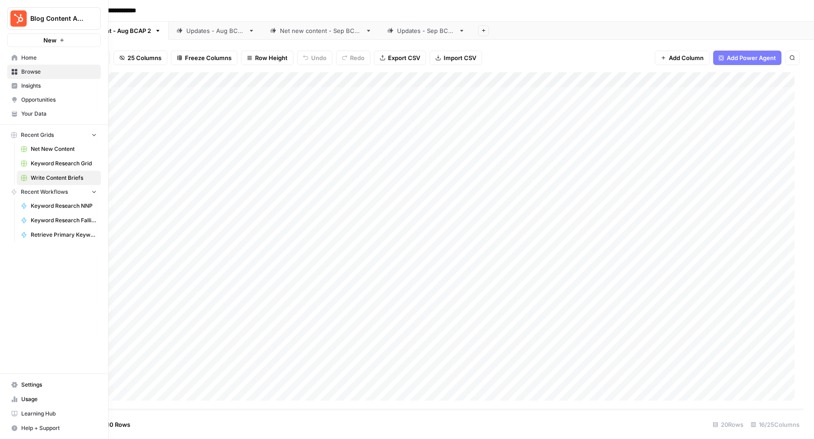
click at [31, 14] on span "Blog Content Action Plan" at bounding box center [57, 18] width 55 height 9
type input "charge"
click at [60, 67] on span "ChargebeeOps" at bounding box center [87, 67] width 119 height 9
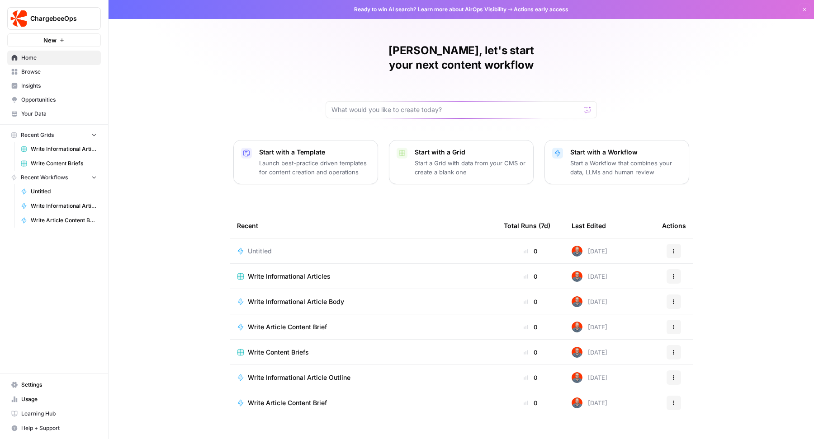
click at [65, 42] on button "New" at bounding box center [54, 40] width 94 height 14
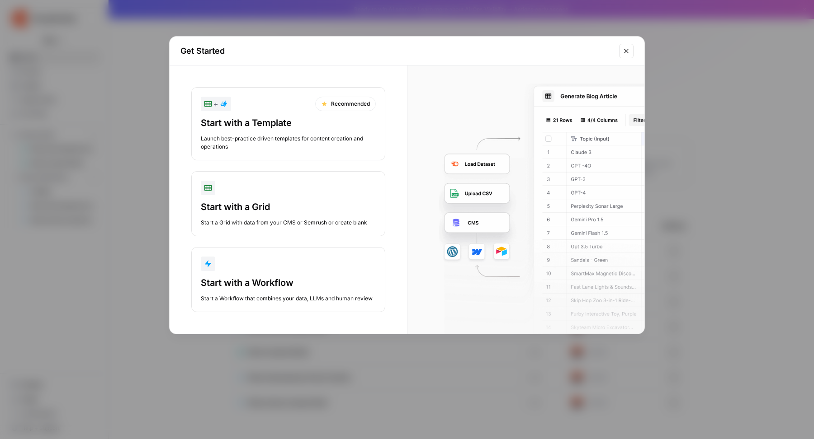
click at [271, 212] on div "Start with a Grid" at bounding box center [288, 207] width 175 height 13
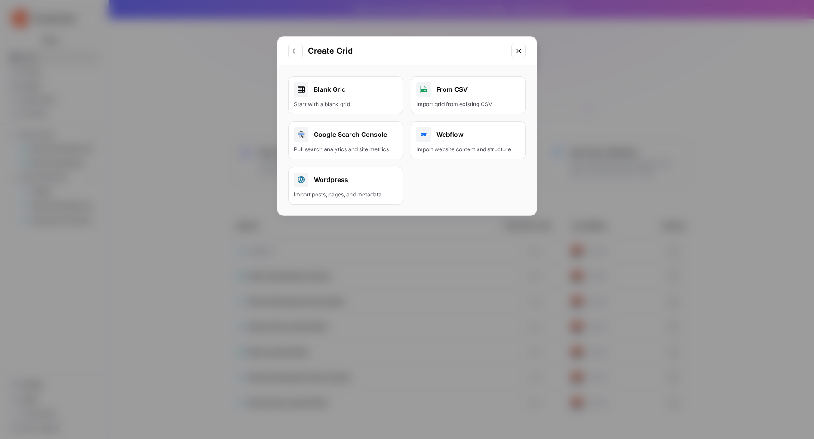
click at [340, 85] on div "Blank Grid" at bounding box center [346, 89] width 104 height 14
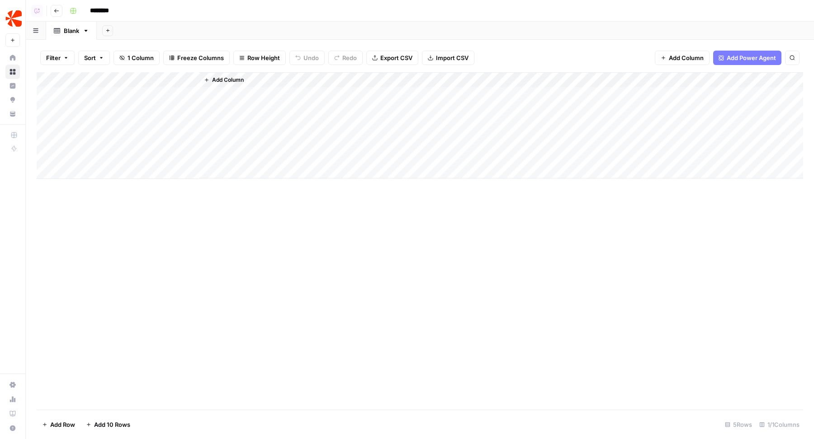
click at [128, 77] on div "Add Column" at bounding box center [420, 125] width 766 height 107
click at [93, 102] on input "Title" at bounding box center [122, 101] width 92 height 9
type input "Page URL"
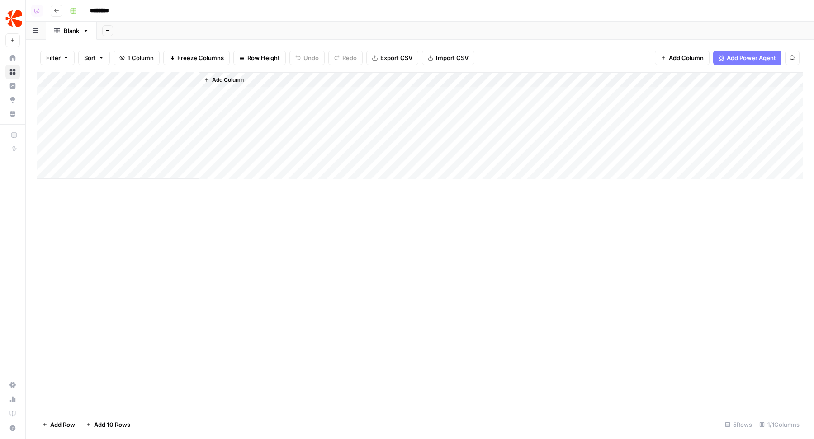
click at [431, 57] on button "Import CSV" at bounding box center [448, 58] width 52 height 14
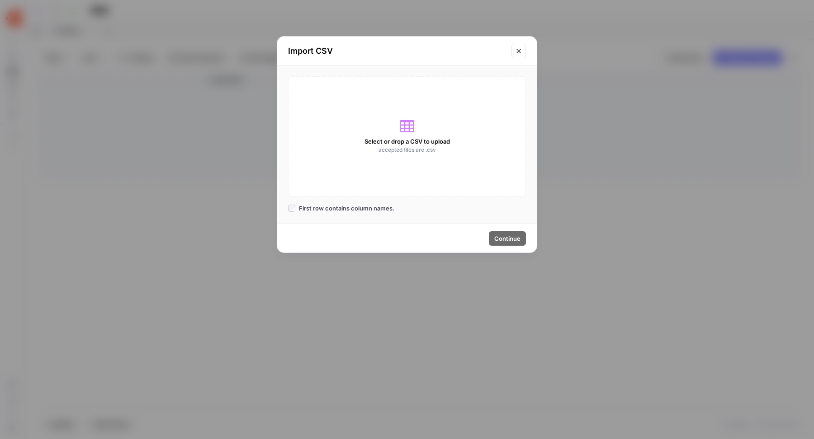
click at [403, 110] on div "Select or drop a CSV to upload accepted files are .csv" at bounding box center [407, 136] width 238 height 120
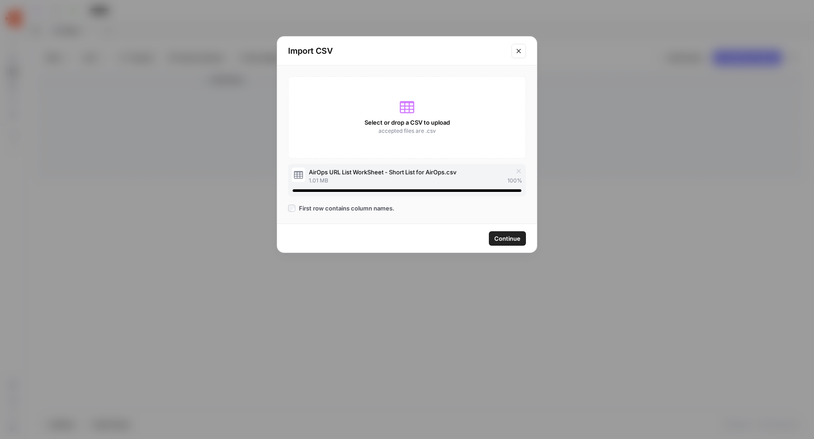
click at [504, 239] on span "Continue" at bounding box center [507, 238] width 26 height 9
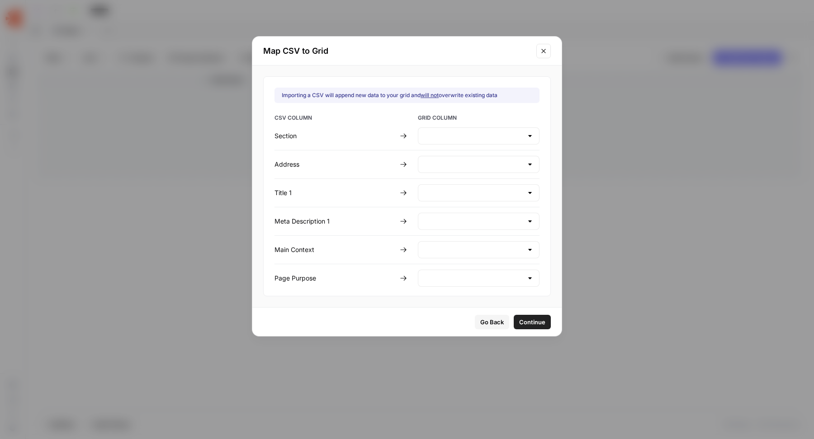
type input "Create new column"
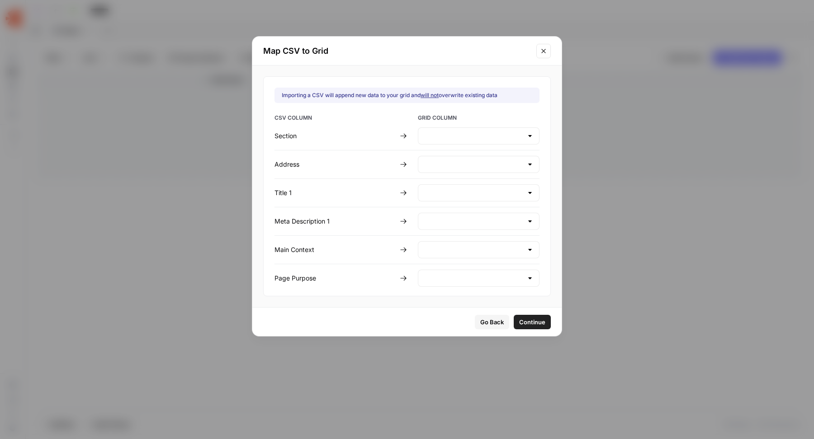
type input "Create new column"
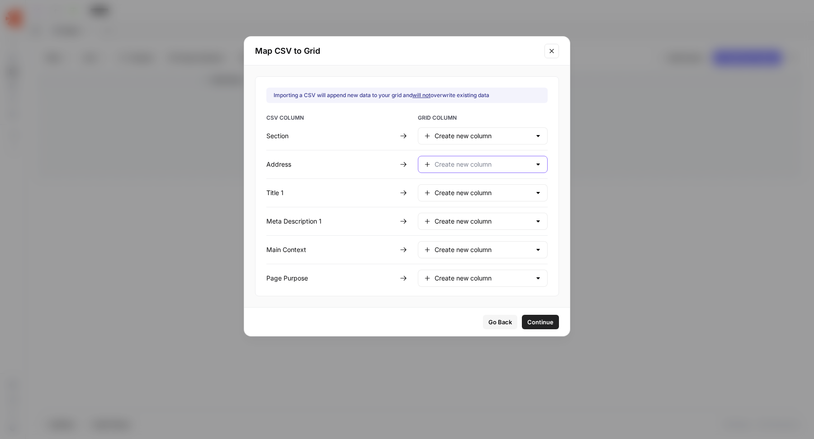
click at [471, 164] on input "text" at bounding box center [482, 164] width 96 height 9
click at [458, 180] on button "Page URL" at bounding box center [471, 185] width 99 height 13
type input "Page URL"
click at [527, 320] on span "Continue" at bounding box center [540, 322] width 26 height 9
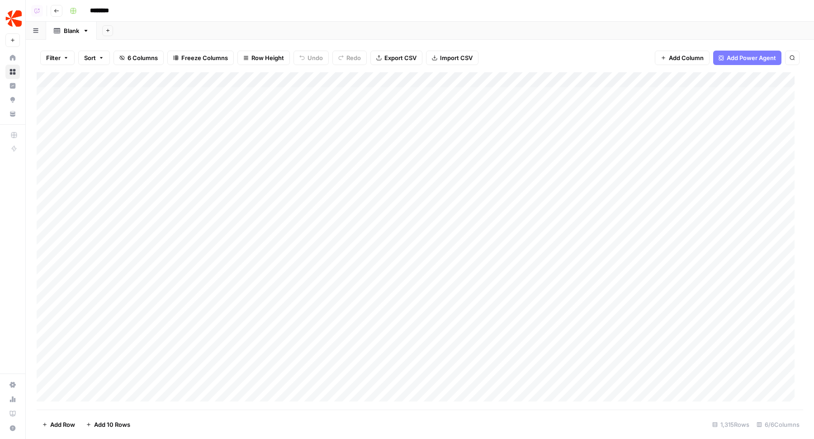
drag, startPoint x: 234, startPoint y: 78, endPoint x: 141, endPoint y: 78, distance: 92.7
click at [141, 78] on div "Add Column" at bounding box center [420, 241] width 766 height 338
click at [273, 109] on div "Add Column" at bounding box center [420, 241] width 766 height 338
click at [48, 95] on div "Add Column" at bounding box center [420, 241] width 766 height 338
click at [49, 157] on div "Add Column" at bounding box center [420, 241] width 766 height 338
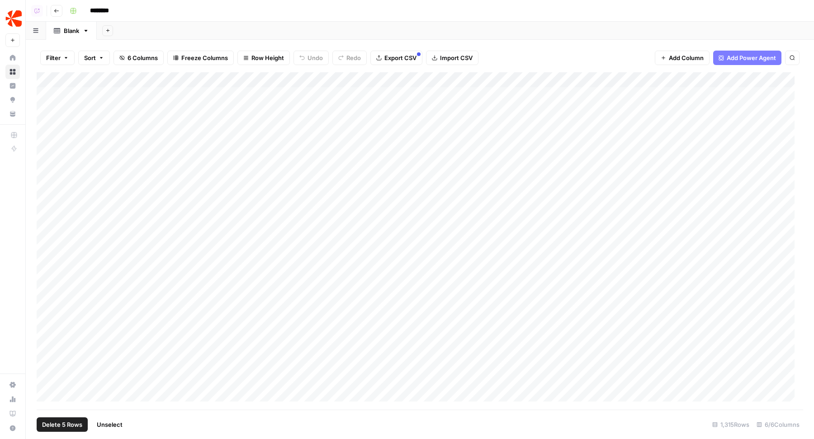
click at [65, 426] on span "Delete 5 Rows" at bounding box center [62, 424] width 40 height 9
click at [368, 108] on span "Delete" at bounding box center [374, 104] width 19 height 9
click at [264, 83] on div "Add Column" at bounding box center [420, 241] width 766 height 338
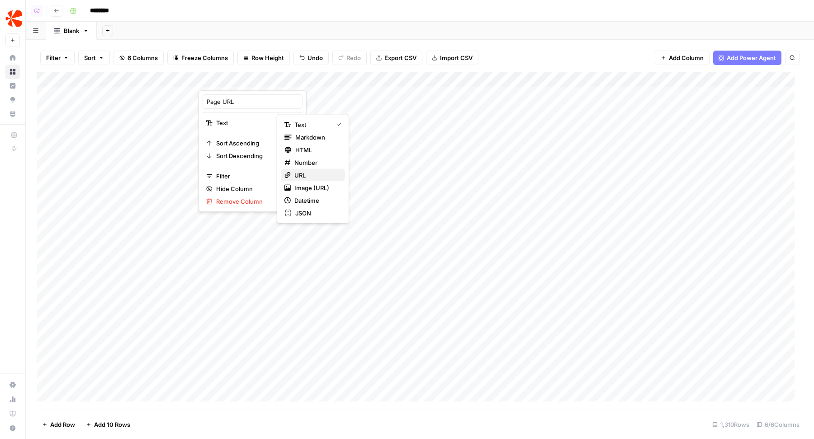
click at [309, 176] on span "URL" at bounding box center [315, 175] width 43 height 9
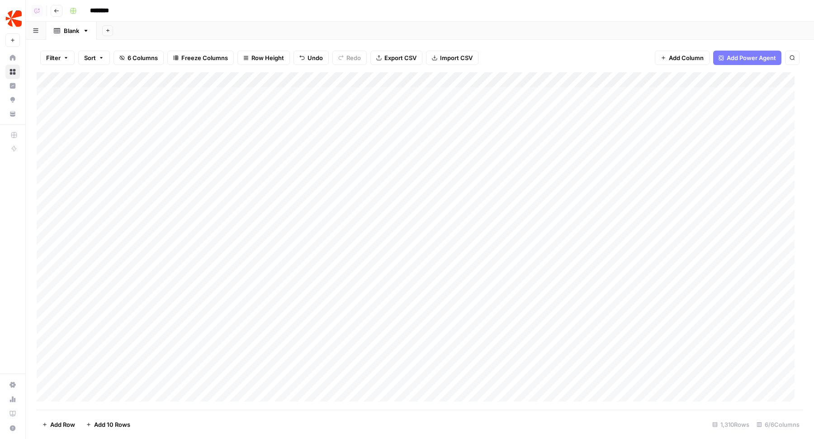
click at [141, 83] on div "Add Column" at bounding box center [420, 241] width 766 height 338
click at [358, 39] on div "Copilot Go back ******** Blank Add Sheet Filter Sort 6 Columns Freeze Columns R…" at bounding box center [420, 219] width 788 height 439
click at [558, 98] on div "Add Column" at bounding box center [420, 241] width 766 height 338
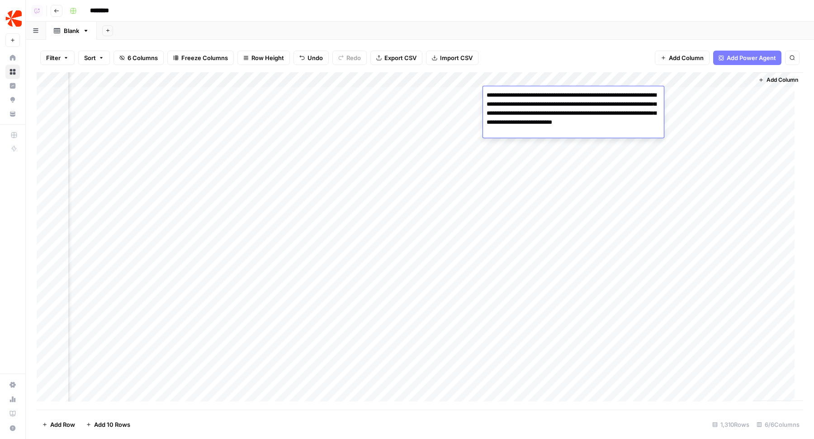
click at [548, 180] on div "Add Column" at bounding box center [420, 241] width 766 height 338
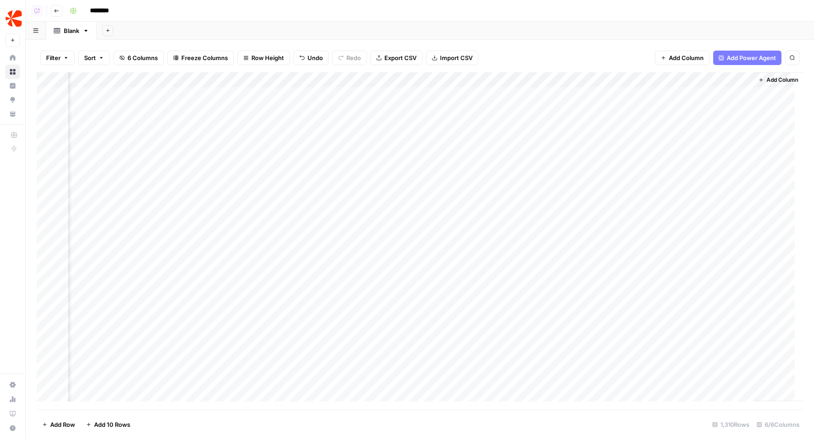
click at [768, 81] on span "Add Column" at bounding box center [782, 80] width 32 height 8
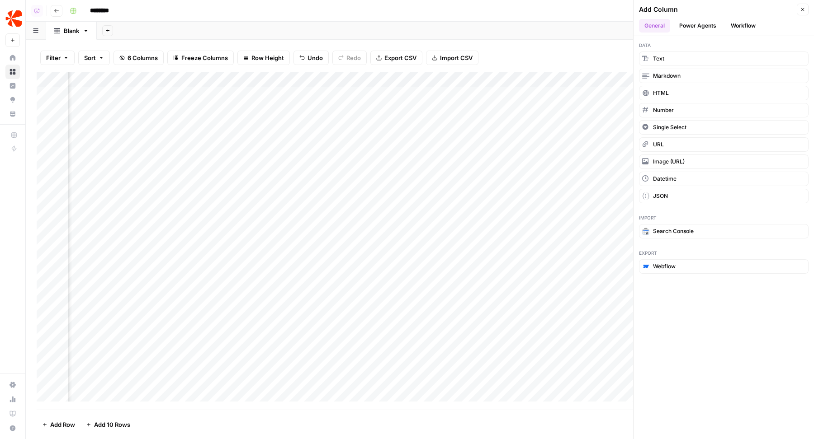
click at [740, 24] on button "Workflow" at bounding box center [743, 26] width 36 height 14
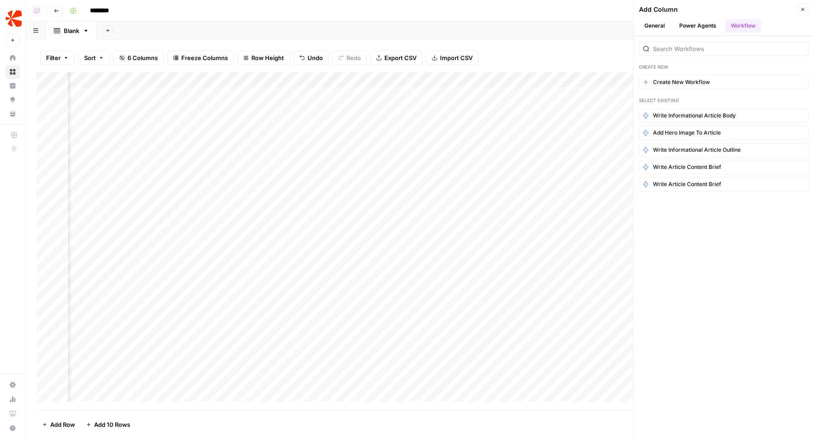
click at [699, 24] on button "Power Agents" at bounding box center [697, 26] width 48 height 14
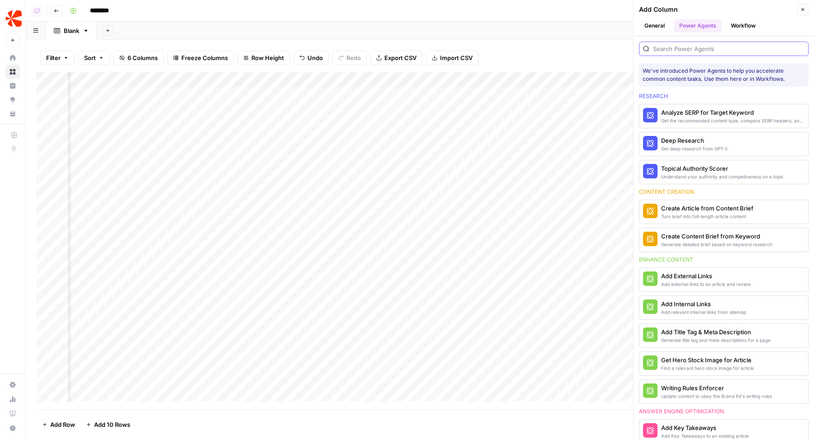
click at [706, 47] on input "search" at bounding box center [728, 48] width 151 height 9
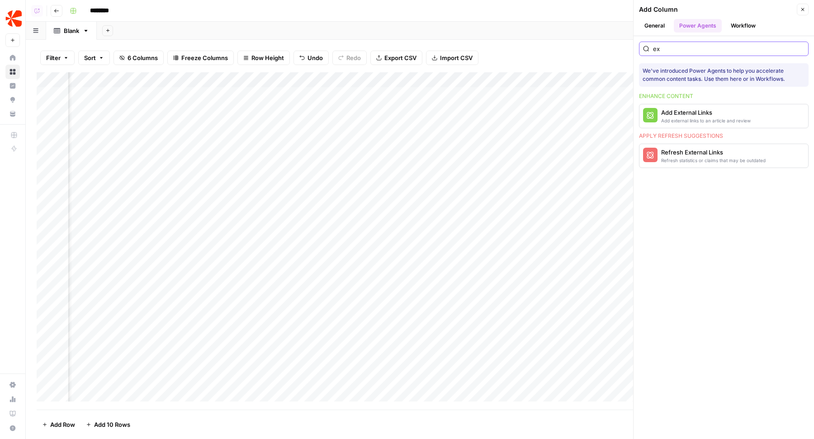
type input "e"
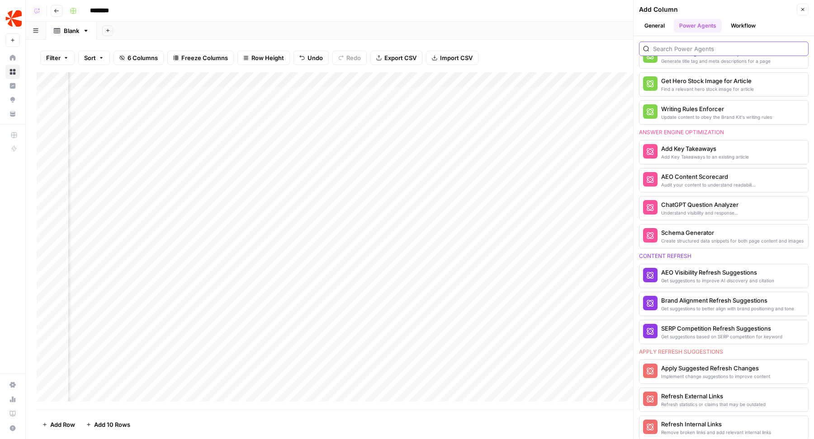
scroll to position [280, 0]
click at [446, 29] on div "Add Sheet" at bounding box center [455, 31] width 717 height 18
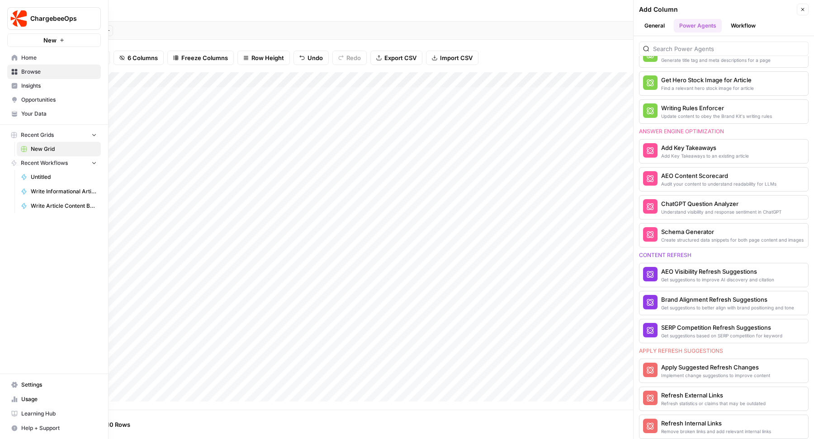
click at [40, 386] on span "Settings" at bounding box center [58, 385] width 75 height 8
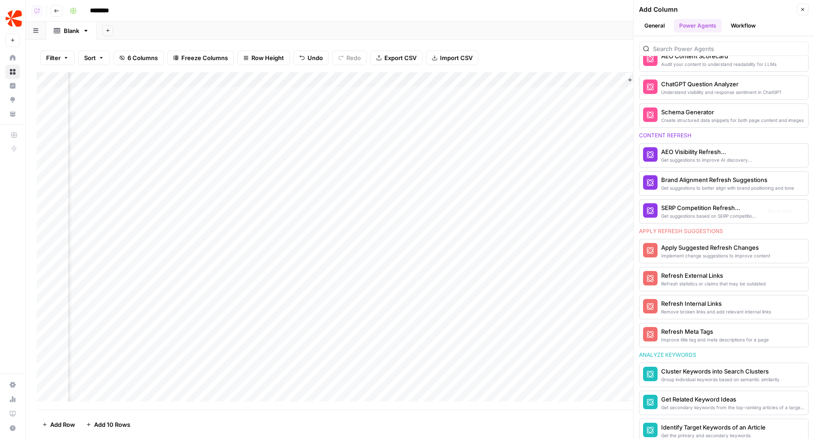
scroll to position [0, 0]
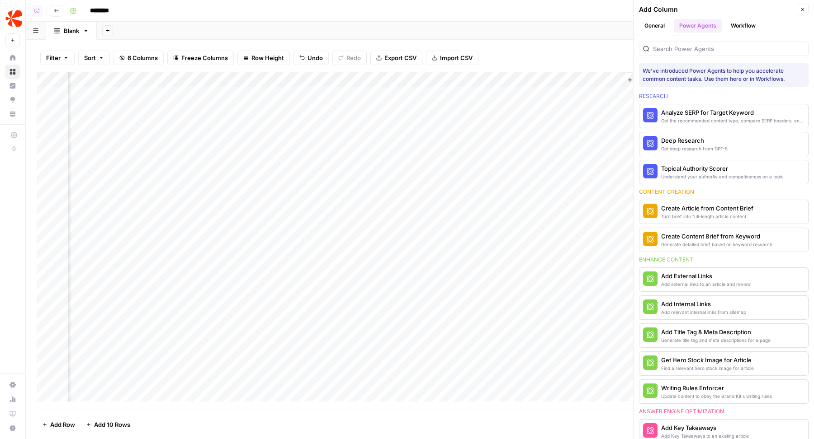
click at [800, 5] on button "Close" at bounding box center [802, 10] width 12 height 12
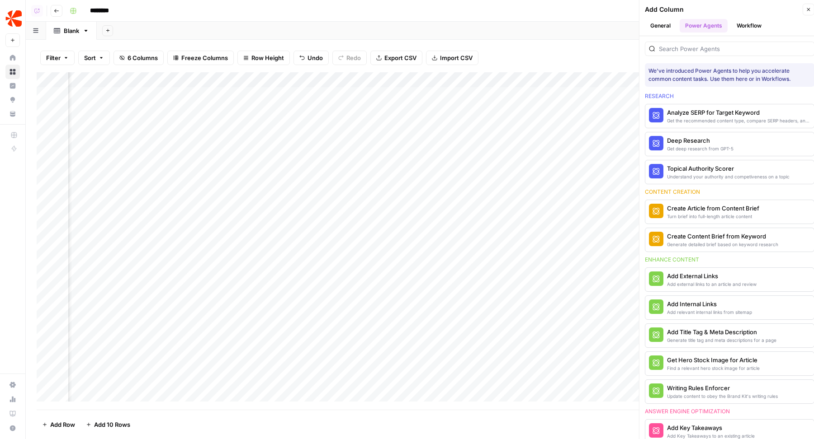
scroll to position [0, 105]
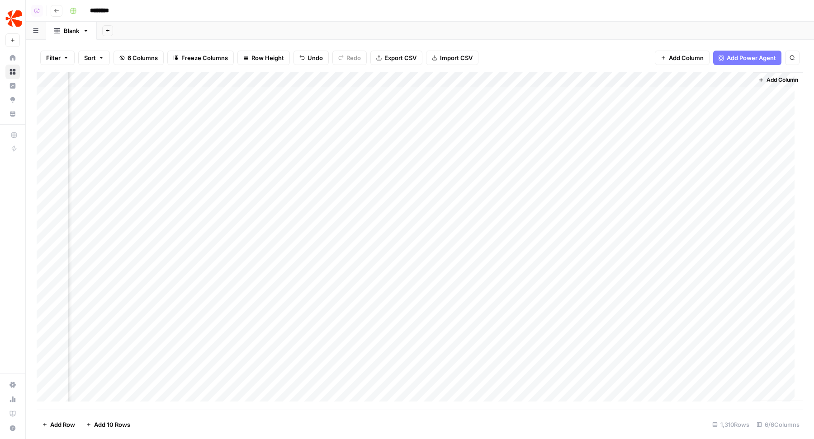
click at [748, 58] on span "Add Power Agent" at bounding box center [750, 57] width 49 height 9
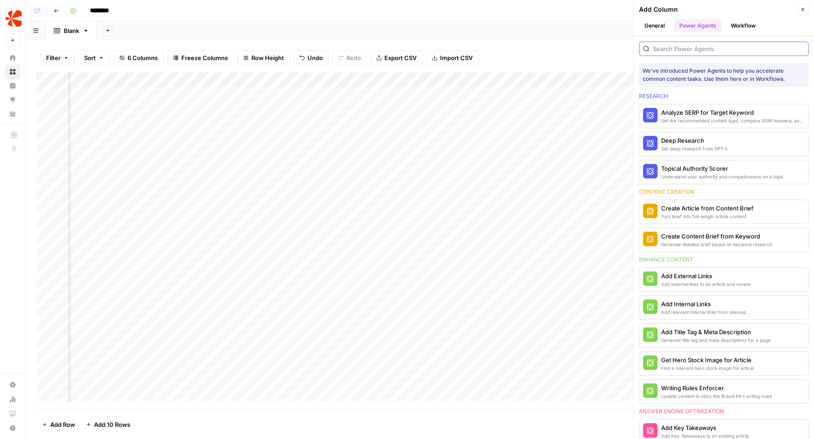
click at [705, 47] on input "search" at bounding box center [728, 48] width 151 height 9
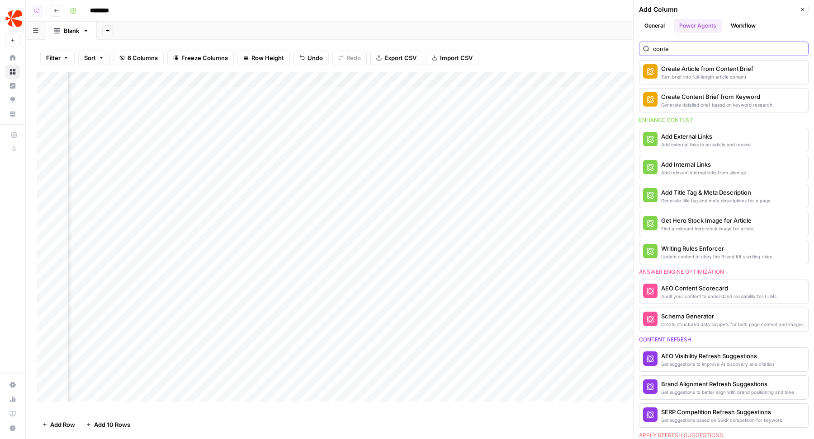
scroll to position [111, 0]
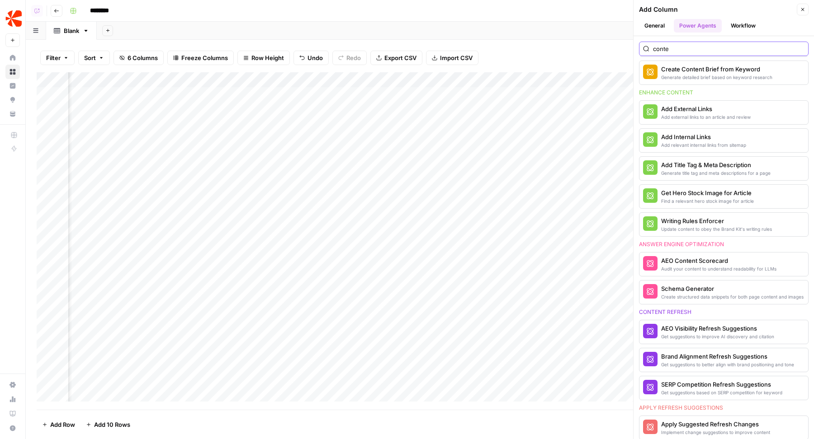
type input "conte"
click at [801, 11] on icon "button" at bounding box center [802, 9] width 5 height 5
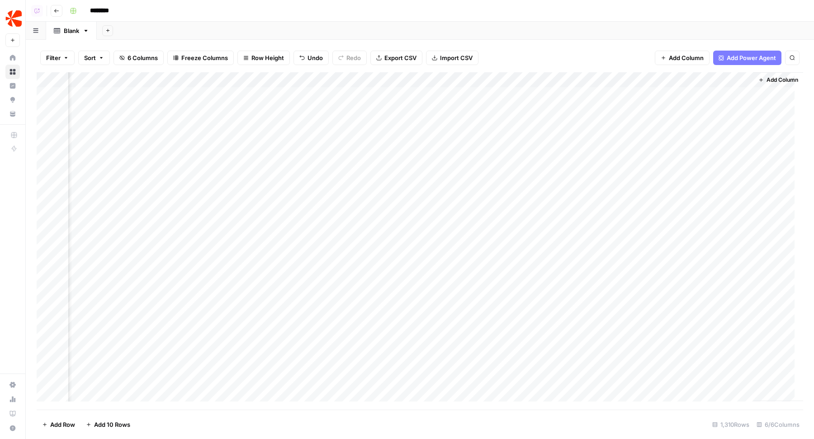
click at [767, 82] on span "Add Column" at bounding box center [782, 80] width 32 height 8
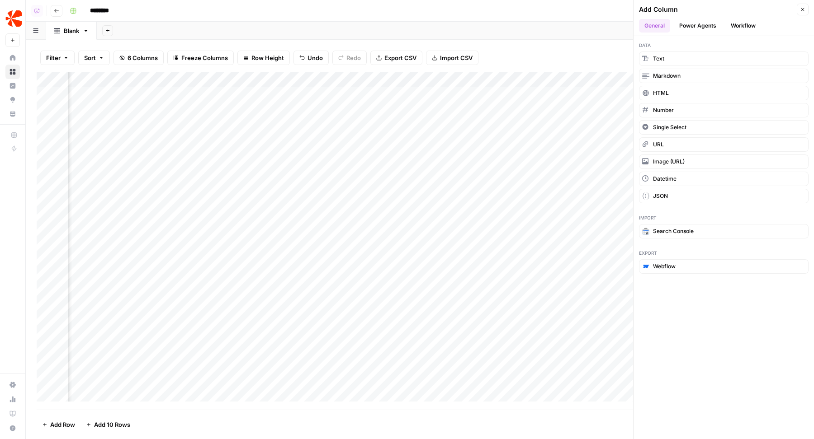
click at [743, 29] on button "Workflow" at bounding box center [743, 26] width 36 height 14
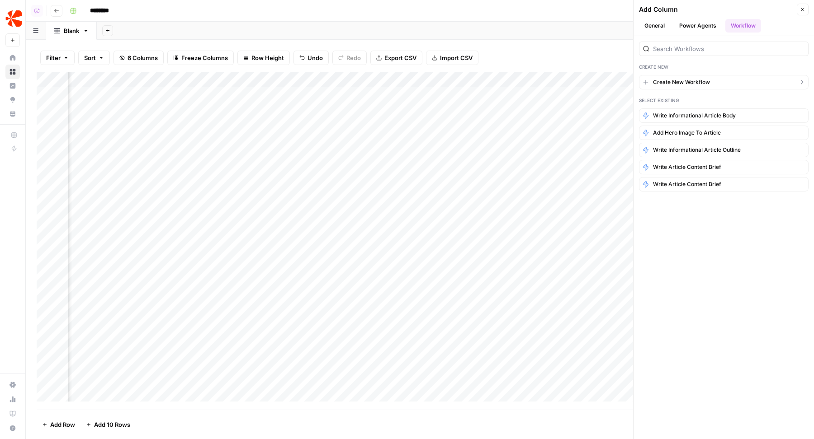
click at [714, 83] on button "Create New Workflow" at bounding box center [724, 82] width 170 height 14
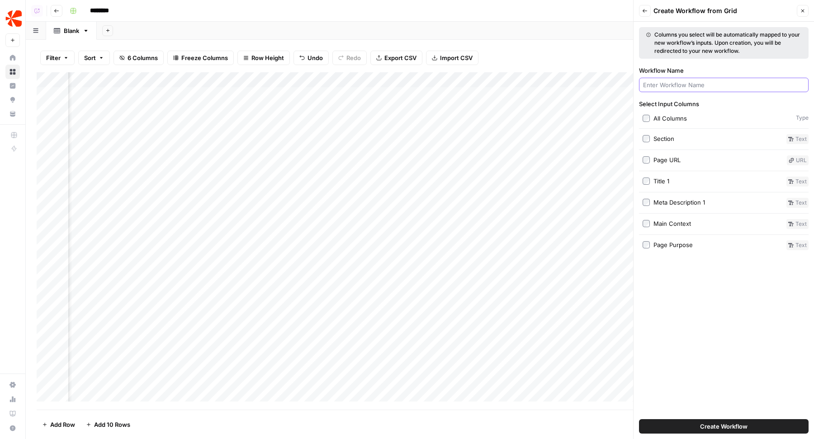
click at [701, 87] on input "Workflow Name" at bounding box center [723, 84] width 161 height 9
type input "Extract Content from URL"
click at [698, 433] on button "Create Workflow" at bounding box center [724, 426] width 170 height 14
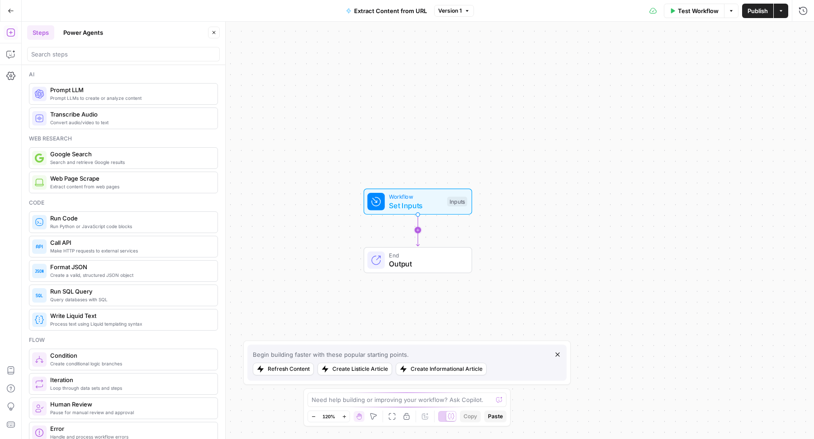
click at [418, 228] on icon "Edge from start to end" at bounding box center [417, 230] width 3 height 32
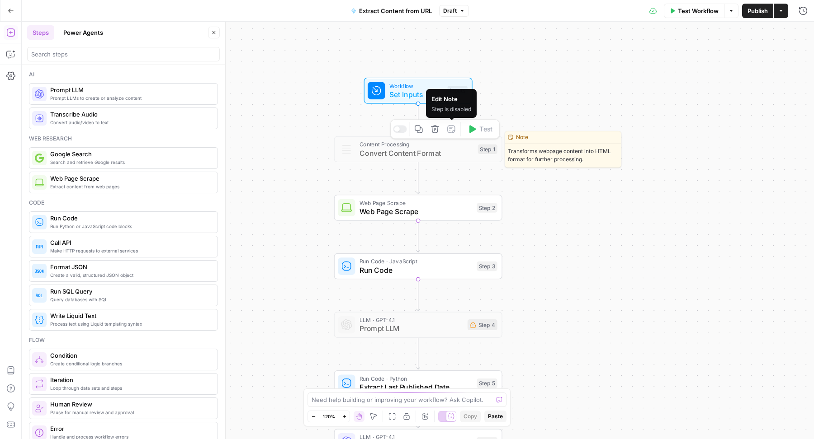
click at [439, 127] on icon "button" at bounding box center [434, 129] width 9 height 9
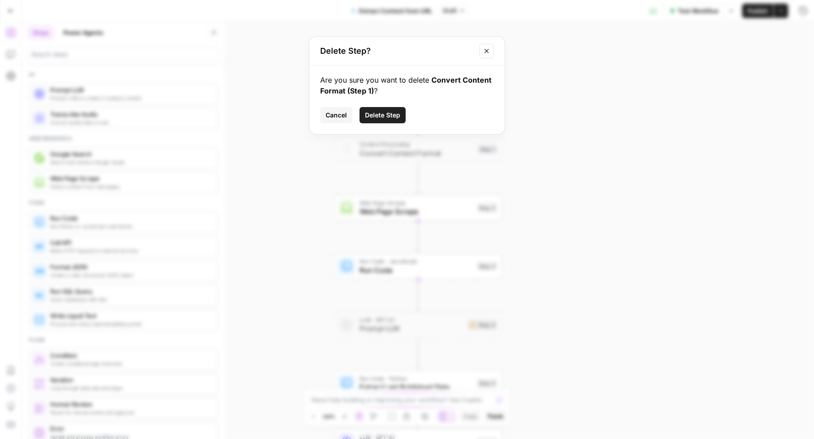
click at [368, 117] on span "Delete Step" at bounding box center [382, 115] width 35 height 9
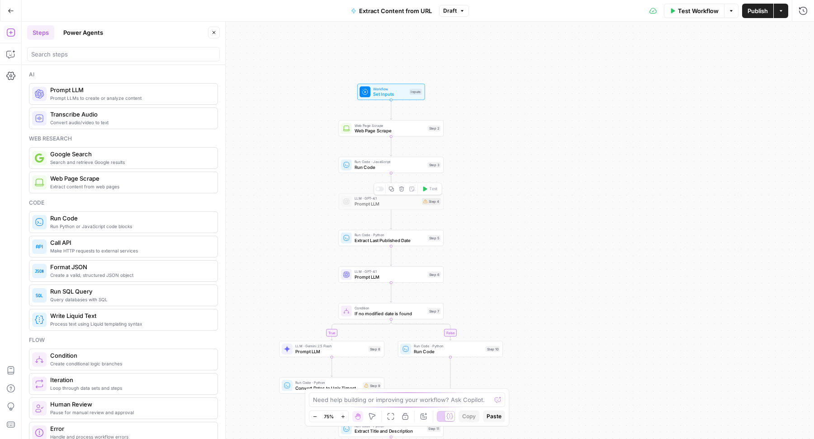
click at [403, 188] on icon "button" at bounding box center [401, 188] width 5 height 5
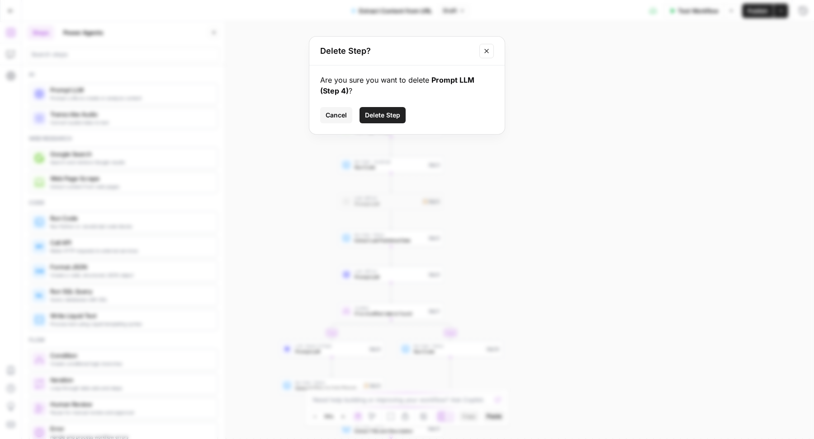
click at [392, 106] on div "Are you sure you want to delete Prompt LLM (Step 4) ? Cancel Delete Step" at bounding box center [406, 100] width 195 height 69
click at [389, 111] on span "Delete Step" at bounding box center [382, 115] width 35 height 9
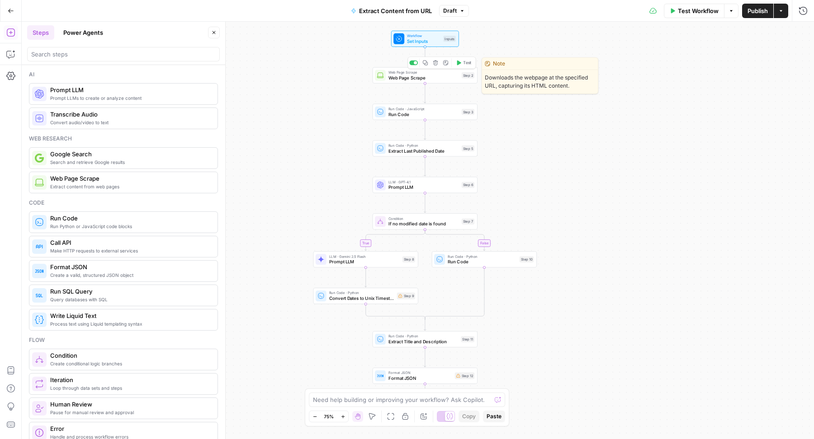
click at [462, 63] on button "Test" at bounding box center [463, 62] width 21 height 9
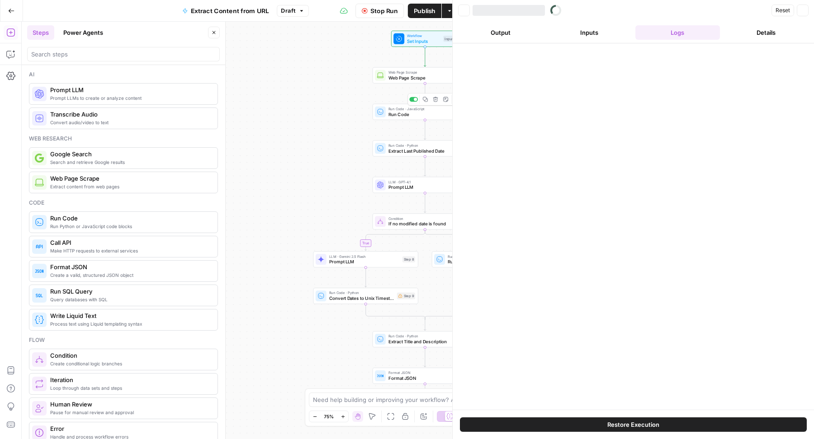
click at [395, 115] on span "Run Code" at bounding box center [423, 114] width 71 height 7
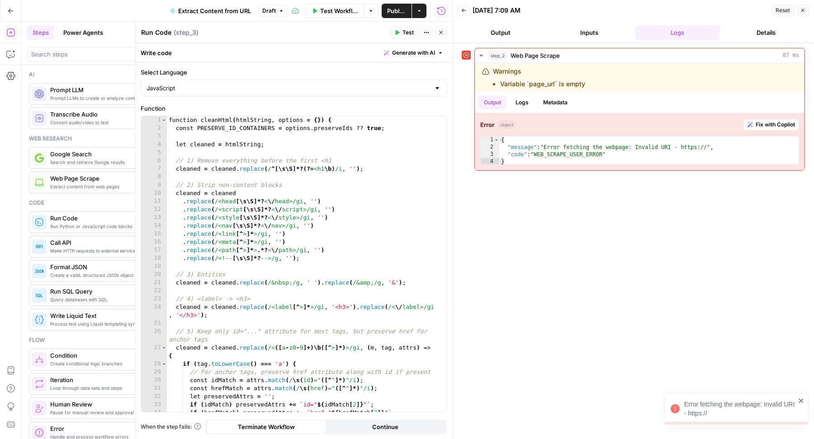
click at [444, 31] on button "Close" at bounding box center [441, 33] width 12 height 12
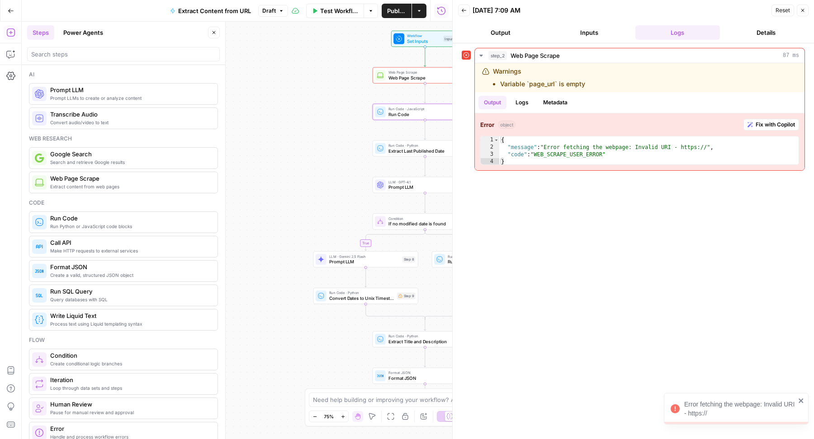
click at [417, 11] on icon "button" at bounding box center [418, 10] width 5 height 5
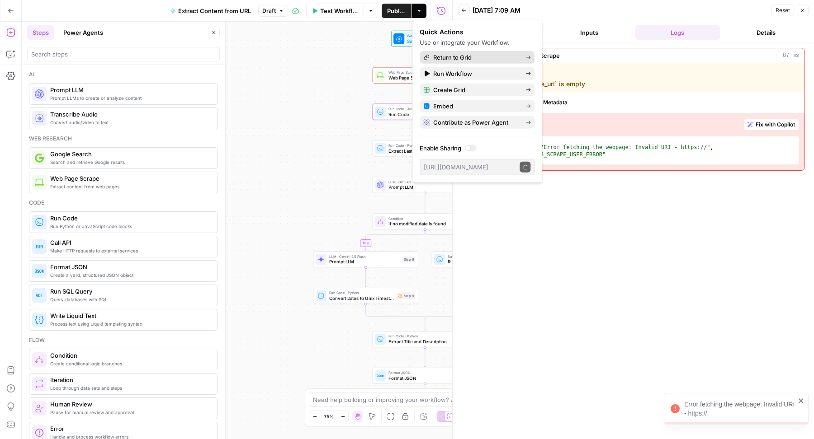
click at [438, 57] on span "Return to Grid" at bounding box center [475, 57] width 85 height 9
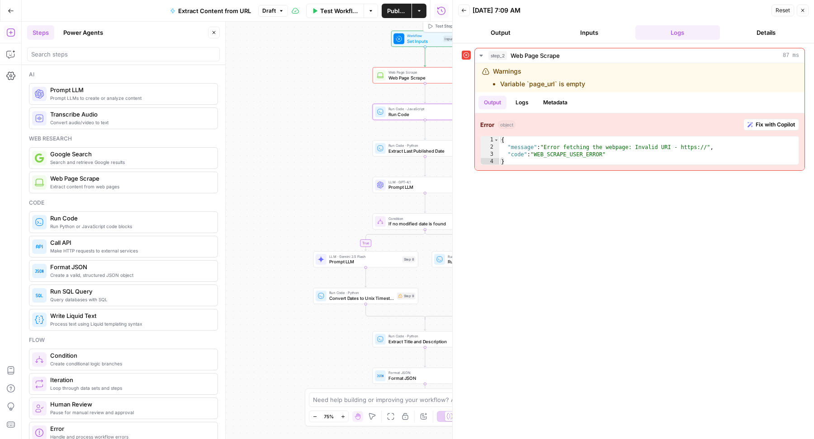
click at [442, 26] on span "Test Step" at bounding box center [444, 26] width 18 height 6
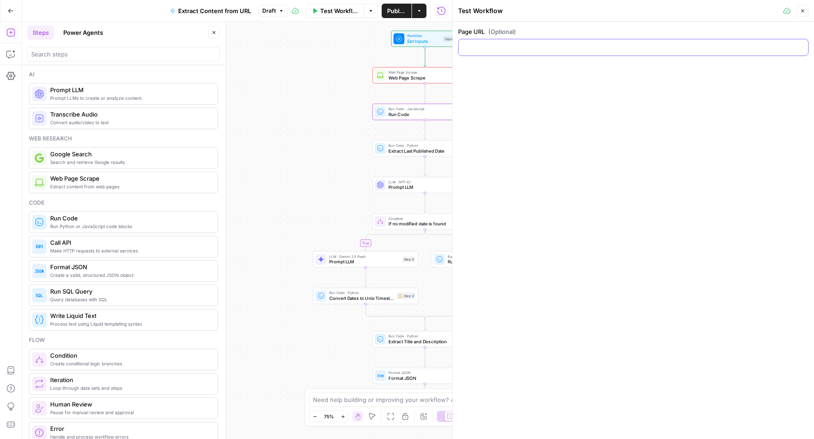
click at [551, 49] on input "Page URL (Optional)" at bounding box center [633, 47] width 339 height 9
paste input "https://www.chargebee.com/billing/"
type input "https://www.chargebee.com/billing/"
click at [804, 9] on icon "button" at bounding box center [802, 10] width 5 height 5
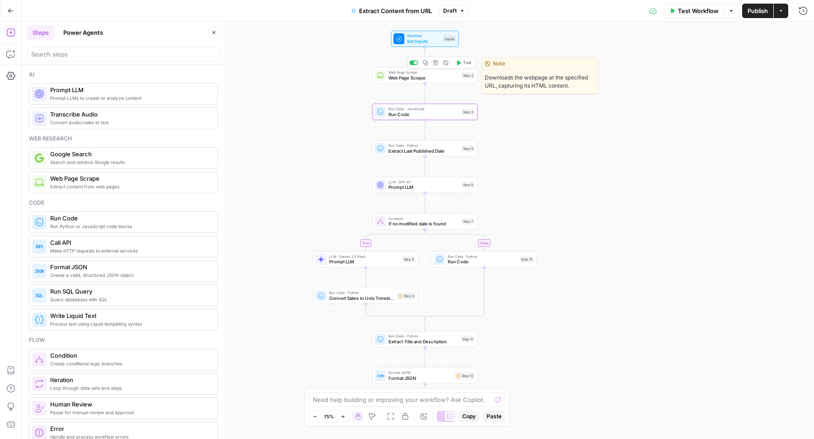
click at [466, 64] on span "Test" at bounding box center [467, 63] width 8 height 6
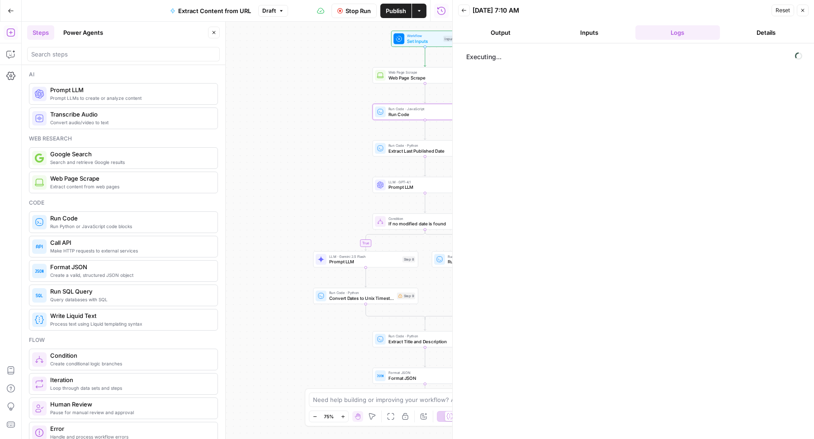
click at [216, 35] on icon "button" at bounding box center [213, 32] width 5 height 5
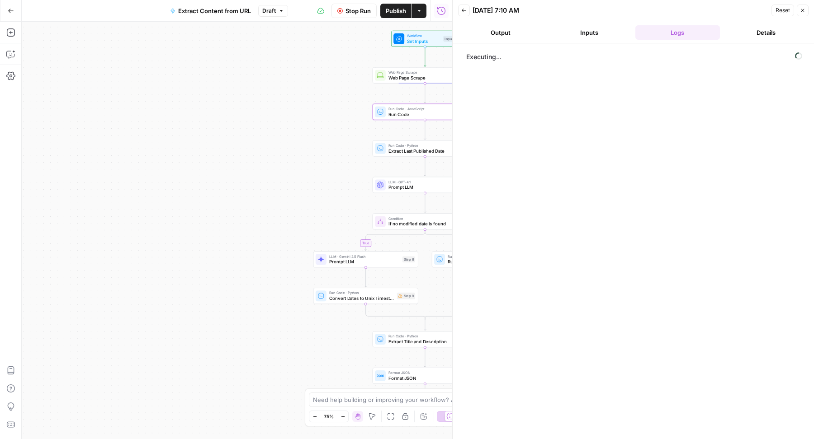
click at [382, 112] on icon at bounding box center [379, 111] width 5 height 5
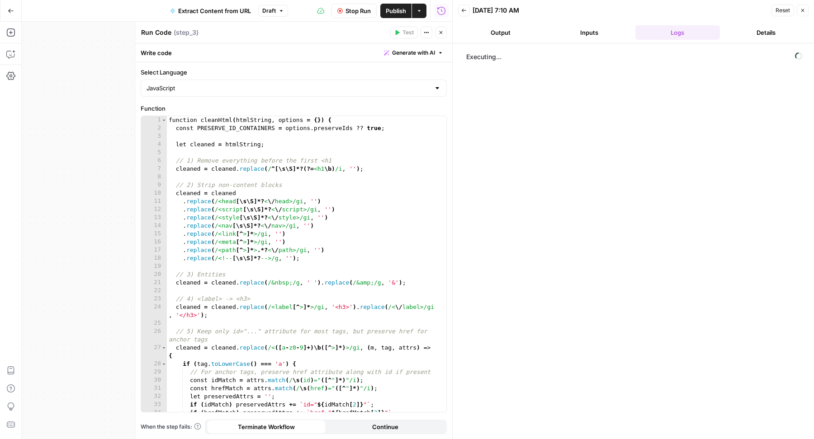
click at [342, 178] on div "function cleanHtml ( htmlString , options = { }) { const PRESERVE_ID_CONTAINERS…" at bounding box center [302, 272] width 271 height 313
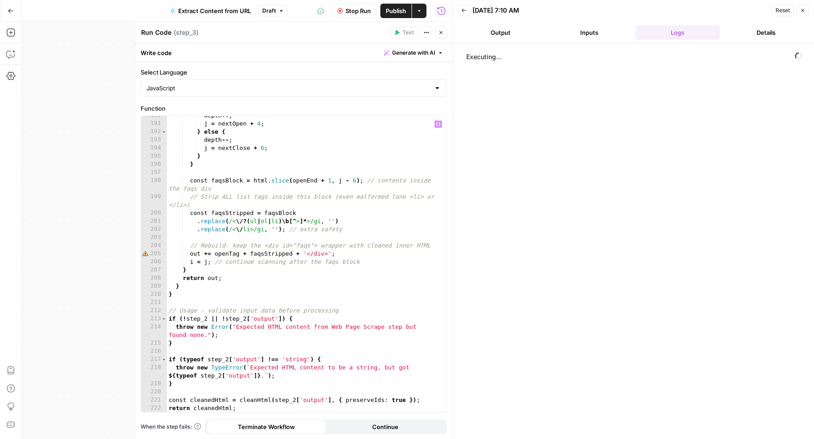
scroll to position [1664, 0]
click at [440, 33] on icon "button" at bounding box center [440, 32] width 3 height 3
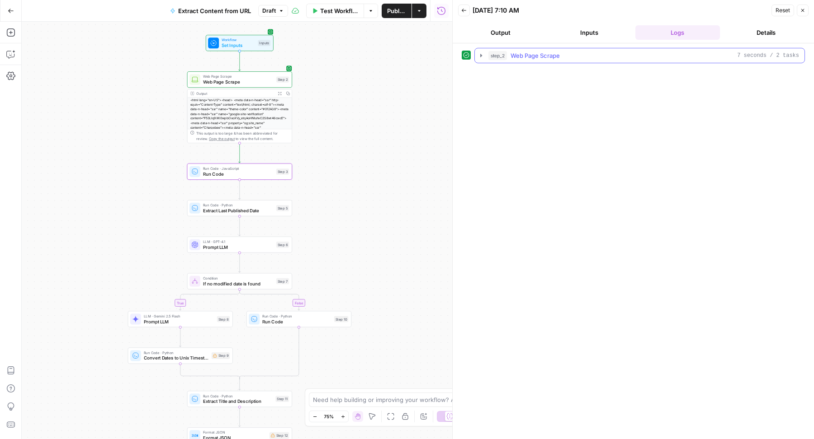
click at [508, 54] on div "step_2 Web Page Scrape 7 seconds / 2 tasks" at bounding box center [643, 55] width 311 height 9
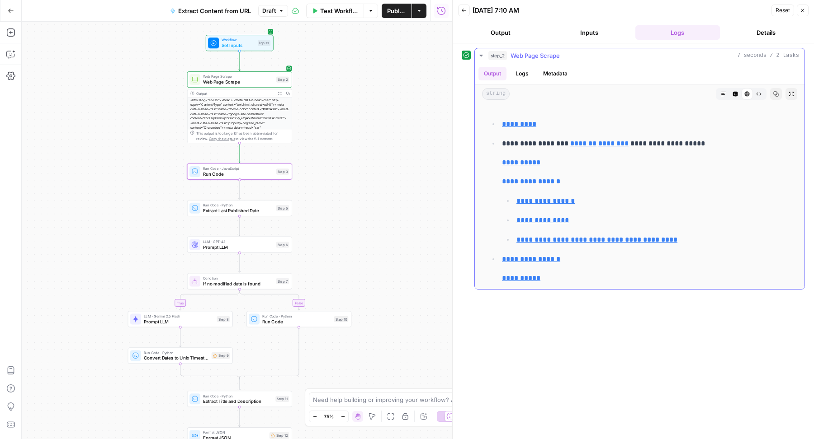
click at [508, 54] on div "step_2 Web Page Scrape 7 seconds / 2 tasks" at bounding box center [643, 55] width 311 height 9
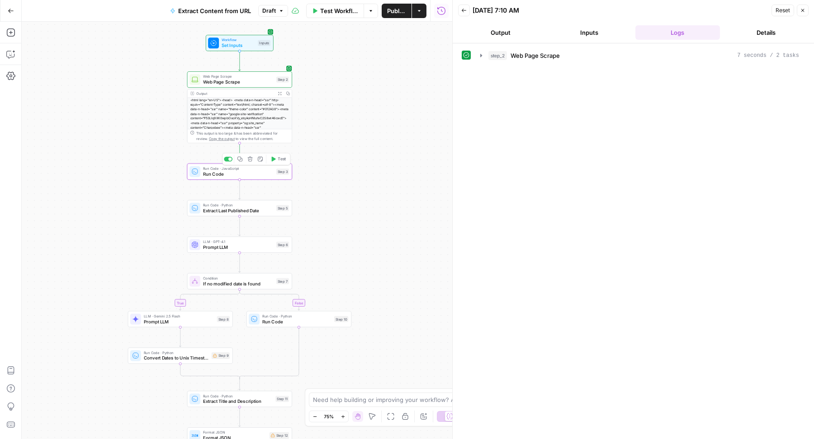
click at [276, 159] on button "Test" at bounding box center [278, 159] width 21 height 9
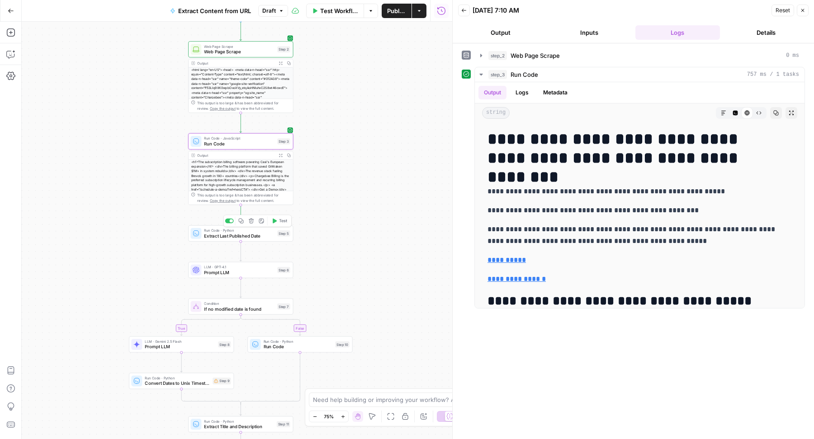
click at [277, 221] on icon "button" at bounding box center [275, 221] width 4 height 5
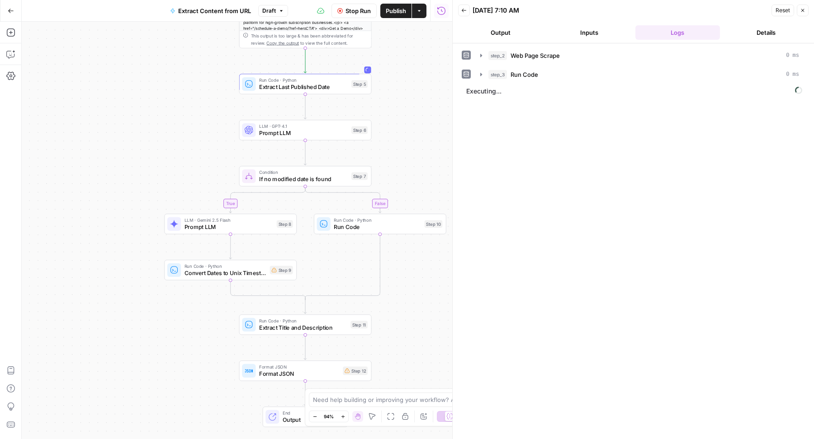
click at [258, 131] on div "LLM · GPT-4.1 Prompt LLM Step 6 Copy step Delete step Add Note Test" at bounding box center [305, 130] width 126 height 14
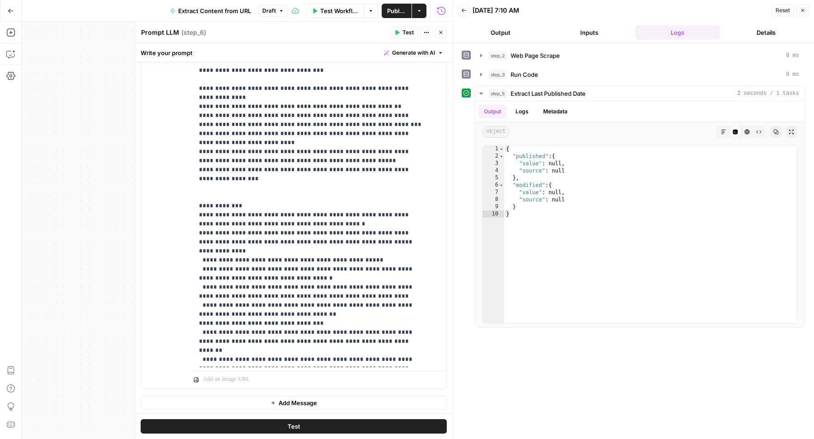
scroll to position [163, 0]
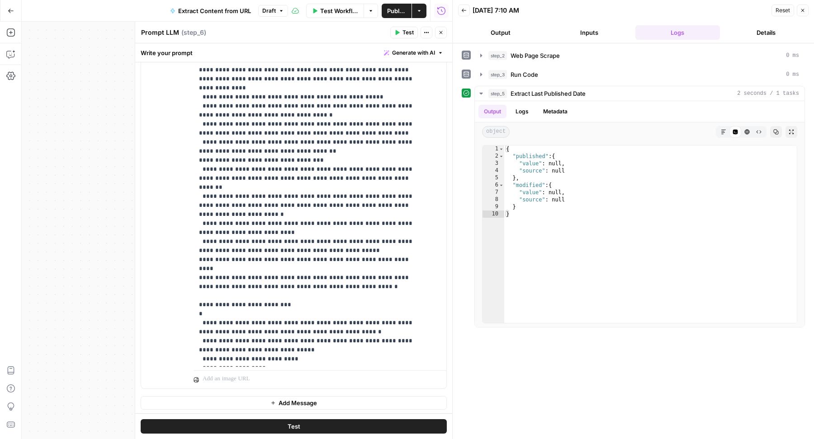
click at [441, 34] on icon "button" at bounding box center [440, 32] width 5 height 5
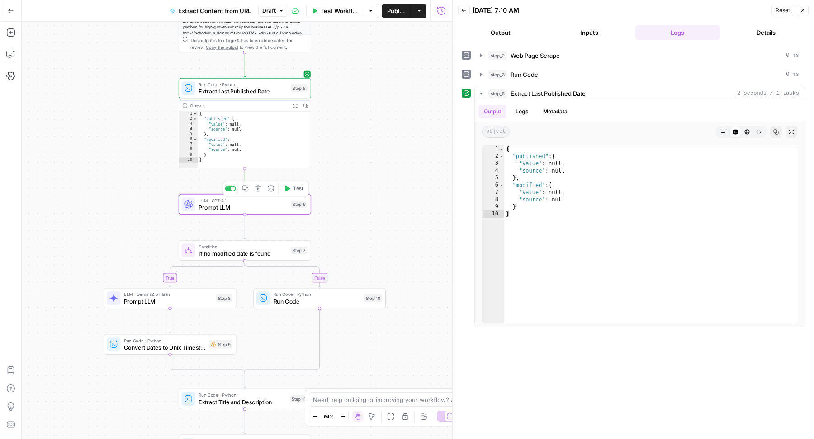
click at [229, 188] on div at bounding box center [230, 189] width 11 height 6
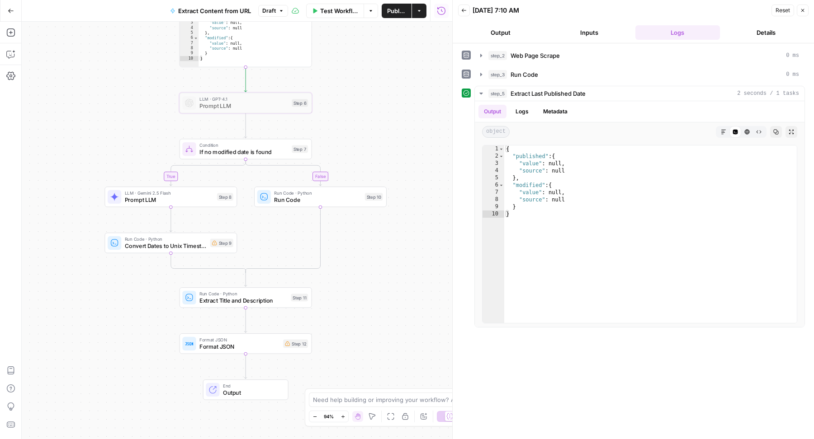
click at [175, 242] on span "Convert Dates to Unix Timestamps" at bounding box center [166, 246] width 82 height 9
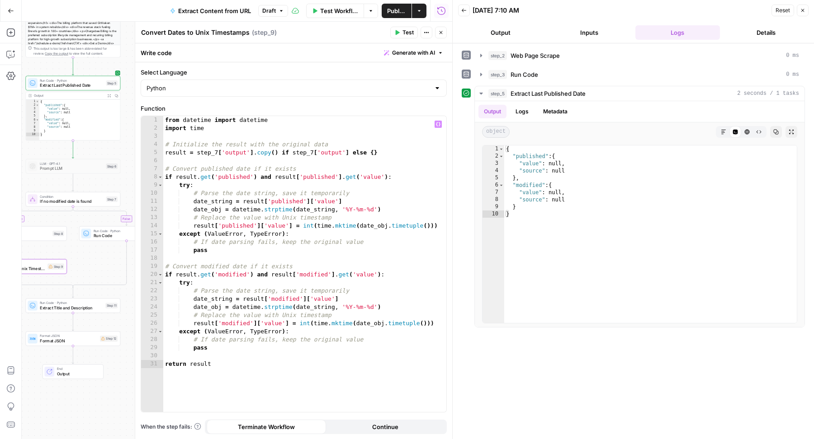
click at [313, 153] on div "from datetime import datetime import time # Initialize the result with the orig…" at bounding box center [304, 272] width 283 height 313
click at [217, 153] on div "from datetime import datetime import time # Initialize the result with the orig…" at bounding box center [304, 272] width 283 height 313
type textarea "**********"
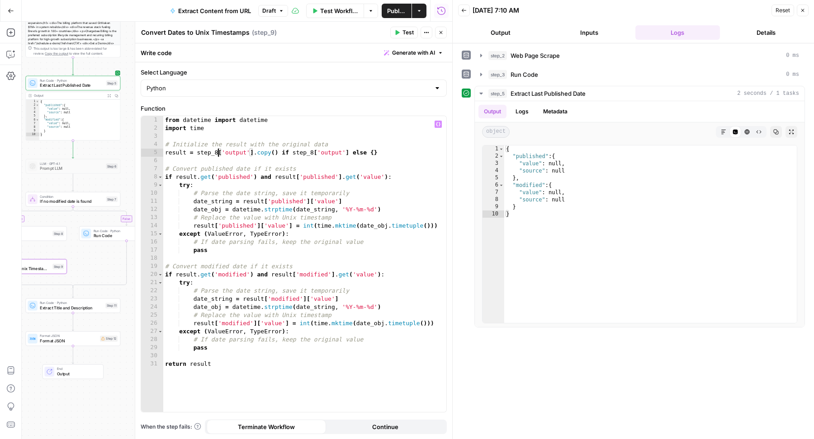
click at [82, 336] on span "Format JSON" at bounding box center [68, 336] width 57 height 5
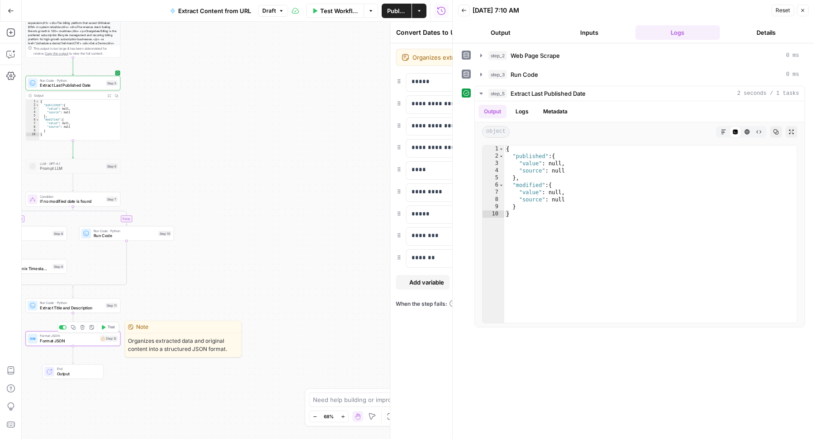
type textarea "Format JSON"
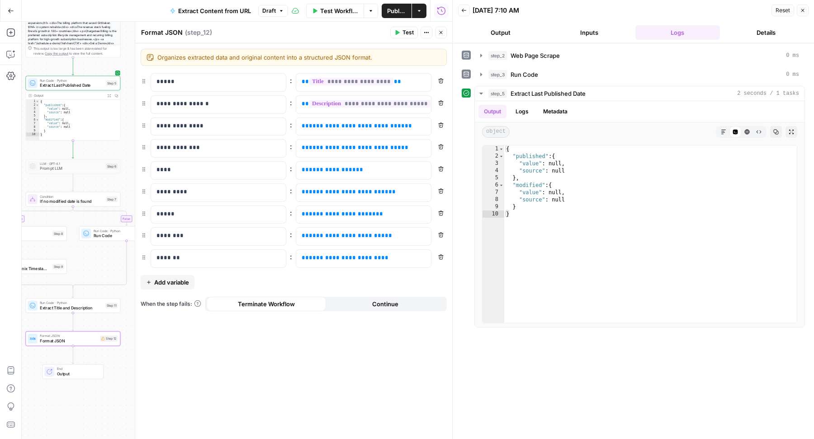
click at [442, 29] on button "Close" at bounding box center [441, 33] width 12 height 12
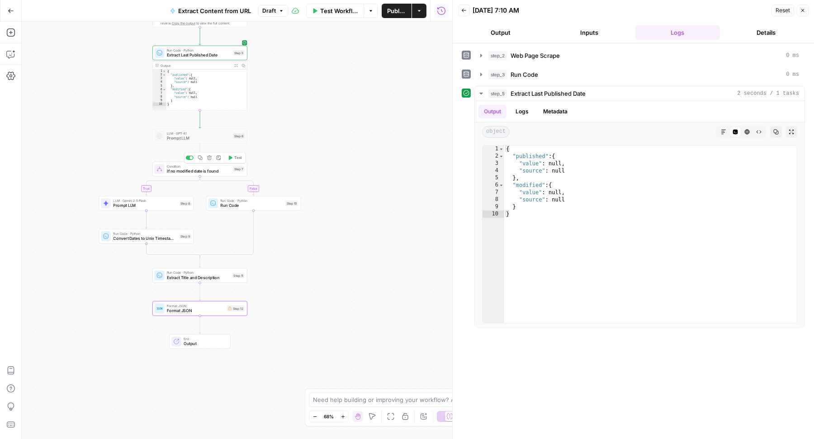
click at [231, 154] on button "Test" at bounding box center [234, 158] width 19 height 8
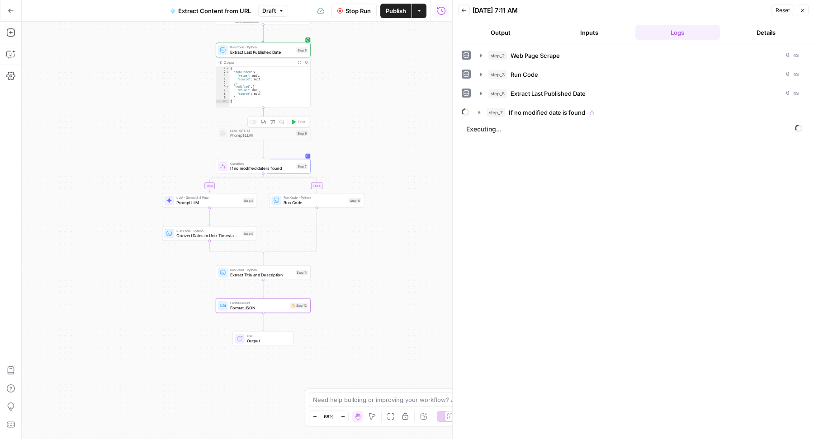
click at [272, 124] on icon "button" at bounding box center [272, 122] width 5 height 5
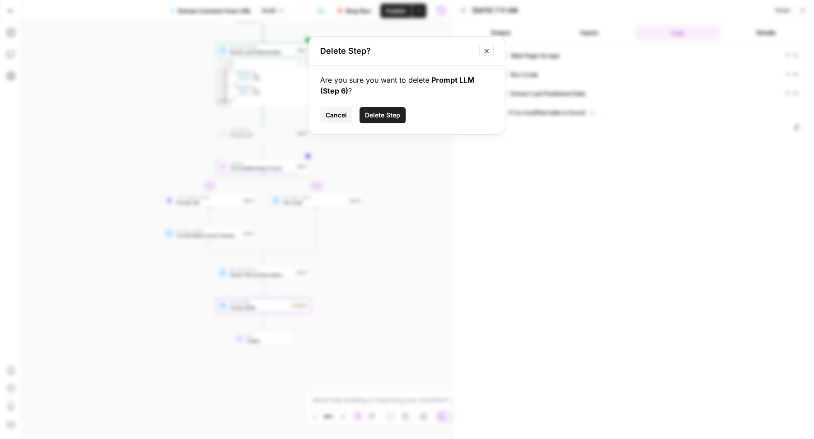
click at [383, 115] on span "Delete Step" at bounding box center [382, 115] width 35 height 9
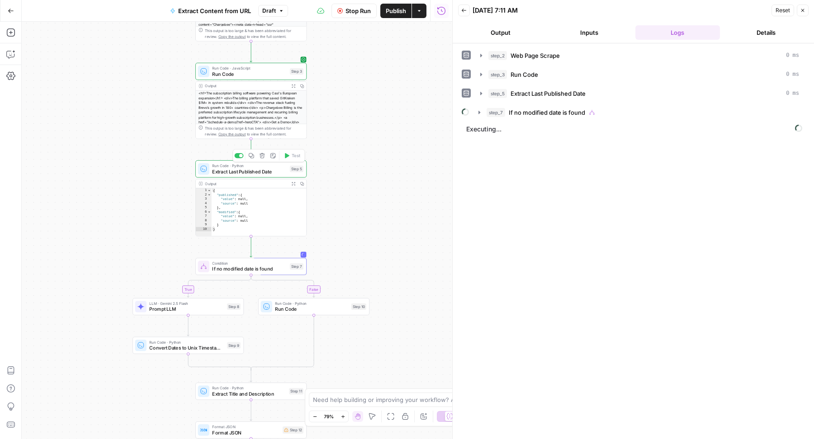
click at [236, 174] on span "Extract Last Published Date" at bounding box center [249, 171] width 75 height 7
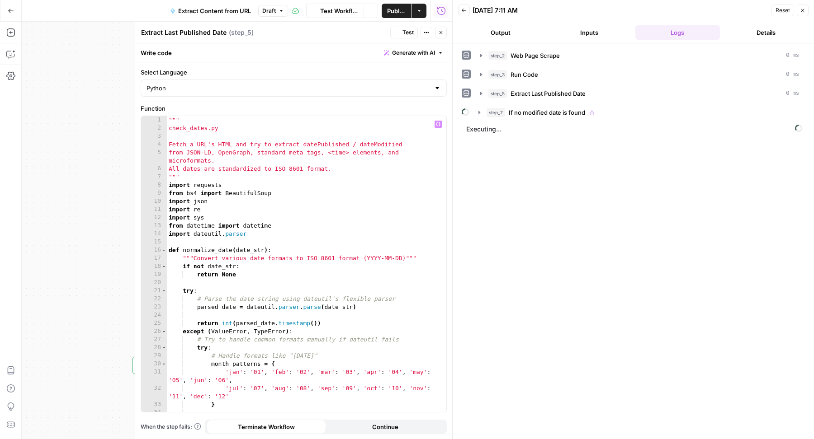
click at [274, 168] on div """" check_dates.py Fetch a URL's HTML and try to extract datePublished / dateMo…" at bounding box center [302, 272] width 271 height 313
type textarea "**********"
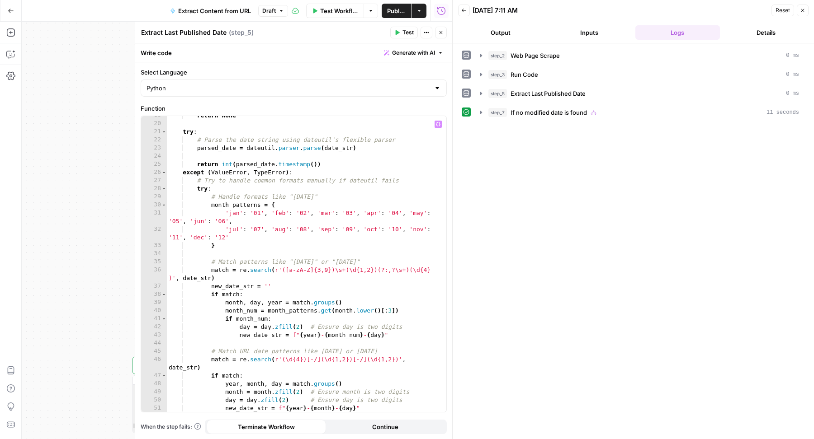
scroll to position [366, 0]
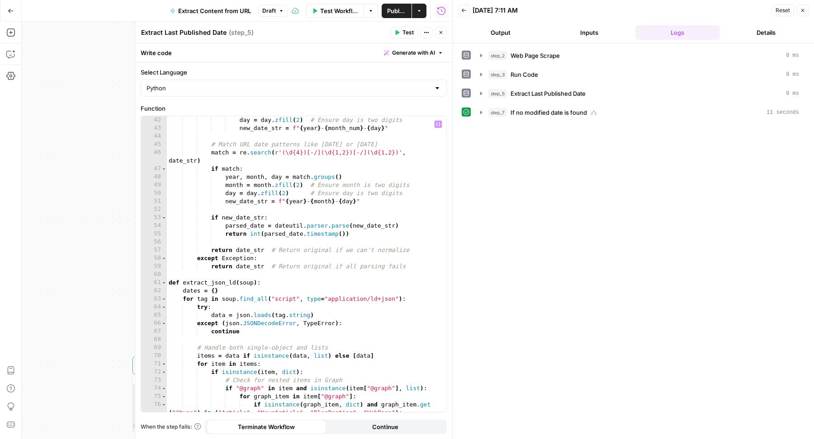
click at [441, 35] on button "Close" at bounding box center [441, 33] width 12 height 12
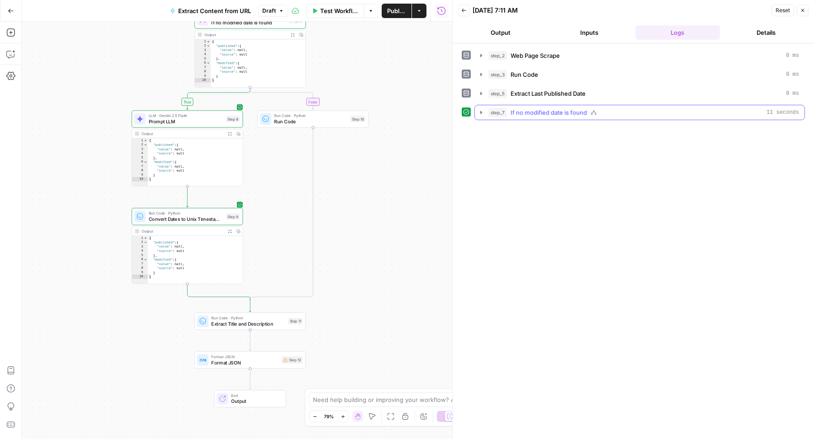
click at [560, 112] on span "If no modified date is found" at bounding box center [548, 112] width 76 height 9
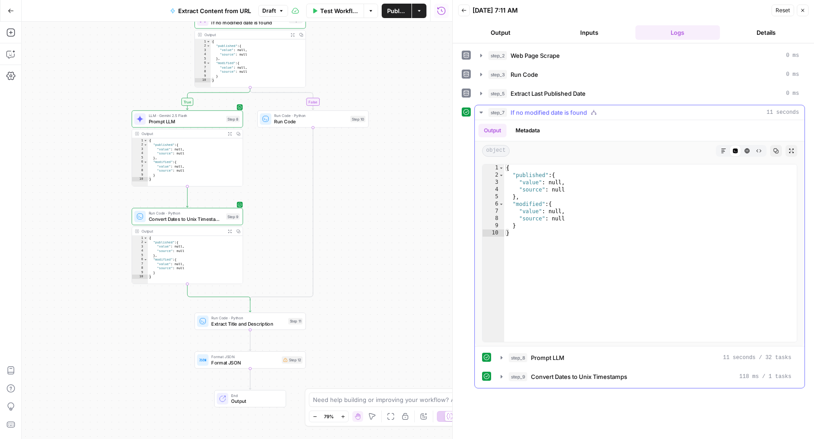
click at [559, 112] on span "If no modified date is found" at bounding box center [548, 112] width 76 height 9
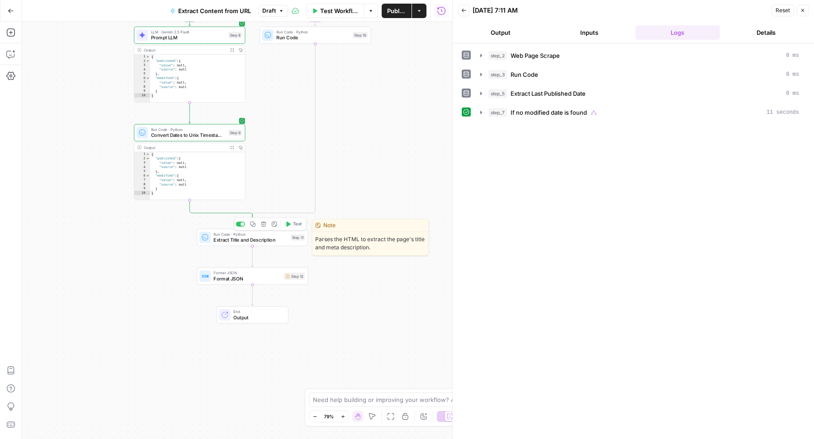
click at [270, 242] on span "Extract Title and Description" at bounding box center [250, 239] width 74 height 7
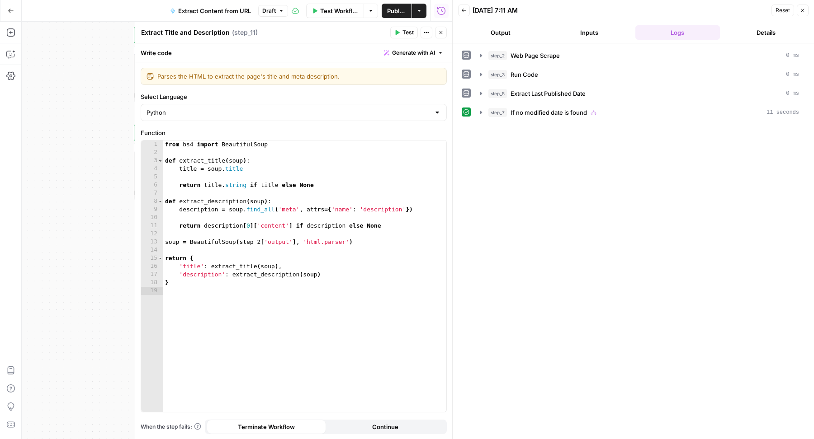
click at [405, 33] on span "Test" at bounding box center [407, 32] width 11 height 8
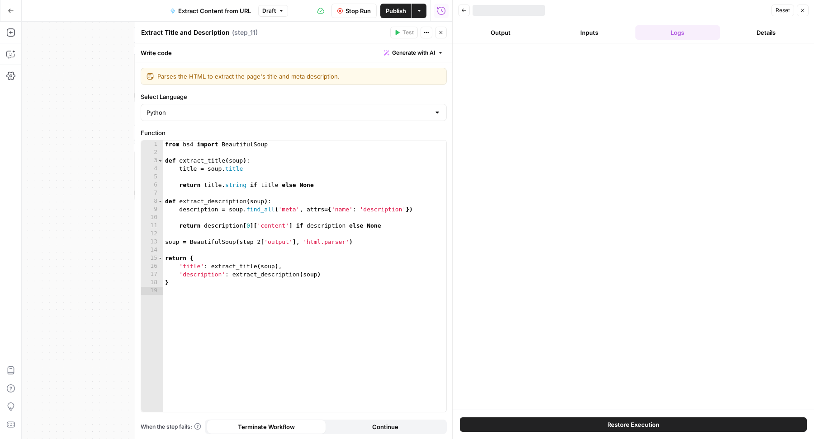
click at [531, 52] on div at bounding box center [632, 226] width 361 height 367
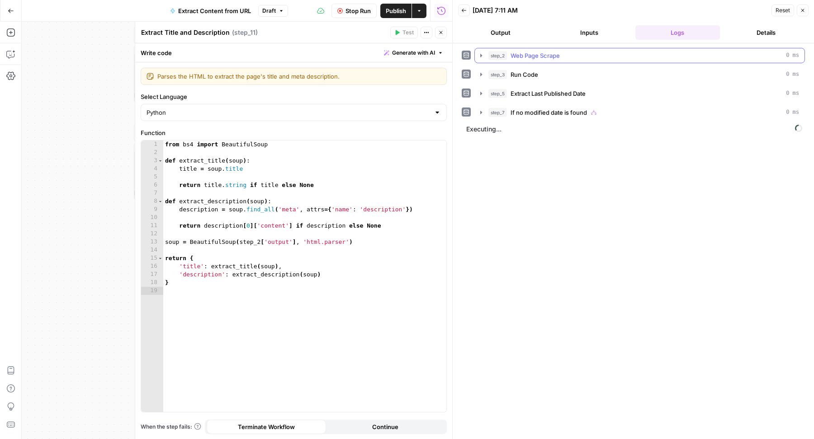
click at [531, 52] on span "Web Page Scrape" at bounding box center [534, 55] width 49 height 9
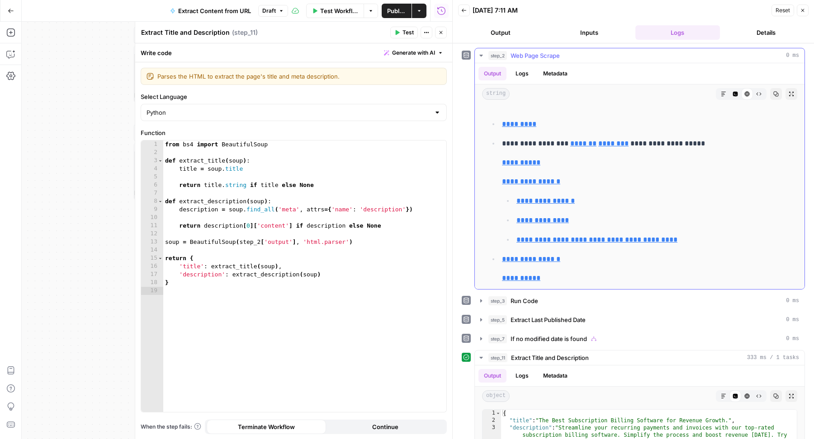
click at [733, 92] on icon "button" at bounding box center [735, 94] width 5 height 5
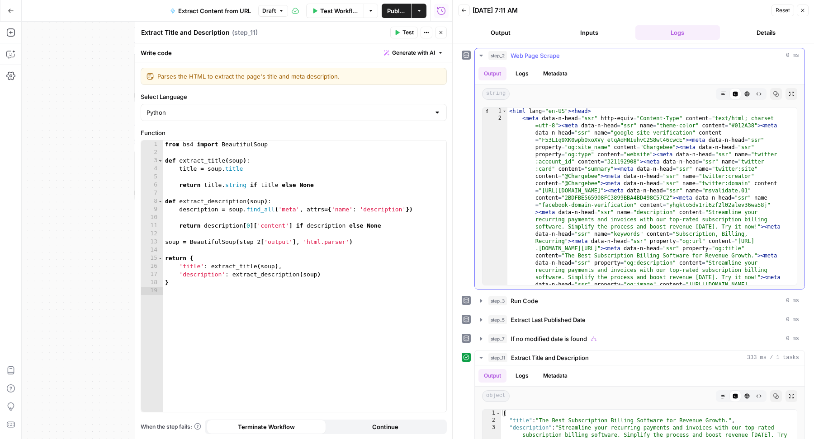
click at [575, 49] on button "step_2 Web Page Scrape 0 ms" at bounding box center [640, 55] width 330 height 14
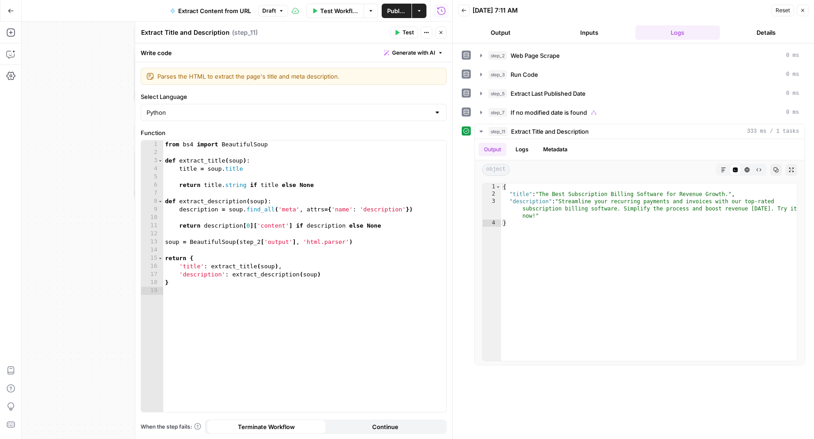
click at [442, 33] on icon "button" at bounding box center [440, 32] width 5 height 5
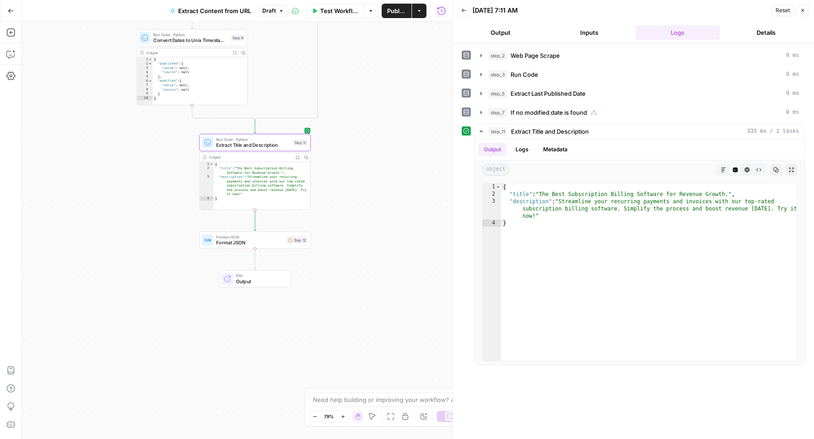
click at [268, 244] on span "Format JSON" at bounding box center [249, 242] width 67 height 7
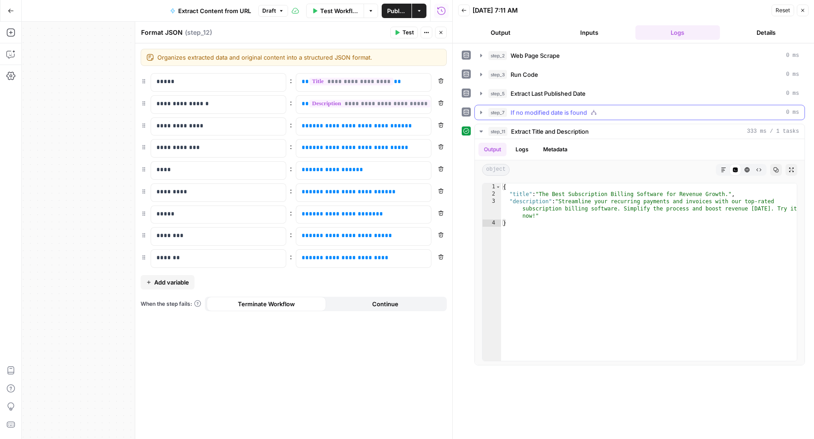
click at [516, 111] on span "If no modified date is found" at bounding box center [548, 112] width 76 height 9
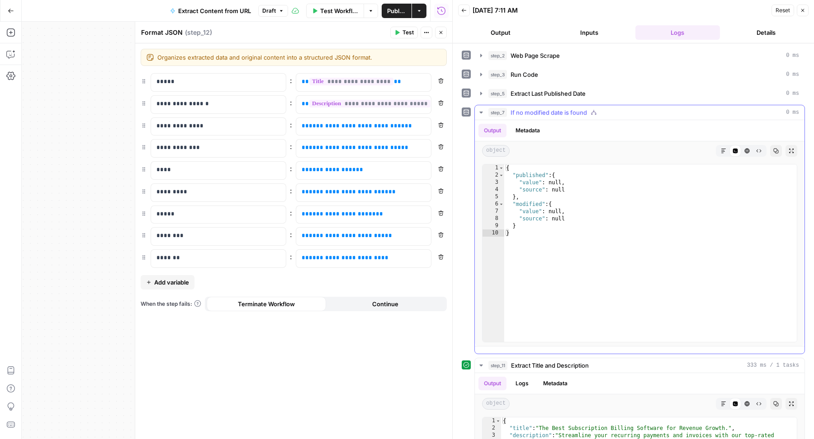
click at [516, 111] on span "If no modified date is found" at bounding box center [548, 112] width 76 height 9
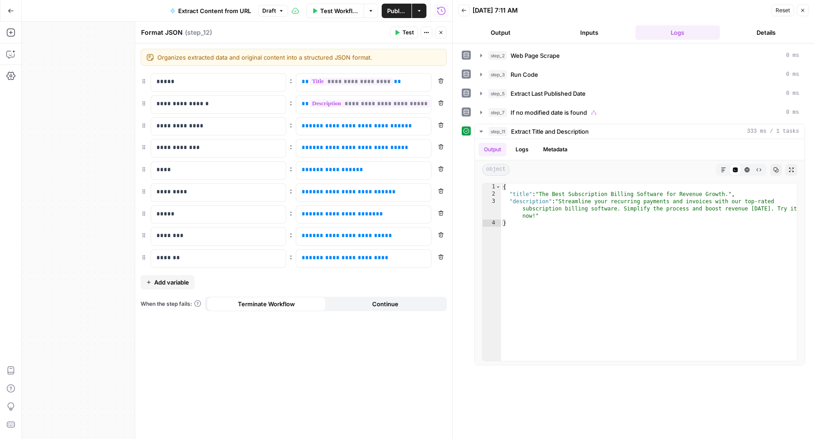
click at [439, 29] on button "Close" at bounding box center [441, 33] width 12 height 12
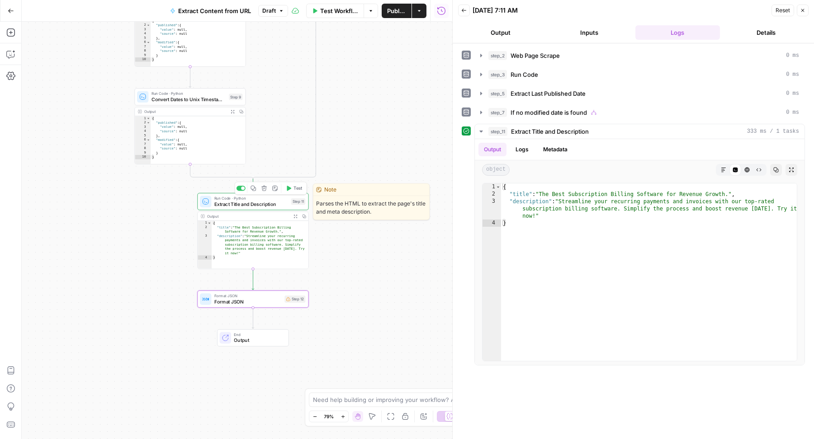
click at [267, 202] on span "Extract Title and Description" at bounding box center [251, 204] width 74 height 7
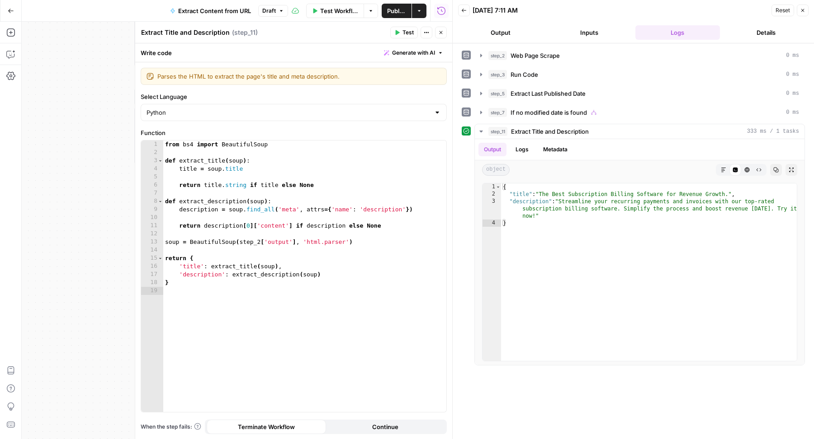
click at [444, 31] on button "Close" at bounding box center [441, 33] width 12 height 12
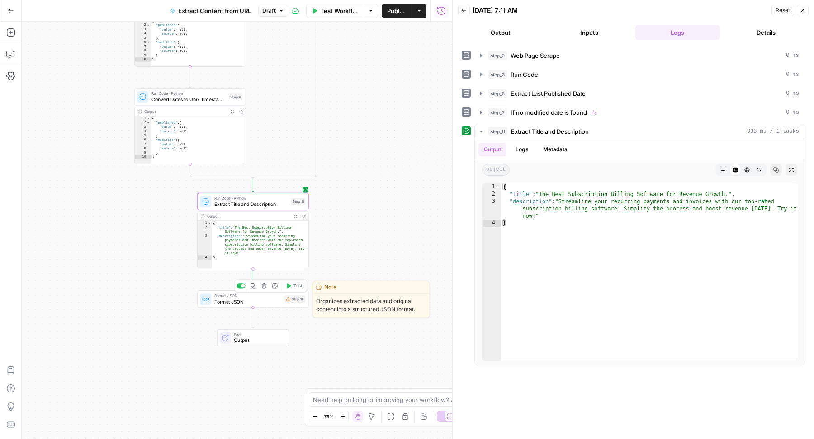
click at [271, 298] on span "Format JSON" at bounding box center [247, 301] width 67 height 7
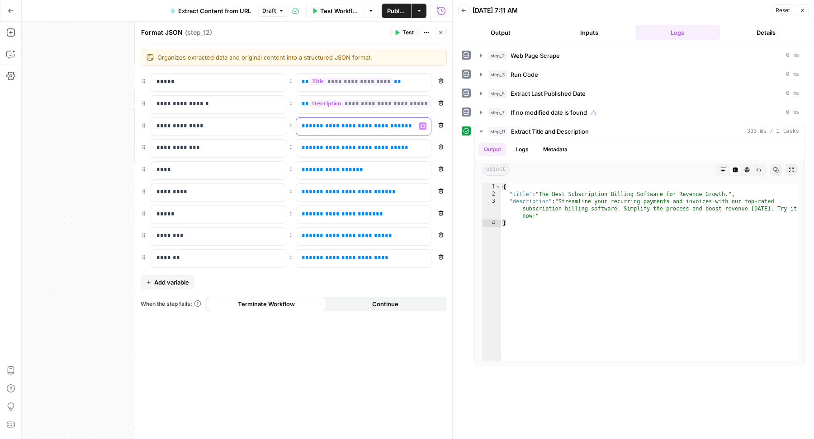
click at [323, 125] on span "**********" at bounding box center [357, 126] width 96 height 6
click at [324, 147] on span "**********" at bounding box center [355, 148] width 92 height 6
click at [503, 57] on span "step_2" at bounding box center [497, 55] width 19 height 9
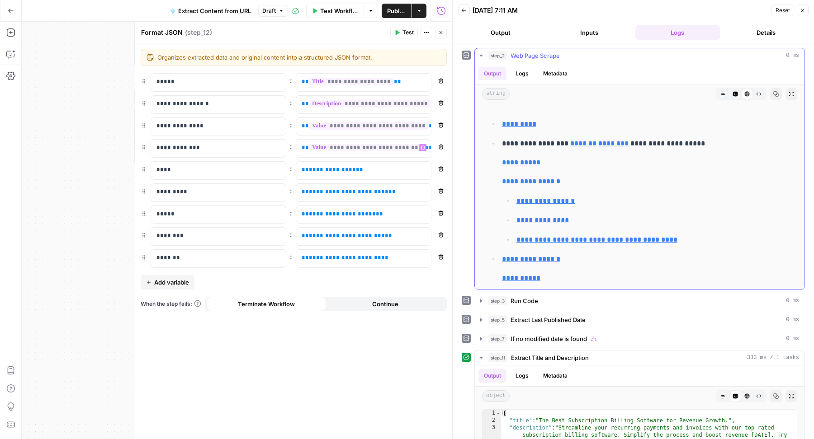
click at [502, 57] on span "step_2" at bounding box center [497, 55] width 19 height 9
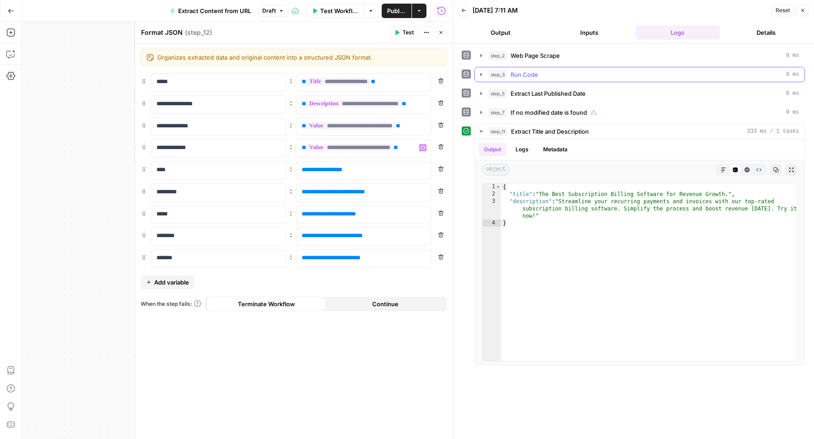
click at [507, 77] on div "step_3 Run Code 0 ms" at bounding box center [643, 74] width 311 height 9
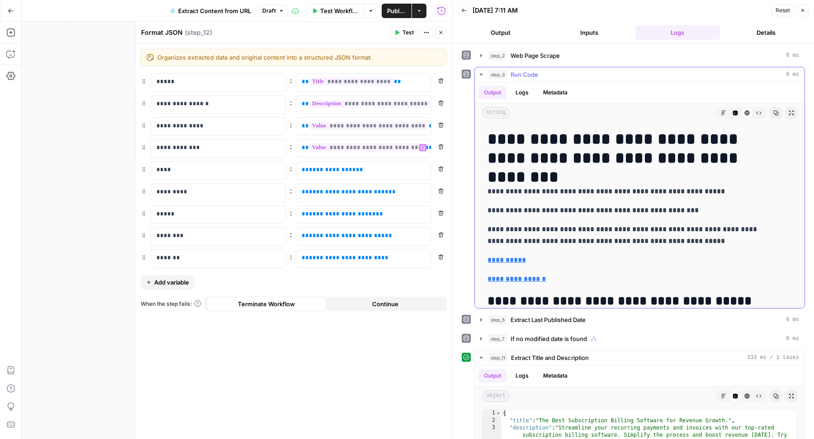
click at [518, 77] on span "Run Code" at bounding box center [524, 74] width 28 height 9
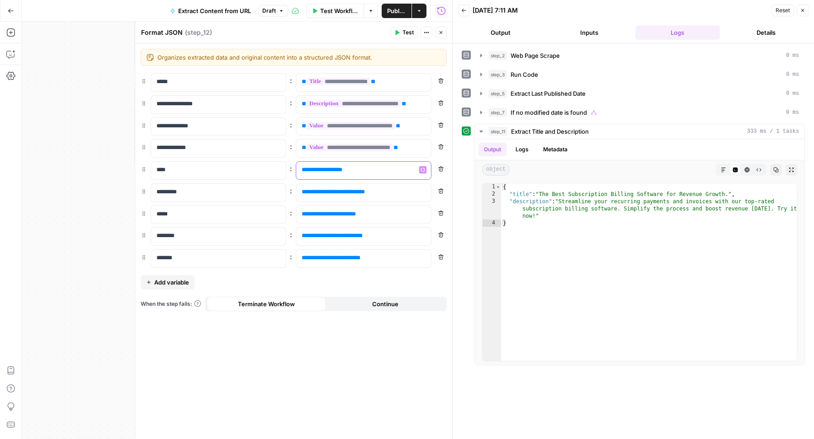
click at [325, 170] on span "**********" at bounding box center [322, 170] width 32 height 6
click at [439, 188] on icon "button" at bounding box center [440, 190] width 5 height 5
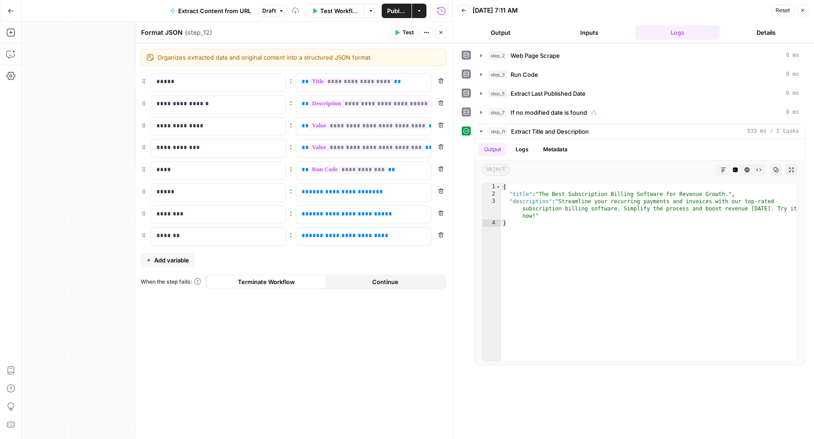
click at [437, 189] on button "Remove" at bounding box center [441, 191] width 12 height 12
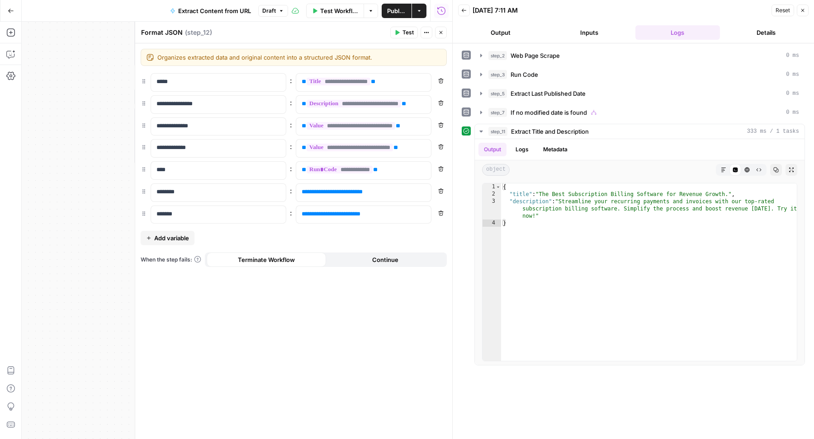
click at [437, 189] on button "Remove" at bounding box center [441, 191] width 12 height 12
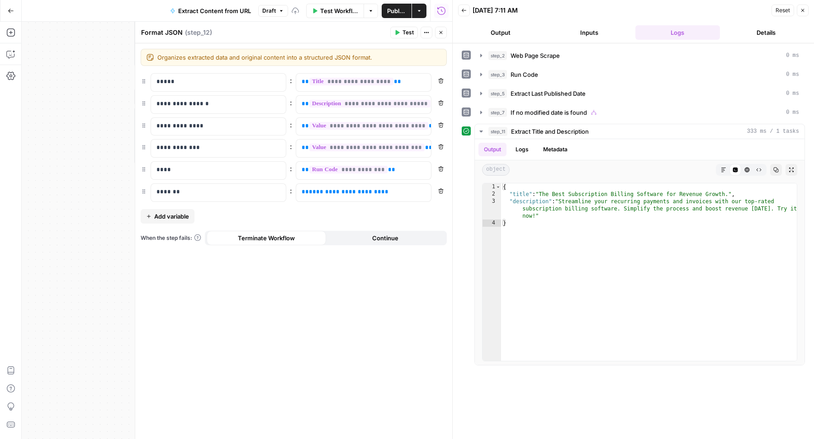
click at [437, 189] on button "Remove" at bounding box center [441, 191] width 12 height 12
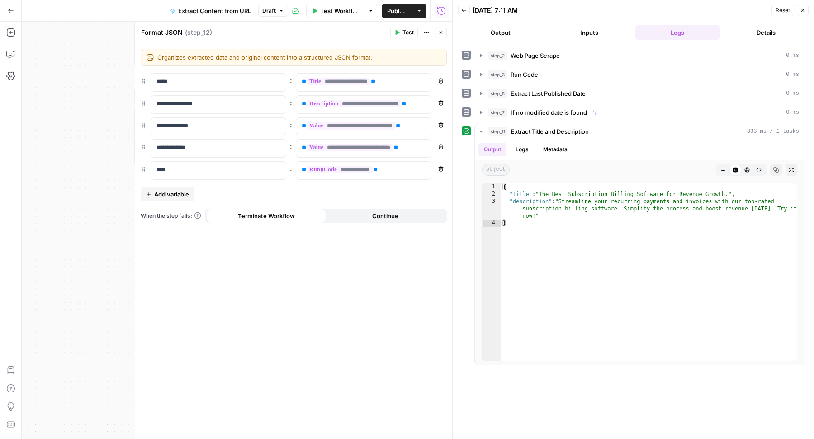
click at [443, 35] on icon "button" at bounding box center [440, 32] width 5 height 5
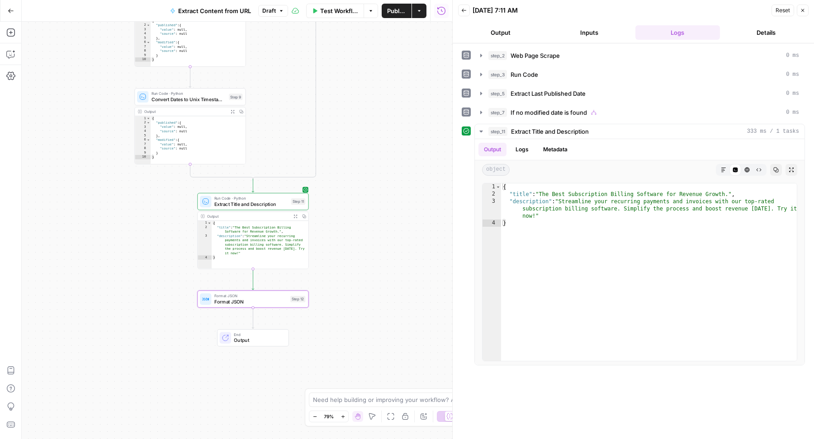
click at [392, 13] on span "Publish" at bounding box center [396, 10] width 19 height 9
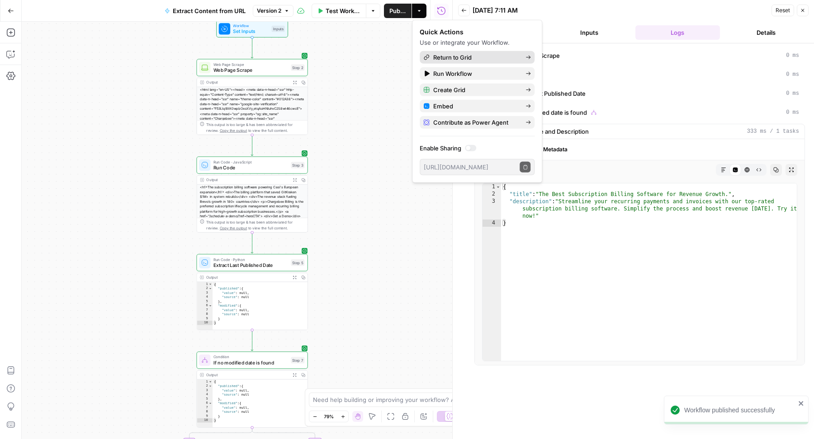
click at [488, 59] on span "Return to Grid" at bounding box center [475, 57] width 85 height 9
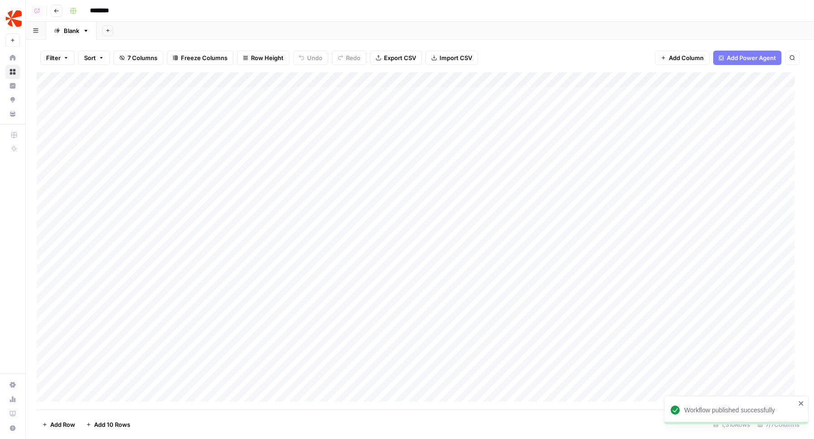
scroll to position [0, 220]
click at [684, 94] on div "Add Column" at bounding box center [420, 241] width 766 height 338
click at [684, 110] on div "Add Column" at bounding box center [420, 241] width 766 height 338
click at [683, 125] on div "Add Column" at bounding box center [420, 241] width 766 height 338
click at [683, 141] on div "Add Column" at bounding box center [420, 241] width 766 height 338
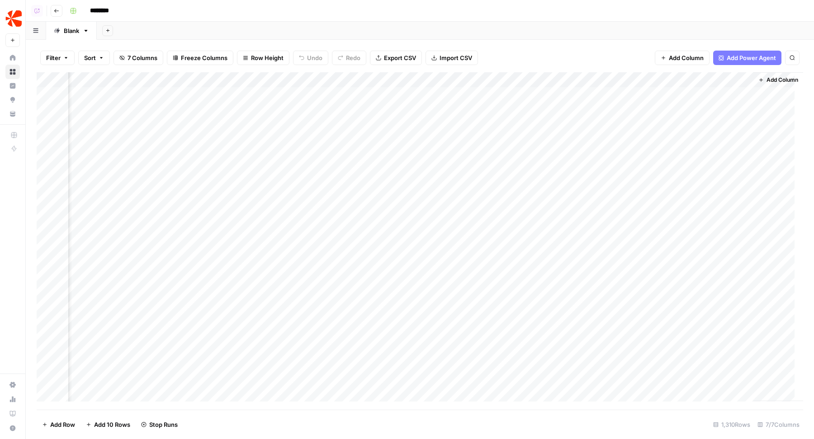
click at [682, 160] on div "Add Column" at bounding box center [420, 241] width 766 height 338
click at [683, 173] on div "Add Column" at bounding box center [420, 241] width 766 height 338
click at [682, 188] on div "Add Column" at bounding box center [420, 241] width 766 height 338
click at [678, 202] on div "Add Column" at bounding box center [420, 241] width 766 height 338
click at [677, 219] on div "Add Column" at bounding box center [420, 241] width 766 height 338
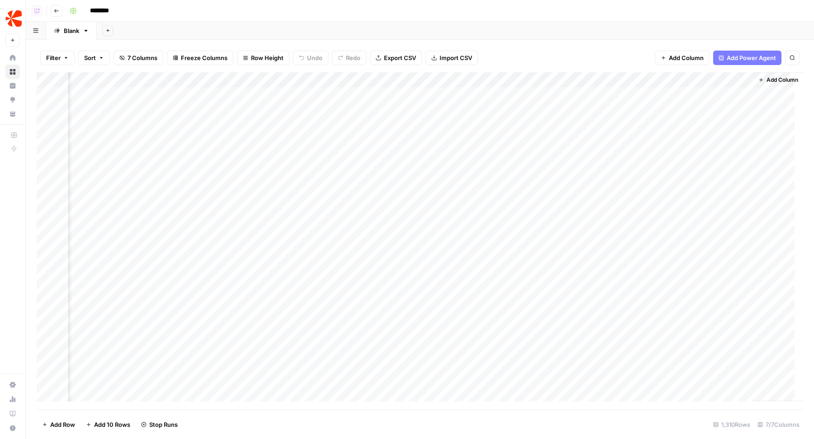
click at [677, 235] on div "Add Column" at bounding box center [420, 241] width 766 height 338
click at [693, 112] on div "Add Column" at bounding box center [420, 241] width 766 height 338
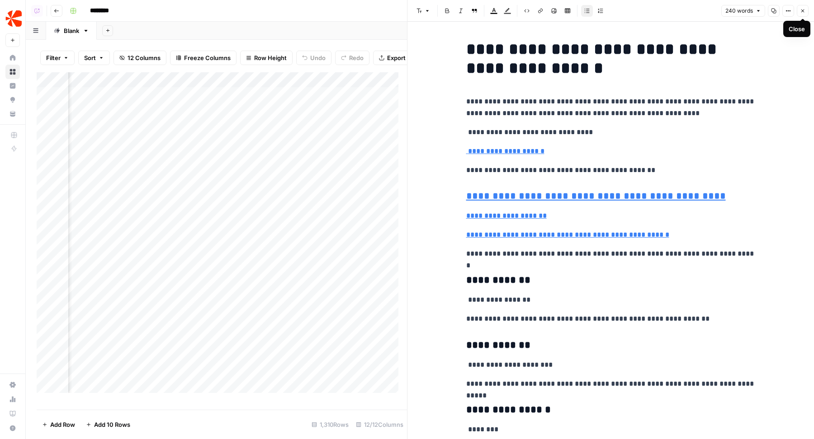
click at [805, 5] on button "Close" at bounding box center [802, 11] width 12 height 12
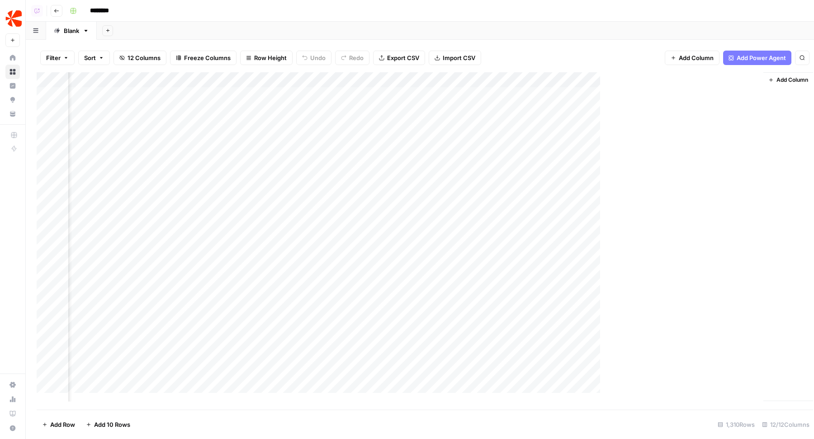
scroll to position [0, 616]
click at [745, 187] on div "Add Column" at bounding box center [420, 241] width 766 height 338
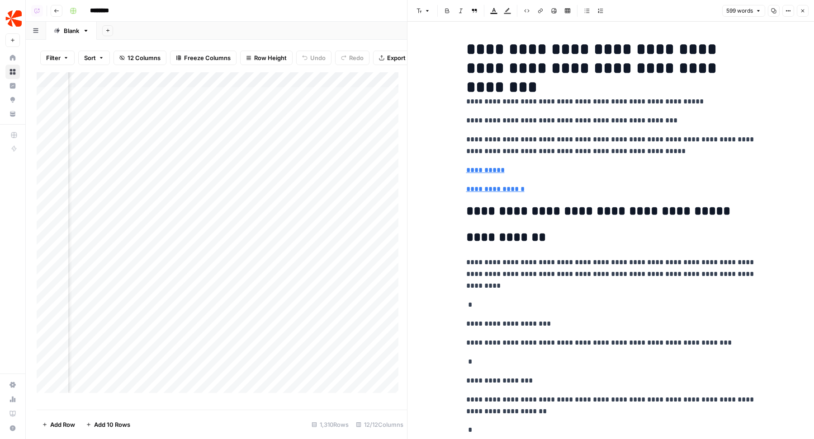
click at [802, 9] on icon "button" at bounding box center [802, 10] width 5 height 5
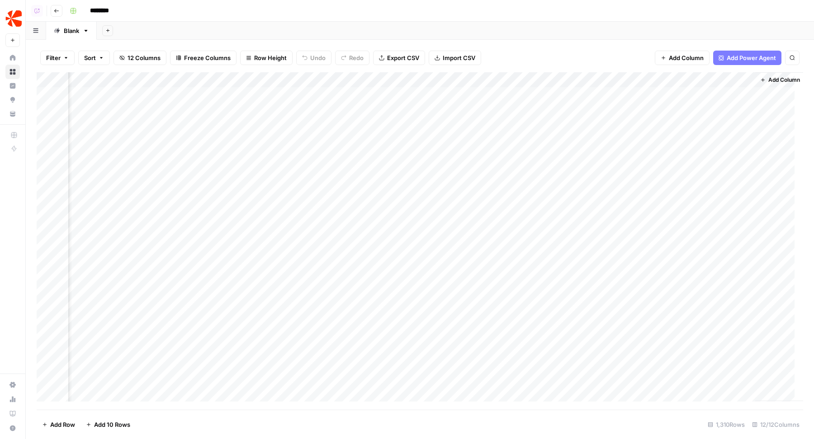
click at [620, 126] on div "Add Column" at bounding box center [420, 241] width 766 height 338
click at [612, 59] on div "Filter Sort 12 Columns Freeze Columns Row Height Undo Redo Export CSV Import CS…" at bounding box center [420, 57] width 766 height 29
click at [548, 76] on div "Add Column" at bounding box center [420, 241] width 766 height 338
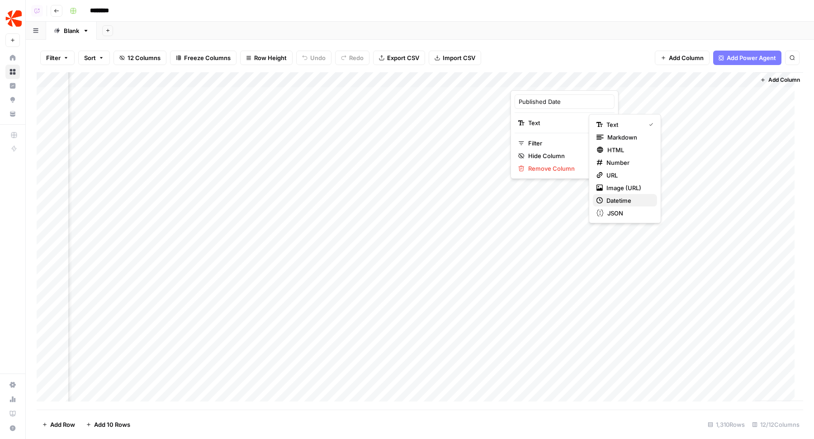
click at [637, 199] on span "Datetime" at bounding box center [627, 200] width 43 height 9
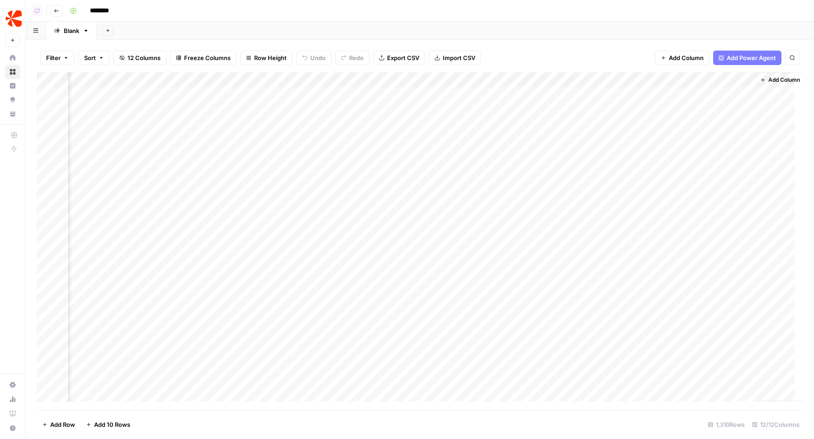
click at [622, 79] on div "Add Column" at bounding box center [420, 241] width 766 height 338
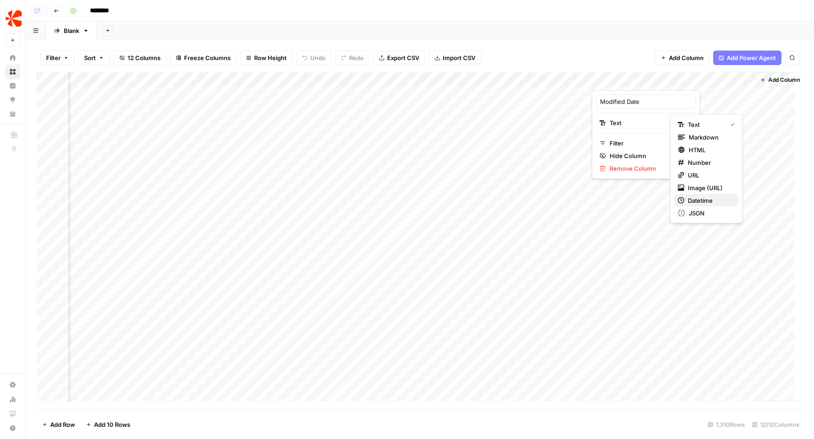
click at [704, 200] on span "Datetime" at bounding box center [709, 200] width 43 height 9
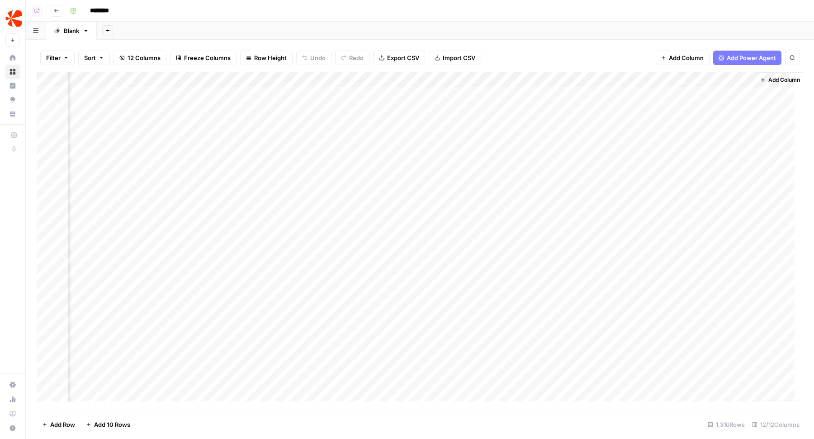
click at [598, 33] on div "Add Sheet" at bounding box center [455, 31] width 717 height 18
click at [766, 80] on span "Add Column" at bounding box center [782, 80] width 32 height 8
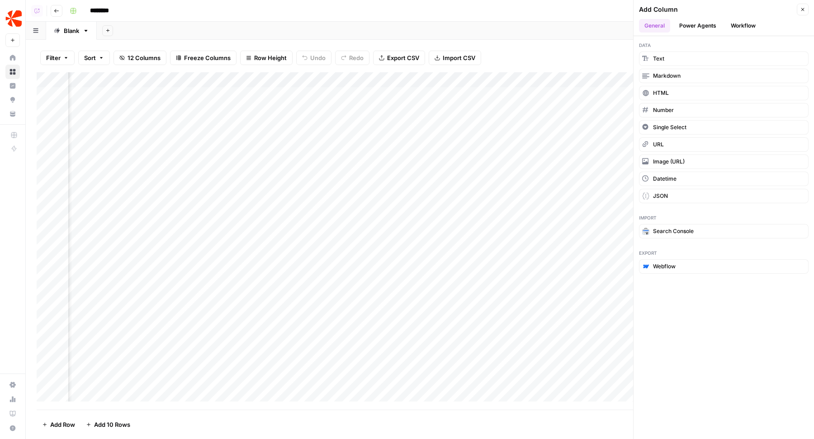
click at [775, 9] on div "Add Column" at bounding box center [716, 9] width 155 height 9
click at [733, 27] on button "Workflow" at bounding box center [743, 26] width 36 height 14
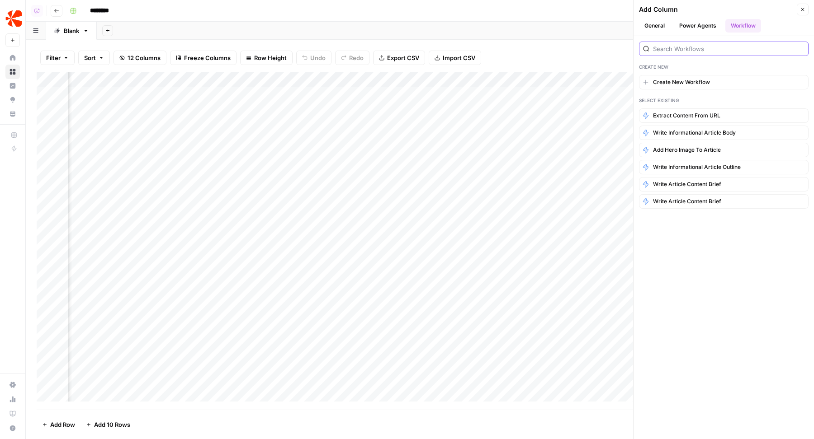
click at [687, 44] on input "search" at bounding box center [728, 48] width 151 height 9
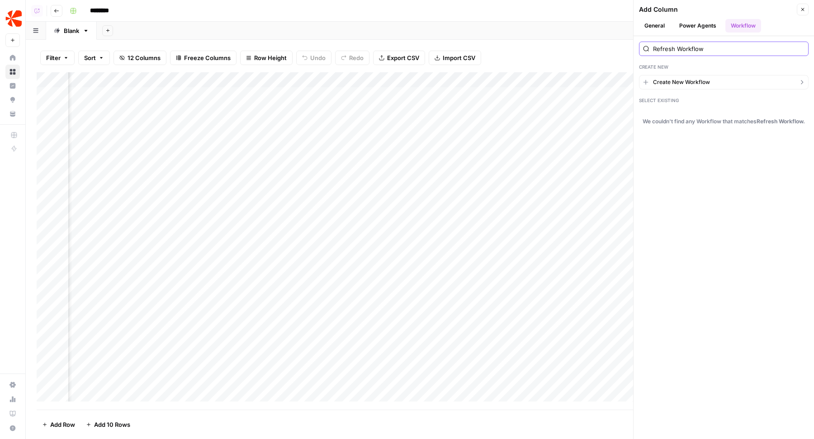
type input "Refresh Workflow"
click at [687, 81] on span "Create New Workflow" at bounding box center [681, 82] width 57 height 8
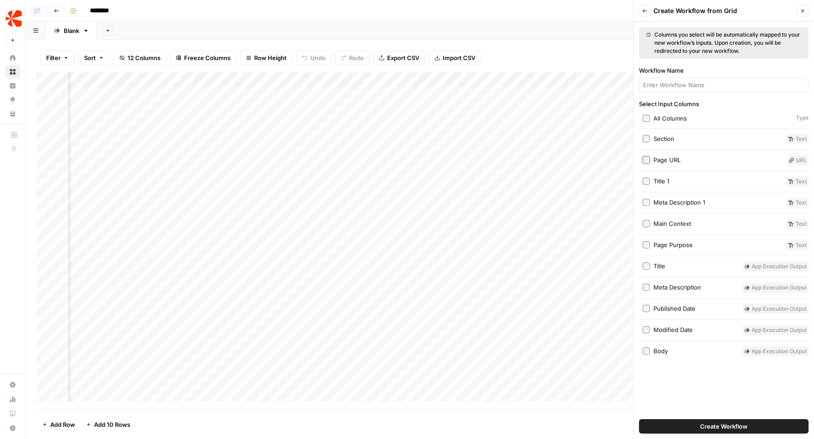
scroll to position [0, 683]
click at [692, 428] on button "Create Workflow" at bounding box center [724, 426] width 170 height 14
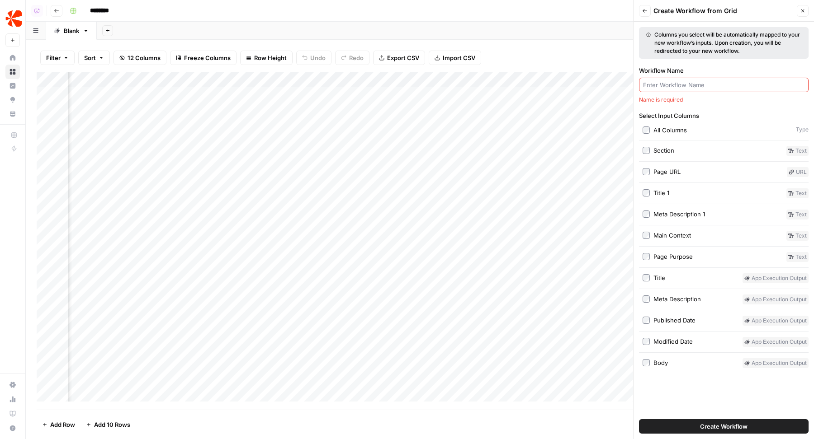
click at [682, 85] on input "Workflow Name" at bounding box center [723, 84] width 161 height 9
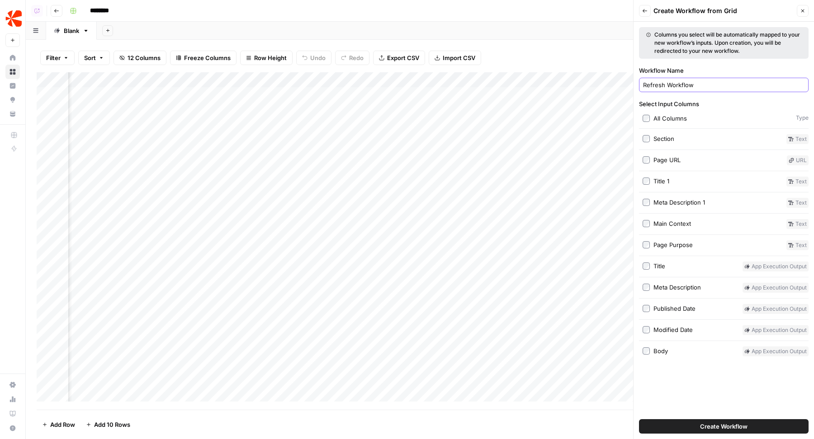
type input "Refresh Workflow"
click at [717, 431] on span "Create Workflow" at bounding box center [723, 426] width 47 height 9
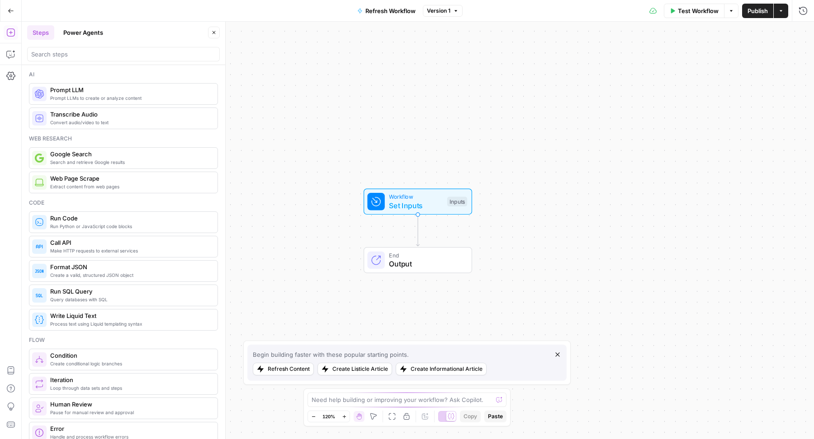
click at [748, 10] on span "Publish" at bounding box center [757, 10] width 20 height 9
click at [780, 13] on icon "button" at bounding box center [780, 10] width 5 height 5
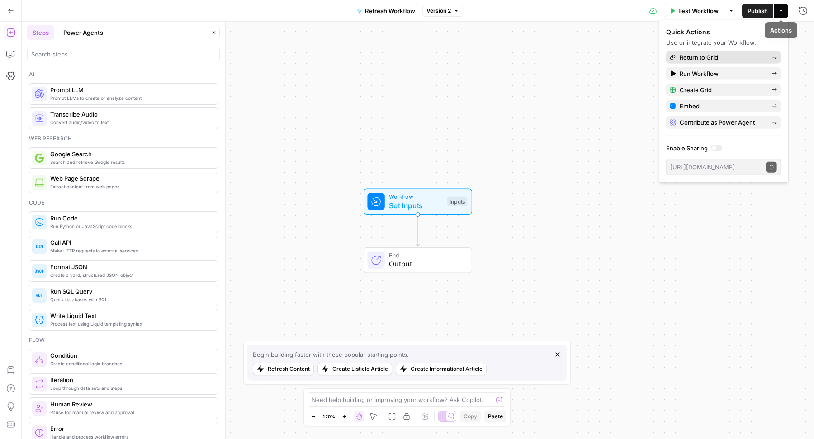
click at [717, 55] on span "Return to Grid" at bounding box center [721, 57] width 85 height 9
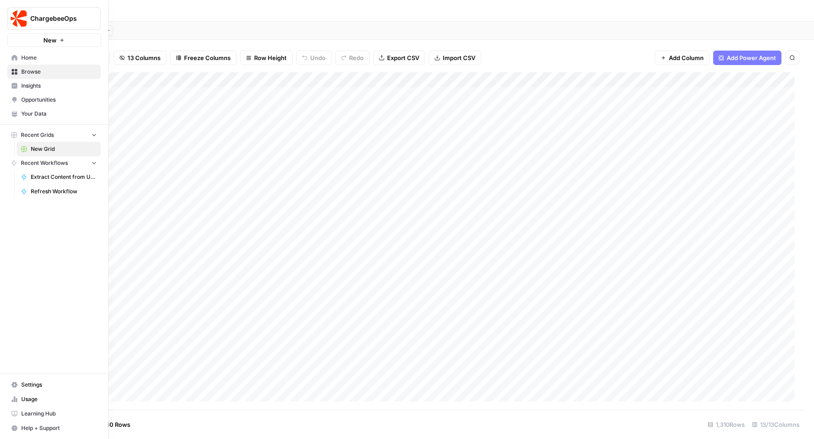
click at [43, 383] on span "Settings" at bounding box center [58, 385] width 75 height 8
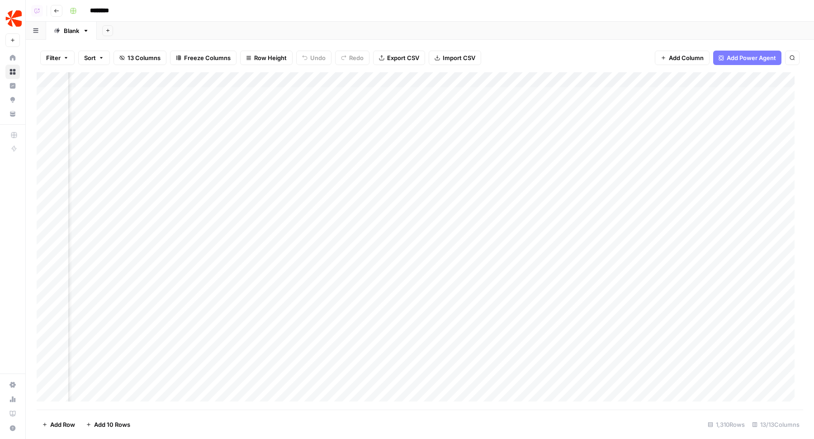
scroll to position [1, 720]
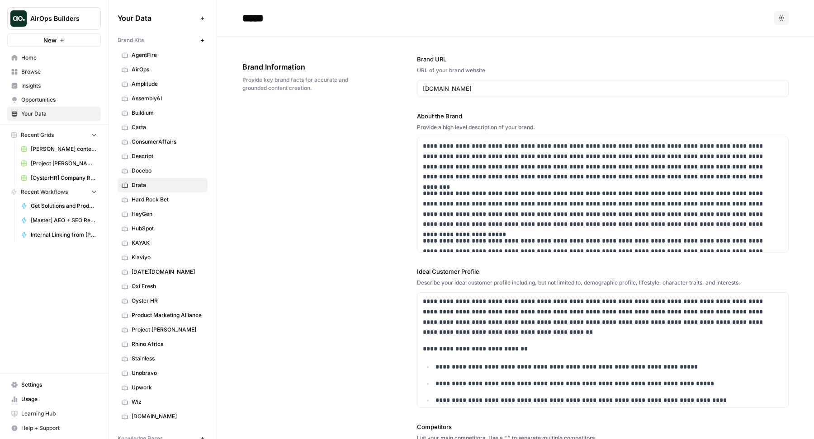
click at [55, 60] on span "Home" at bounding box center [58, 58] width 75 height 8
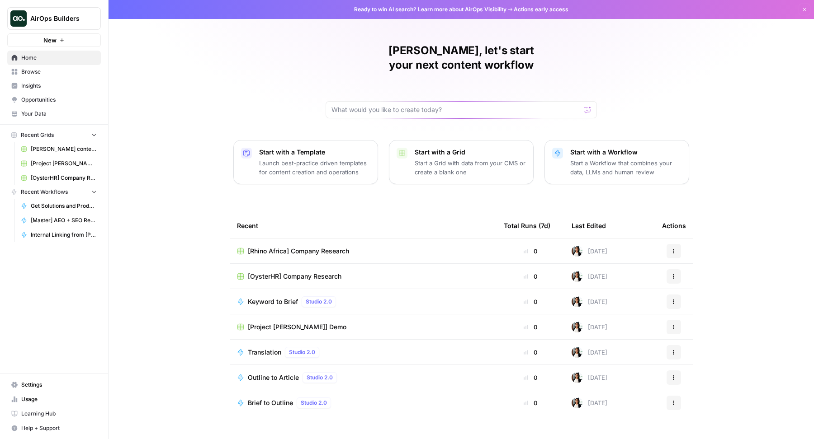
click at [38, 68] on span "Browse" at bounding box center [58, 72] width 75 height 8
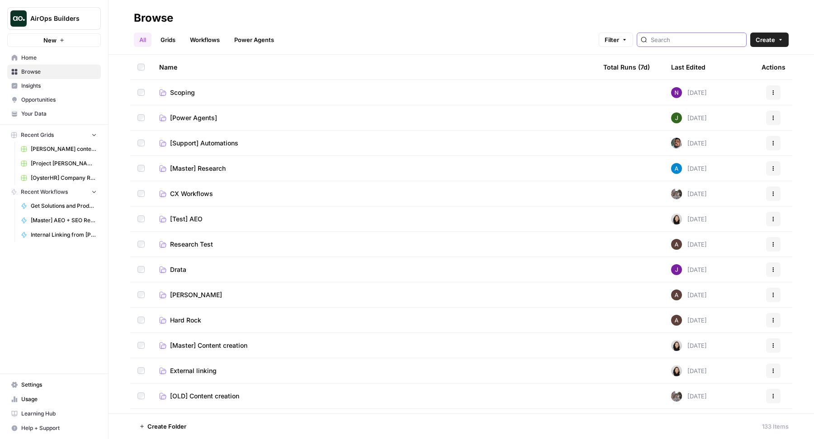
click at [683, 43] on input "search" at bounding box center [696, 39] width 92 height 9
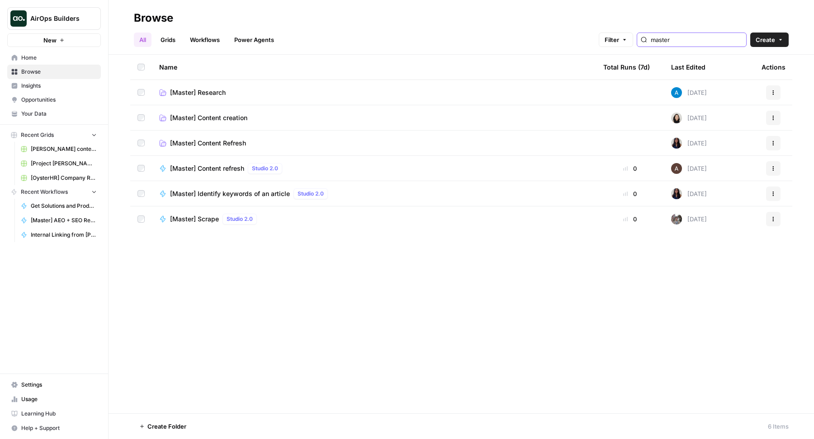
type input "master"
click at [234, 140] on span "[Master] Content Refresh" at bounding box center [208, 143] width 76 height 9
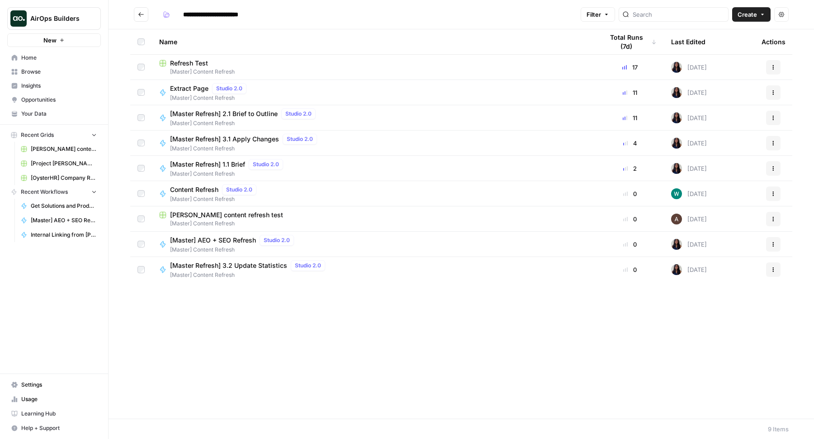
click at [235, 240] on span "[Master] AEO + SEO Refresh" at bounding box center [213, 240] width 86 height 9
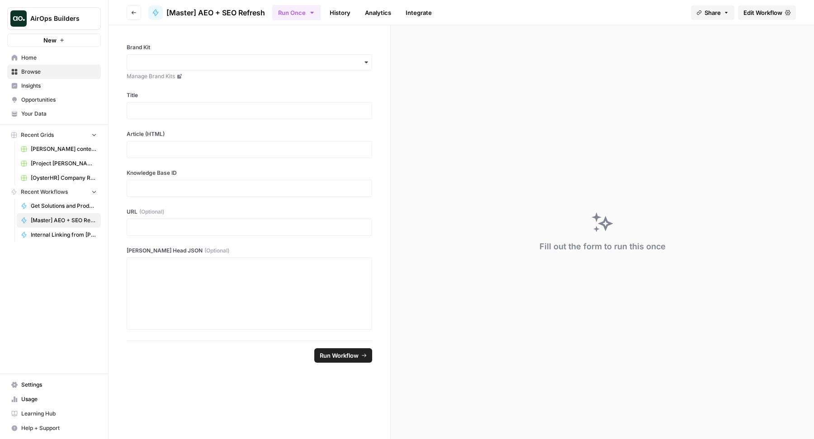
click at [749, 18] on link "Edit Workflow" at bounding box center [767, 12] width 58 height 14
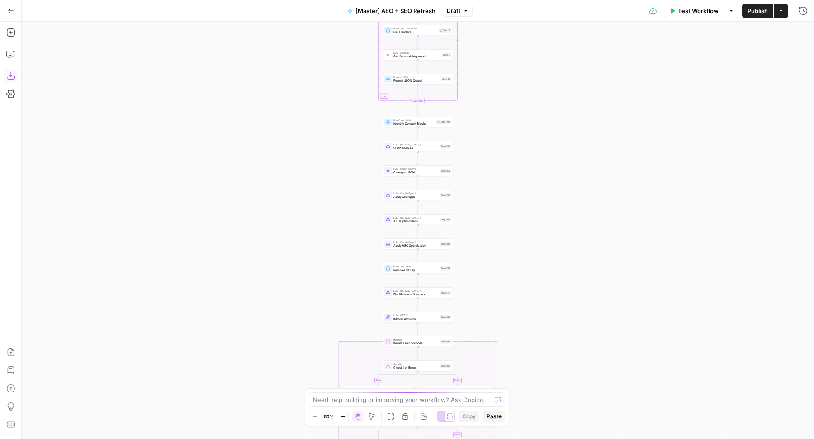
click at [9, 76] on icon "button" at bounding box center [10, 75] width 9 height 9
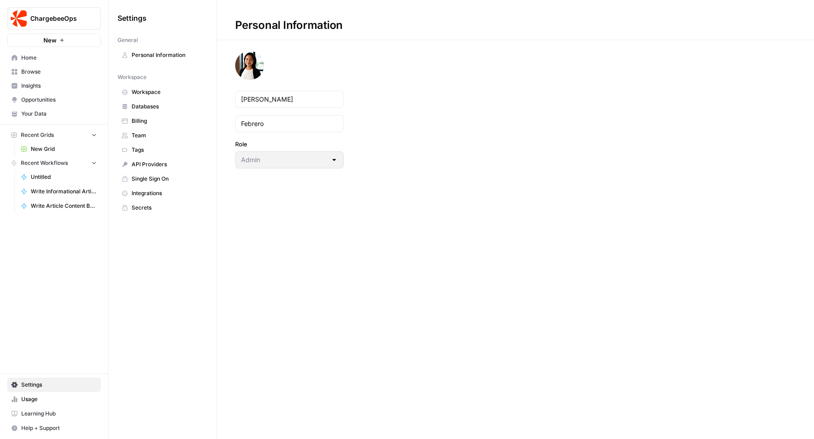
click at [20, 401] on link "Usage" at bounding box center [54, 399] width 94 height 14
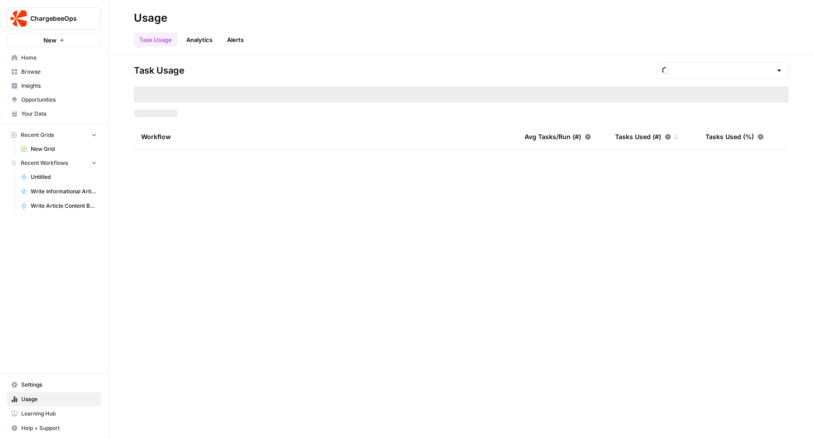
type input "September Tasks"
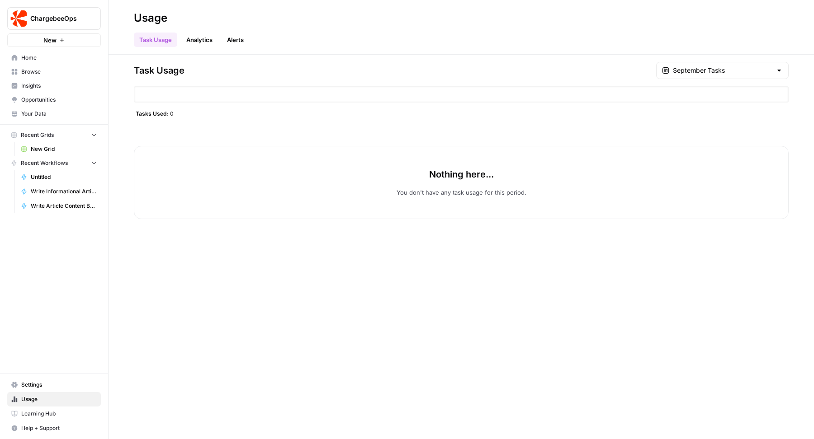
click at [36, 382] on span "Settings" at bounding box center [58, 385] width 75 height 8
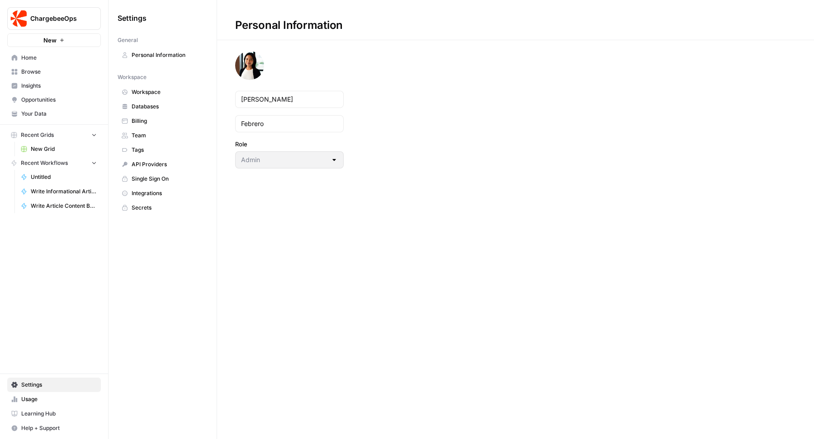
click at [163, 118] on span "Billing" at bounding box center [168, 121] width 72 height 8
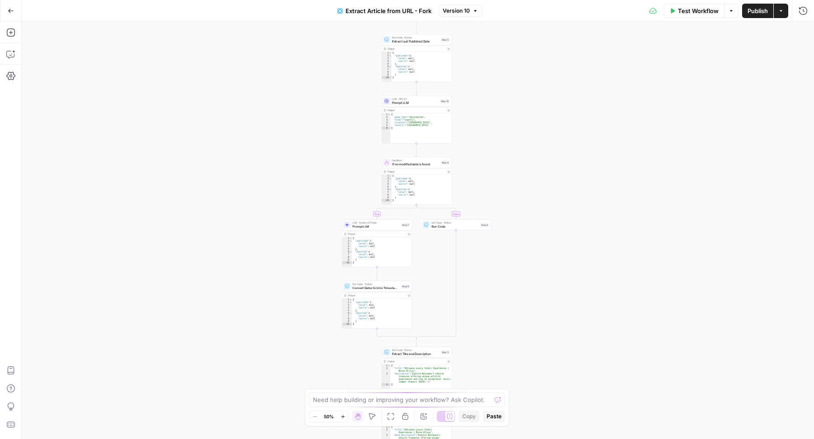
click at [445, 416] on div at bounding box center [449, 416] width 9 height 9
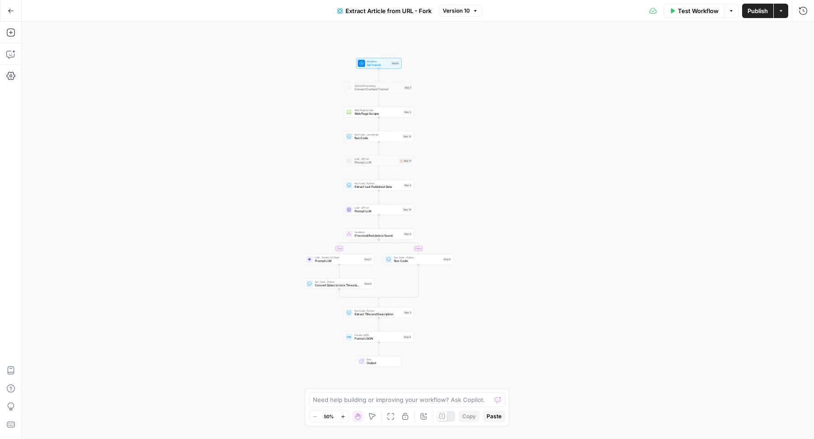
click at [367, 66] on span "Set Inputs" at bounding box center [378, 65] width 23 height 5
click at [801, 32] on icon "button" at bounding box center [802, 32] width 5 height 5
click at [374, 415] on icon "button" at bounding box center [371, 416] width 7 height 7
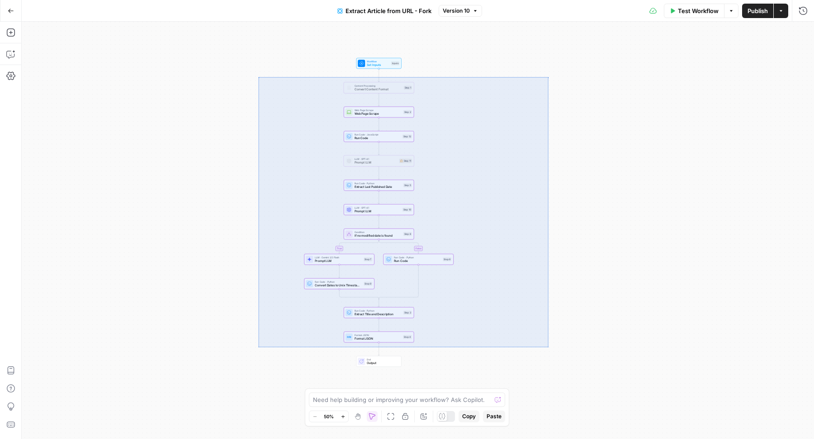
drag, startPoint x: 258, startPoint y: 77, endPoint x: 548, endPoint y: 348, distance: 397.2
click at [548, 348] on div "true false Workflow Set Inputs Inputs Content Processing Convert Content Format…" at bounding box center [418, 231] width 792 height 418
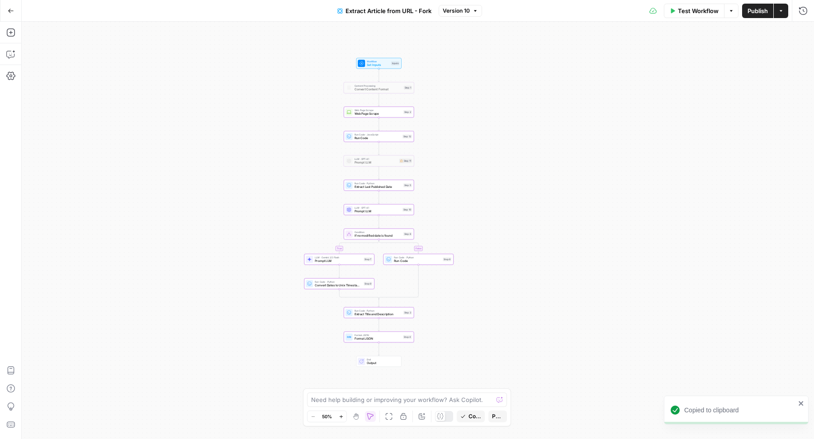
click at [17, 11] on button "Go Back" at bounding box center [11, 11] width 16 height 16
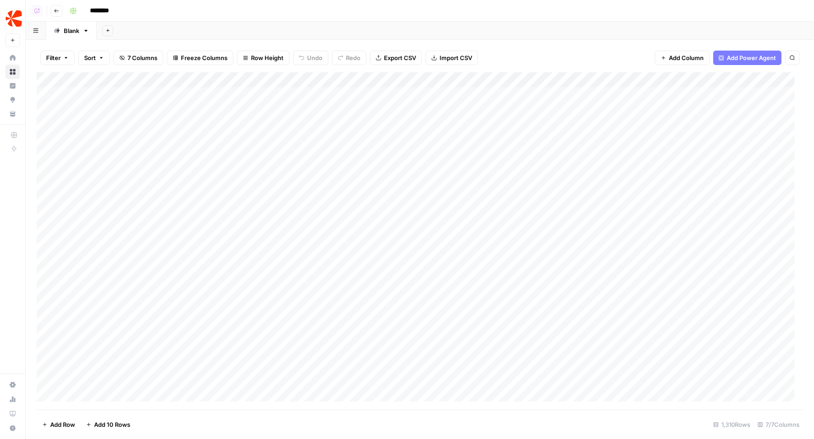
click at [295, 94] on div "Add Column" at bounding box center [420, 241] width 766 height 338
click at [307, 190] on div "Add Column" at bounding box center [420, 241] width 766 height 338
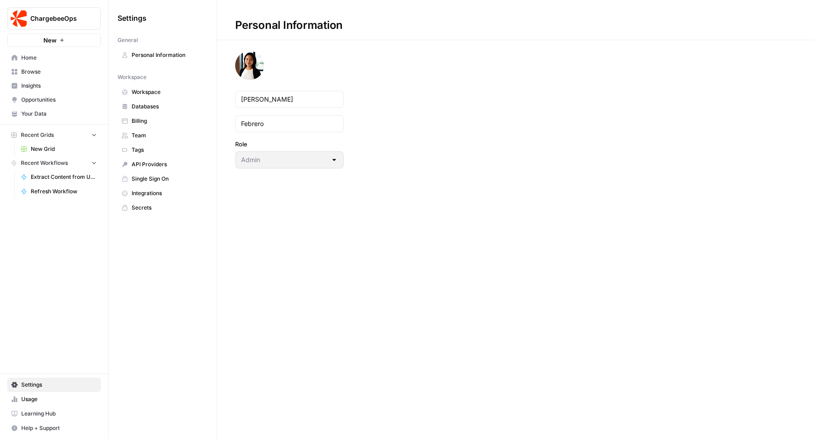
click at [168, 98] on link "Workspace" at bounding box center [163, 92] width 90 height 14
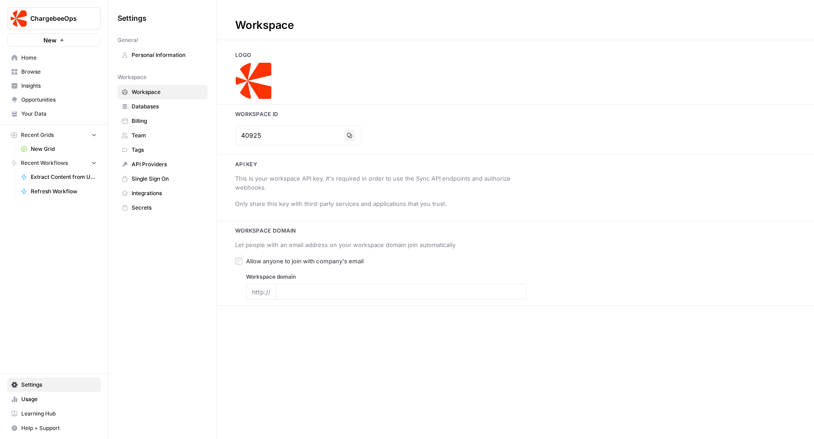
type input "[DOMAIN_NAME]"
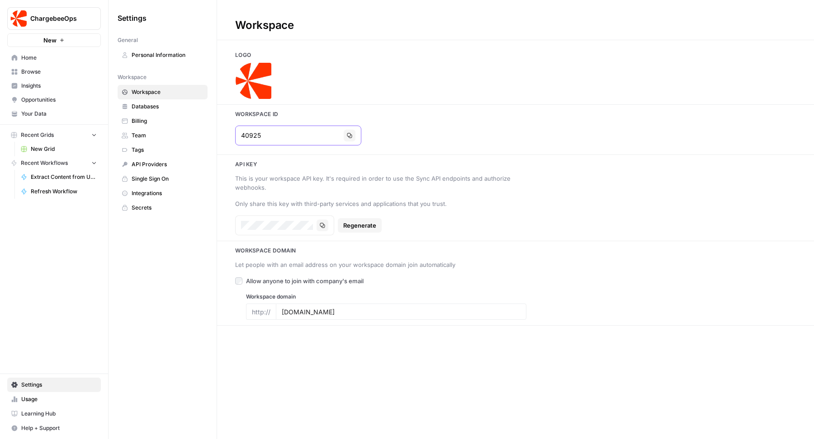
click at [347, 137] on icon "button" at bounding box center [349, 135] width 5 height 5
